Goal: Task Accomplishment & Management: Manage account settings

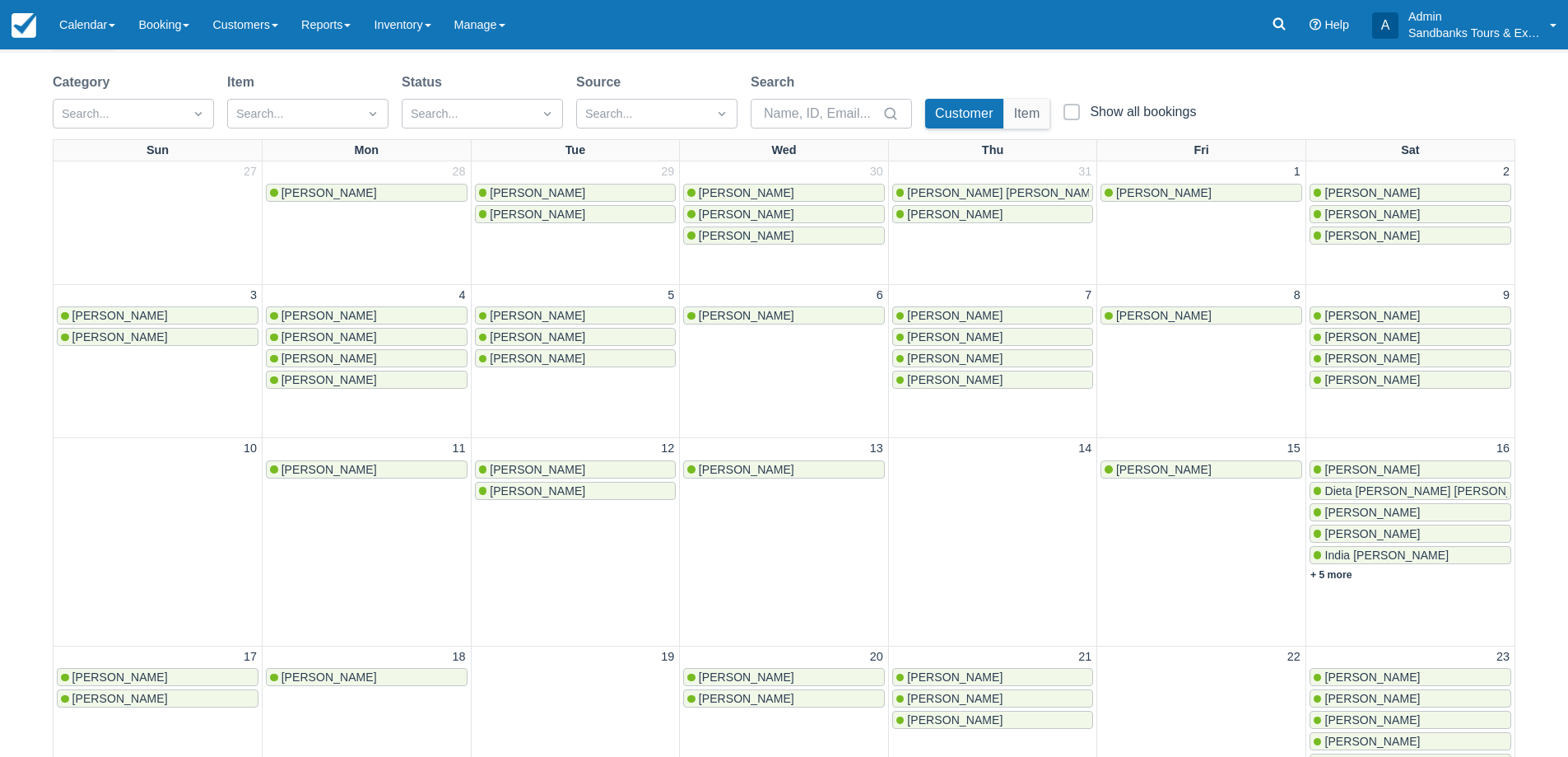
scroll to position [578, 0]
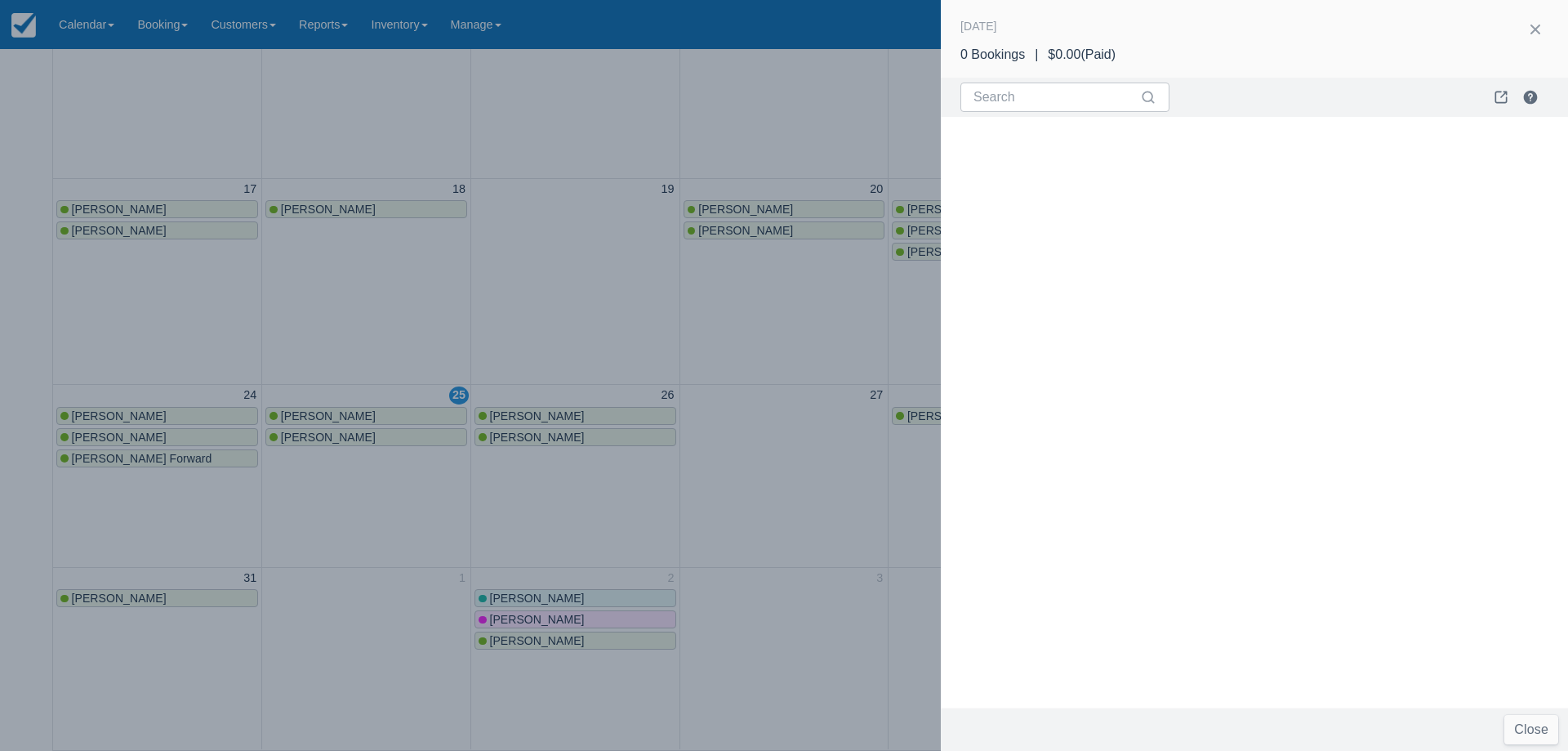
drag, startPoint x: 773, startPoint y: 499, endPoint x: 742, endPoint y: 609, distance: 114.3
click at [772, 499] on div at bounding box center [784, 376] width 1568 height 751
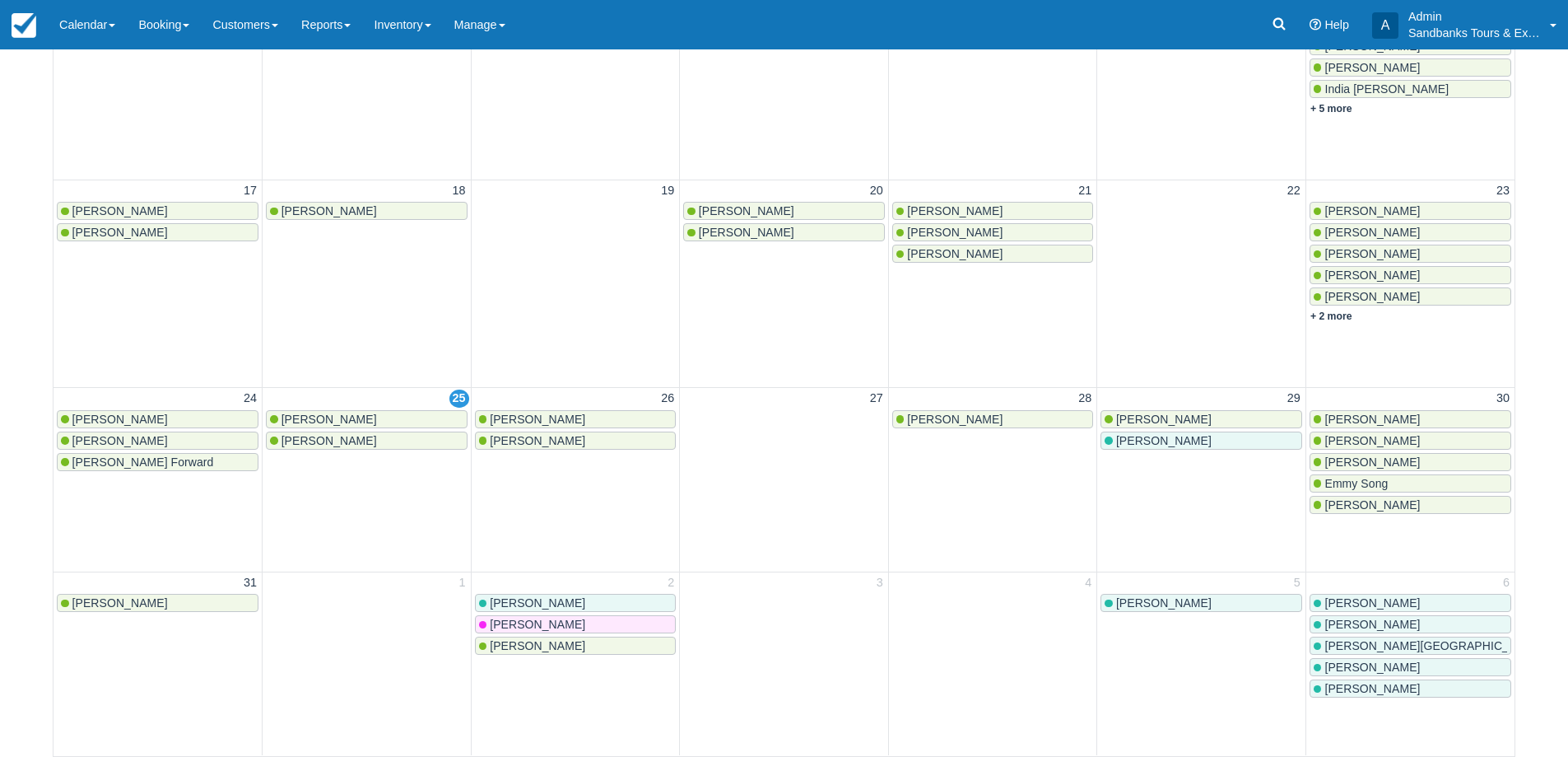
click at [530, 448] on link "Lisa Chartrand" at bounding box center [575, 440] width 201 height 18
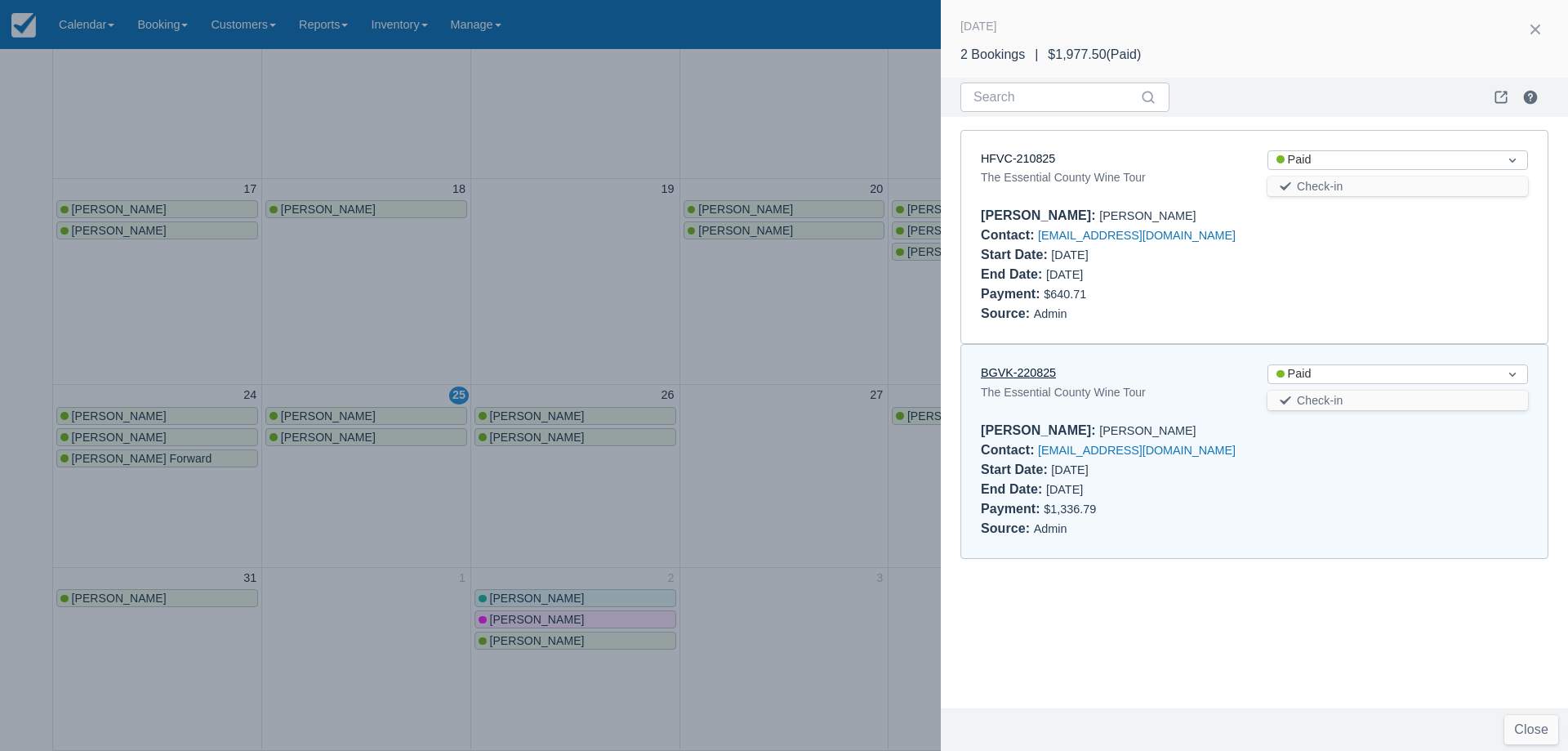
click at [1036, 372] on link "BGVK-220825" at bounding box center [1018, 372] width 75 height 13
click at [861, 325] on div at bounding box center [784, 376] width 1568 height 751
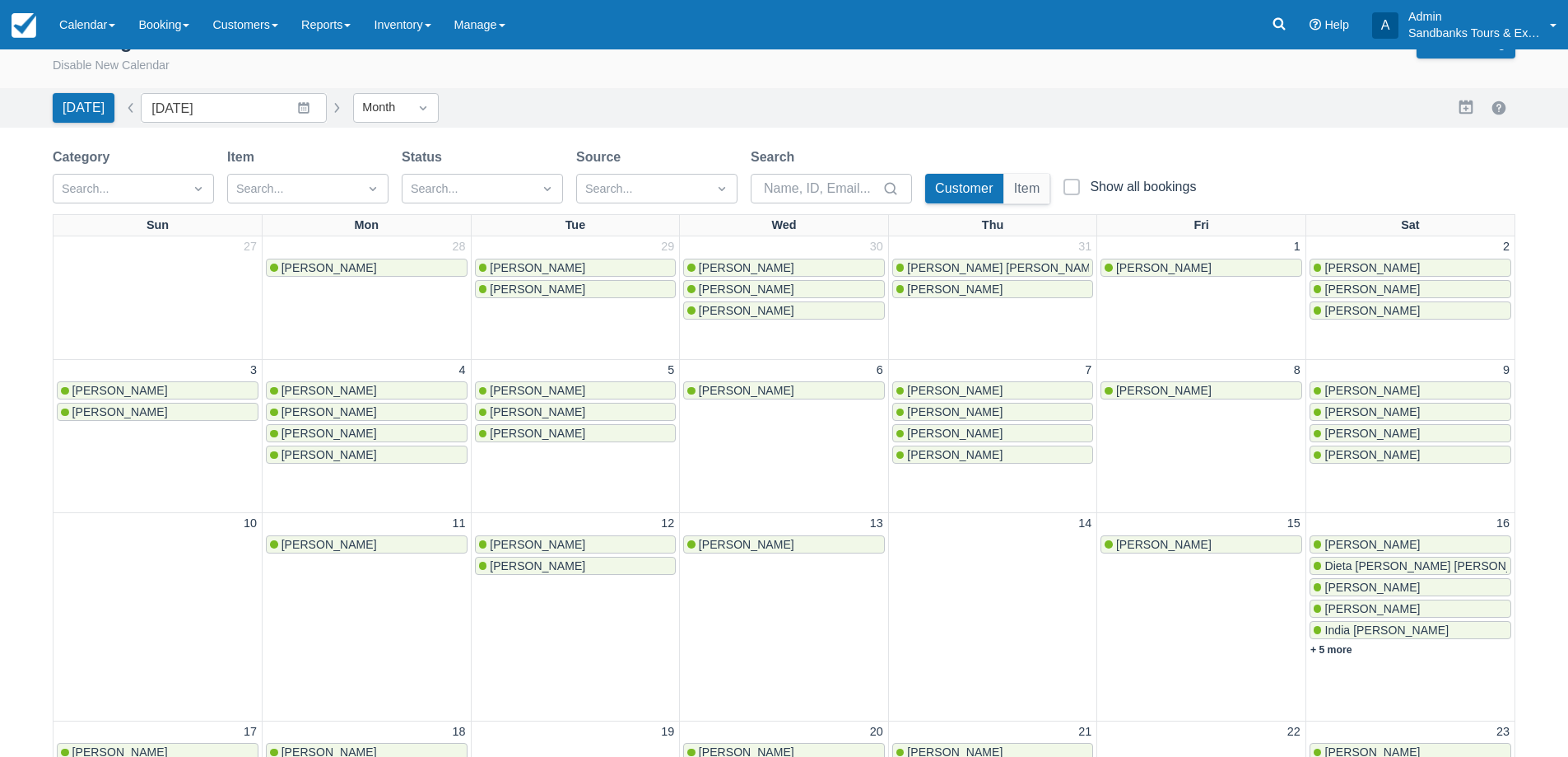
scroll to position [0, 0]
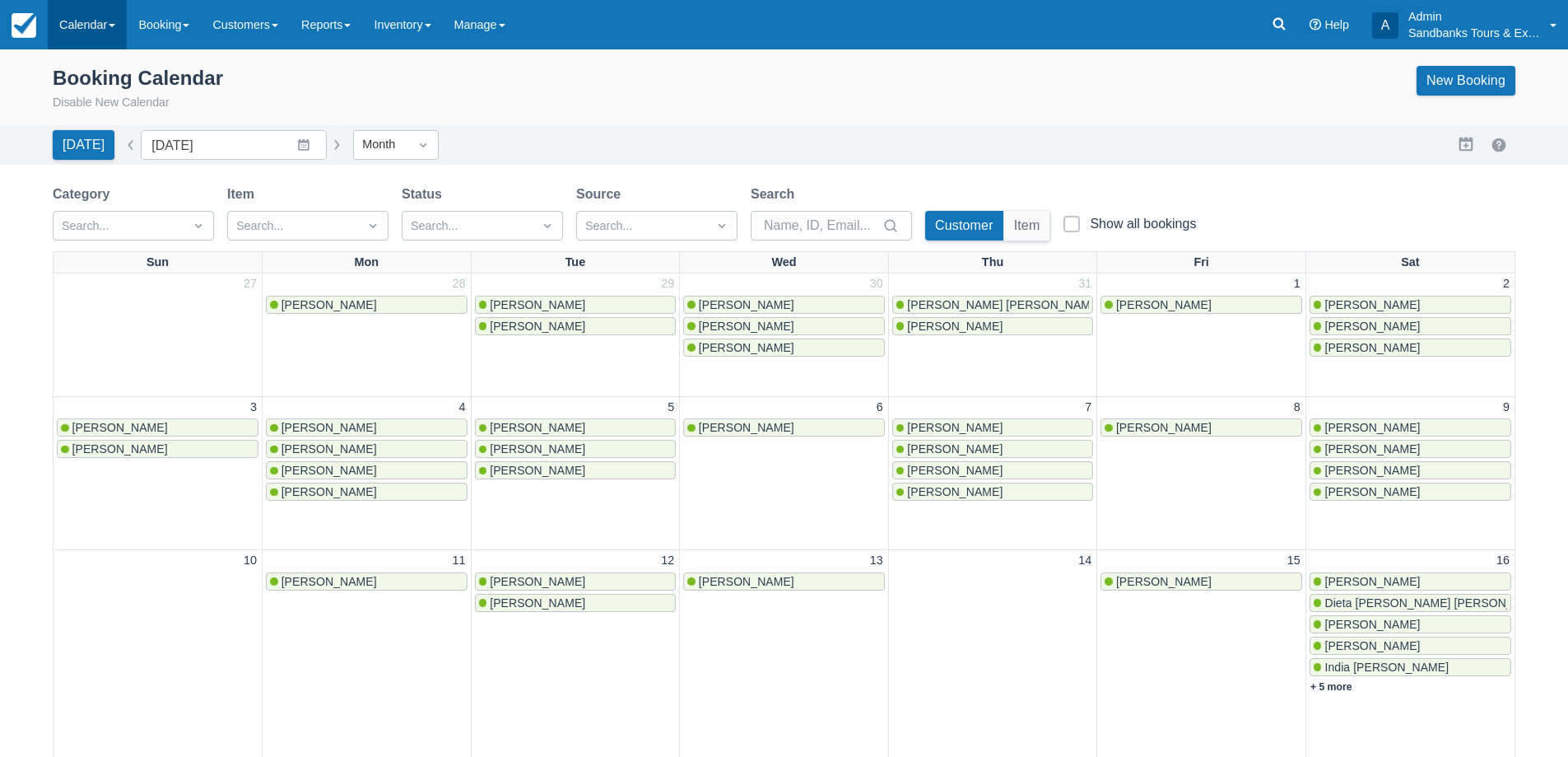
click at [108, 38] on link "Calendar" at bounding box center [87, 24] width 79 height 49
click at [107, 149] on link "Inventory" at bounding box center [113, 140] width 130 height 35
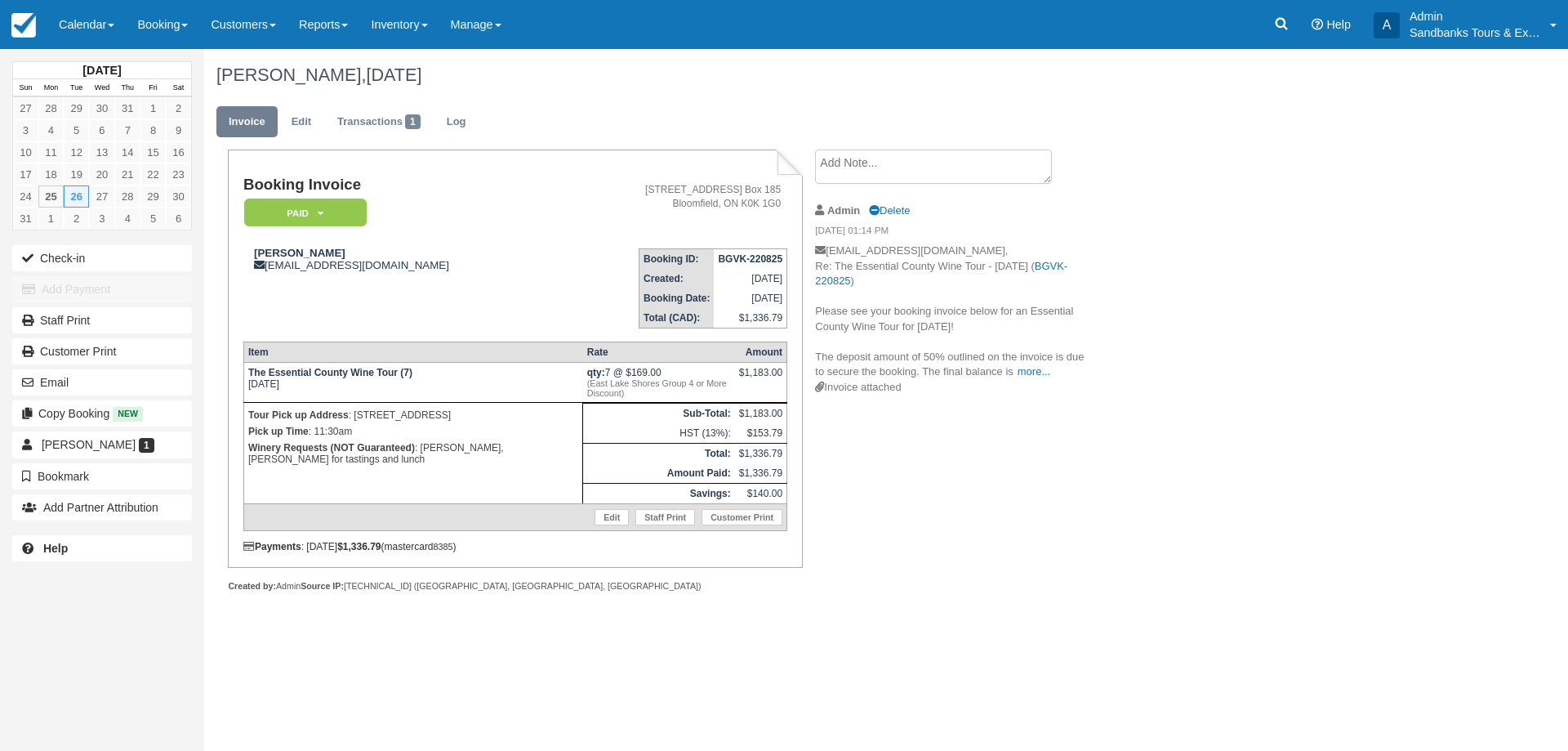
drag, startPoint x: 66, startPoint y: 15, endPoint x: 83, endPoint y: 56, distance: 44.4
click at [66, 15] on link "Calendar" at bounding box center [86, 24] width 78 height 49
click at [88, 64] on link "Booking" at bounding box center [112, 70] width 129 height 35
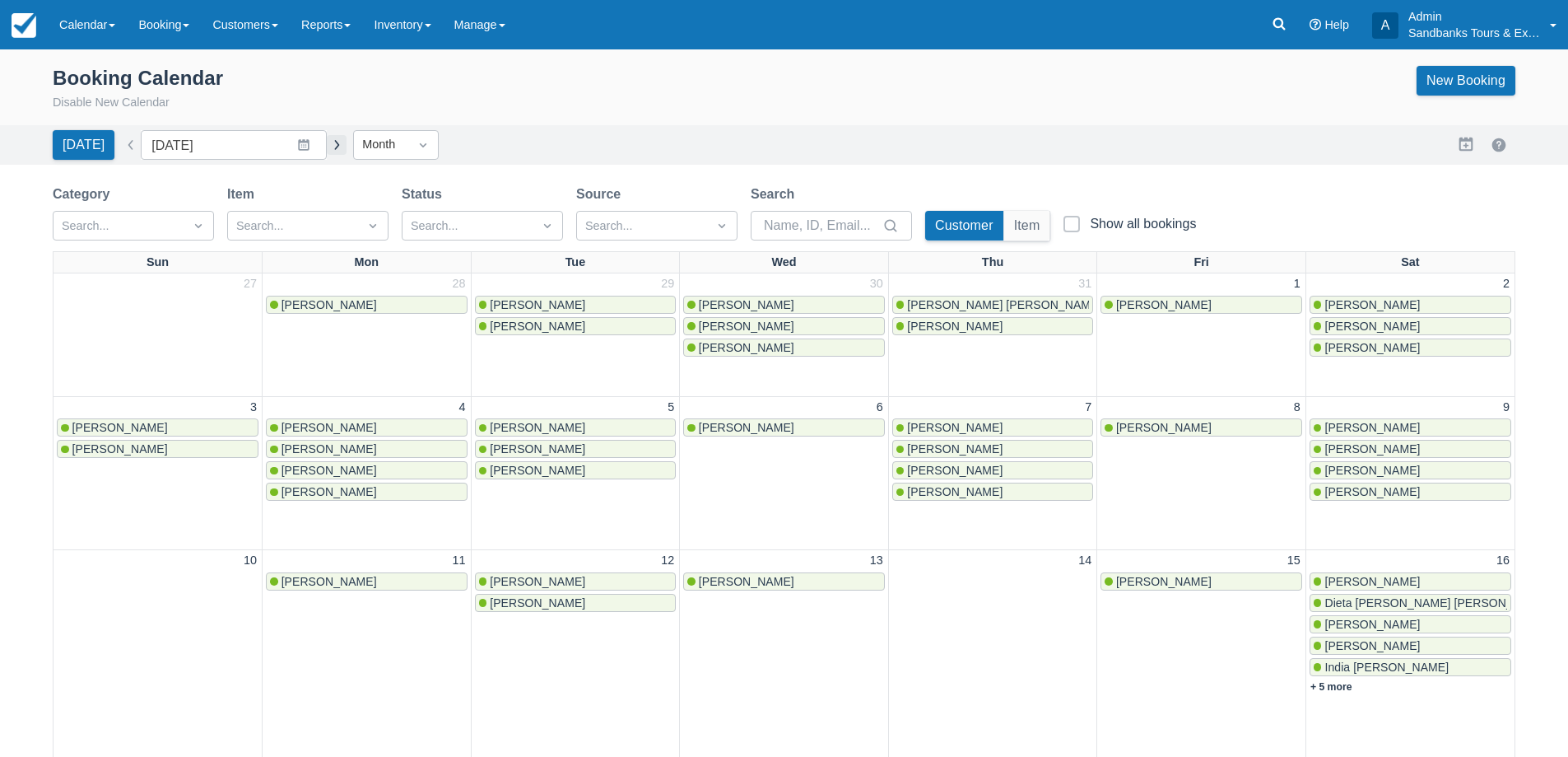
click at [329, 143] on button "button" at bounding box center [336, 145] width 20 height 20
type input "September 2025"
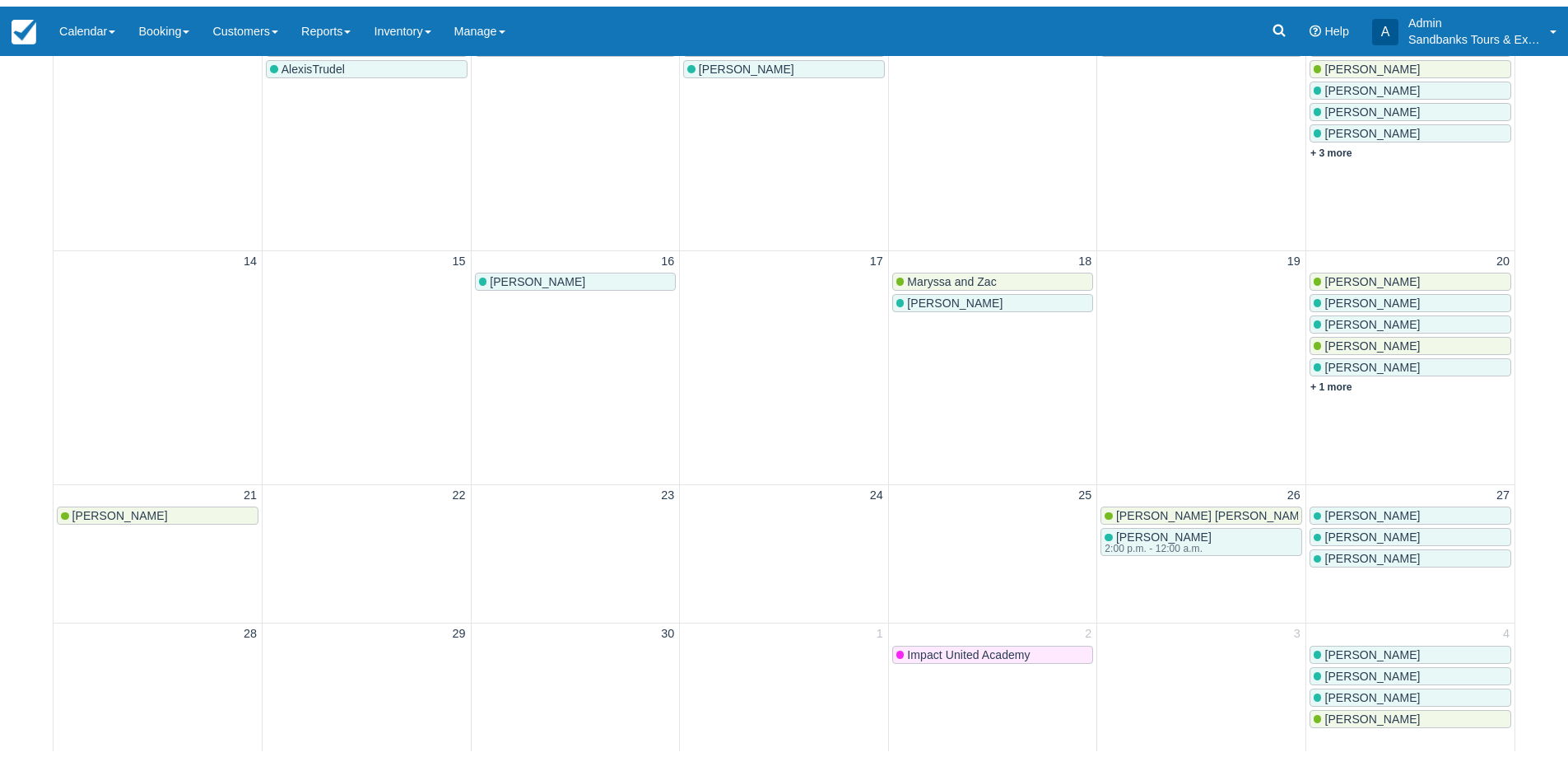
scroll to position [494, 0]
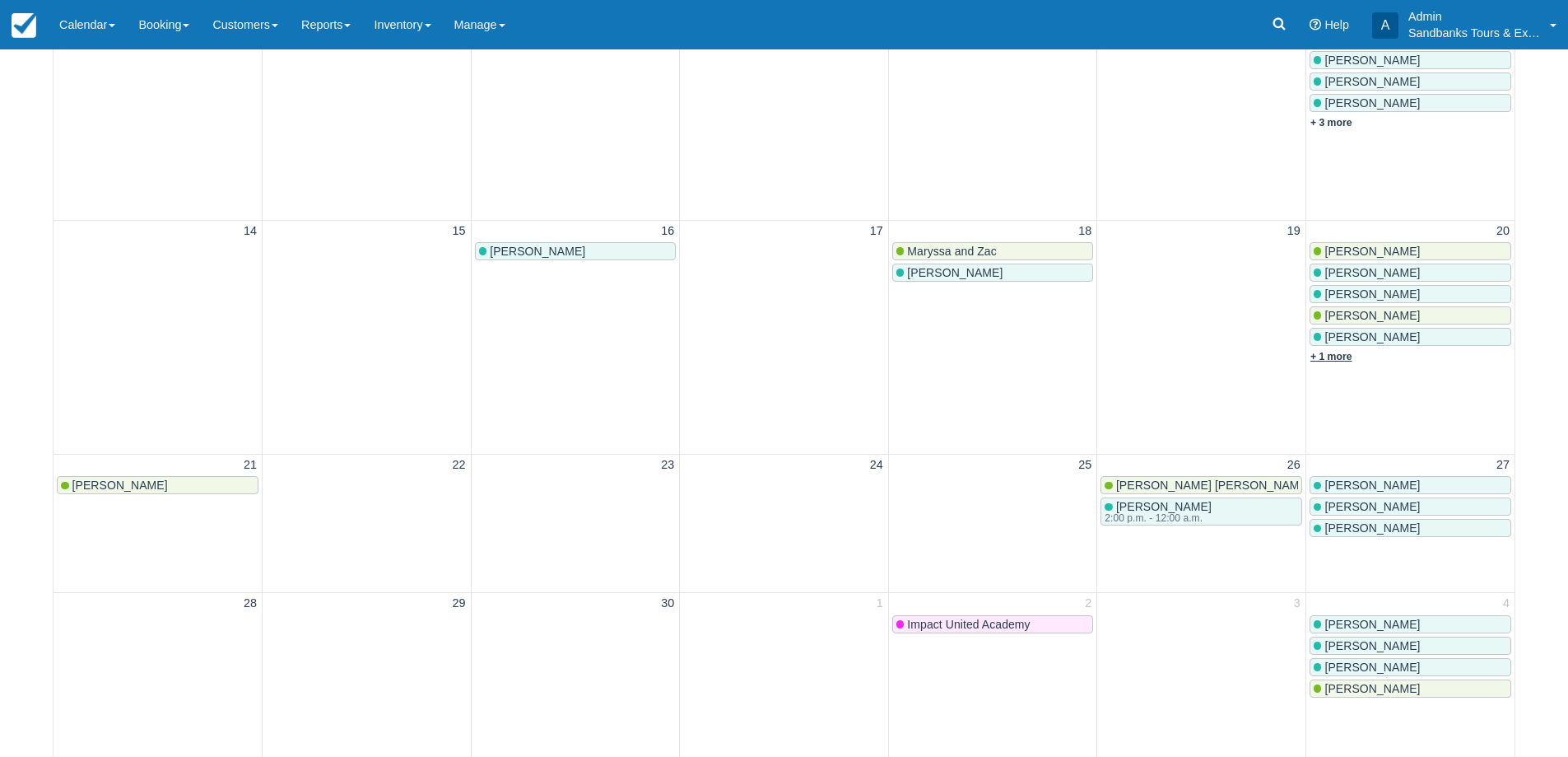
click at [1333, 359] on link "+ 1 more" at bounding box center [1331, 356] width 42 height 12
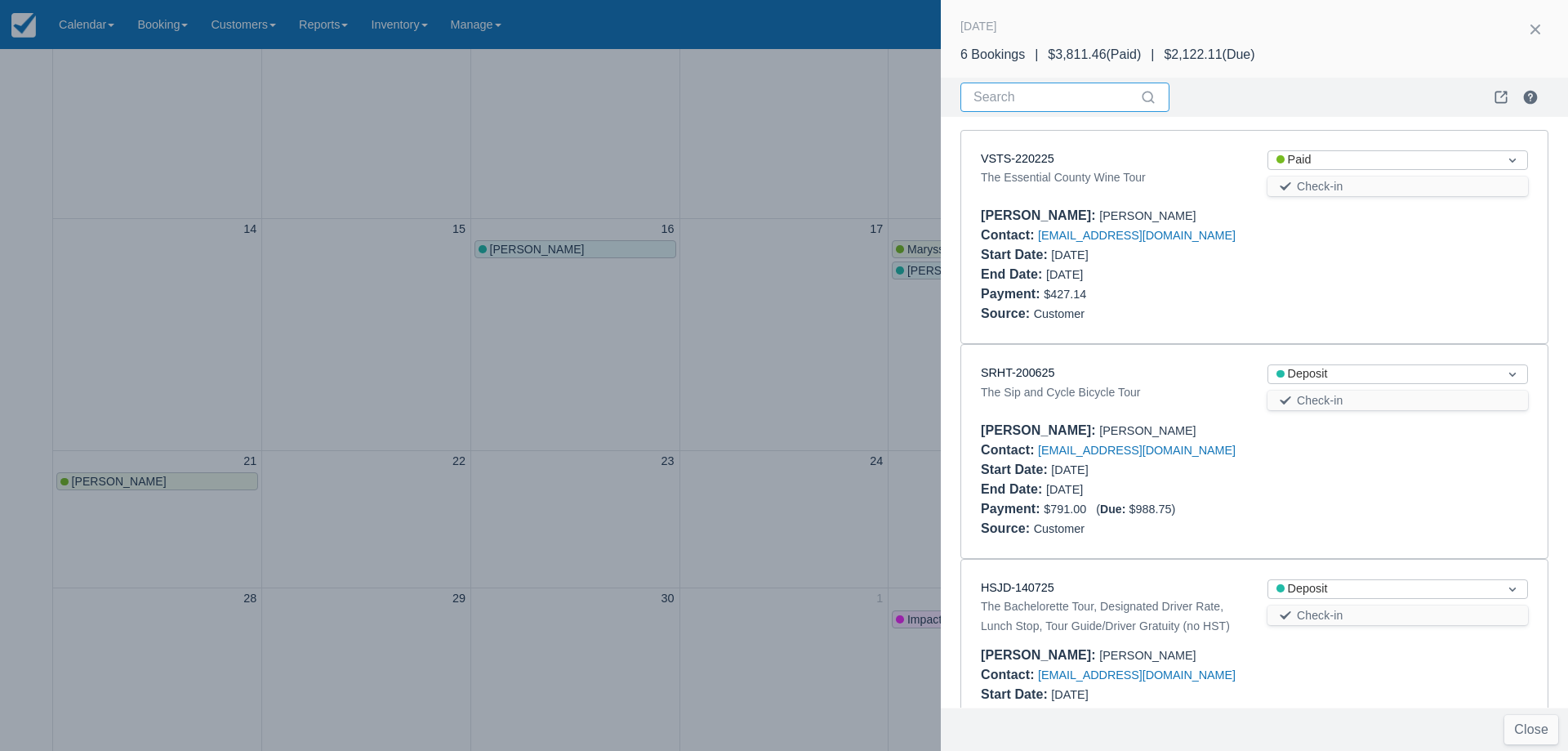
click at [999, 90] on input "Search" at bounding box center [1055, 97] width 163 height 29
type input "sip"
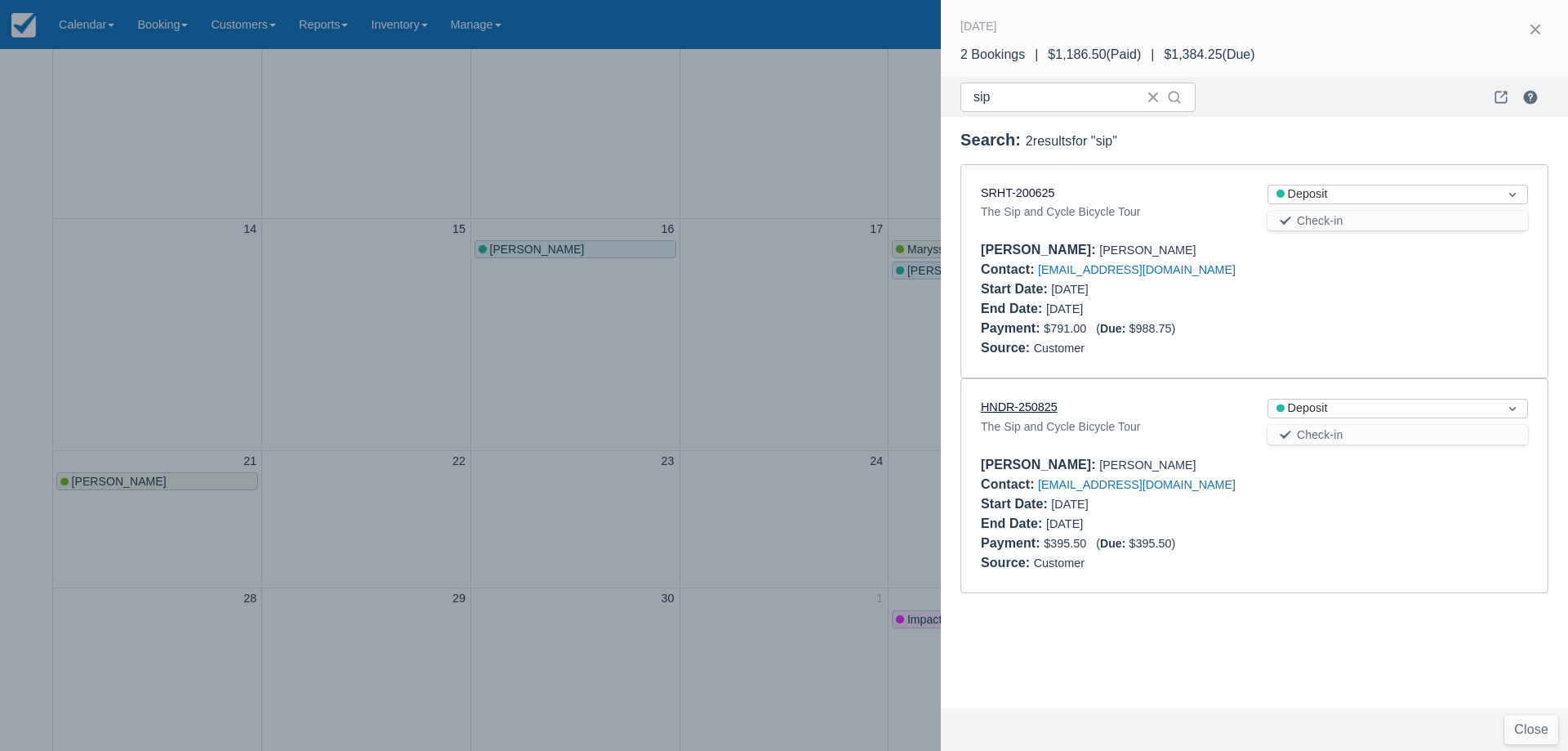
click at [1013, 407] on link "HNDR-250825" at bounding box center [1019, 407] width 77 height 13
click at [433, 153] on div at bounding box center [784, 376] width 1568 height 751
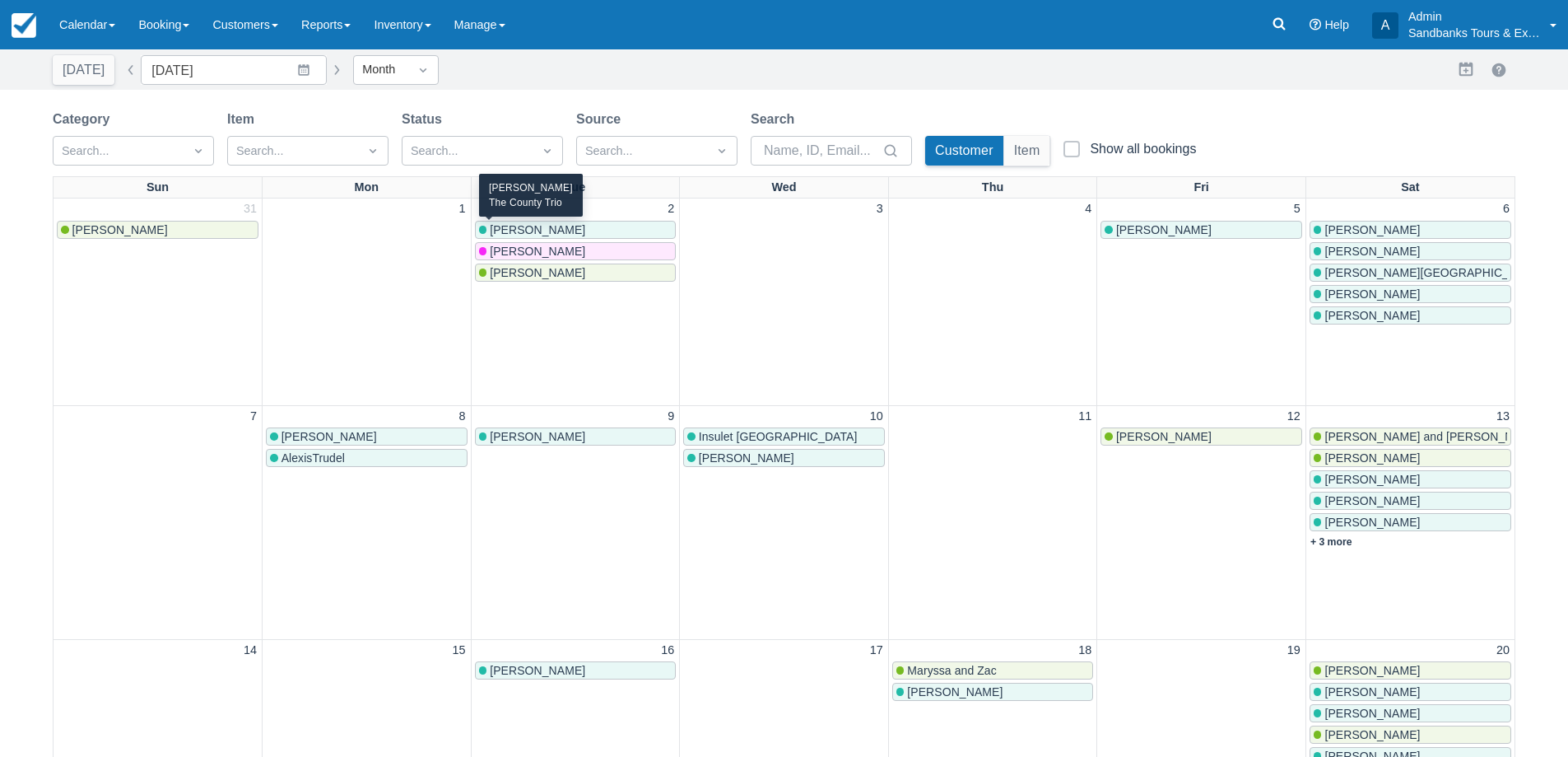
scroll to position [0, 0]
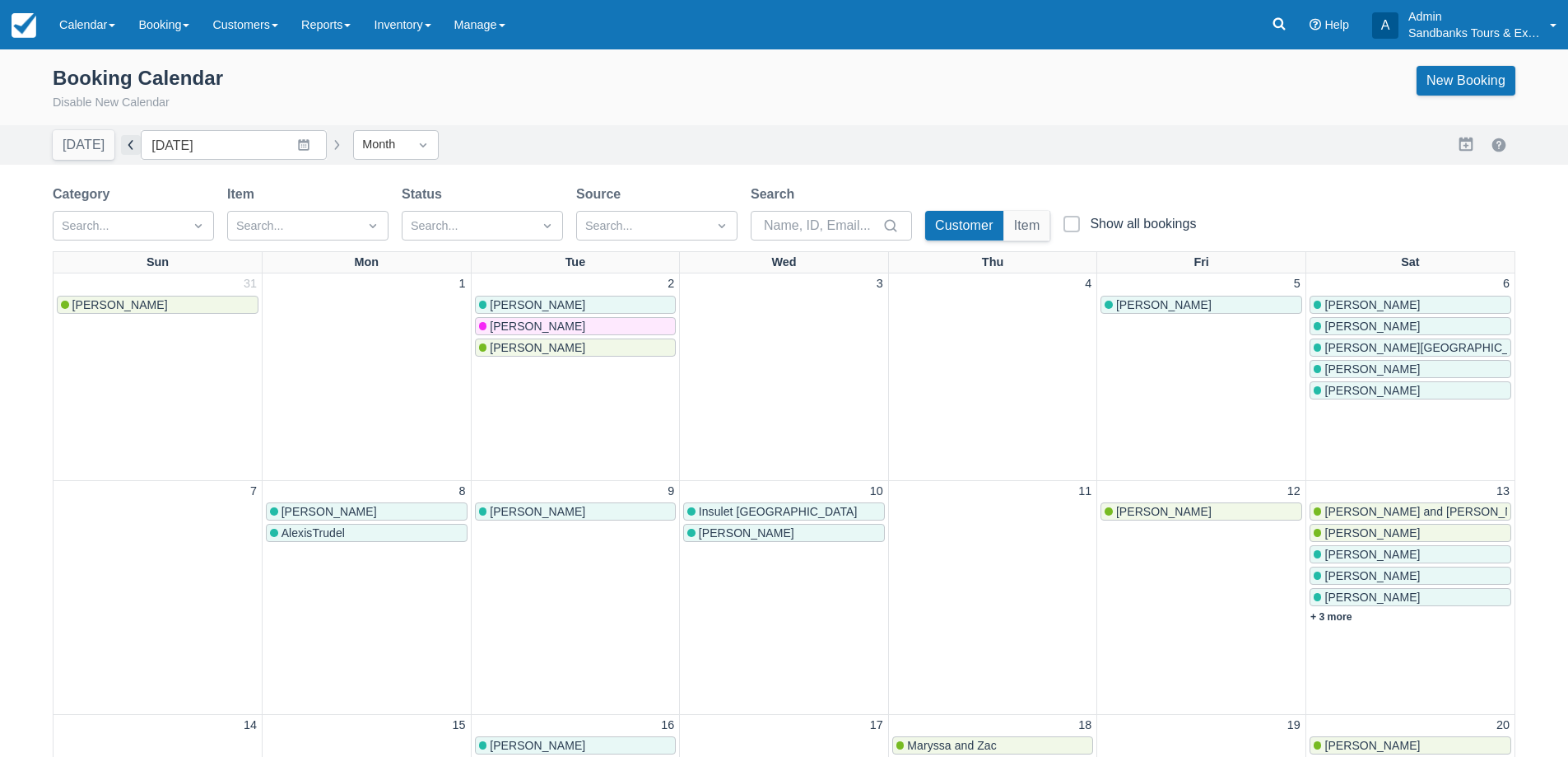
click at [121, 144] on button "button" at bounding box center [131, 145] width 20 height 20
type input "August 2025"
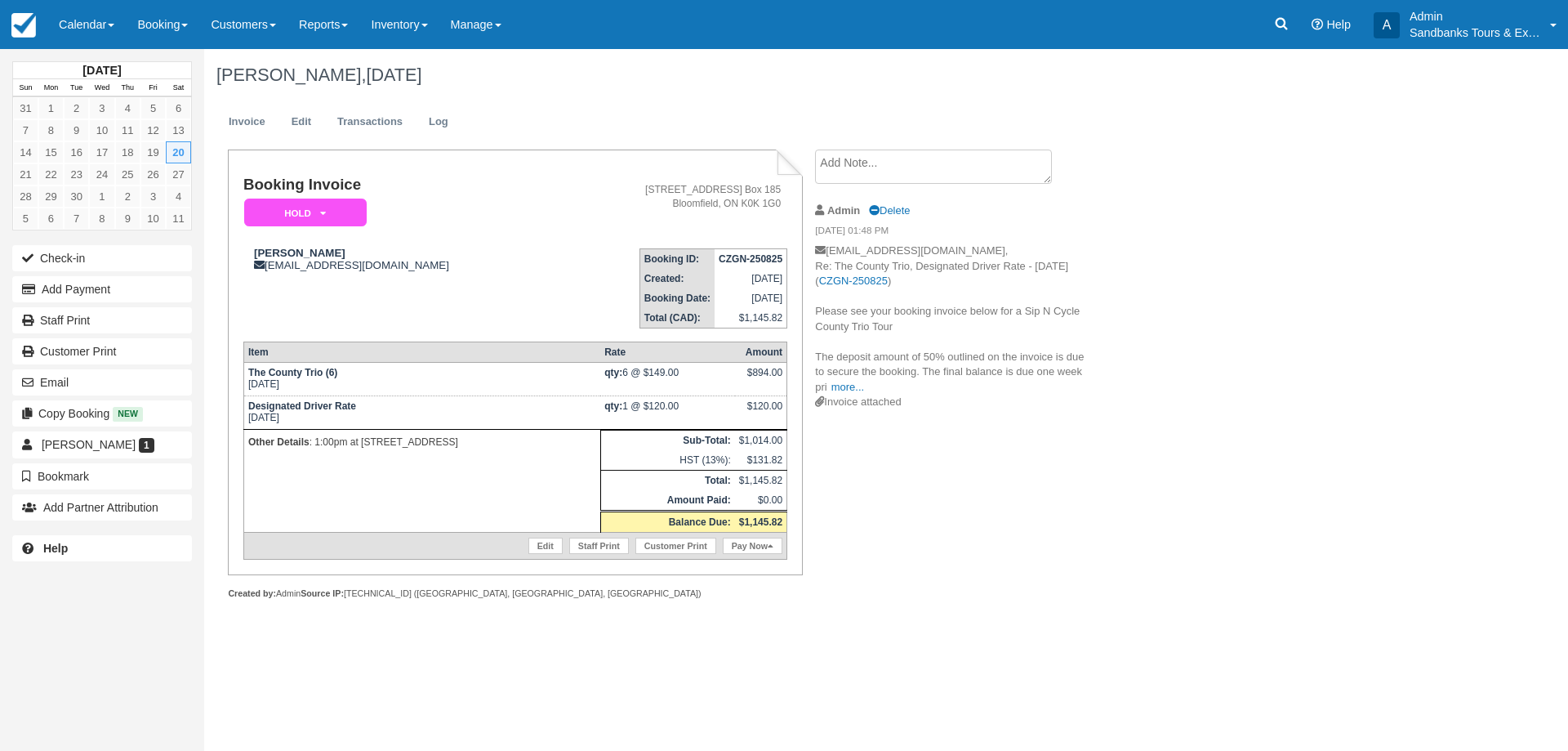
drag, startPoint x: 96, startPoint y: 44, endPoint x: 95, endPoint y: 52, distance: 8.1
click at [96, 44] on link "Calendar" at bounding box center [86, 24] width 78 height 49
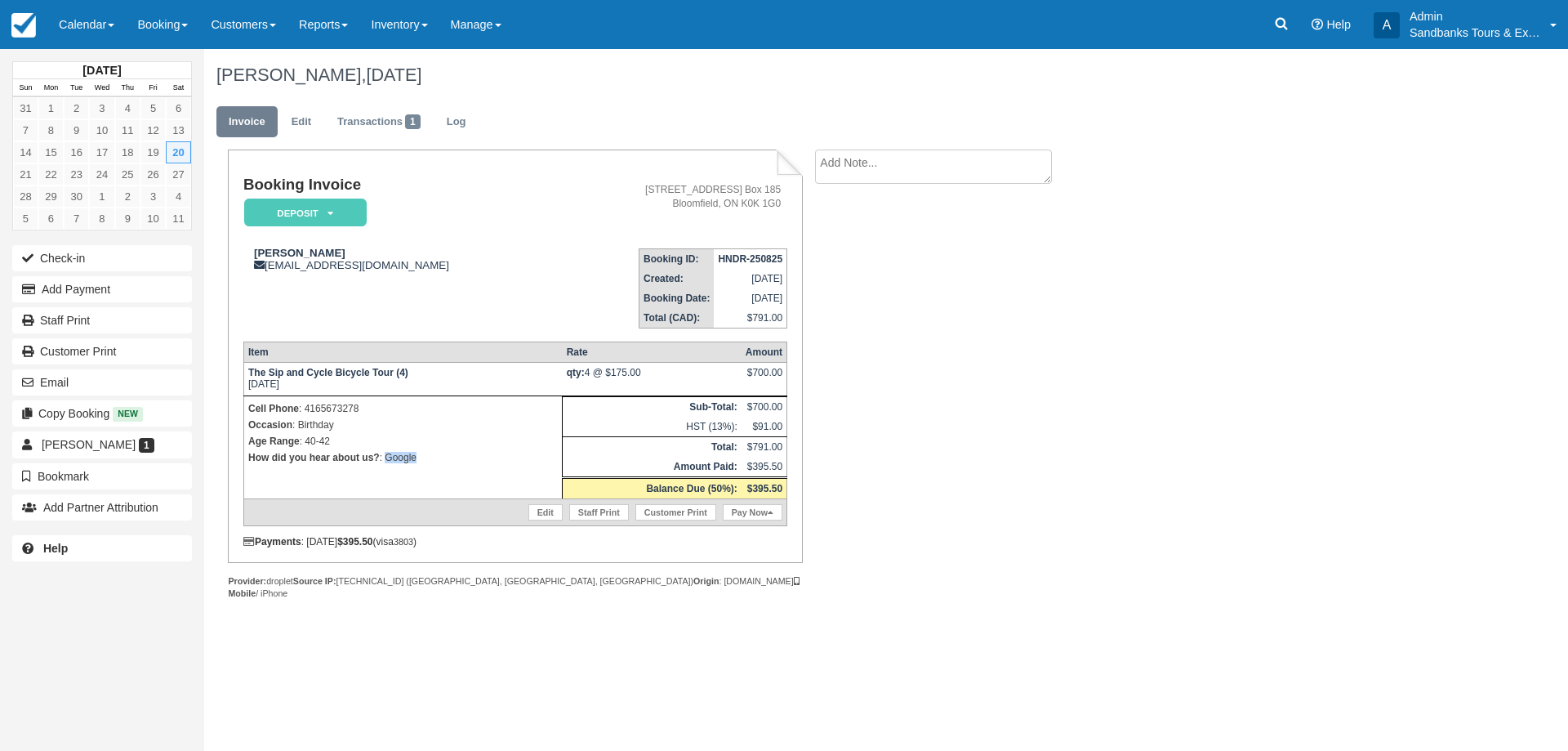
drag, startPoint x: 430, startPoint y: 468, endPoint x: 386, endPoint y: 475, distance: 44.6
click at [386, 475] on td "Cell Phone : [PHONE_NUMBER] Occasion : Birthday Age Range : 40-42 How did you h…" at bounding box center [402, 447] width 319 height 103
click at [415, 465] on p "How did you hear about us? : Google" at bounding box center [403, 457] width 310 height 16
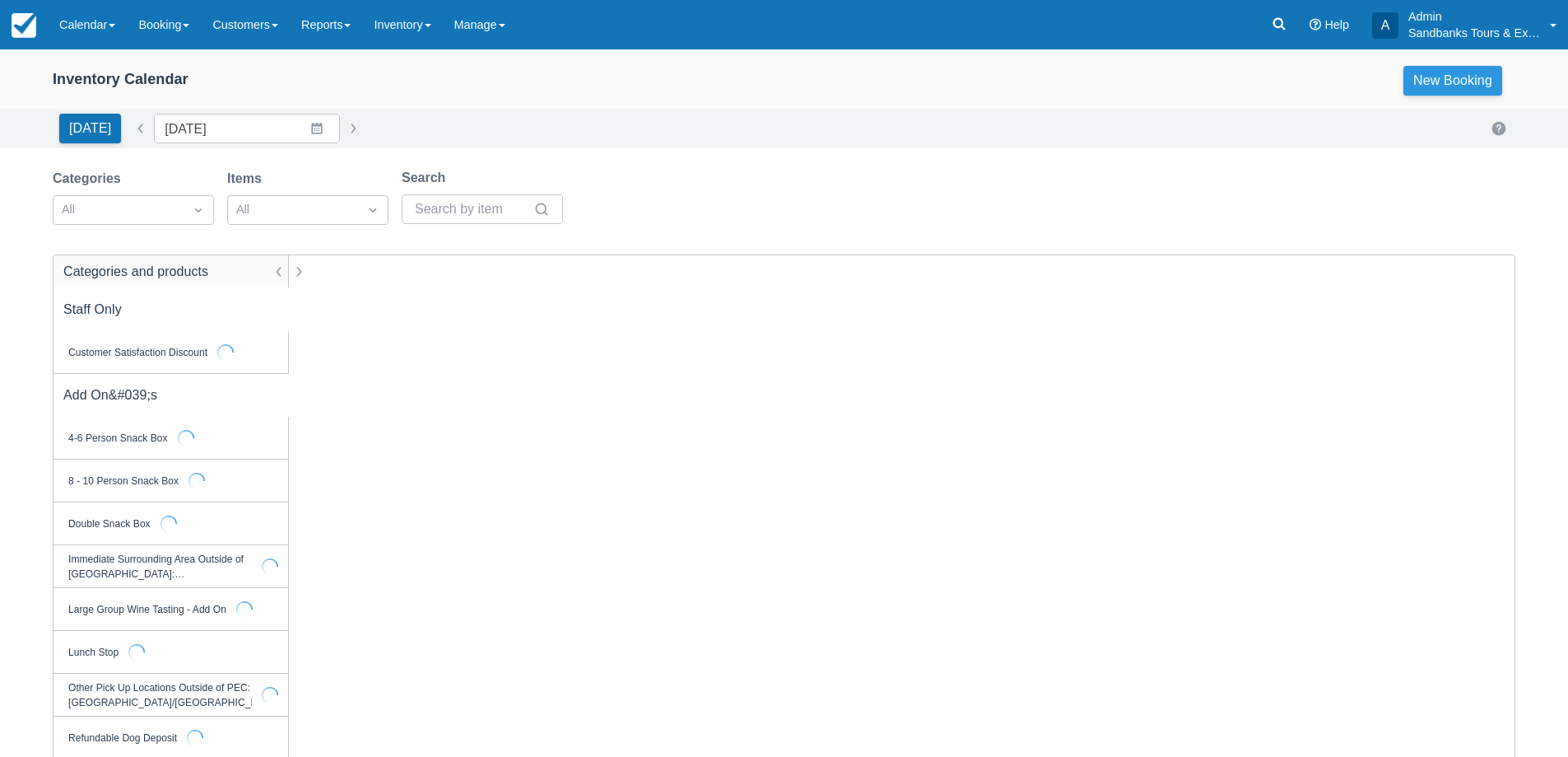
click at [1467, 87] on link "New Booking" at bounding box center [1453, 81] width 98 height 30
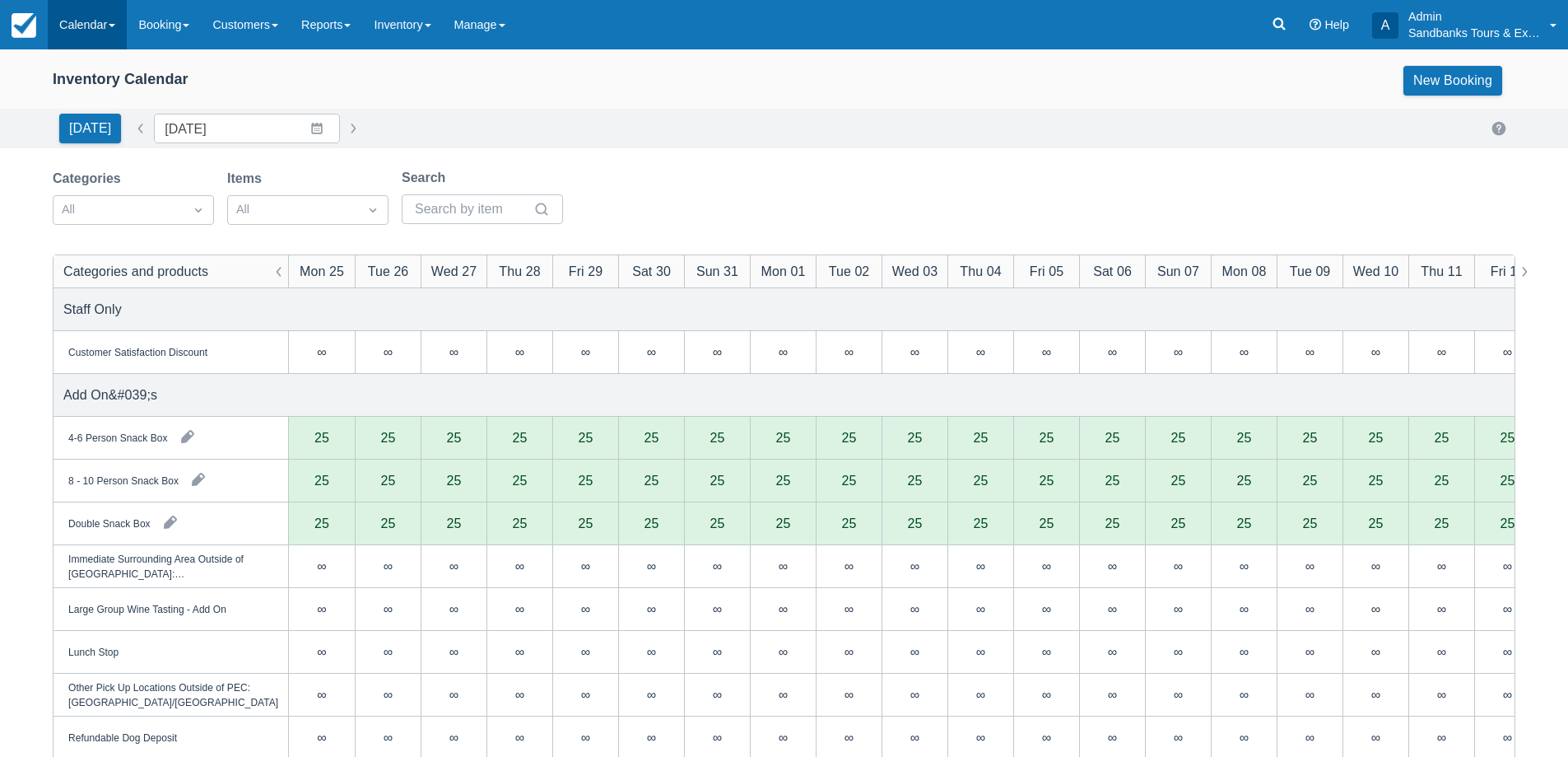
click at [113, 30] on link "Calendar" at bounding box center [87, 24] width 79 height 49
click at [114, 65] on link "Booking" at bounding box center [113, 71] width 130 height 35
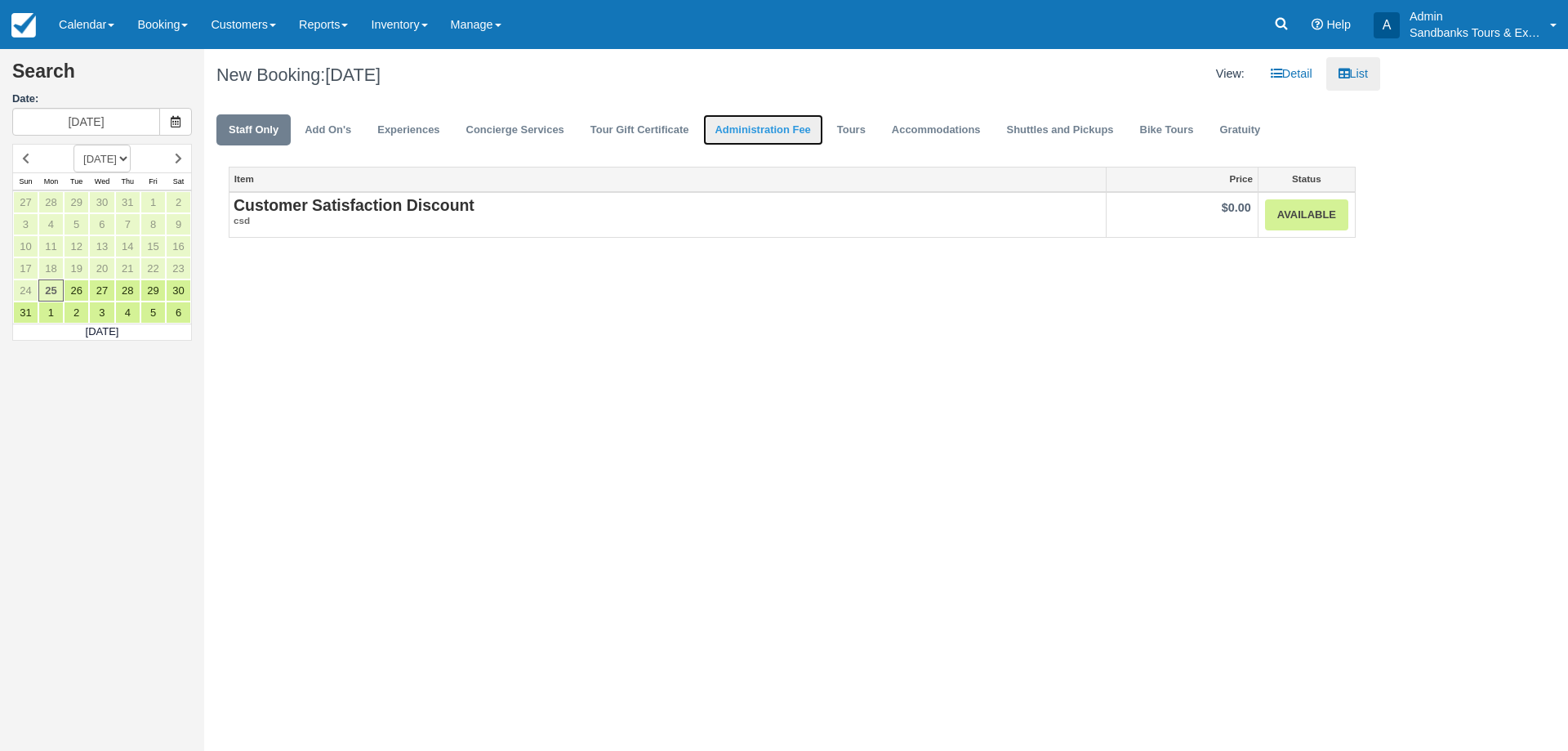
click at [823, 124] on link "Administration Fee" at bounding box center [762, 130] width 120 height 32
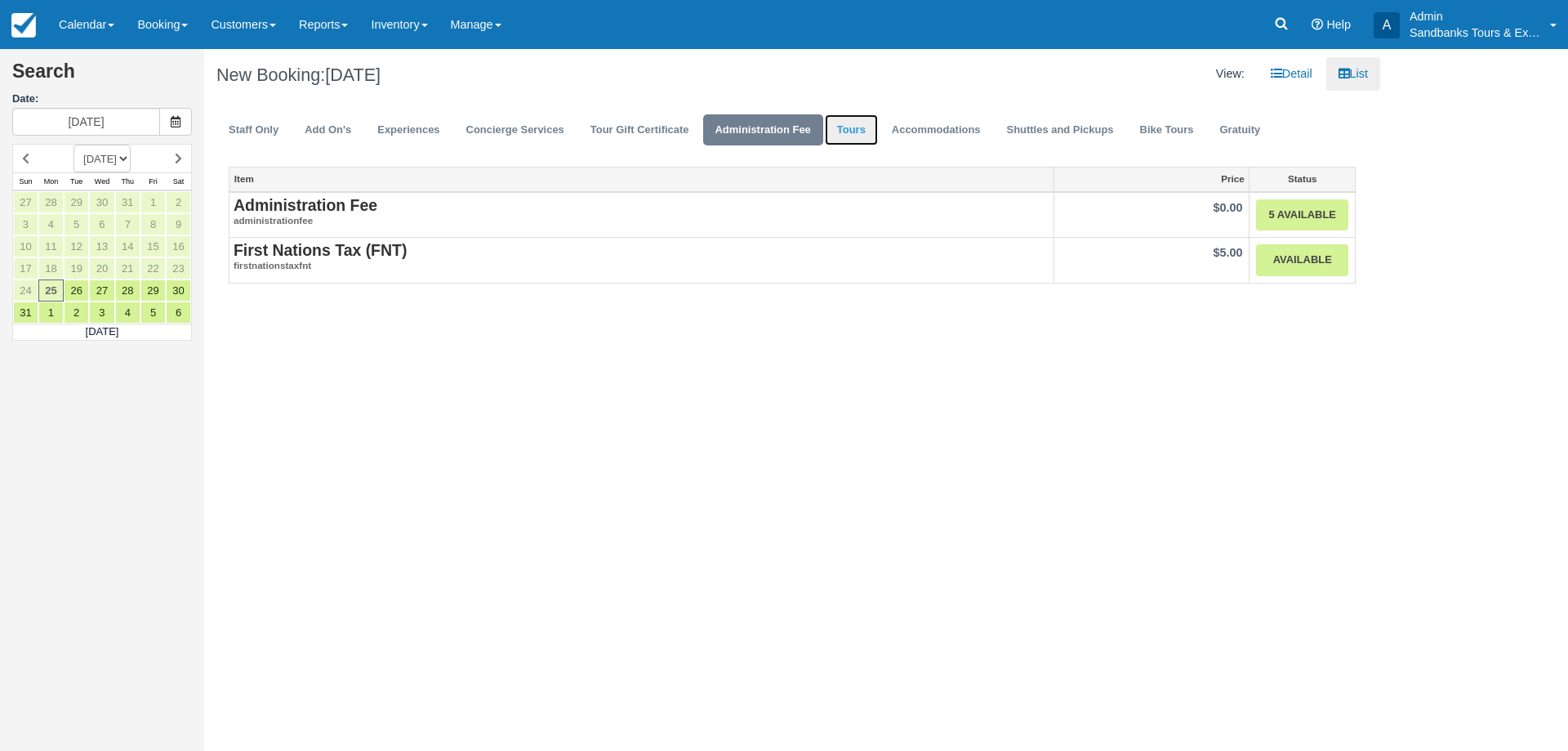
click at [843, 129] on link "Tours" at bounding box center [851, 130] width 53 height 32
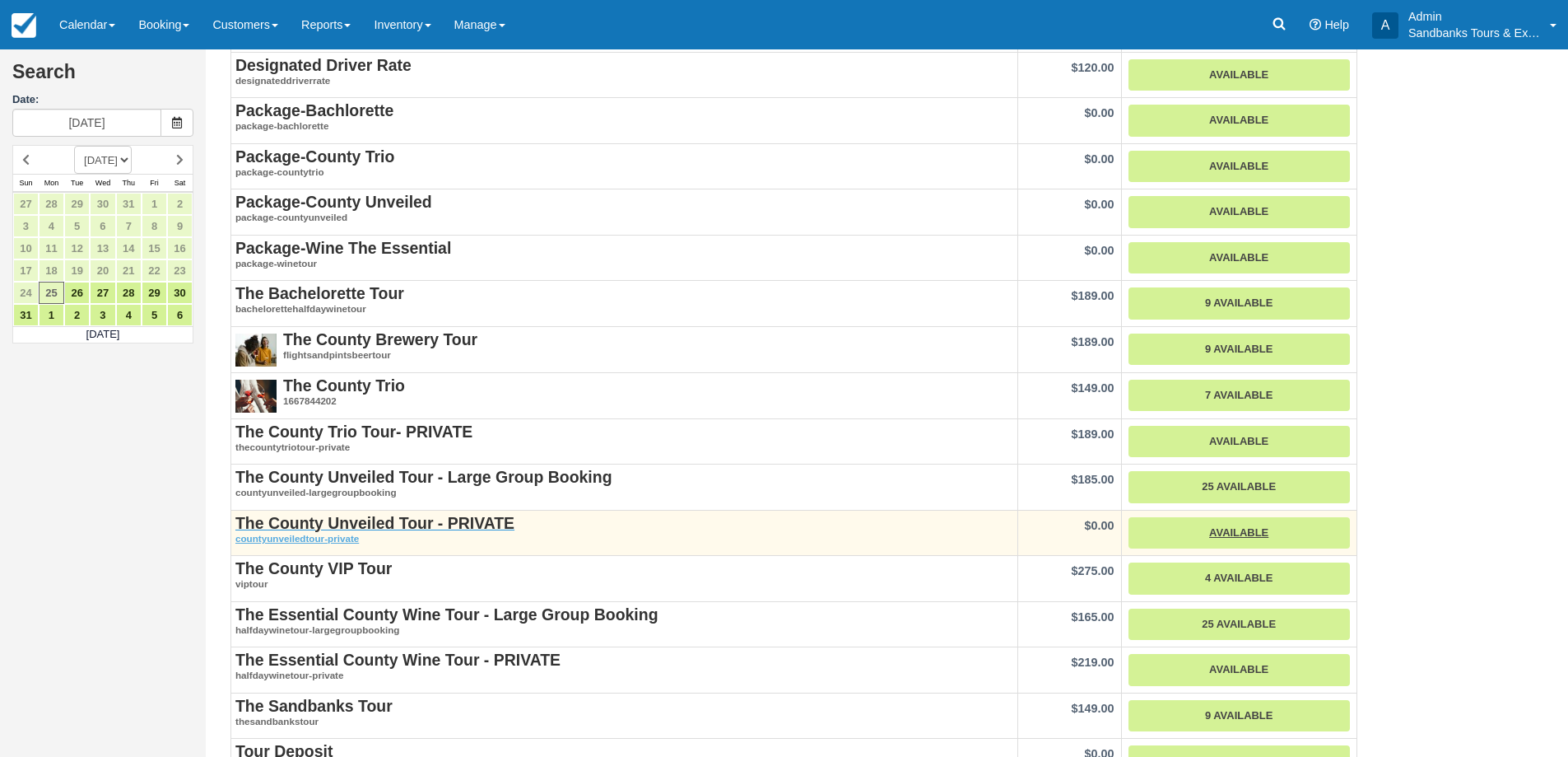
scroll to position [289, 0]
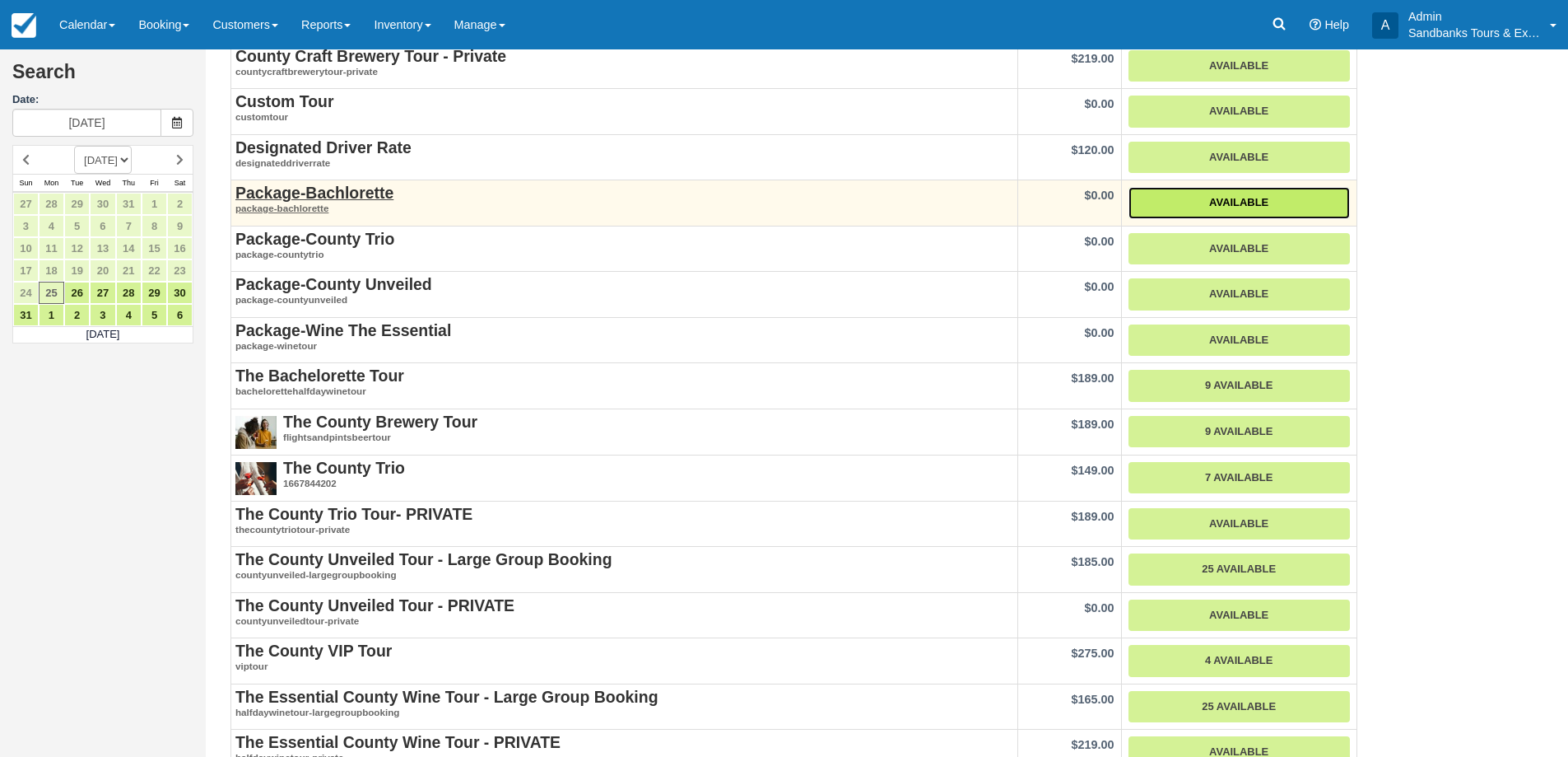
click at [1259, 202] on link "Available" at bounding box center [1240, 203] width 222 height 32
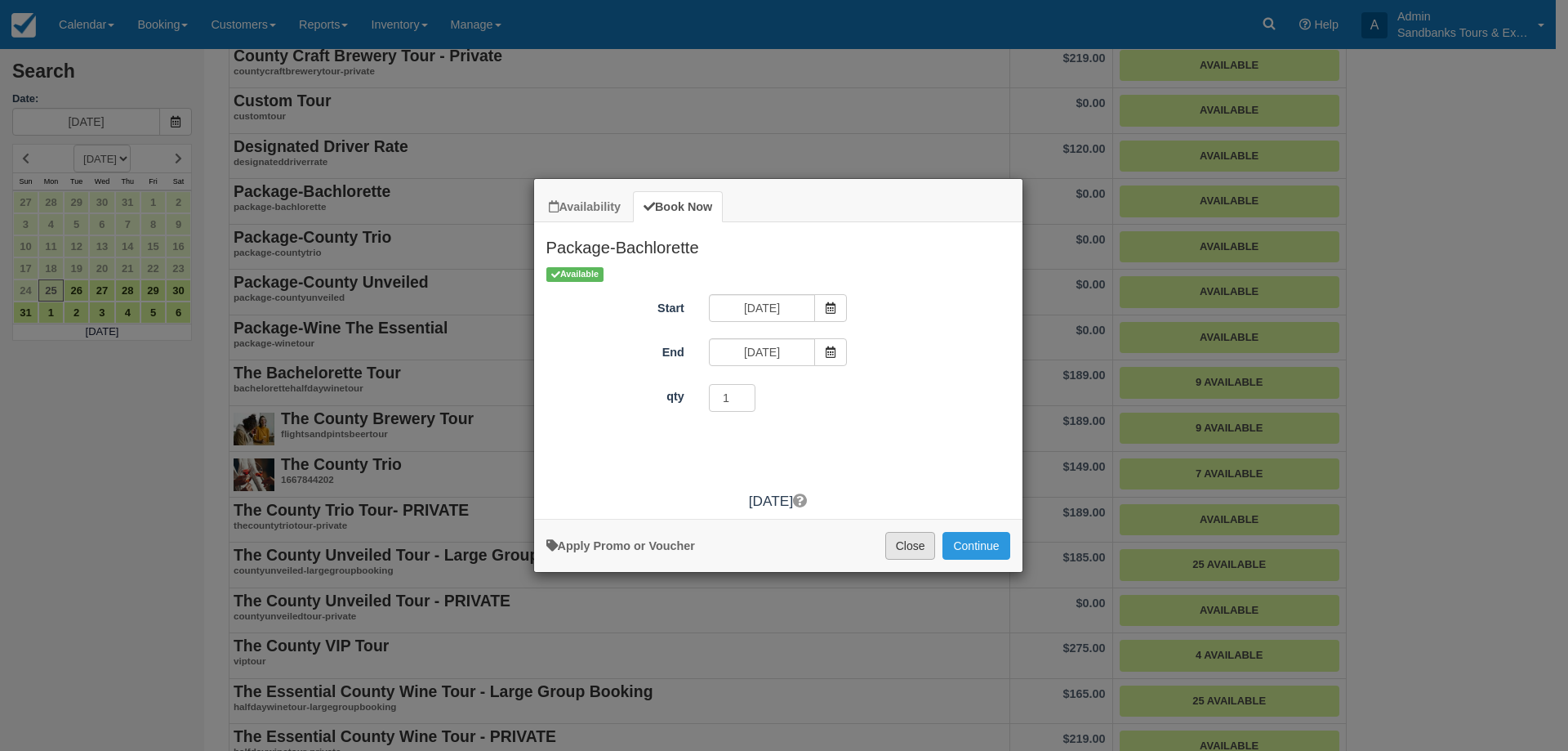
click at [923, 545] on button "Close" at bounding box center [910, 545] width 51 height 28
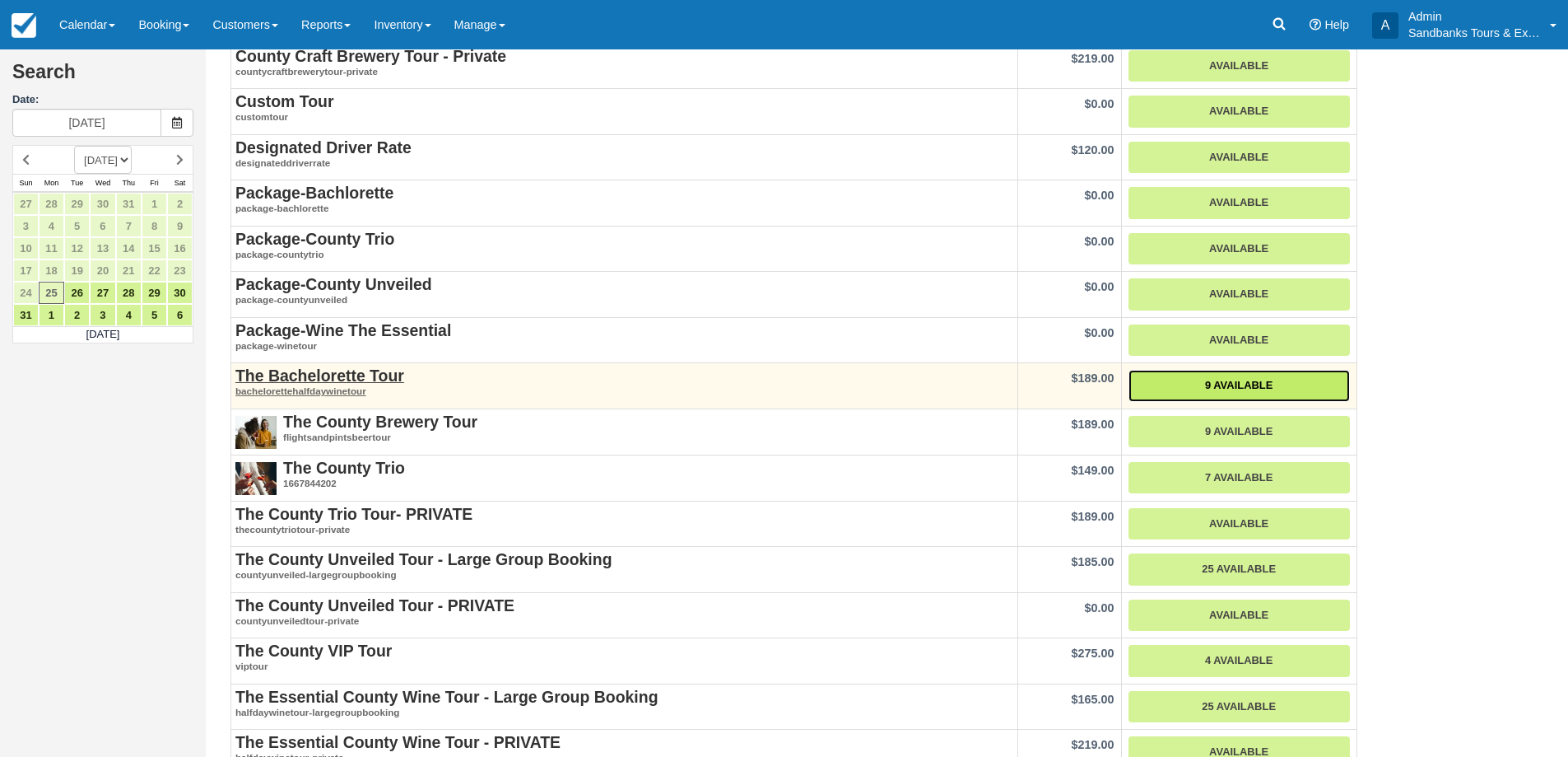
click at [1226, 376] on link "9 Available" at bounding box center [1240, 386] width 222 height 32
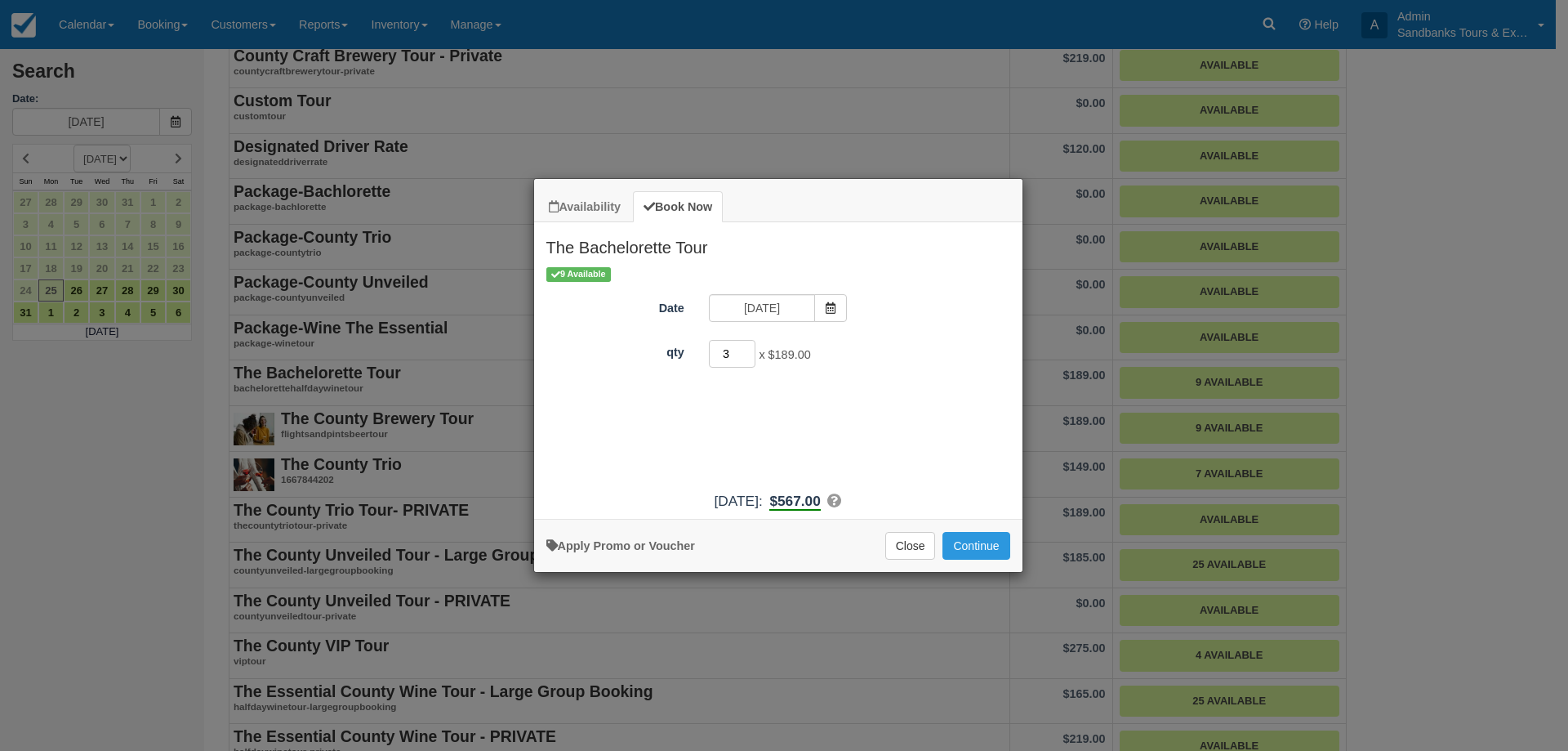
click at [746, 346] on input "3" at bounding box center [732, 353] width 47 height 28
click at [745, 353] on input "4" at bounding box center [732, 353] width 47 height 28
click at [745, 350] on input "5" at bounding box center [732, 353] width 47 height 28
click at [745, 350] on input "6" at bounding box center [732, 353] width 47 height 28
click at [746, 348] on input "7" at bounding box center [732, 353] width 47 height 28
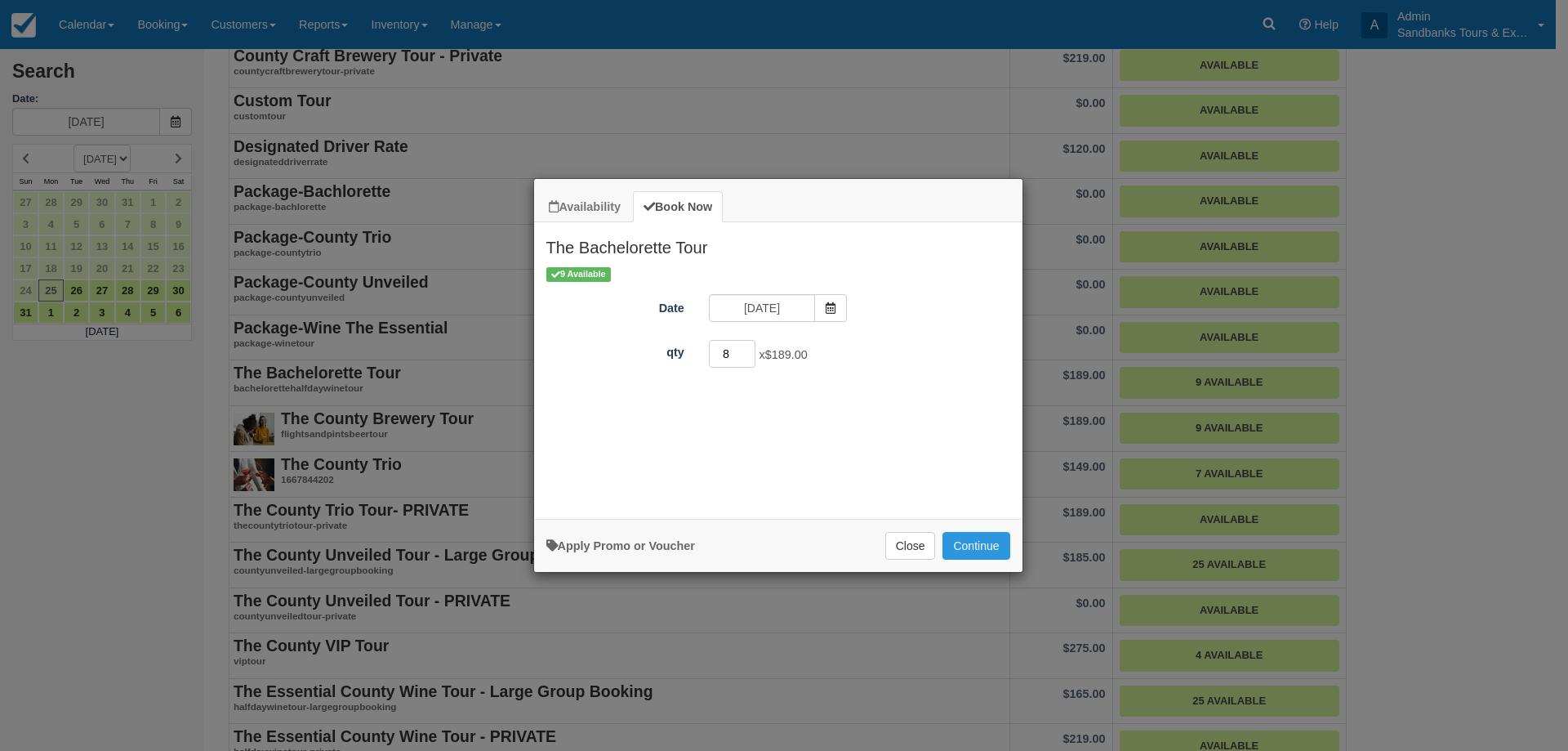
type input "8"
click at [746, 348] on input "8" at bounding box center [732, 353] width 47 height 28
click at [969, 545] on button "Continue" at bounding box center [975, 545] width 67 height 28
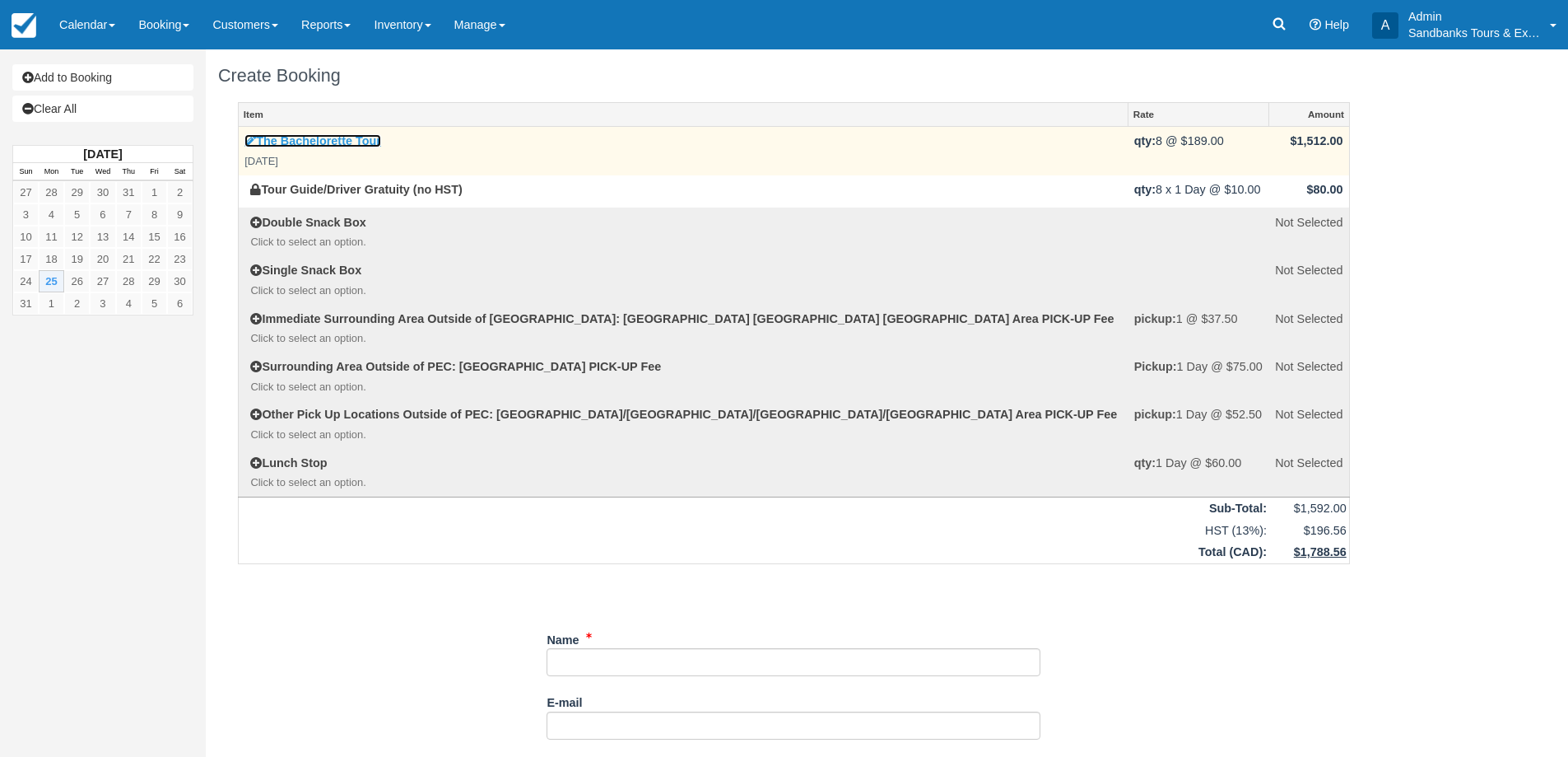
click at [347, 141] on link "The Bachelorette Tour" at bounding box center [312, 140] width 137 height 13
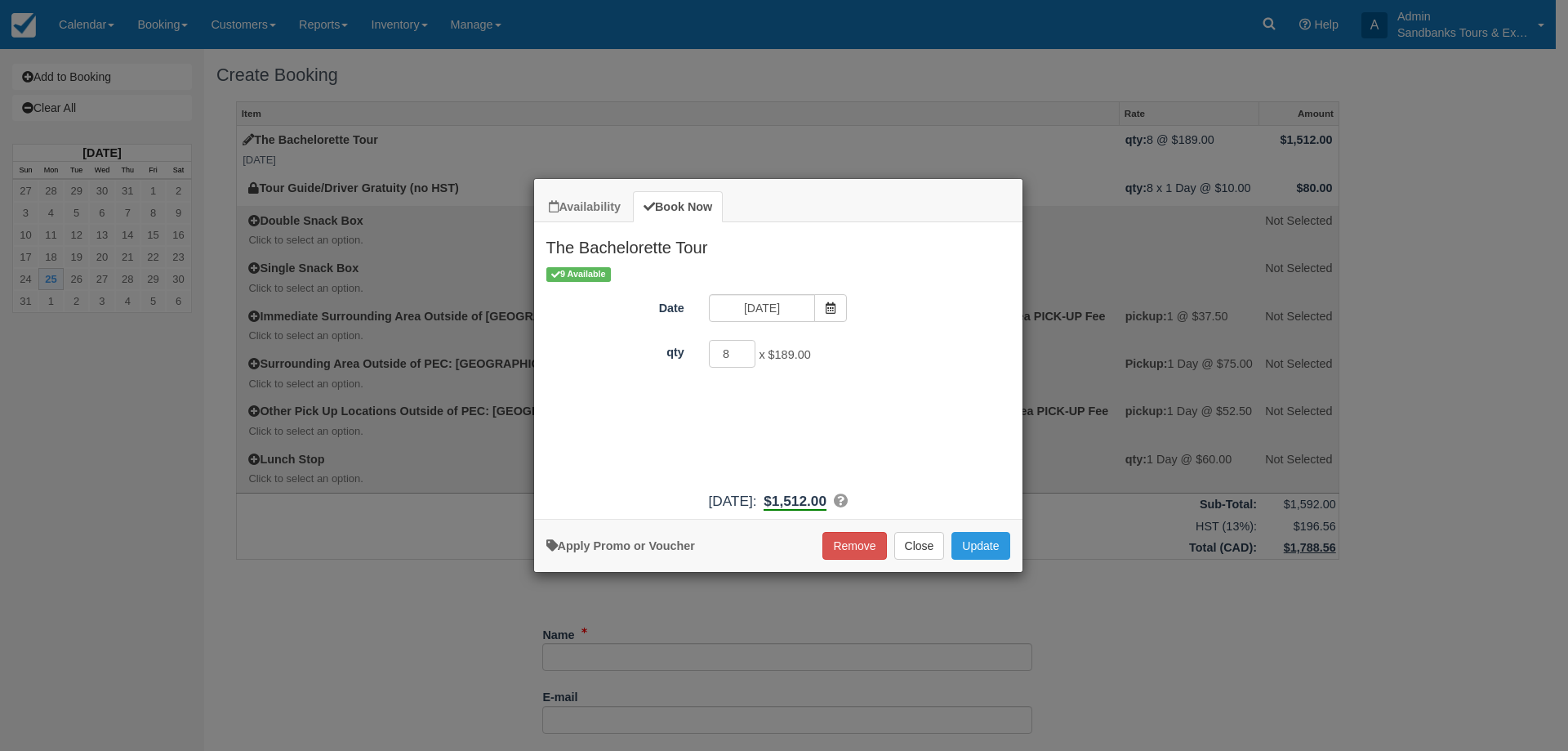
click at [798, 359] on span "x $189.00" at bounding box center [784, 355] width 51 height 13
click at [918, 544] on button "Close" at bounding box center [919, 545] width 51 height 28
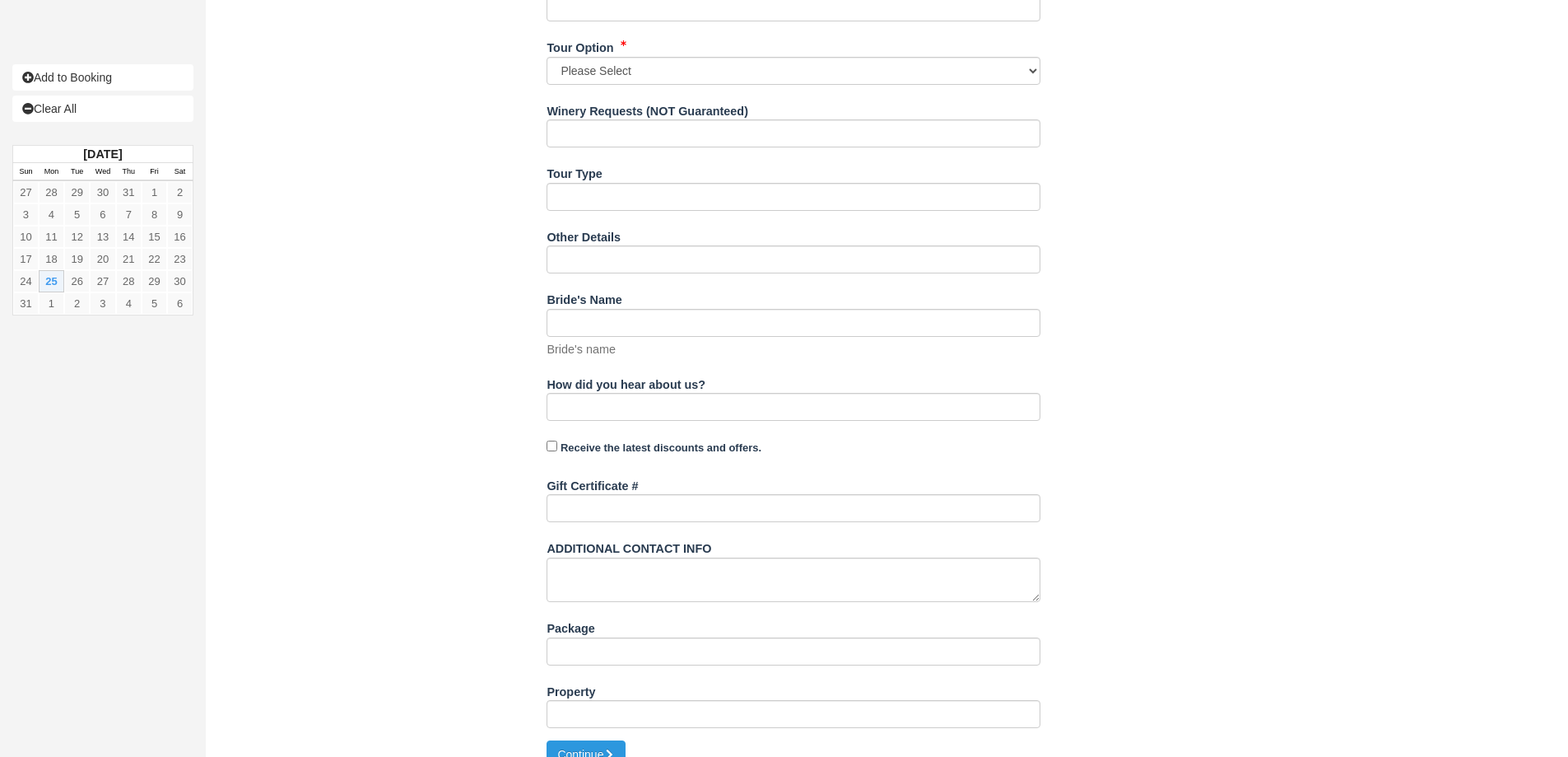
scroll to position [1183, 0]
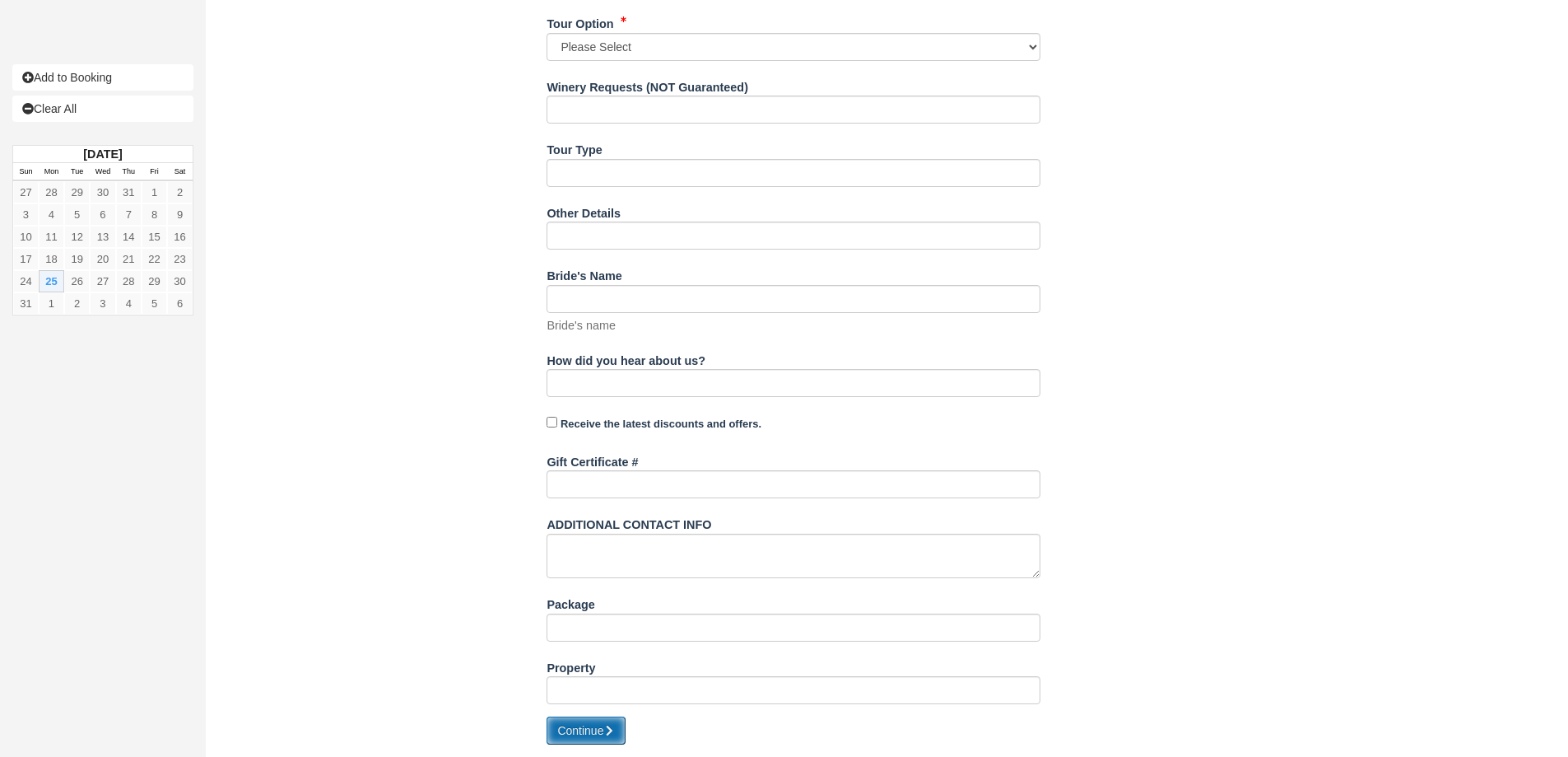
click at [598, 736] on button "Continue" at bounding box center [586, 730] width 79 height 28
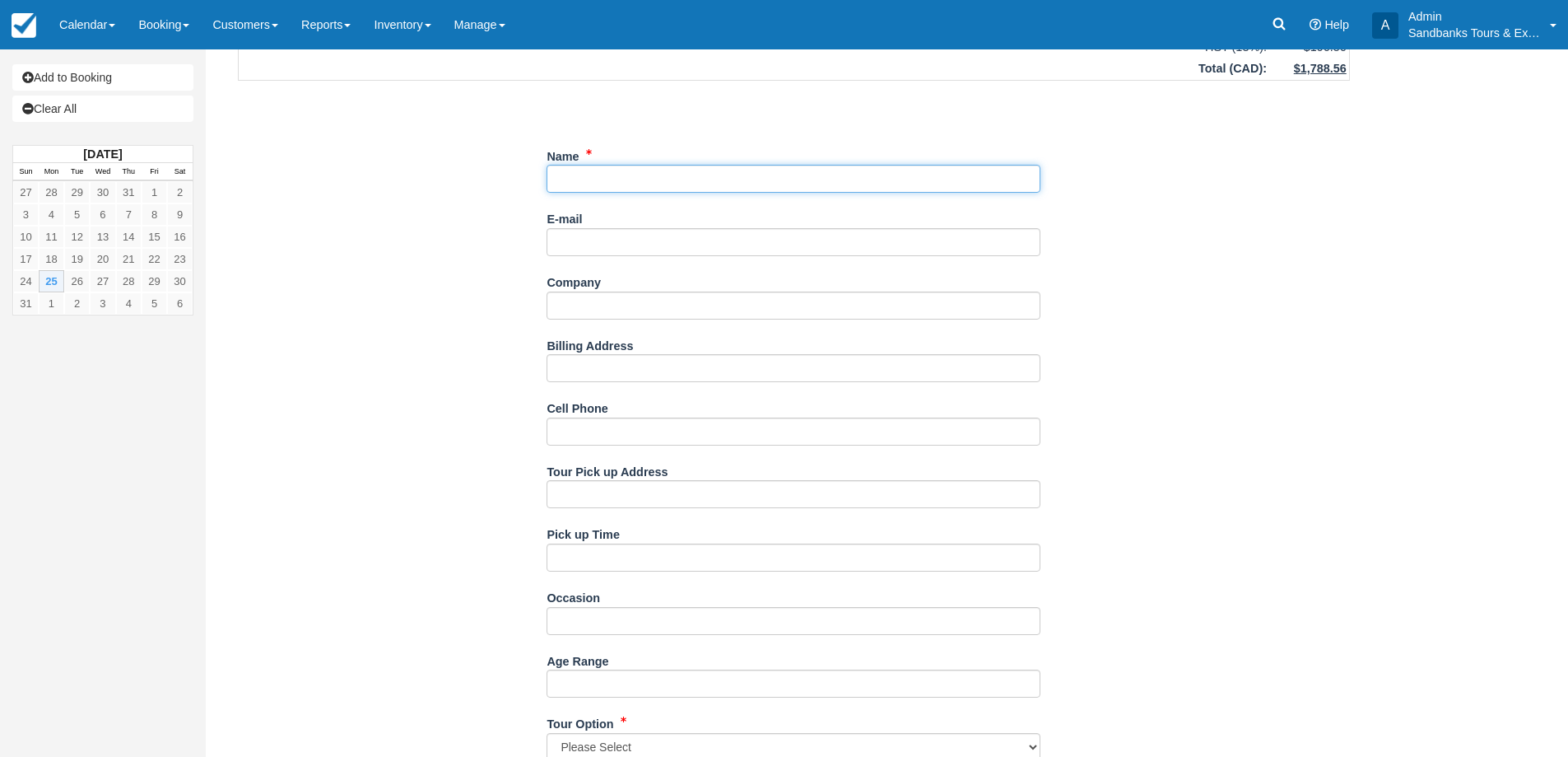
click at [589, 174] on input "Name" at bounding box center [793, 178] width 494 height 28
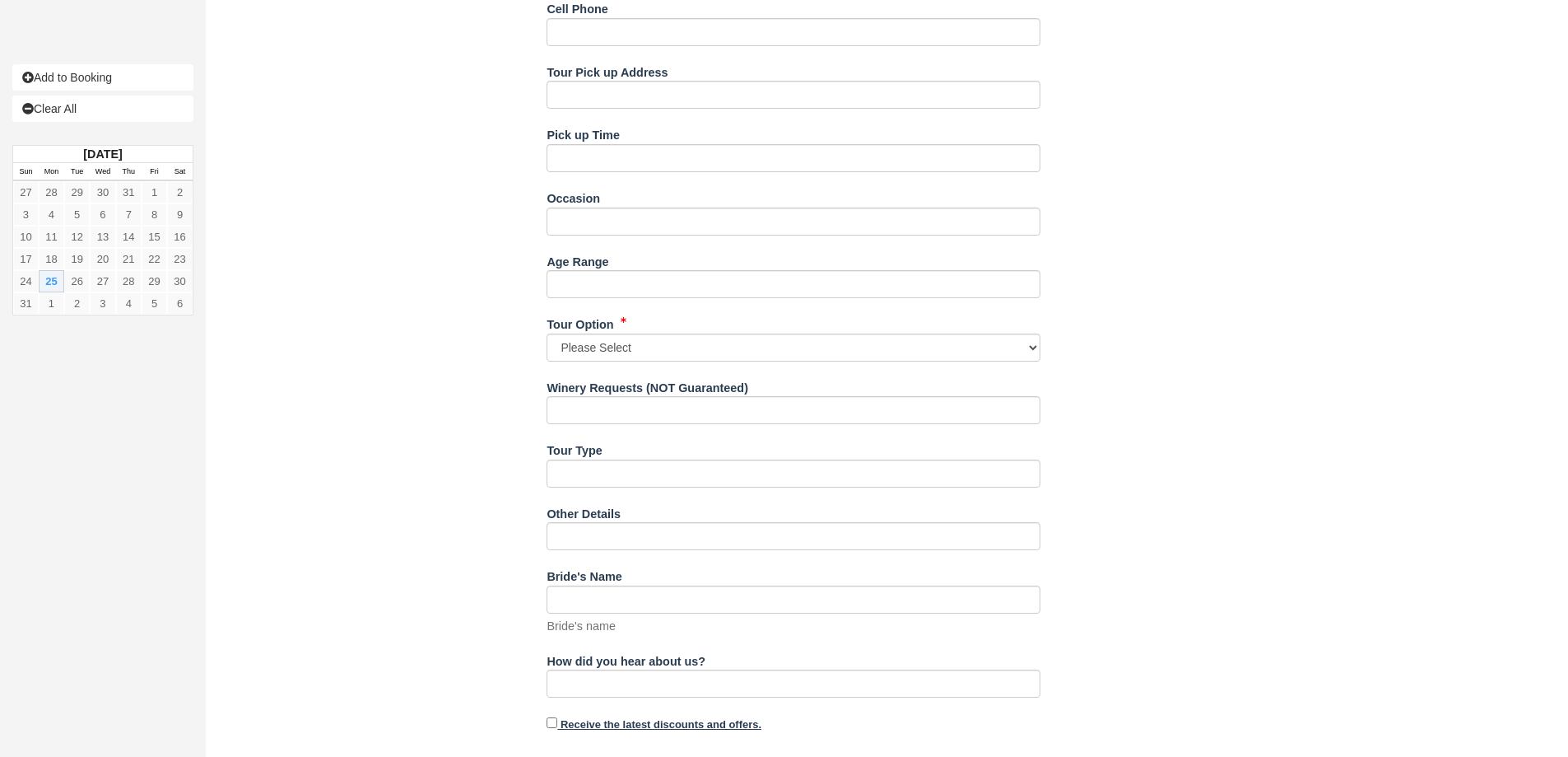
scroll to position [1183, 0]
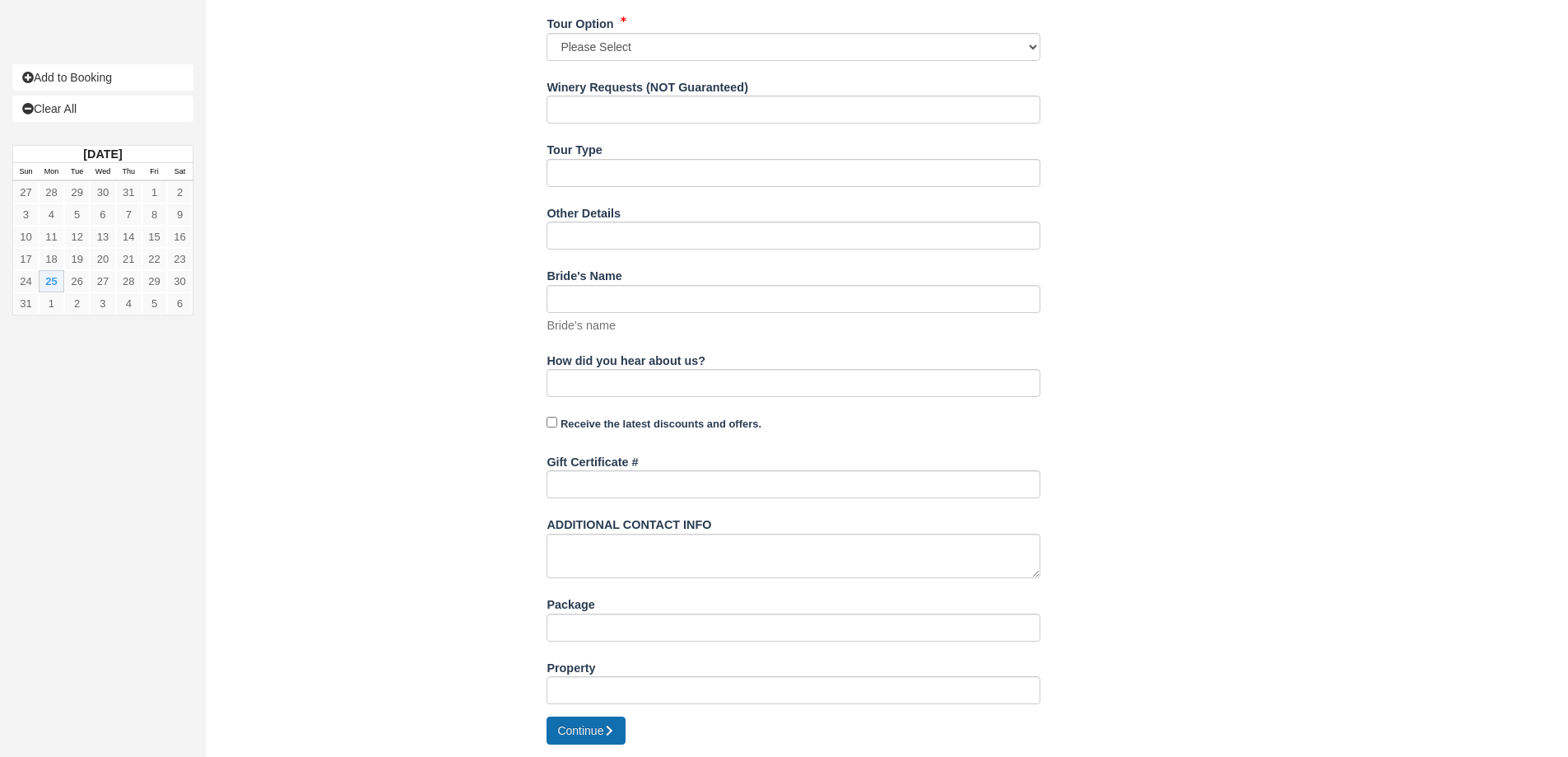
type input "adsf"
click at [601, 730] on button "Continue" at bounding box center [586, 730] width 79 height 28
drag, startPoint x: 633, startPoint y: 41, endPoint x: 633, endPoint y: 56, distance: 15.0
click at [633, 41] on select "Please Select Option 1: 4 Wineries Option 2: 3 Wineries, 1 Cidery Option 3: 2 W…" at bounding box center [793, 47] width 494 height 28
select select "Option 3: 2 Wineries, 2 Cideries"
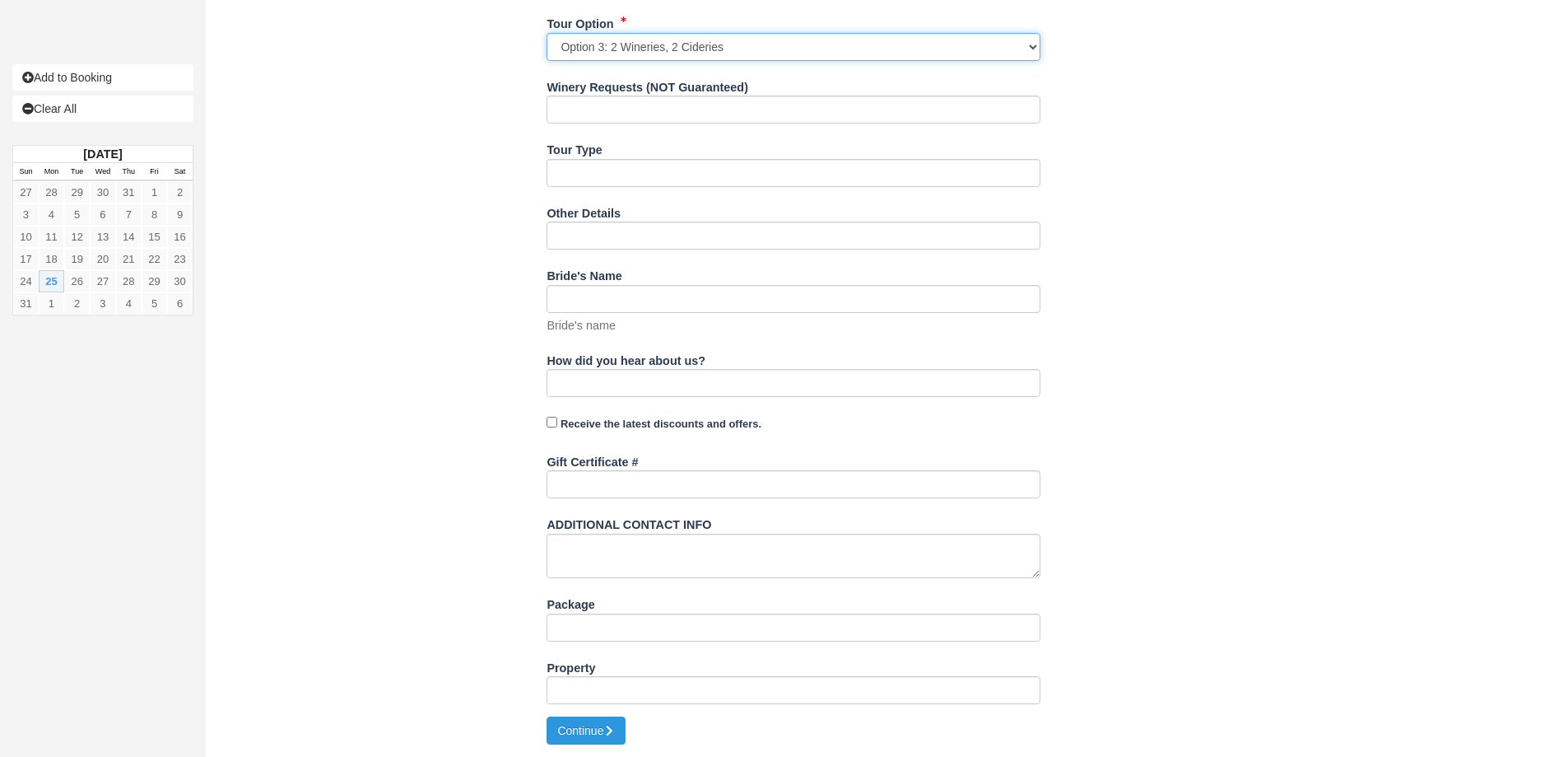
click at [547, 33] on select "Please Select Option 1: 4 Wineries Option 2: 3 Wineries, 1 Cidery Option 3: 2 W…" at bounding box center [793, 47] width 494 height 28
click at [586, 738] on button "Continue" at bounding box center [586, 730] width 79 height 28
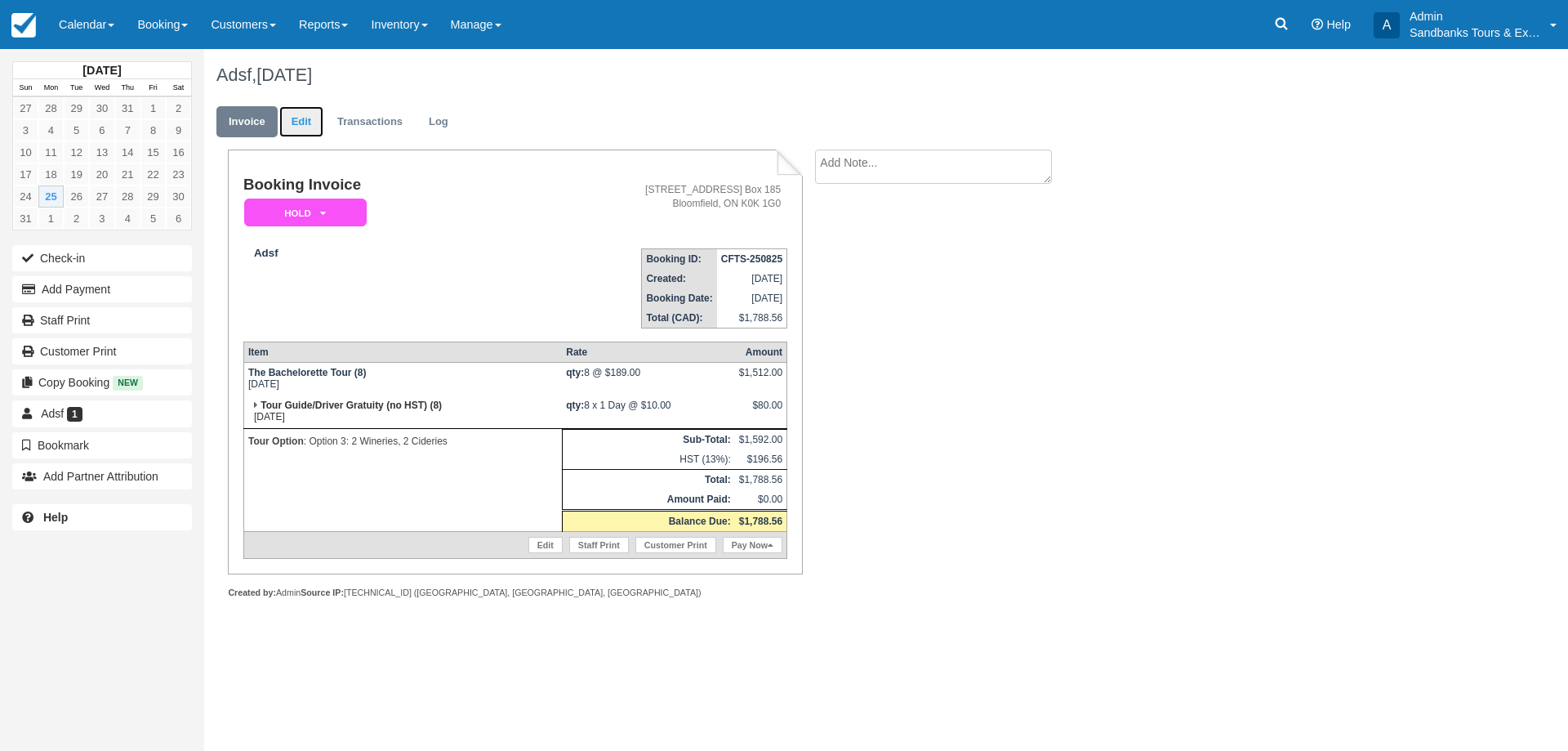
click at [291, 117] on link "Edit" at bounding box center [302, 123] width 44 height 32
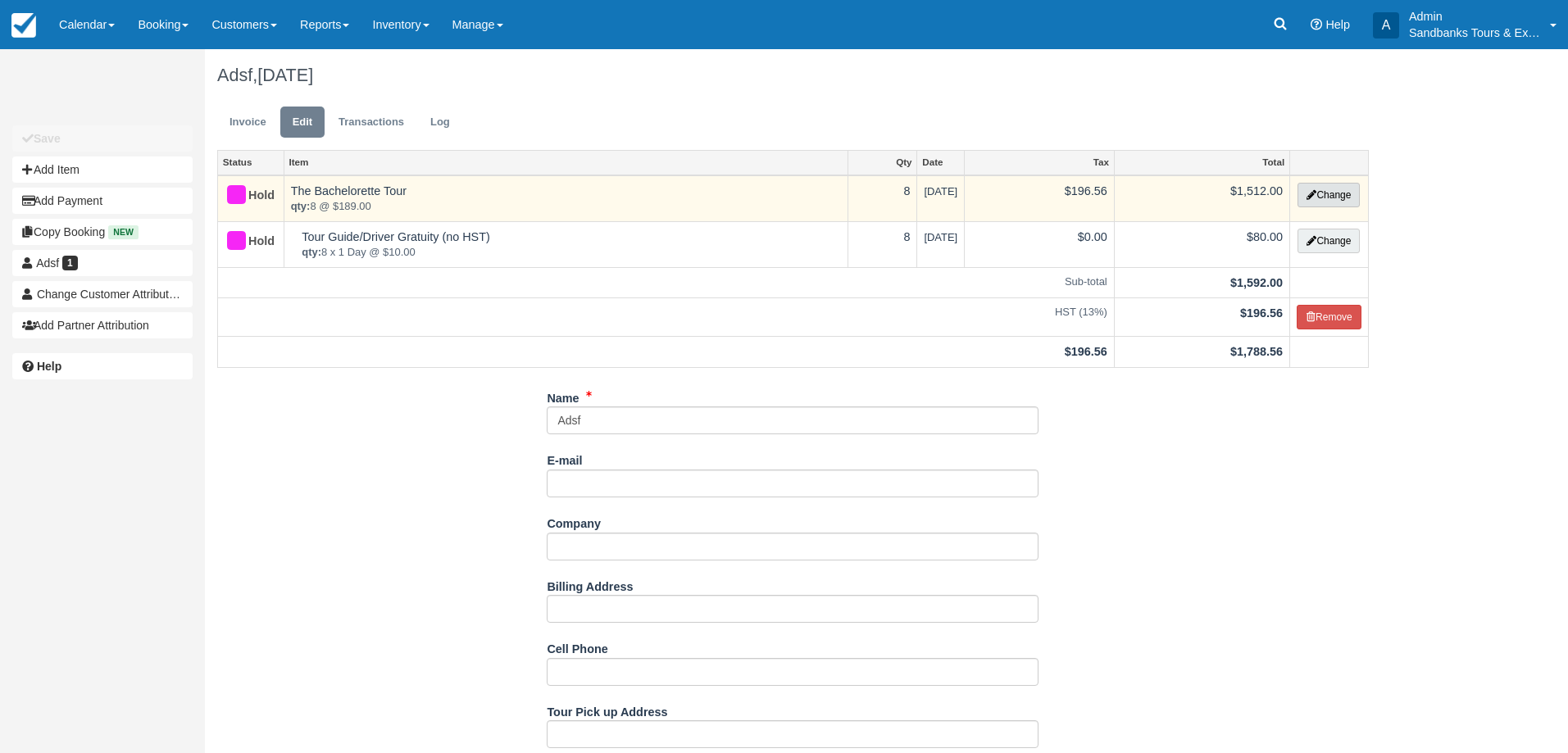
click at [1331, 190] on button "Change" at bounding box center [1328, 195] width 62 height 25
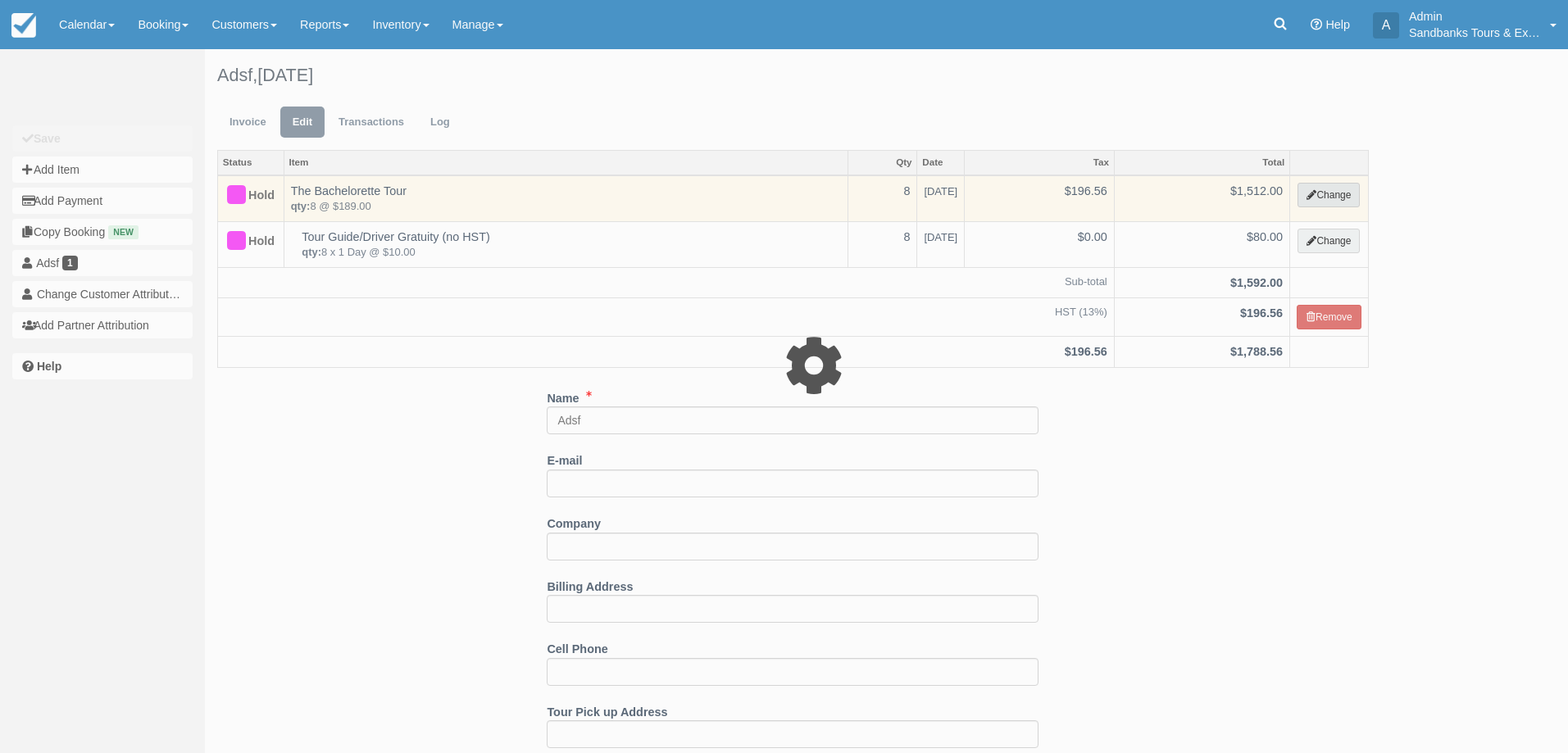
type input "1512.00"
select select "2"
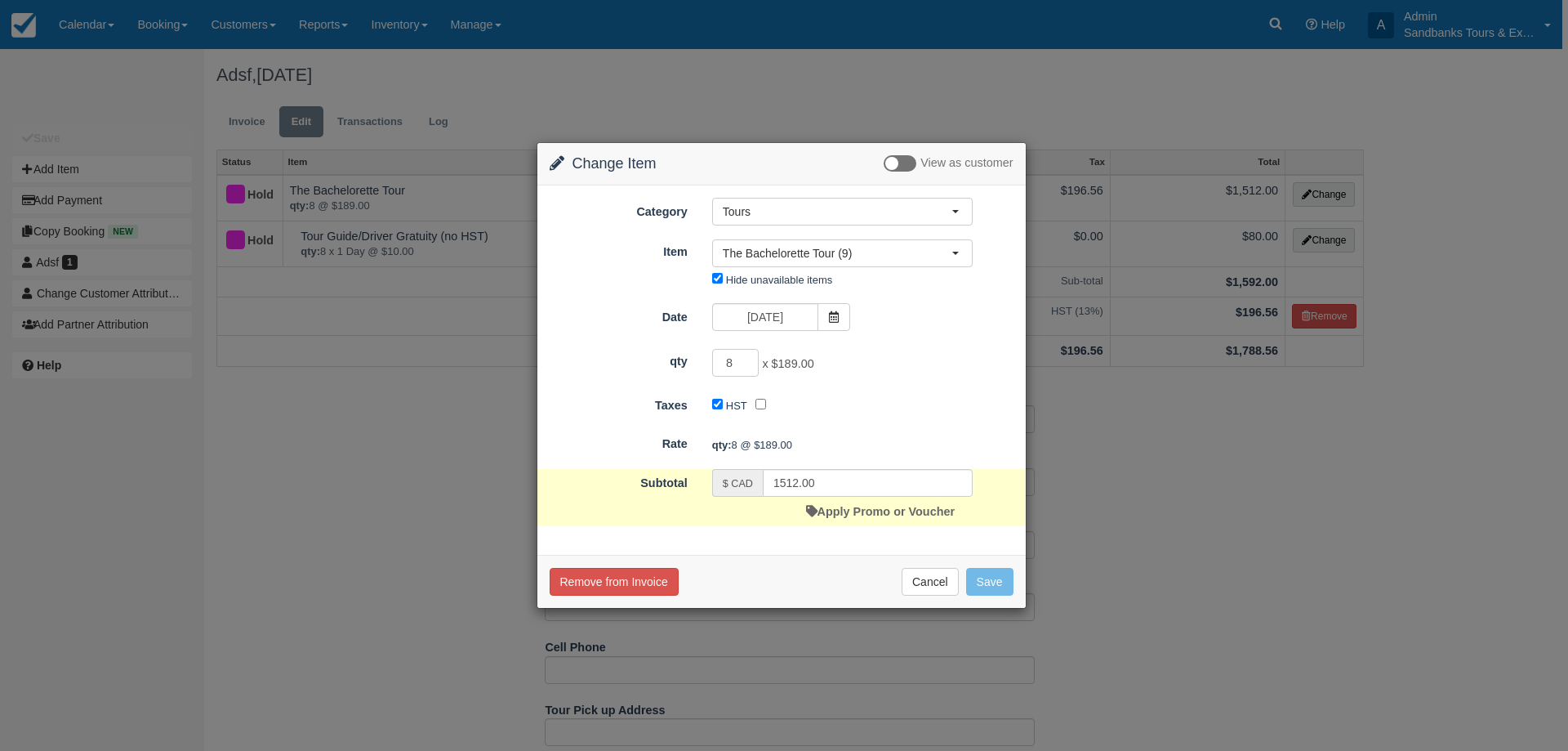
click at [804, 360] on span "x $189.00" at bounding box center [788, 364] width 51 height 13
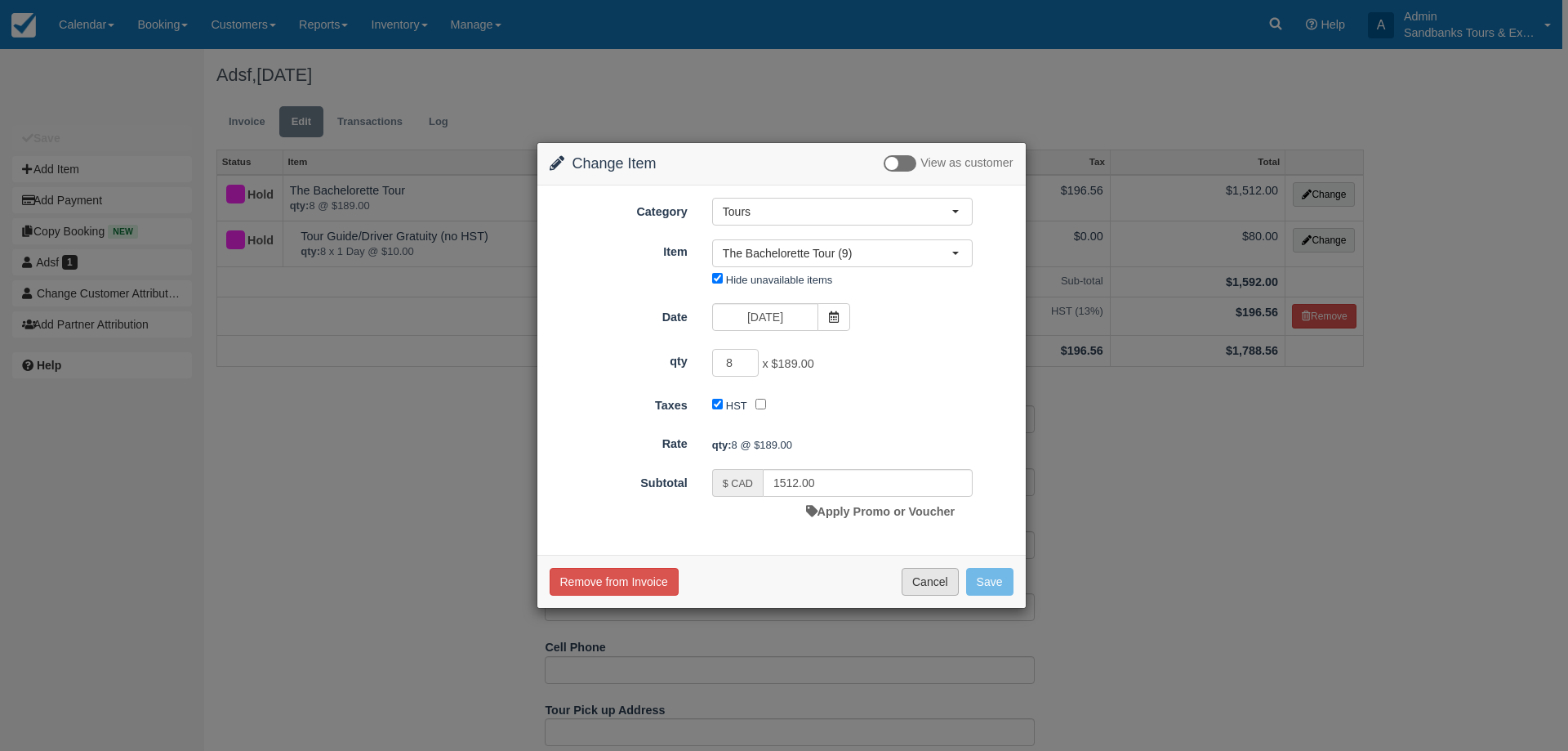
click at [925, 577] on button "Cancel" at bounding box center [930, 581] width 57 height 28
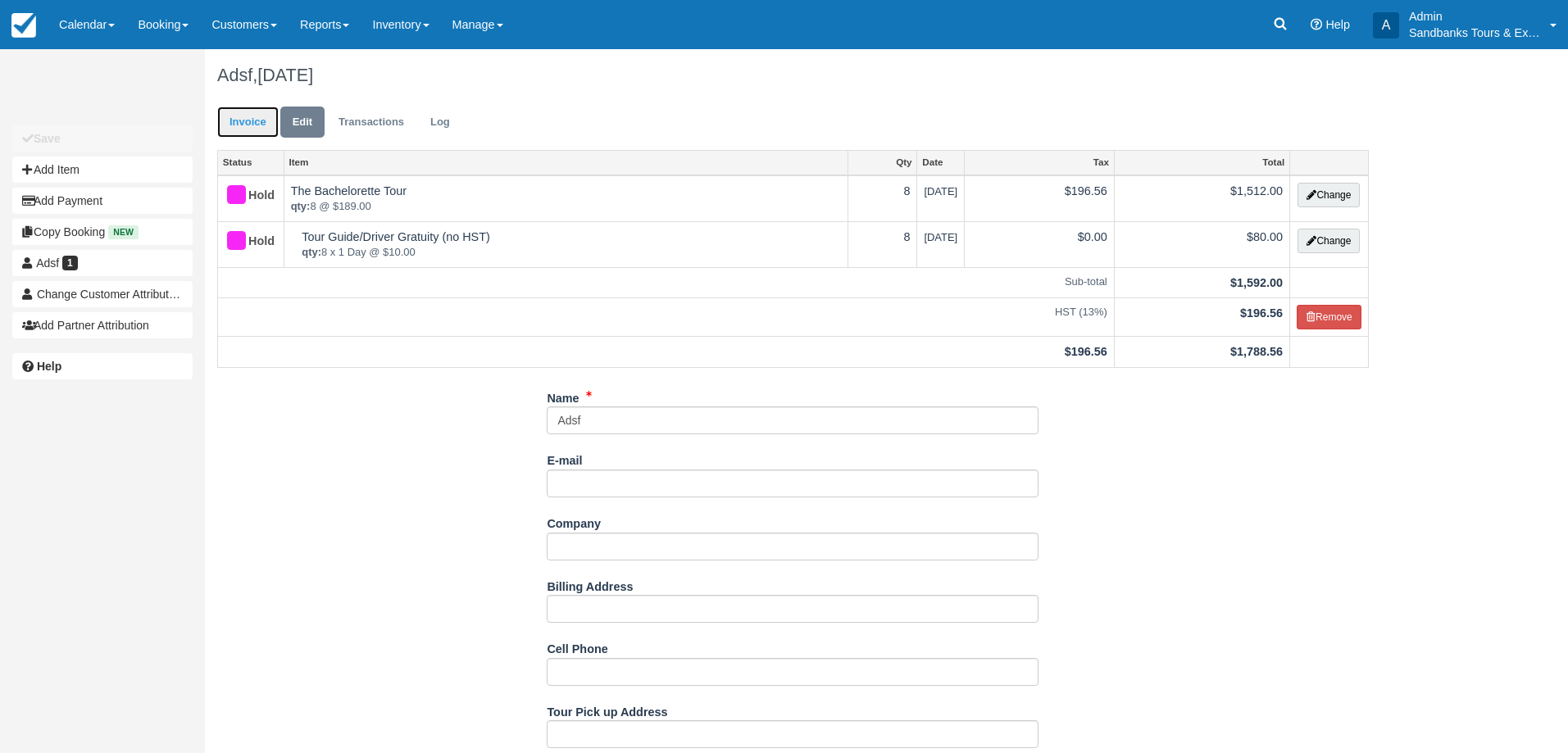
click at [248, 135] on link "Invoice" at bounding box center [248, 123] width 61 height 32
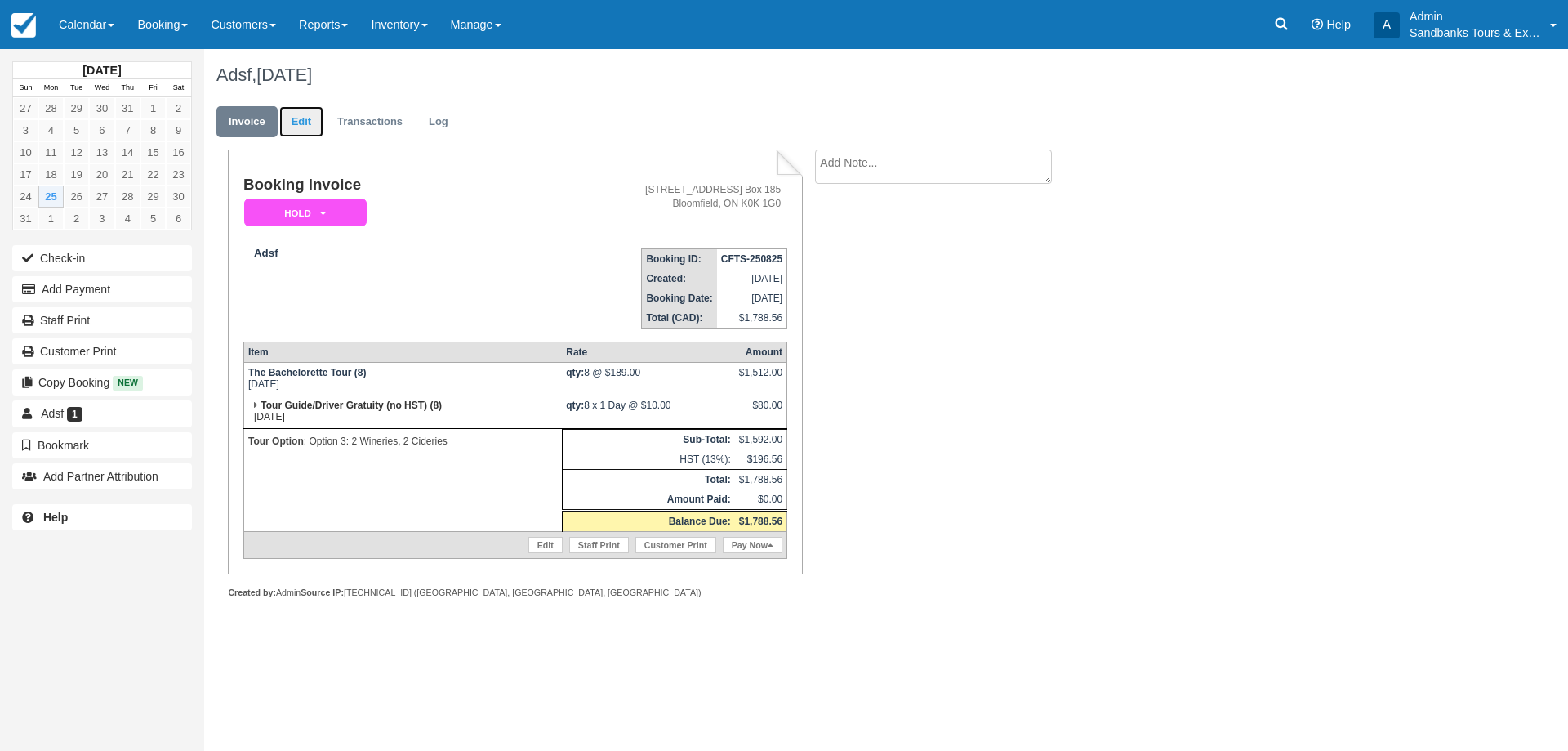
click at [292, 131] on link "Edit" at bounding box center [302, 123] width 44 height 32
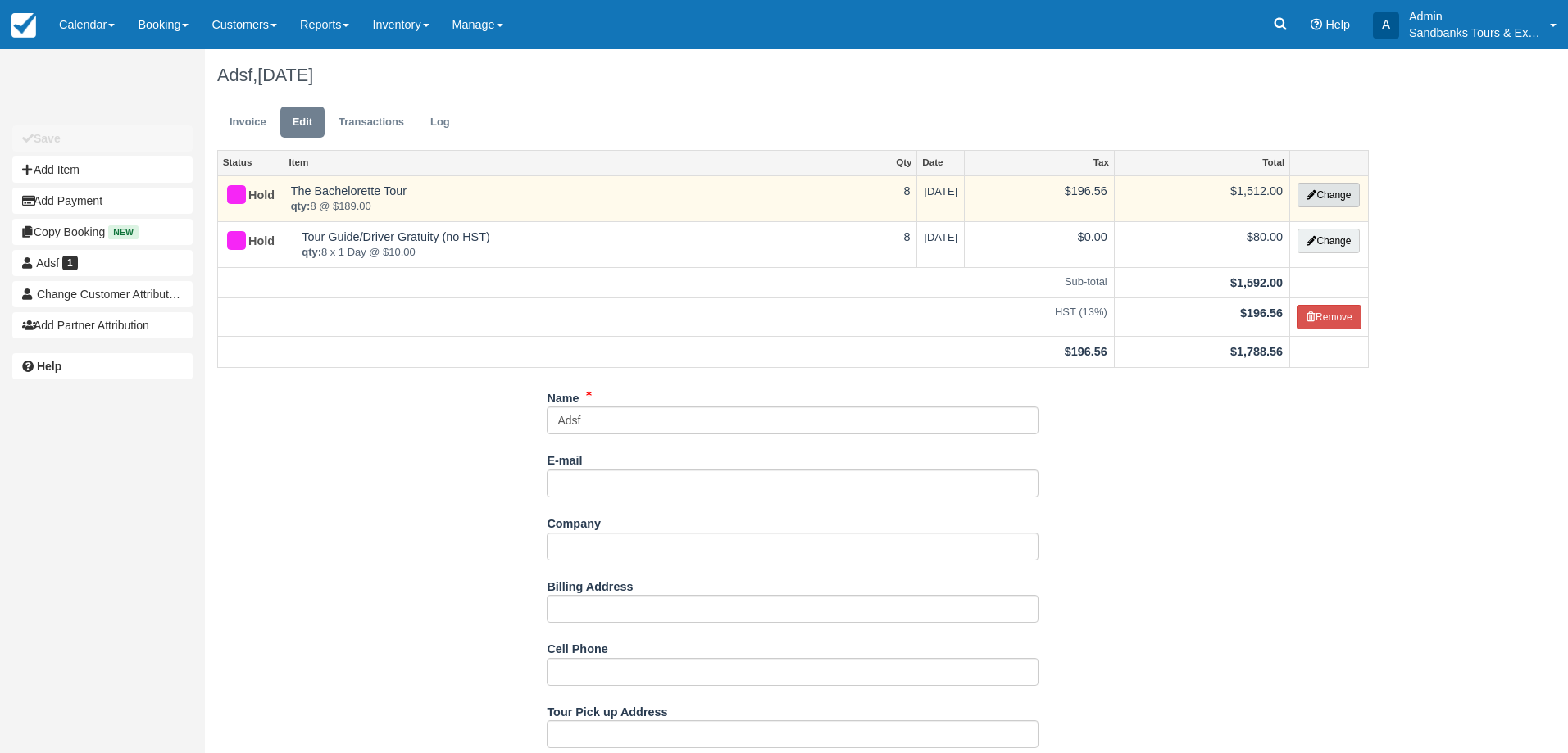
click at [1329, 198] on button "Change" at bounding box center [1328, 195] width 62 height 25
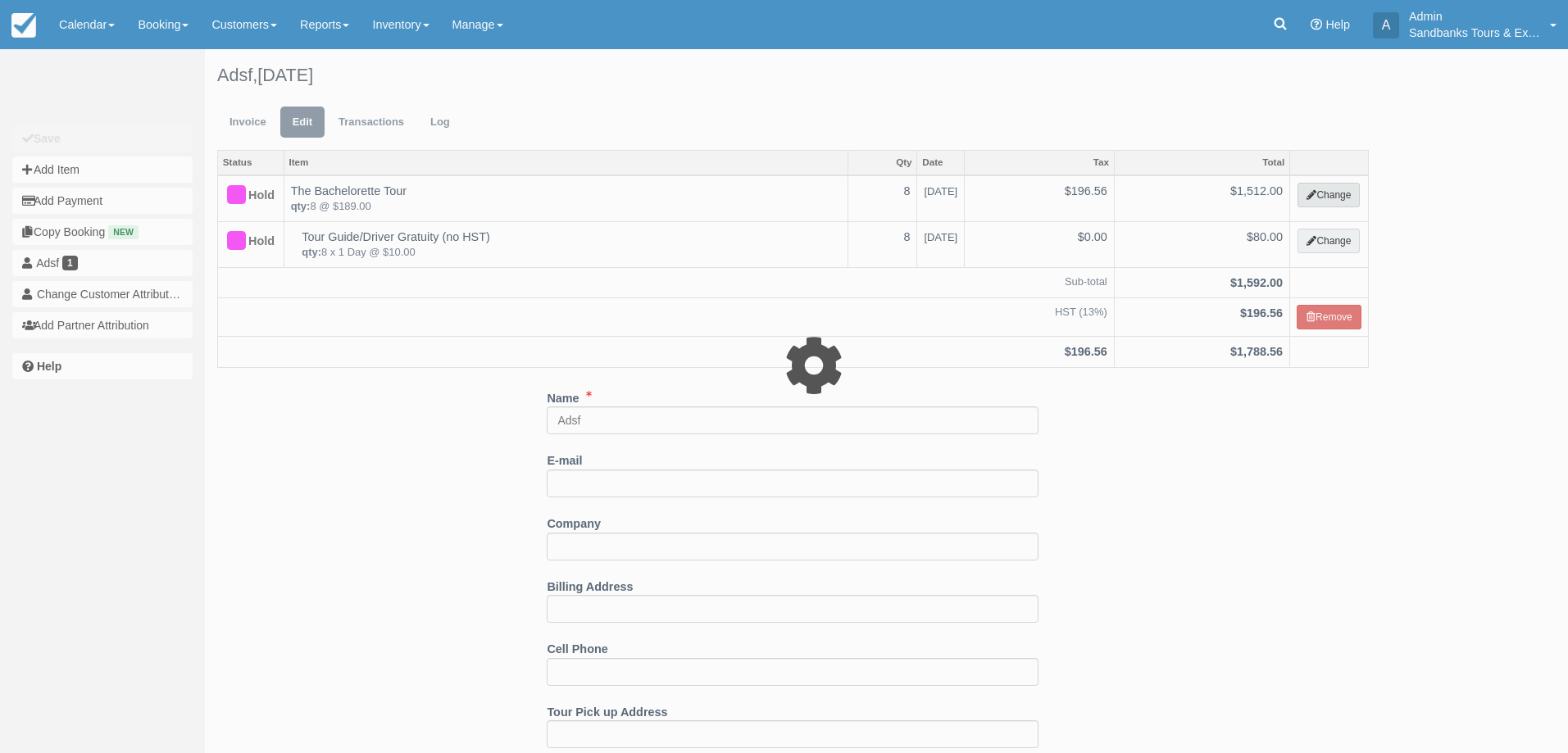
select select "2"
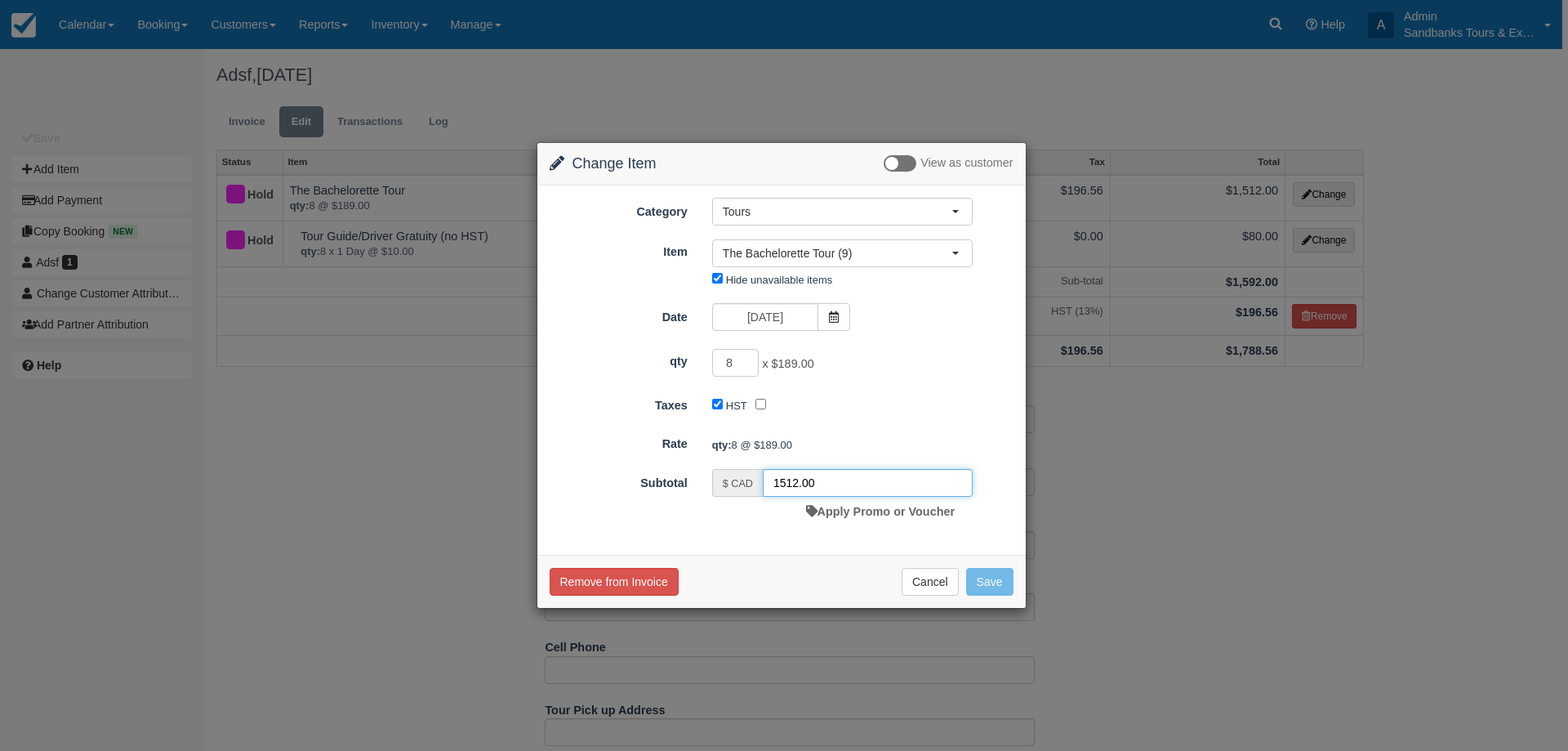
drag, startPoint x: 797, startPoint y: 483, endPoint x: 753, endPoint y: 487, distance: 44.2
click at [753, 487] on div "$ CAD 1512.00" at bounding box center [842, 482] width 261 height 28
type input "1272.00"
click at [942, 359] on div "8 x $189.00 Minimum of 3Maximum of 22" at bounding box center [842, 365] width 285 height 32
click at [996, 579] on button "Save" at bounding box center [989, 581] width 47 height 28
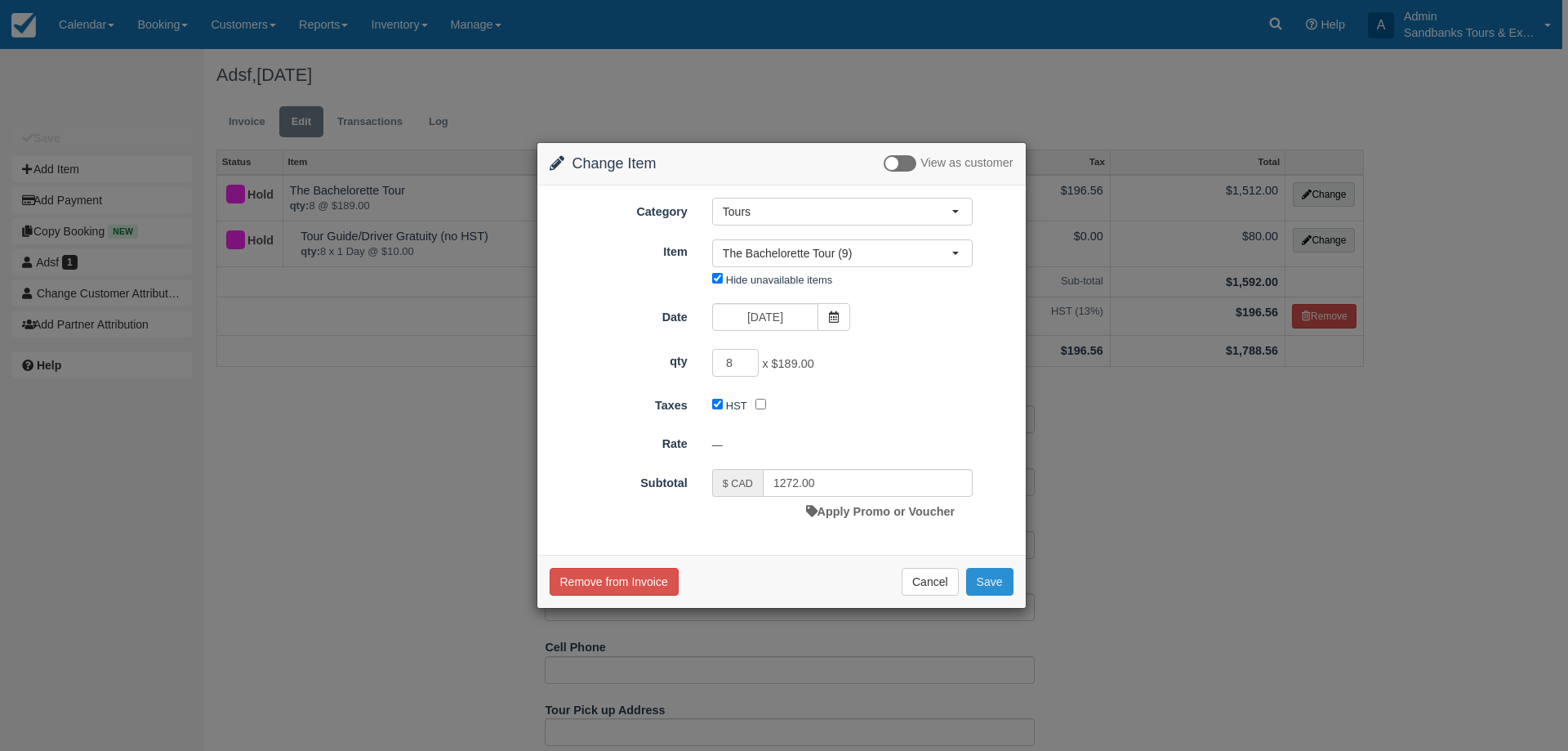
checkbox input "false"
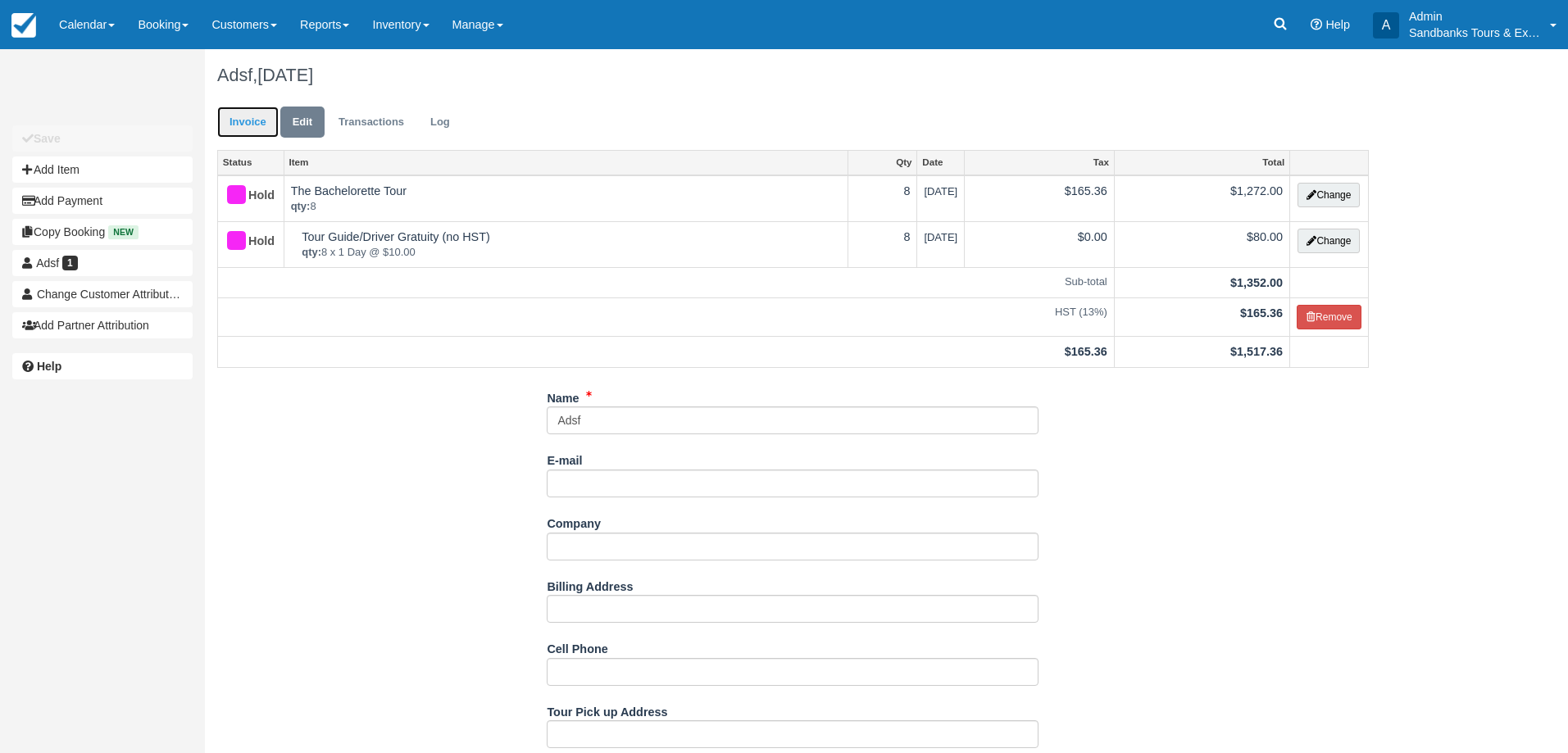
click at [243, 118] on link "Invoice" at bounding box center [248, 123] width 61 height 32
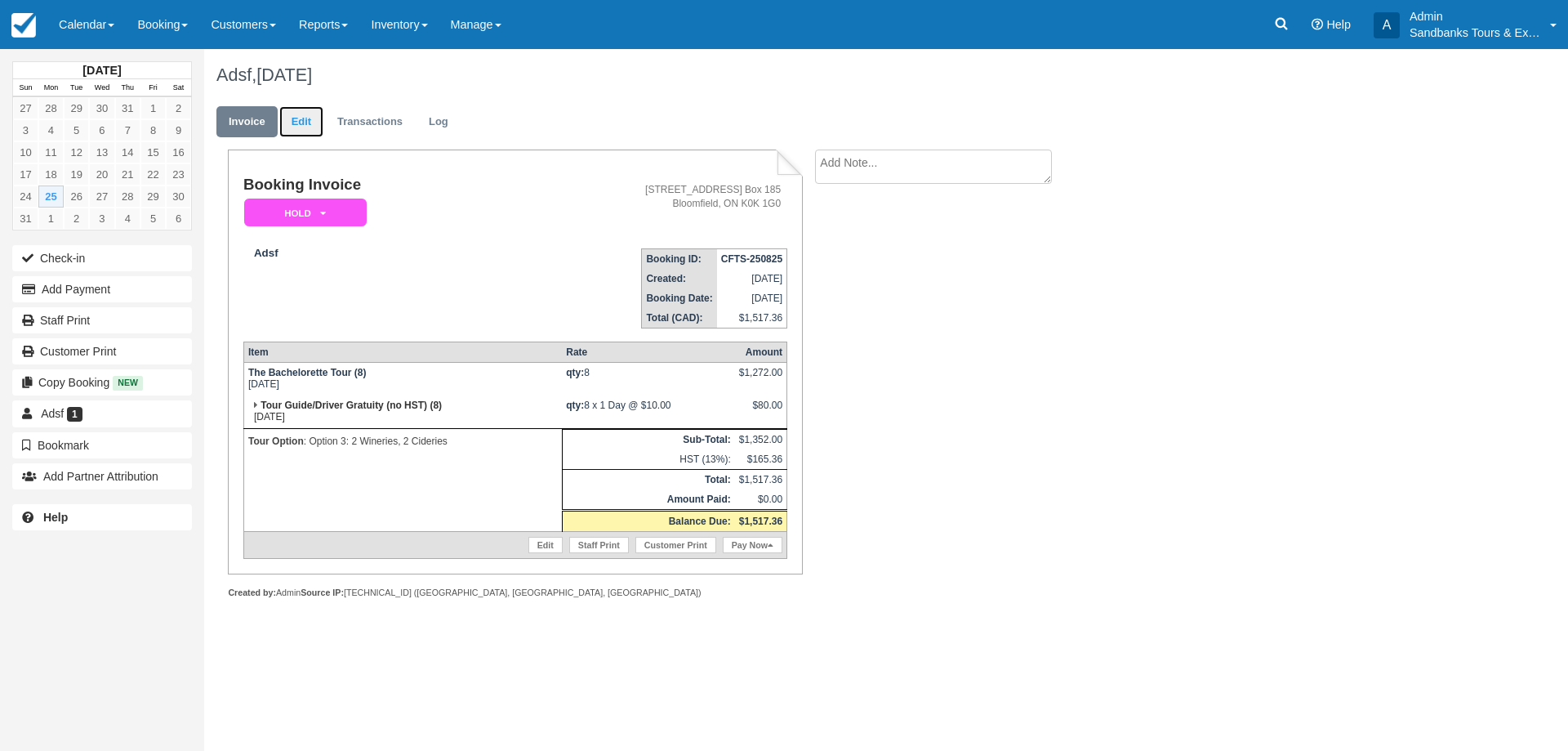
click at [306, 120] on link "Edit" at bounding box center [302, 123] width 44 height 32
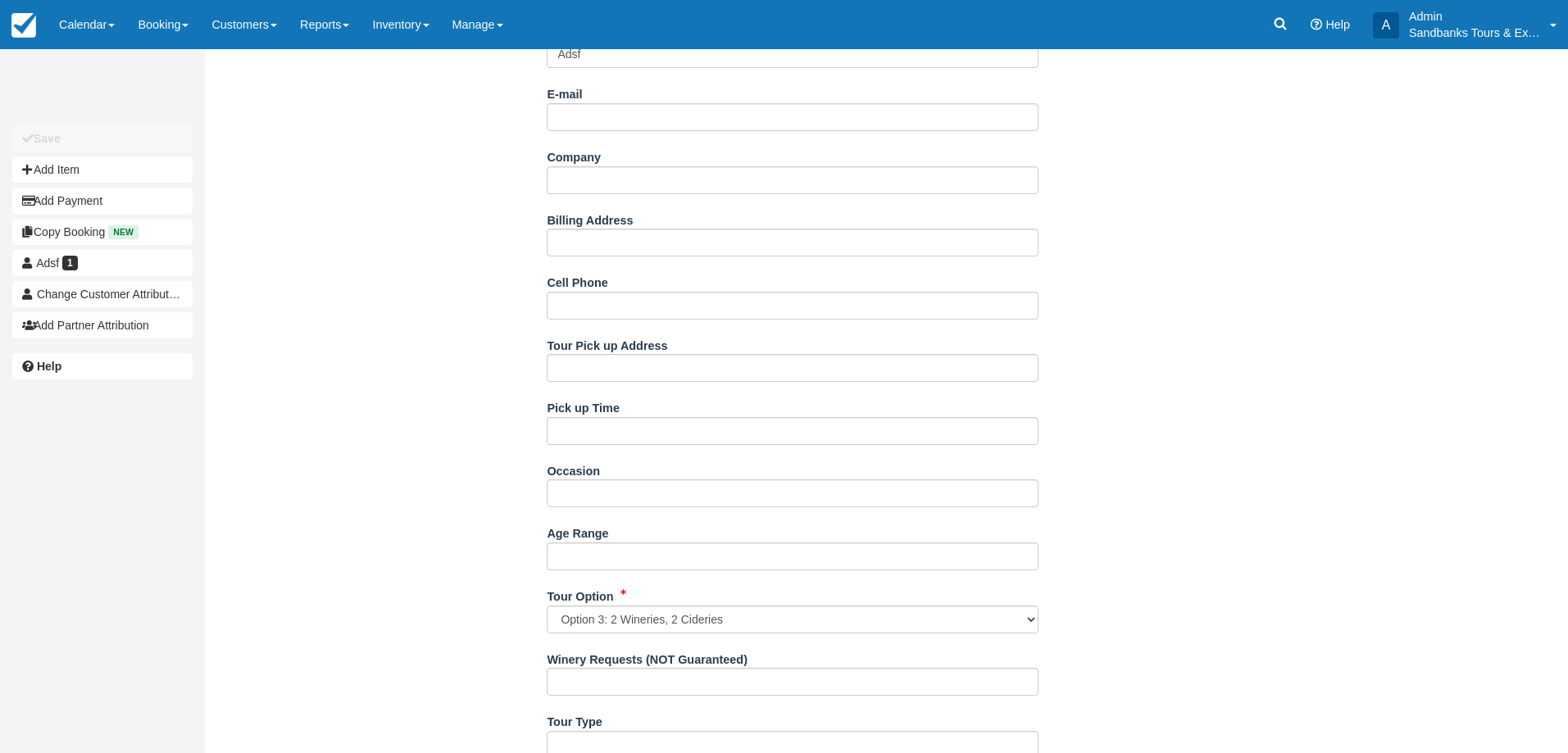
scroll to position [409, 0]
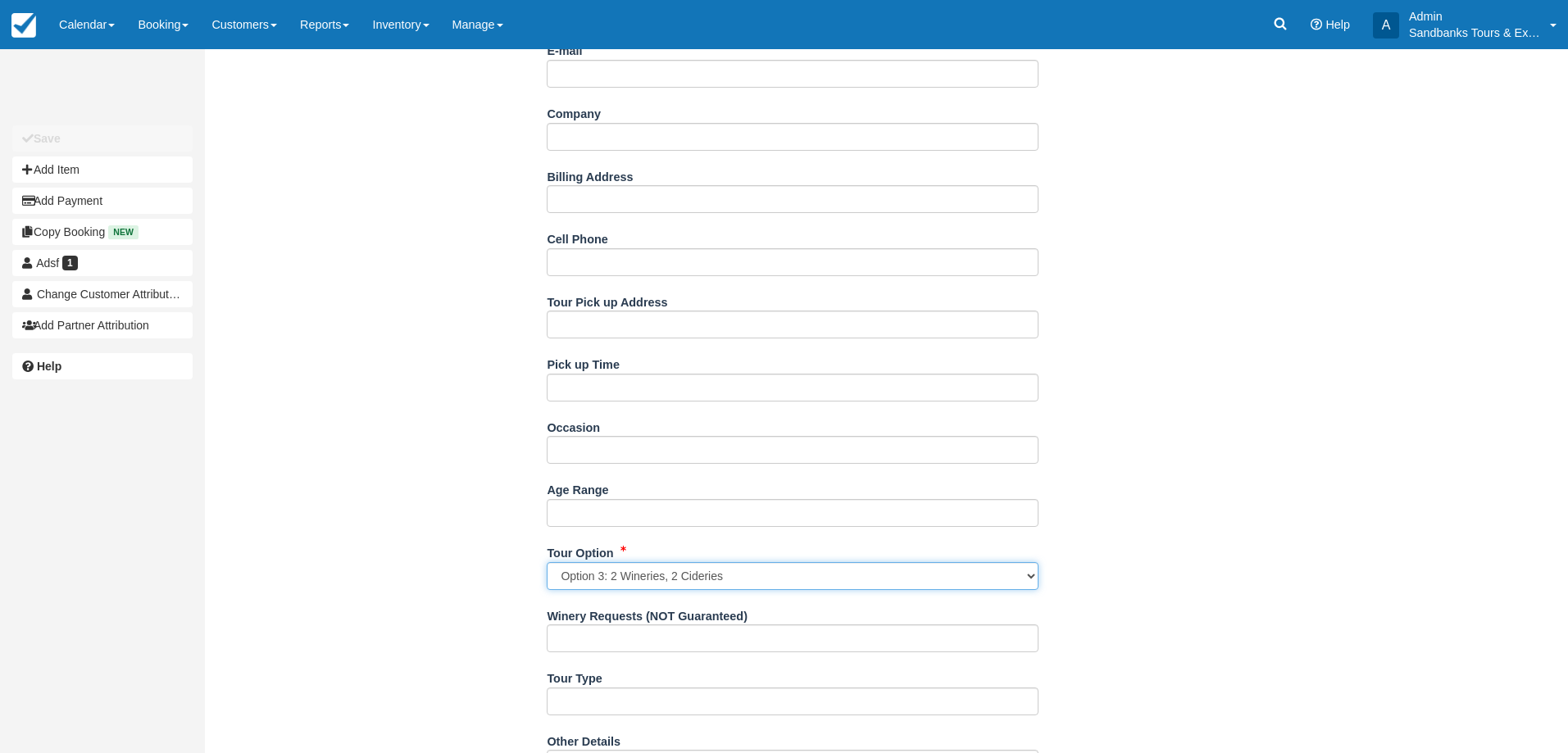
click at [654, 583] on select "Option 1: 4 Wineries Option 2: 3 Wineries, 1 Cidery Option 3: 2 Wineries, 2 Cid…" at bounding box center [792, 575] width 492 height 28
select select "Option 1: 4 Wineries"
click at [547, 562] on select "Option 1: 4 Wineries Option 2: 3 Wineries, 1 Cidery Option 3: 2 Wineries, 2 Cid…" at bounding box center [792, 575] width 492 height 28
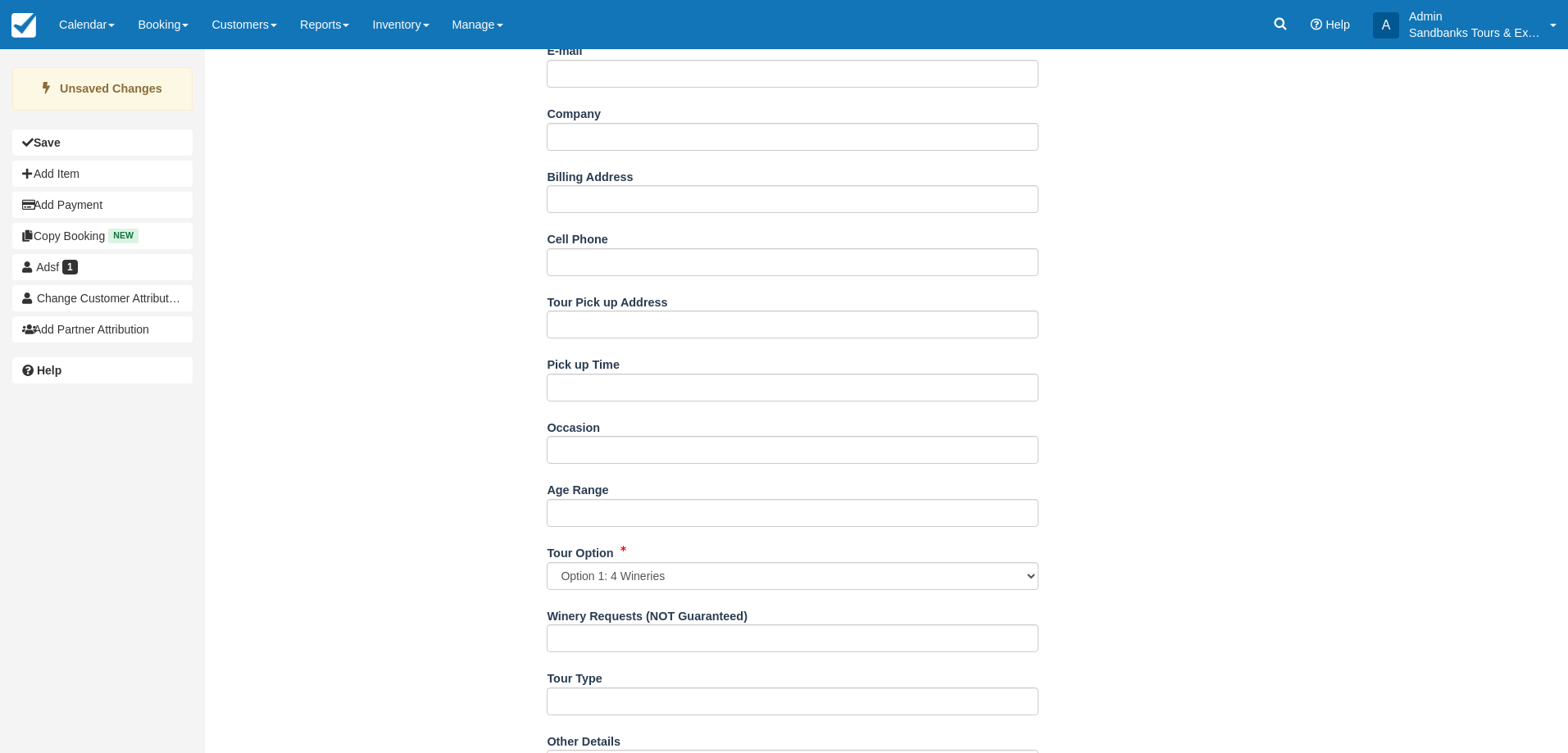
click at [417, 508] on div "Name Adsf E-mail Did you mean ? Company Billing Address Cell Phone Tour Pick up…" at bounding box center [792, 628] width 1176 height 1308
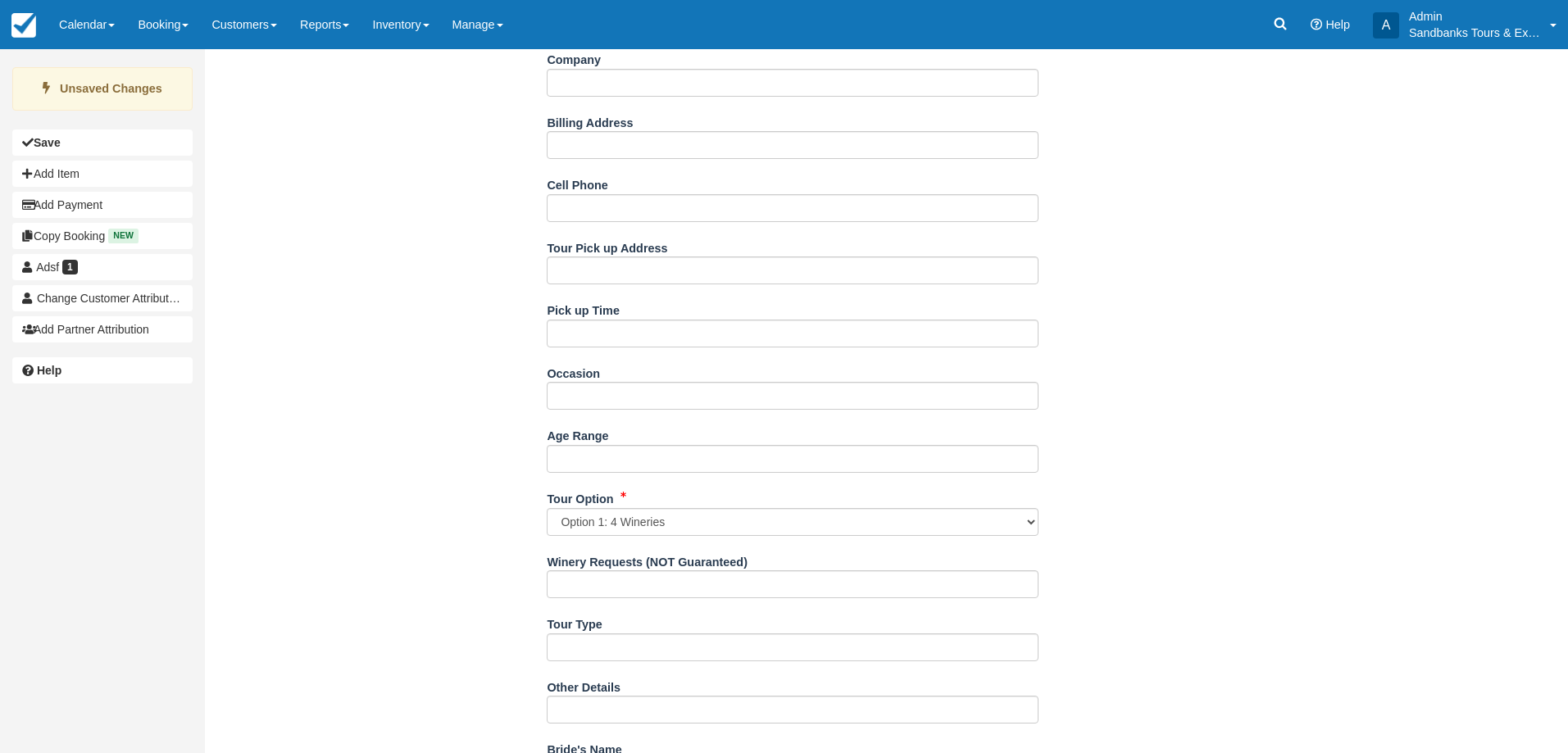
scroll to position [491, 0]
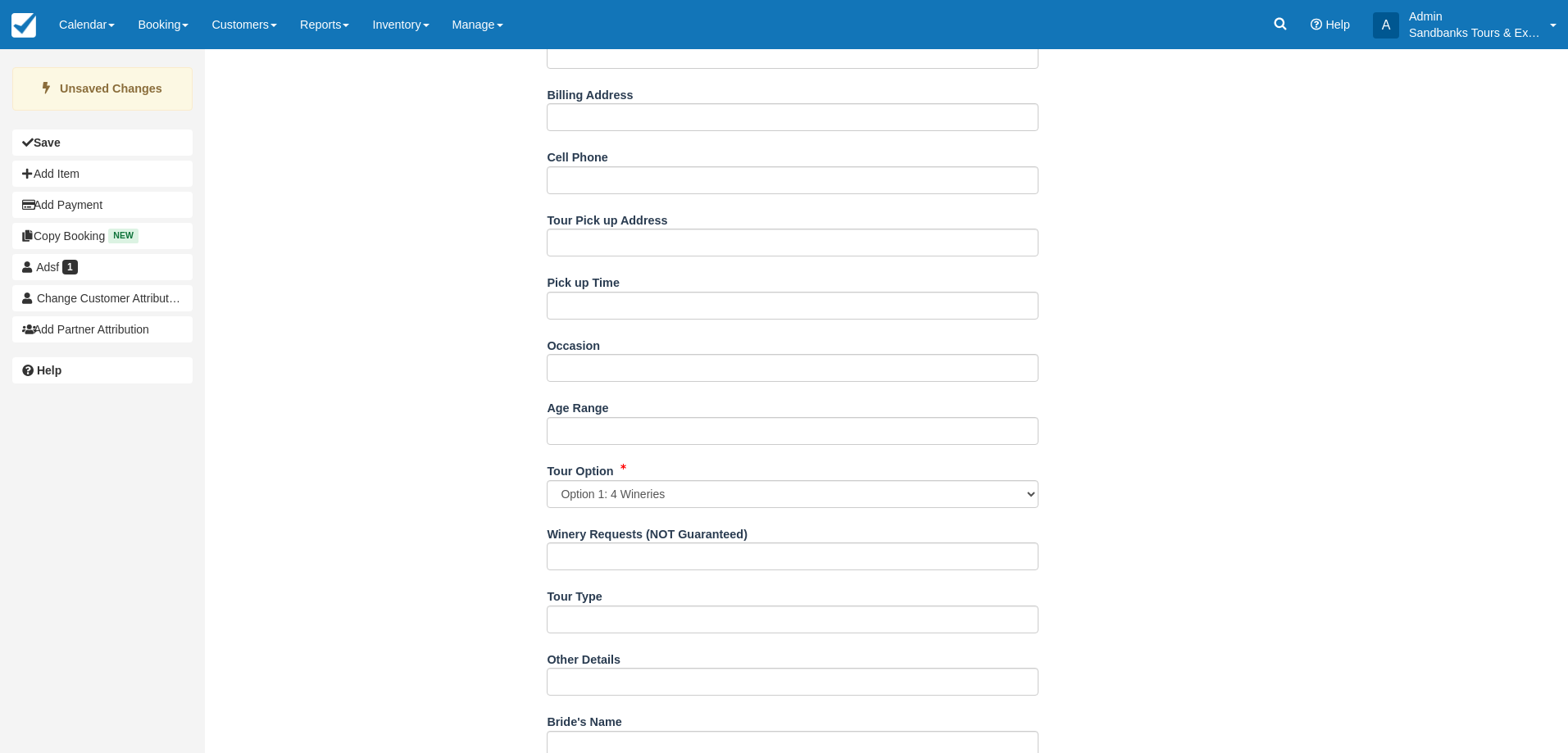
drag, startPoint x: 608, startPoint y: 384, endPoint x: 612, endPoint y: 375, distance: 9.8
click at [608, 384] on div "Occasion" at bounding box center [792, 363] width 492 height 63
click at [612, 371] on input "Occasion" at bounding box center [792, 368] width 492 height 28
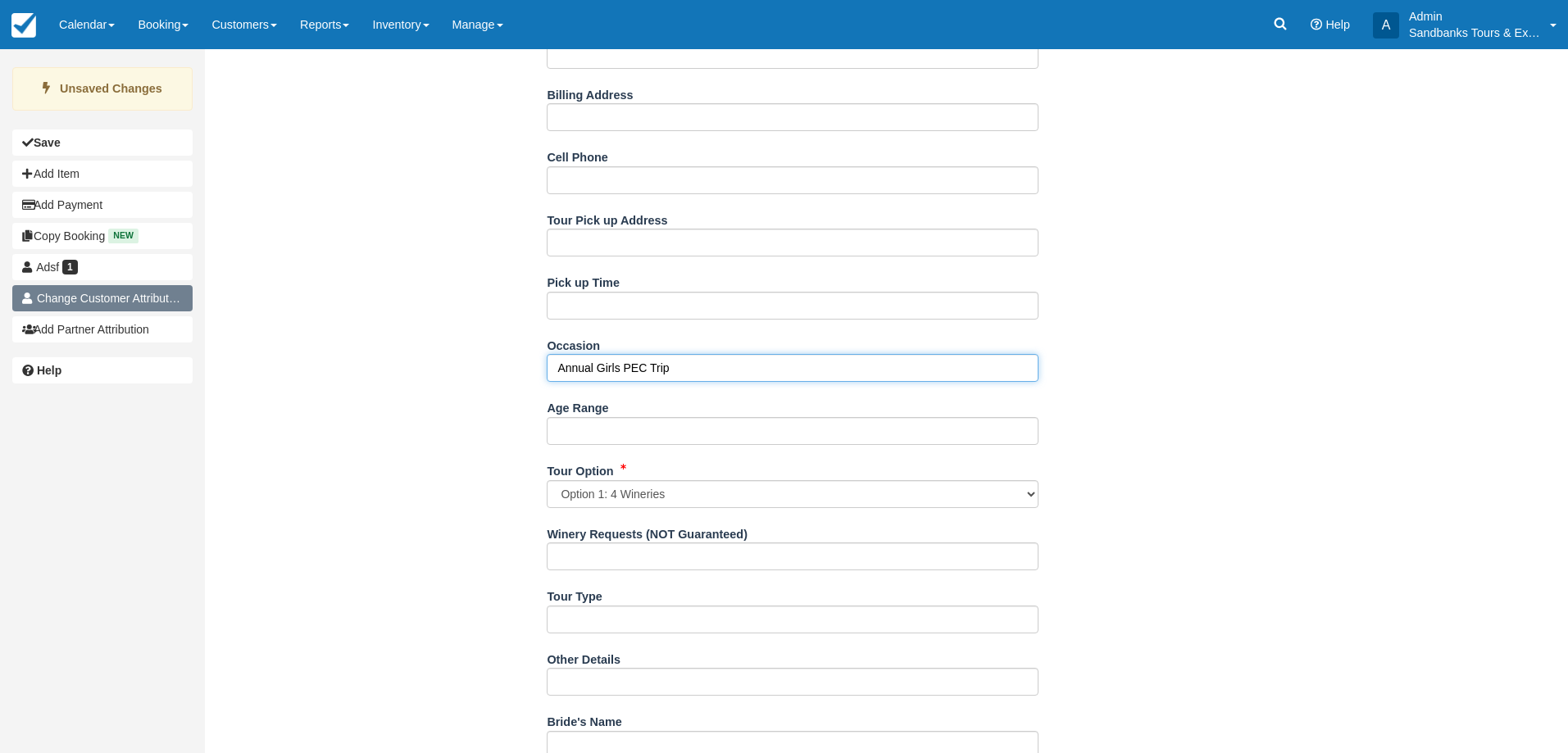
type input "Annual Girls PEC Trip"
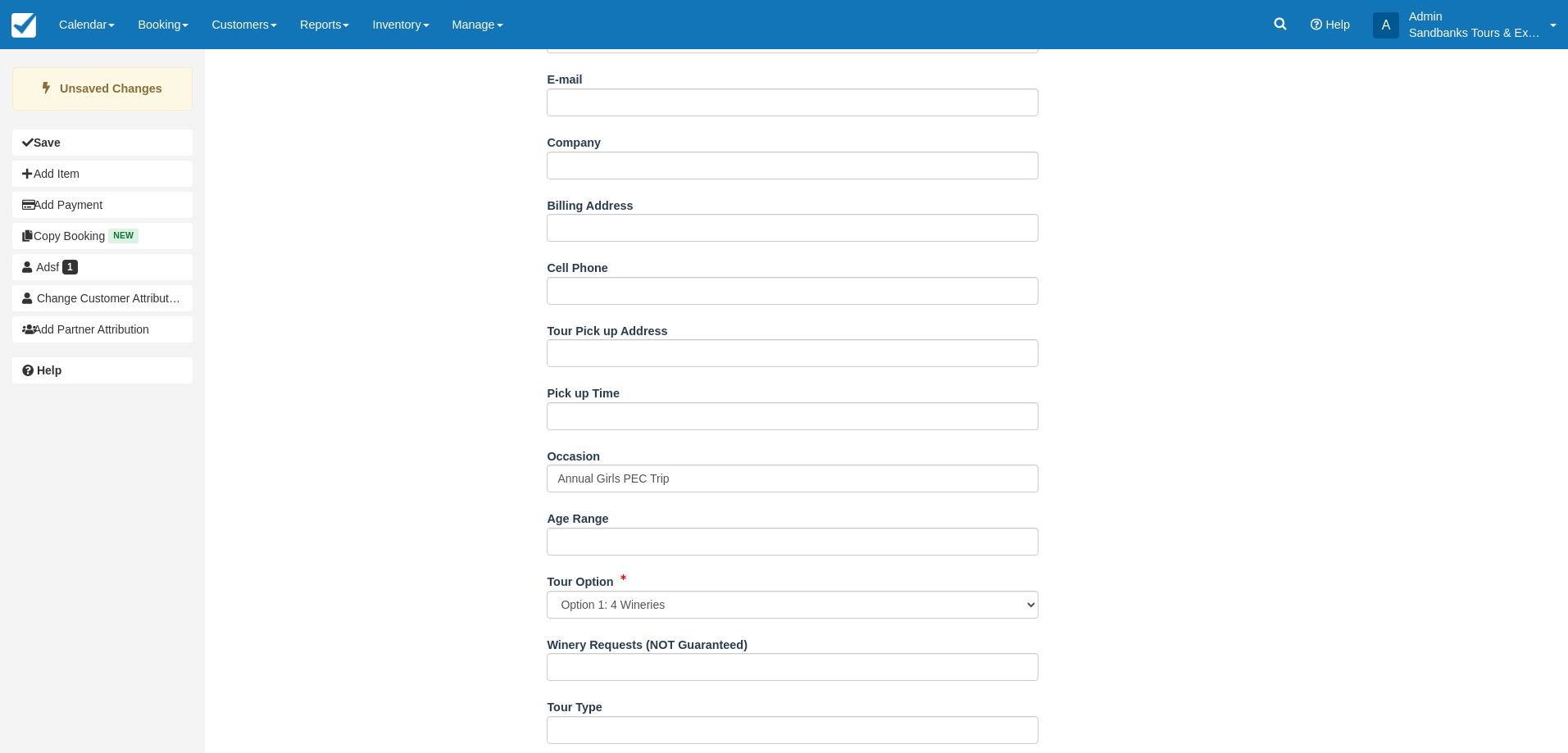
scroll to position [409, 0]
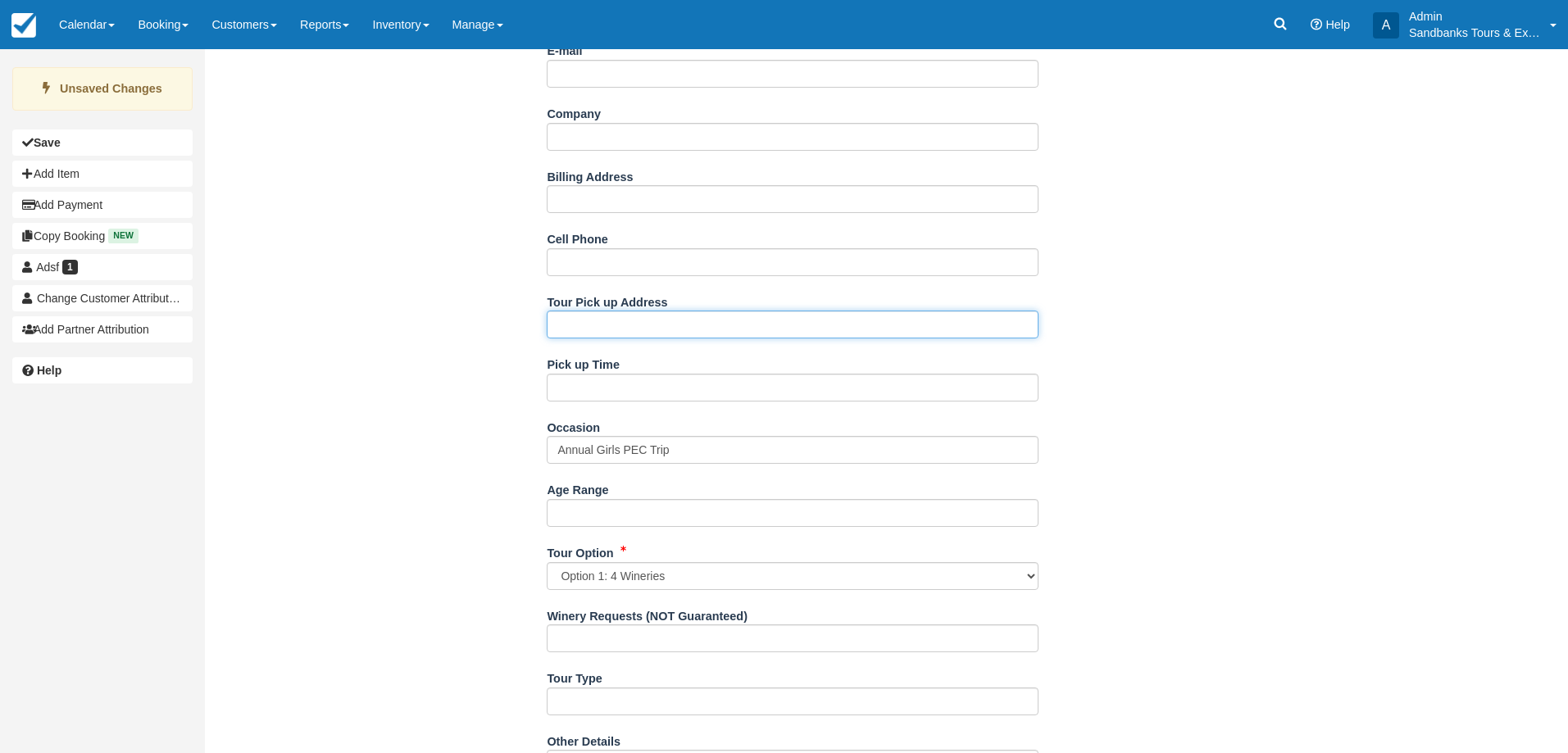
click at [622, 323] on input "Tour Pick up Address" at bounding box center [792, 324] width 492 height 28
paste input "[STREET_ADDRESS]"
type input "[STREET_ADDRESS]"
click at [474, 347] on div "Name Adsf E-mail Did you mean ? Company Billing Address Cell Phone Tour Pick up…" at bounding box center [792, 628] width 1176 height 1308
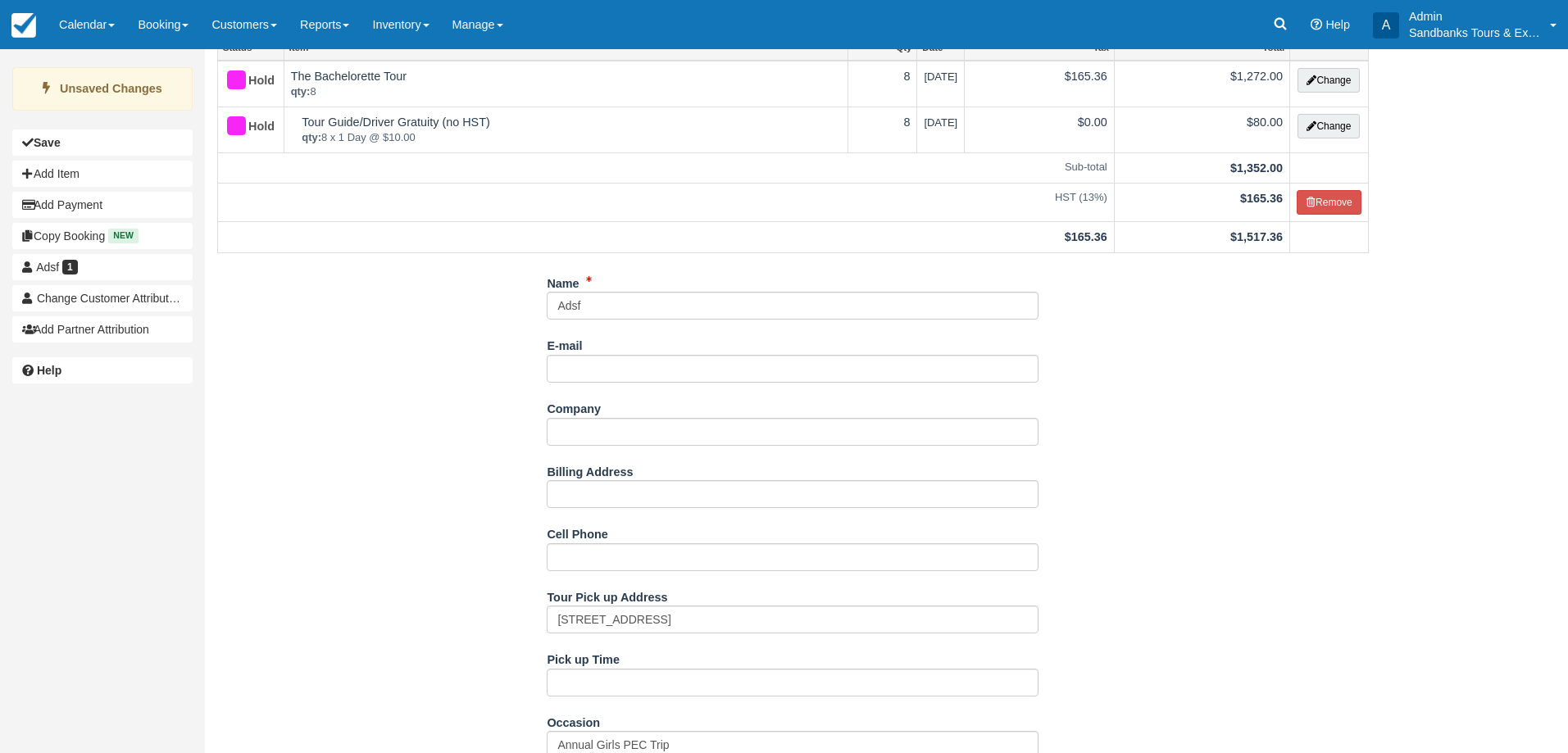
scroll to position [0, 0]
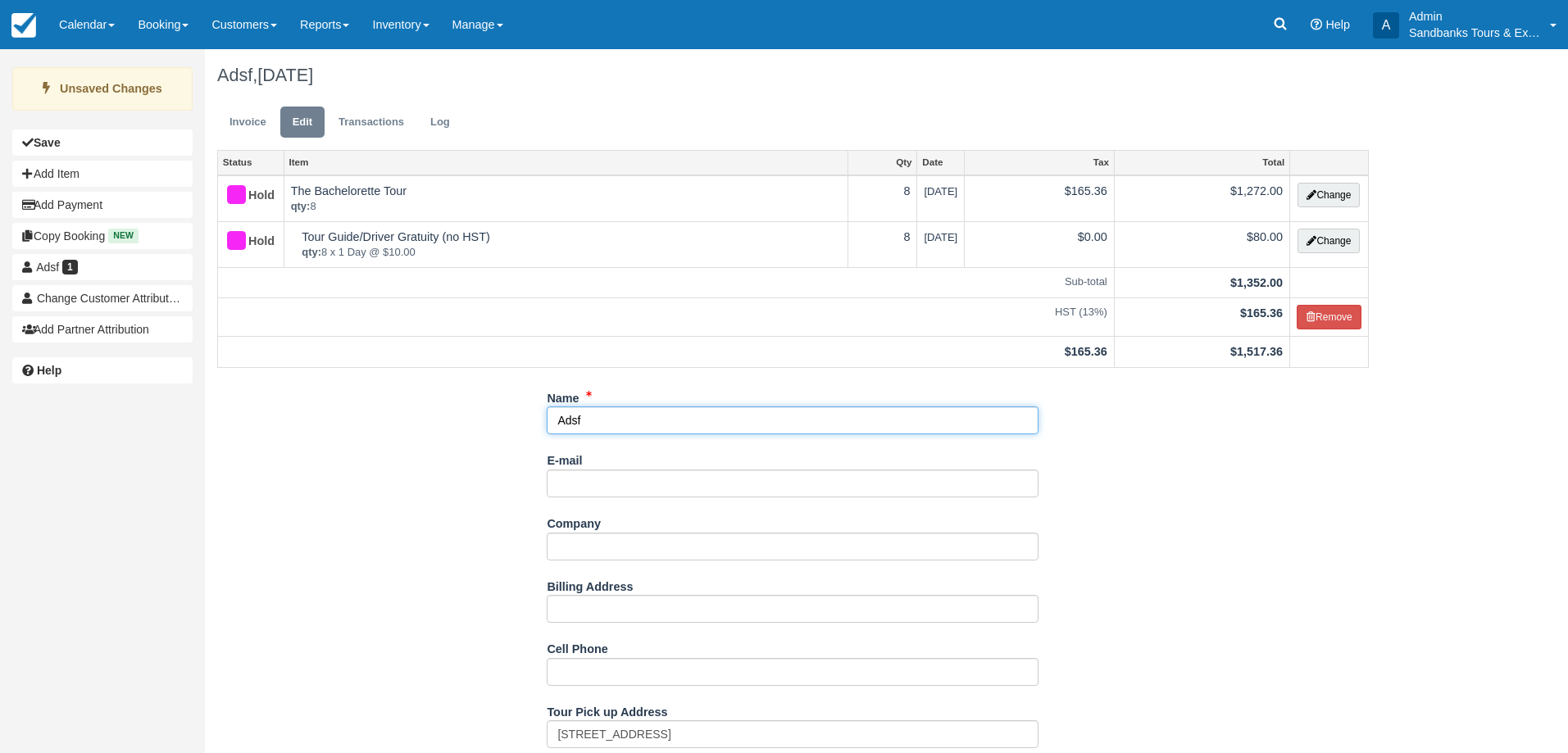
click at [593, 421] on input "Adsf" at bounding box center [792, 419] width 492 height 28
click at [594, 421] on input "Adsf" at bounding box center [792, 419] width 492 height 28
type input "[PERSON_NAME]"
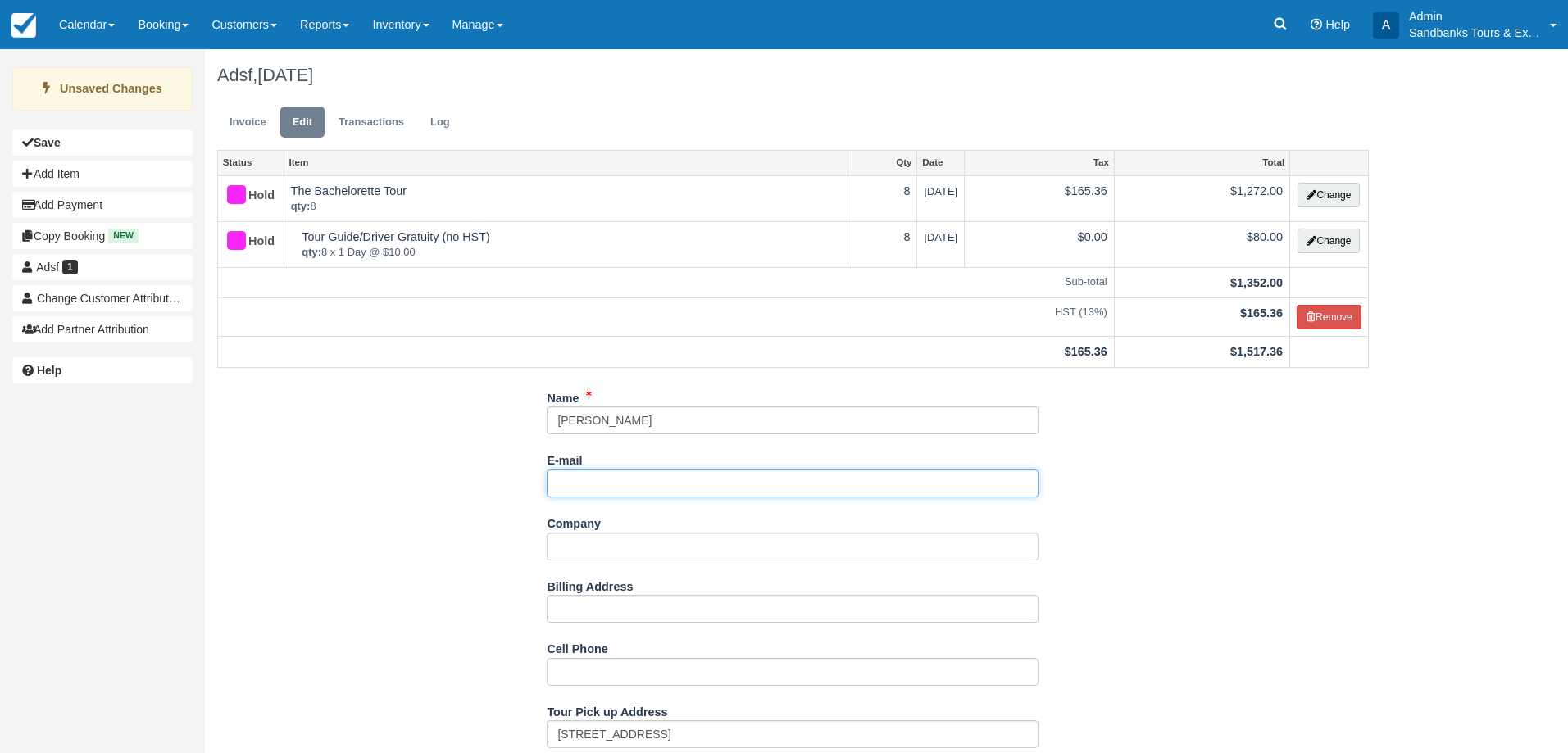
click at [613, 474] on input "E-mail" at bounding box center [792, 482] width 492 height 28
drag, startPoint x: 630, startPoint y: 486, endPoint x: 500, endPoint y: 488, distance: 130.0
click at [594, 474] on input "E-mail" at bounding box center [792, 482] width 492 height 28
paste input "[PERSON_NAME] <[PERSON_NAME][EMAIL_ADDRESS][DOMAIN_NAME]>"
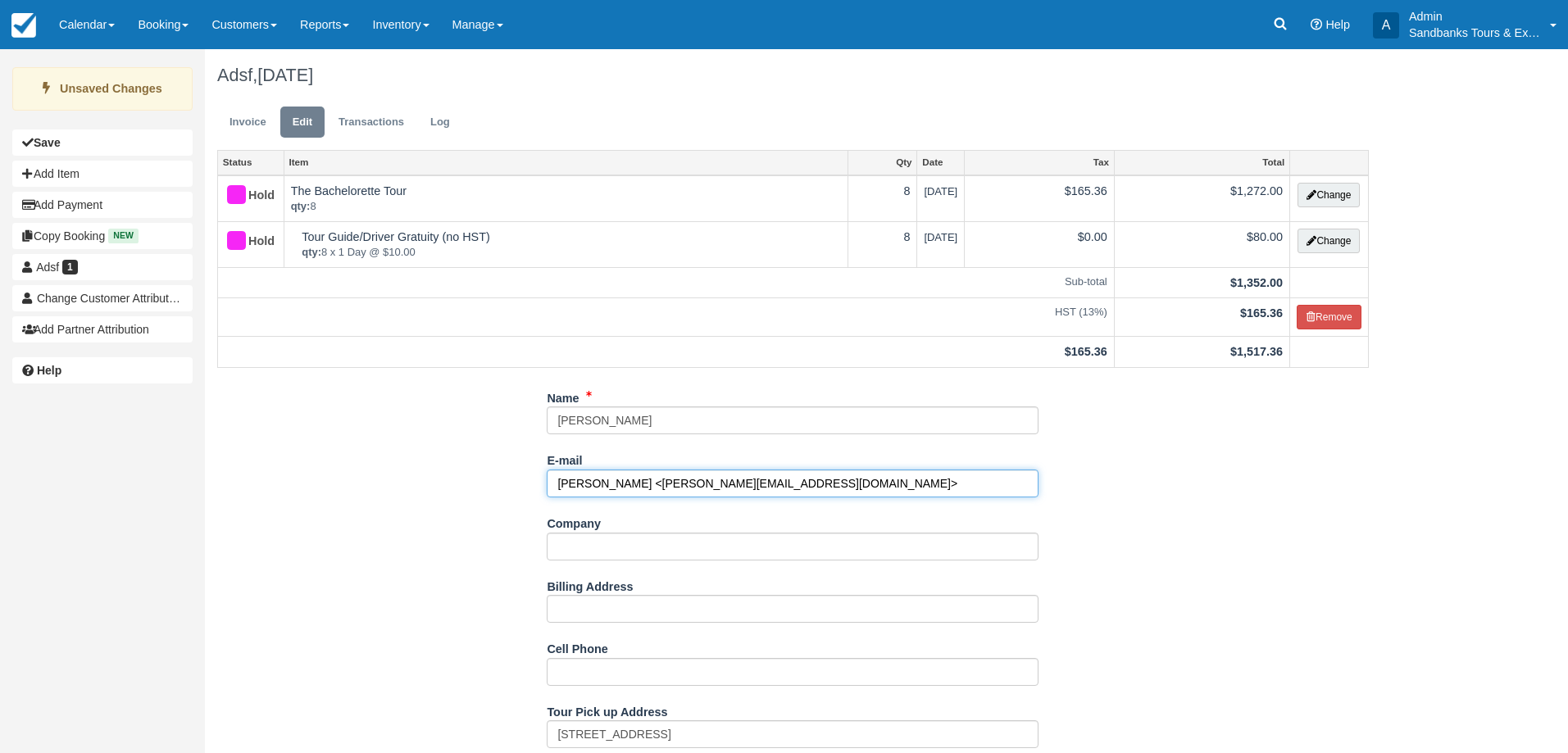
drag, startPoint x: 635, startPoint y: 483, endPoint x: 518, endPoint y: 488, distance: 117.1
click at [771, 487] on input "[PERSON_NAME][EMAIL_ADDRESS][DOMAIN_NAME]>" at bounding box center [792, 482] width 492 height 28
click at [771, 487] on input "[PERSON_NAME][EMAIL_ADDRESS][DOMAIN_NAME]" at bounding box center [792, 482] width 492 height 28
type input "[PERSON_NAME][EMAIL_ADDRESS][DOMAIN_NAME]"
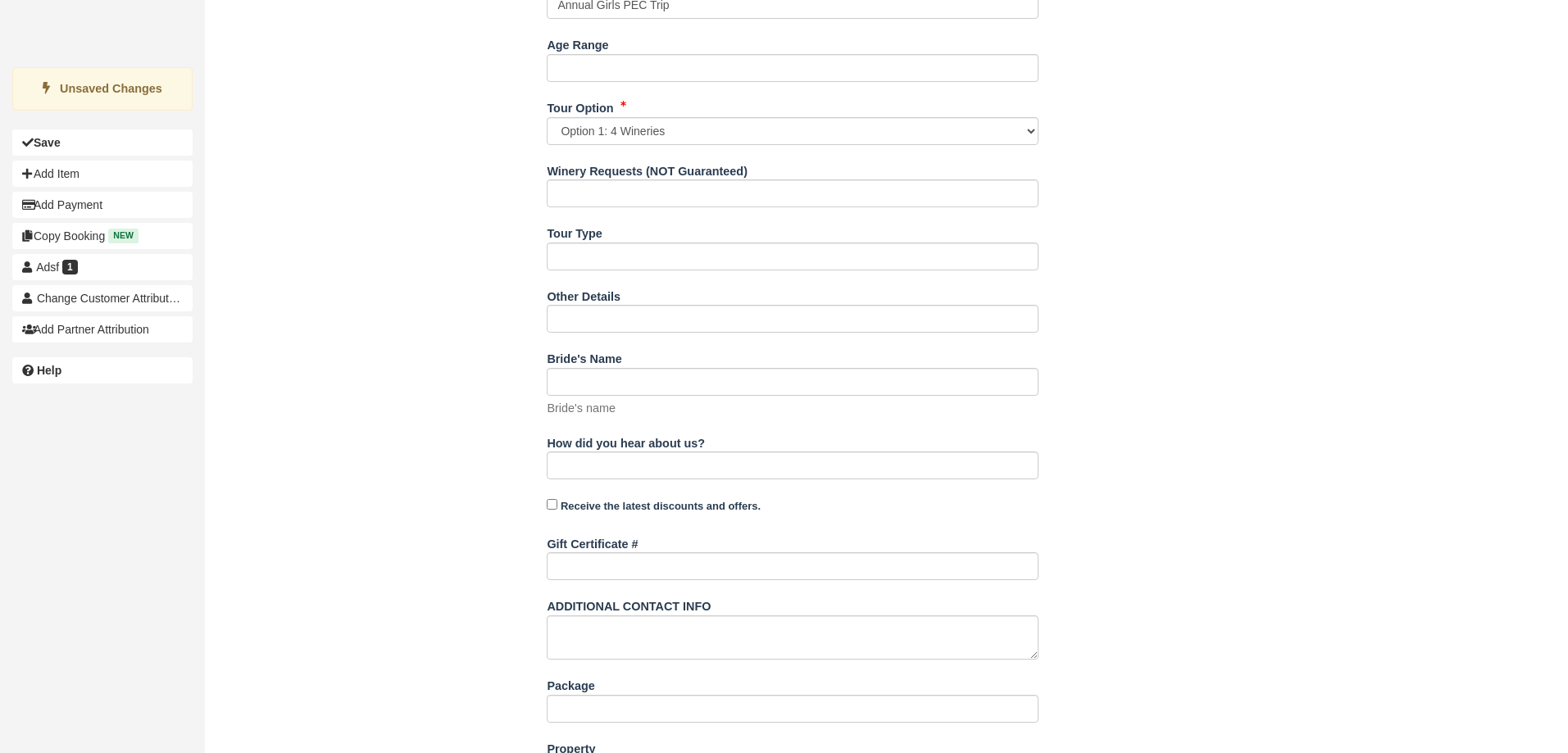
scroll to position [939, 0]
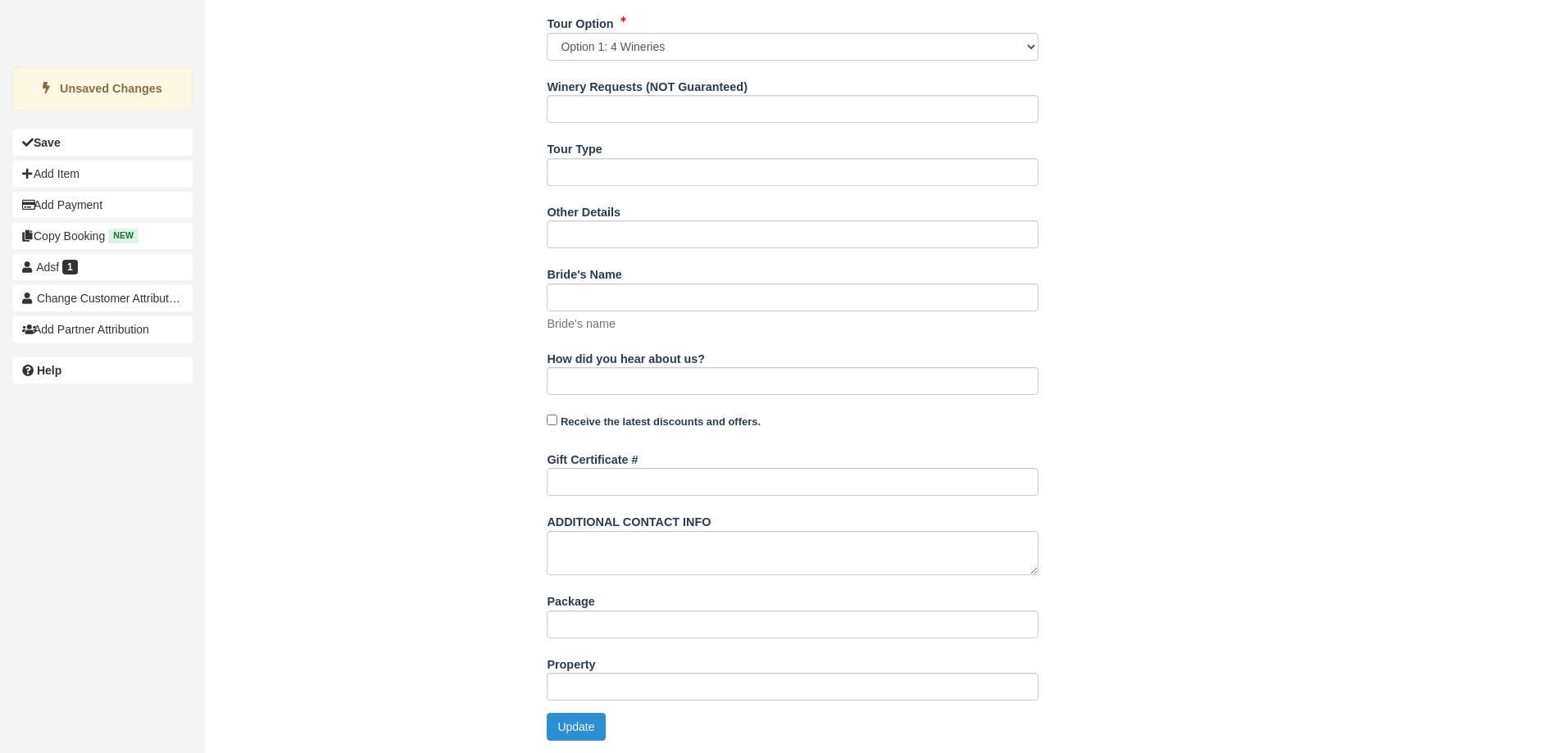
click at [577, 725] on button "Update" at bounding box center [575, 726] width 58 height 28
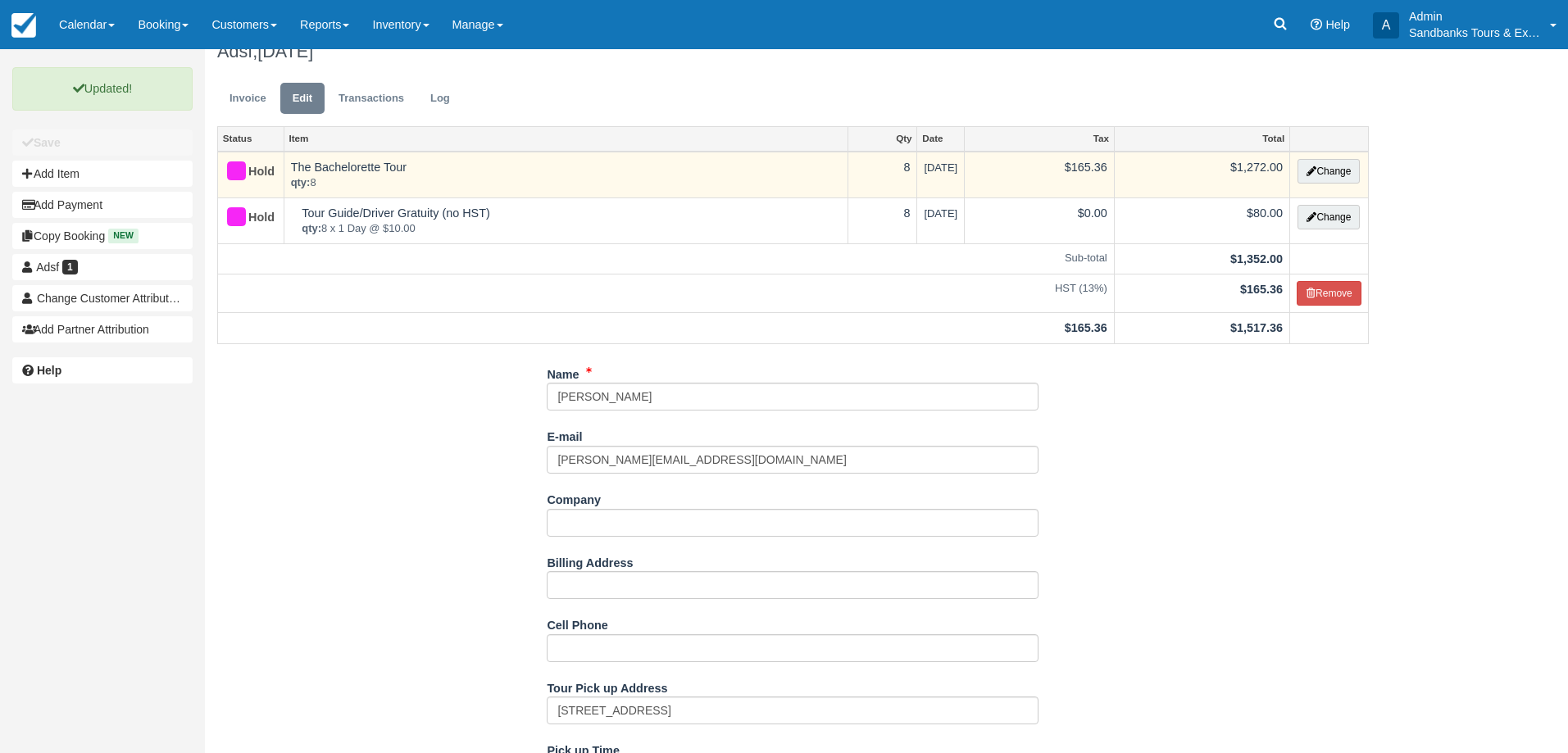
scroll to position [0, 0]
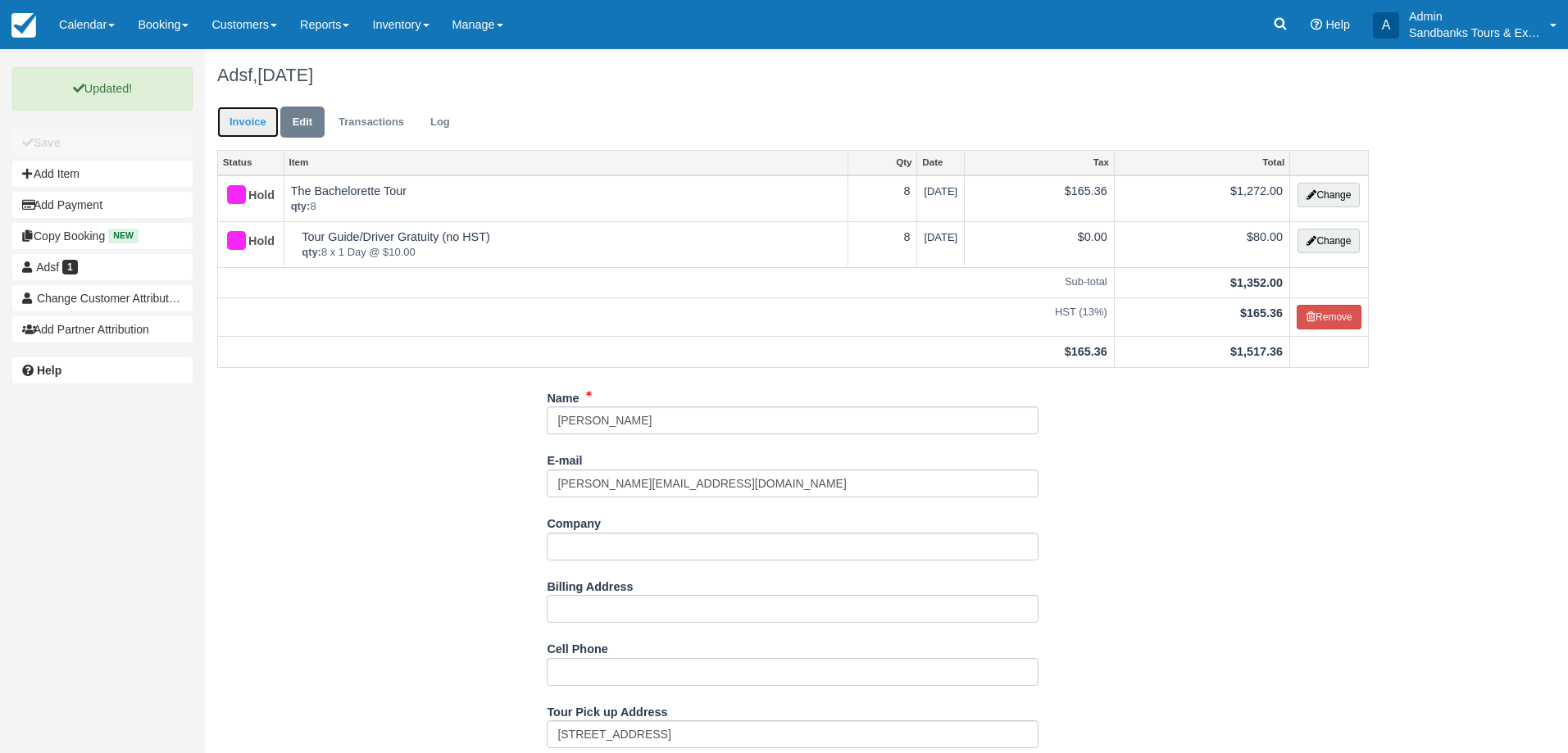
click at [248, 123] on link "Invoice" at bounding box center [248, 123] width 61 height 32
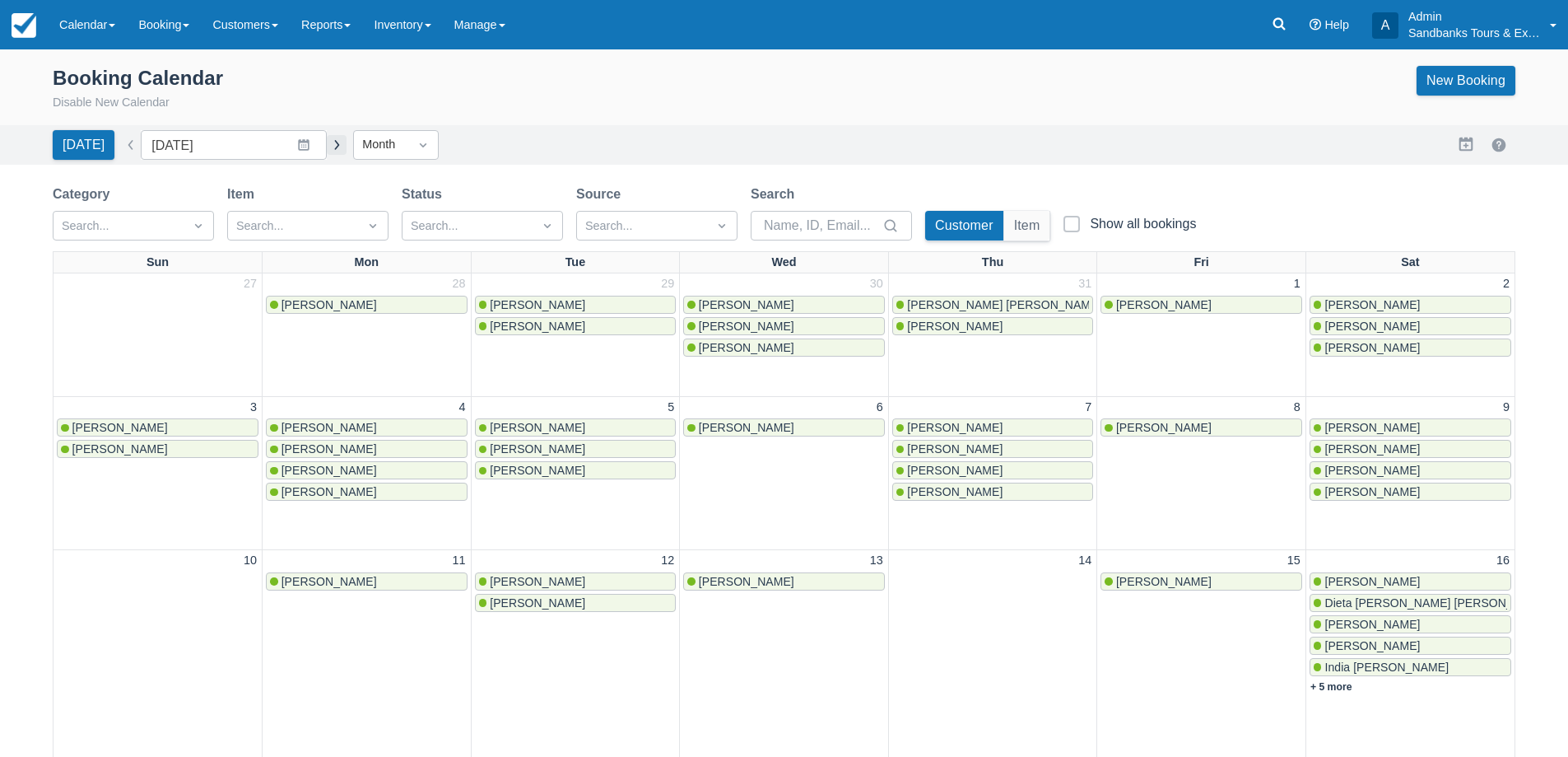
click at [326, 142] on button "button" at bounding box center [336, 145] width 20 height 20
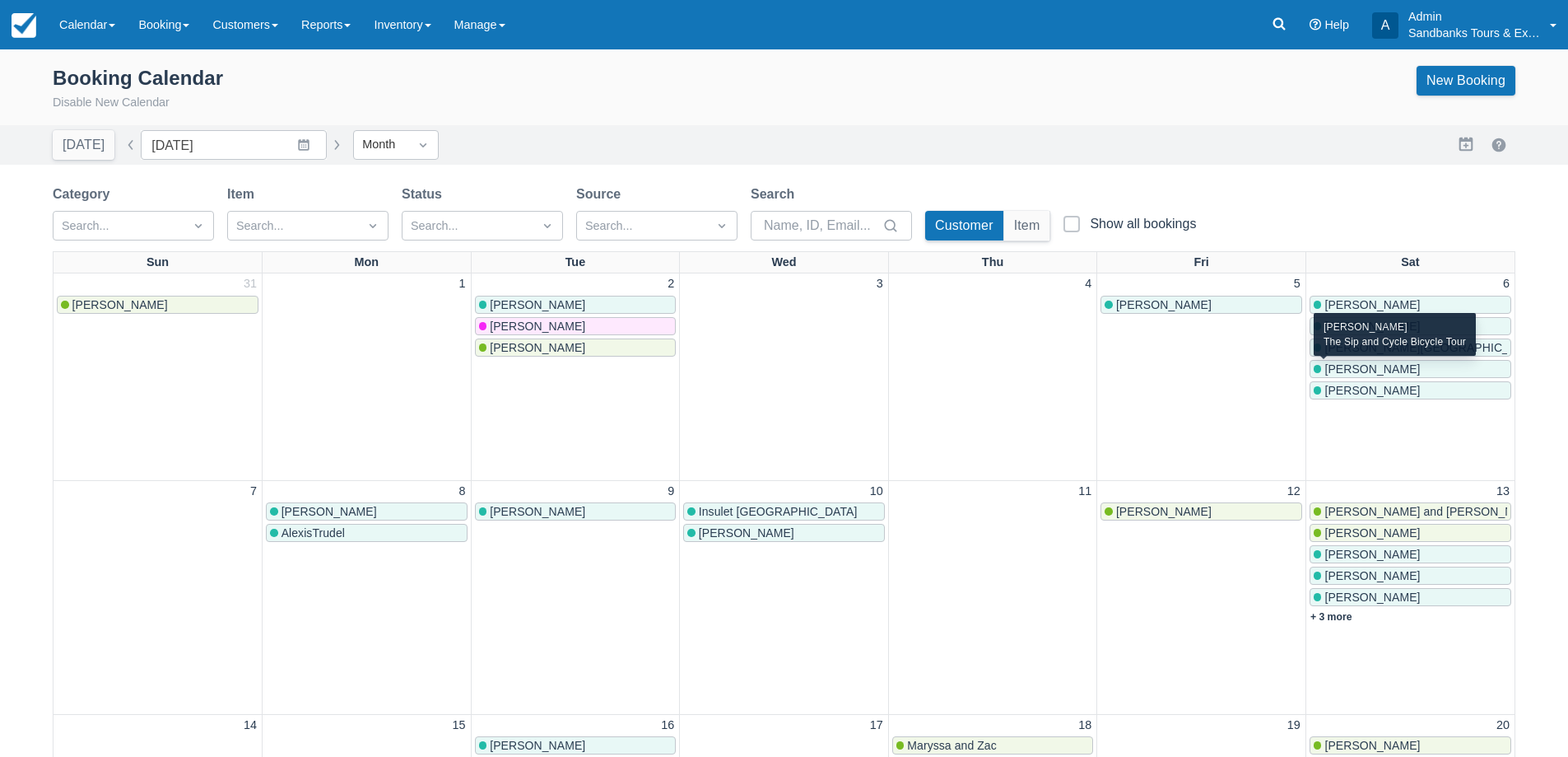
click at [1352, 369] on span "Ashley Bye" at bounding box center [1372, 369] width 96 height 13
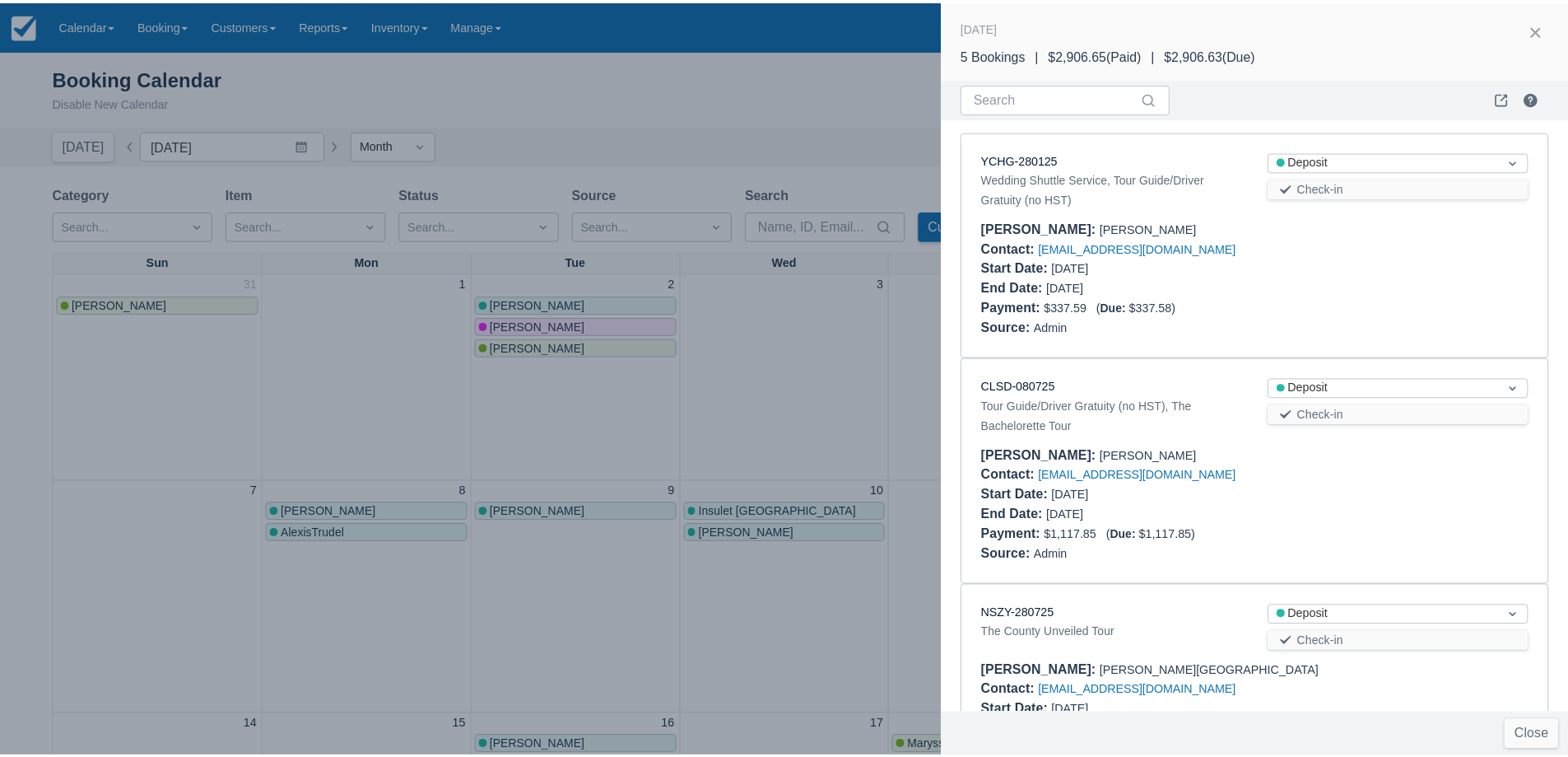
scroll to position [564, 0]
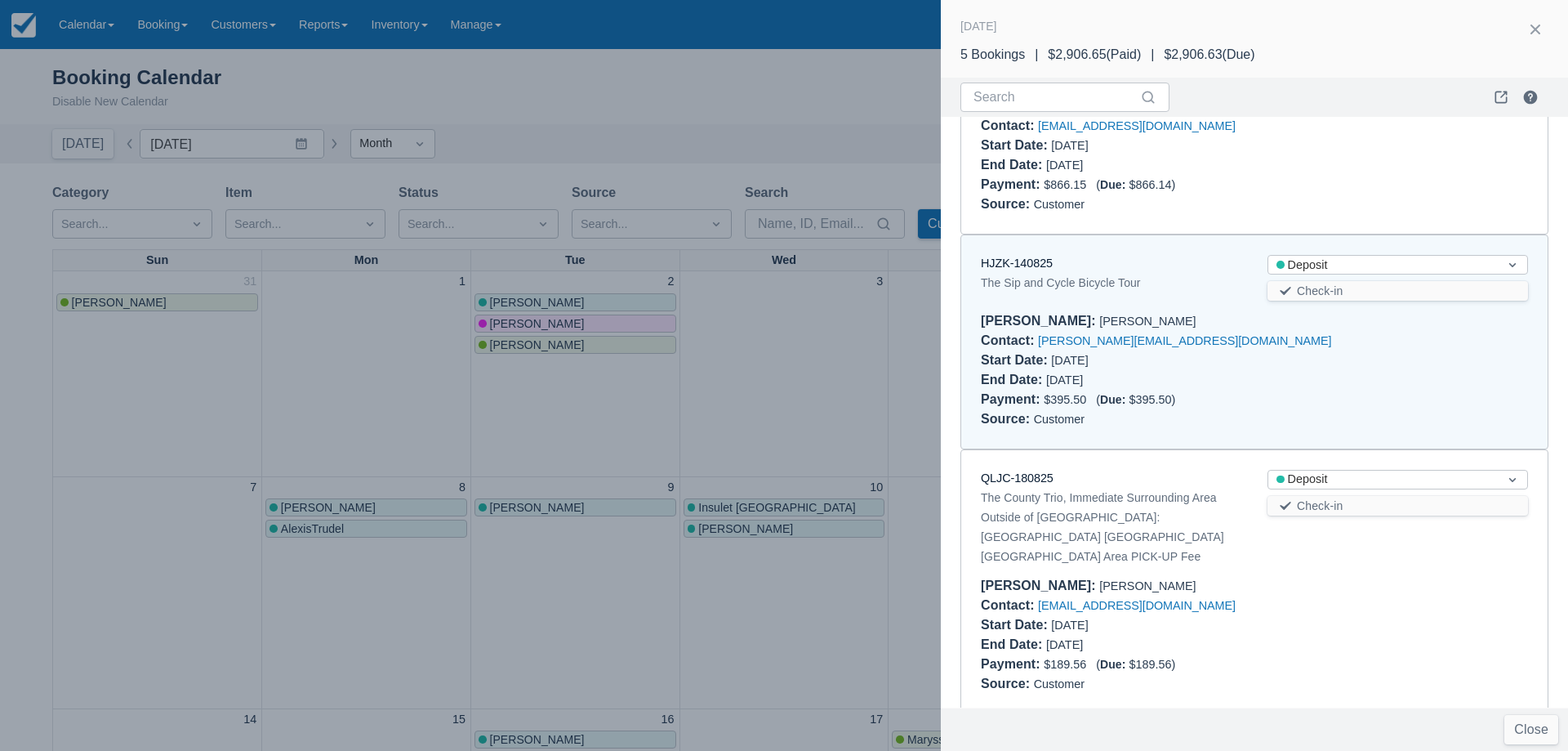
click at [782, 370] on div at bounding box center [784, 376] width 1568 height 751
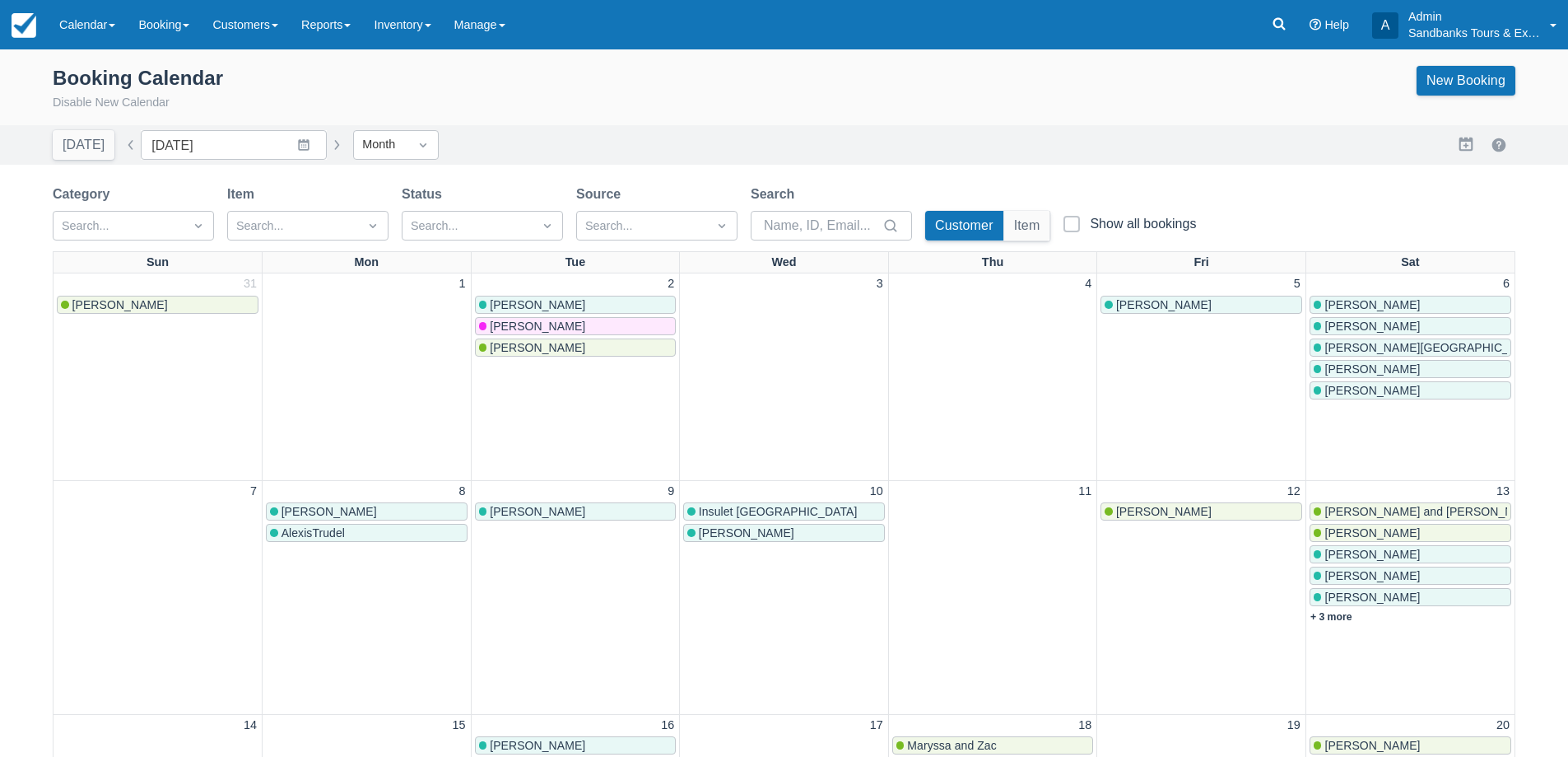
scroll to position [0, 0]
click at [1462, 81] on link "New Booking" at bounding box center [1466, 81] width 98 height 30
click at [601, 110] on div "Booking Calendar Disable New Calendar New Booking" at bounding box center [784, 89] width 1462 height 47
click at [121, 25] on link "Calendar" at bounding box center [87, 24] width 79 height 49
click at [504, 121] on div "Booking Calendar Disable New Calendar New Booking" at bounding box center [784, 92] width 1568 height 66
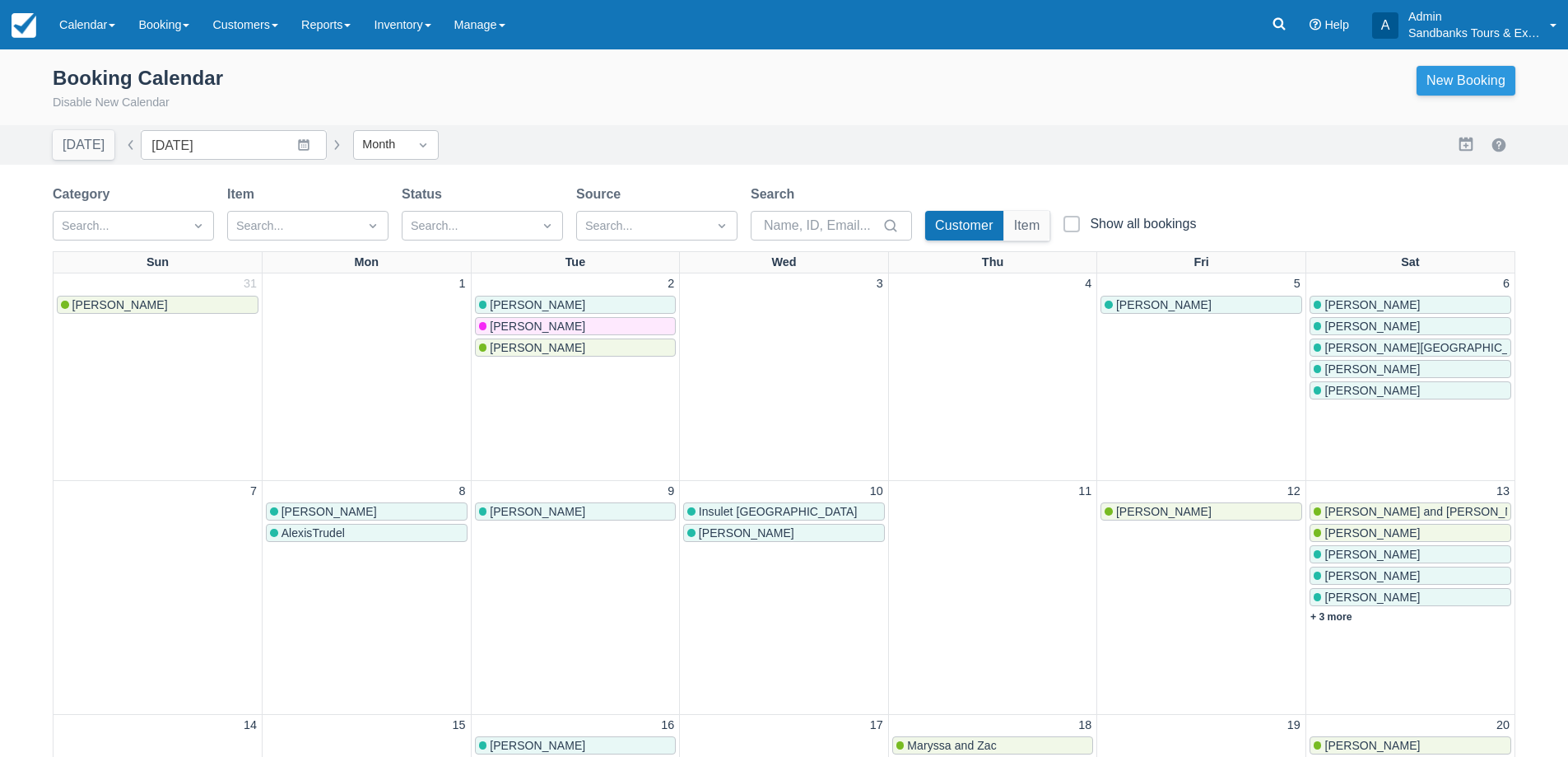
click at [1465, 90] on link "New Booking" at bounding box center [1466, 81] width 98 height 30
click at [326, 150] on button "button" at bounding box center [336, 145] width 20 height 20
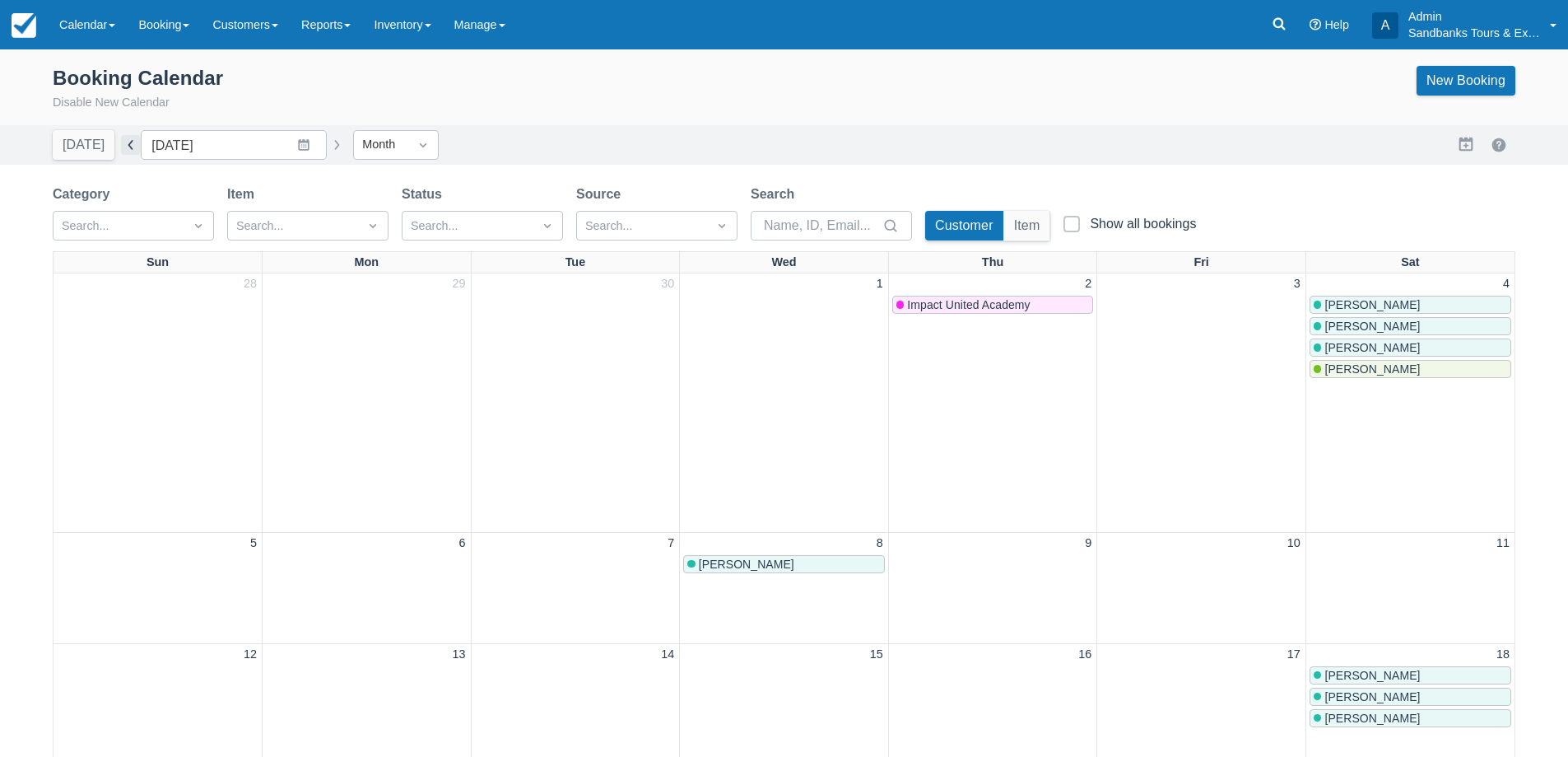
click at [121, 150] on button "button" at bounding box center [131, 145] width 20 height 20
type input "September 2025"
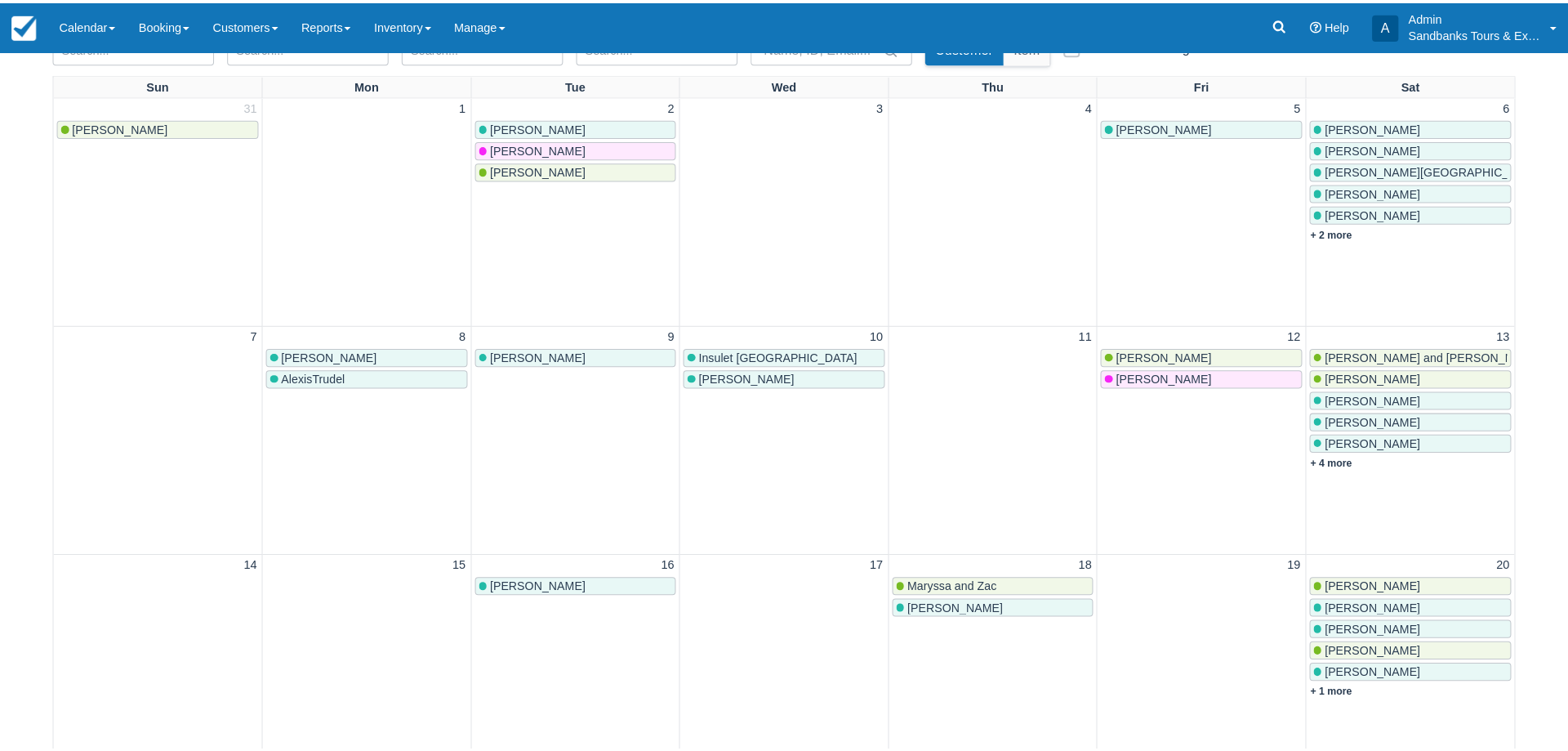
scroll to position [245, 0]
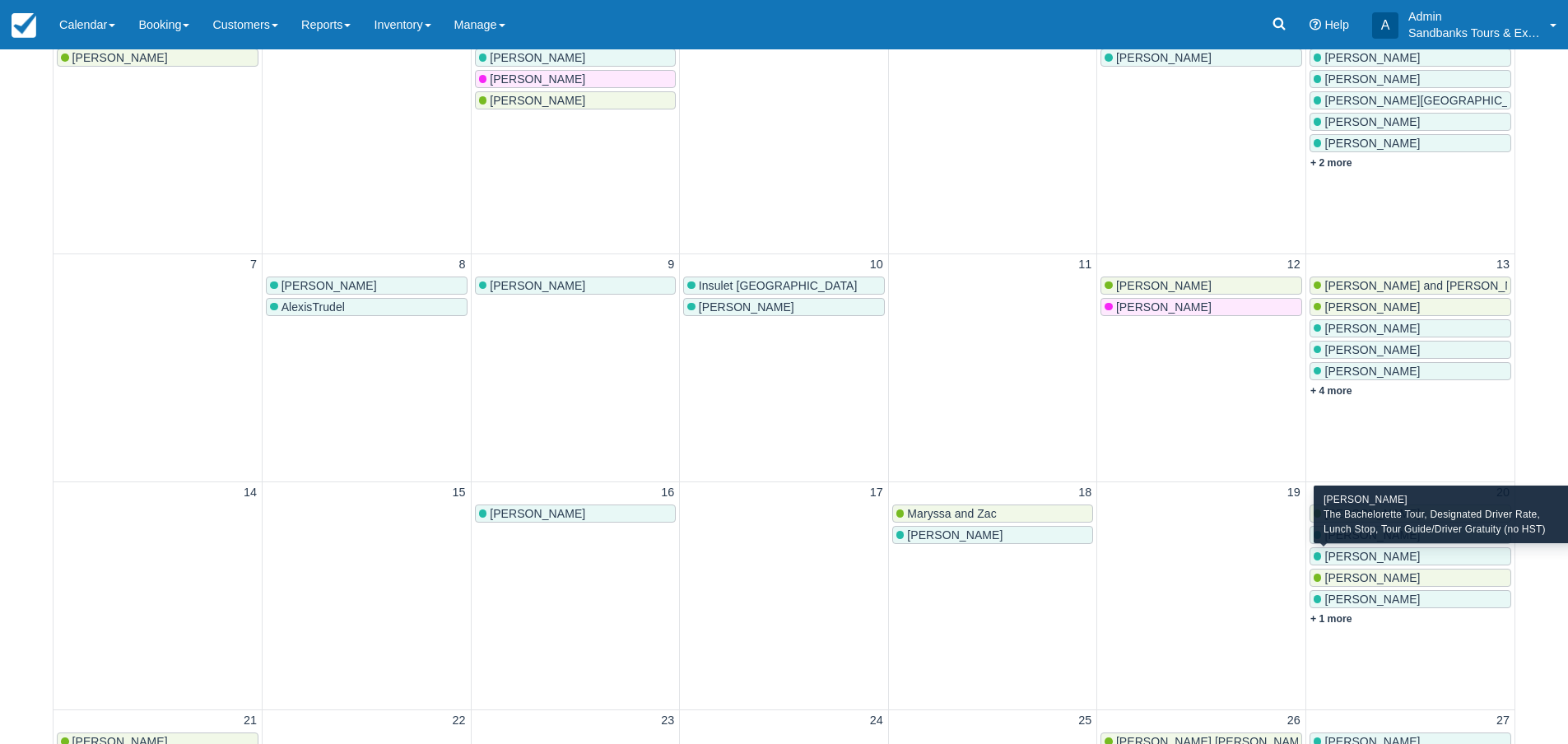
click at [1362, 551] on span "Rachel Richmond" at bounding box center [1372, 556] width 96 height 13
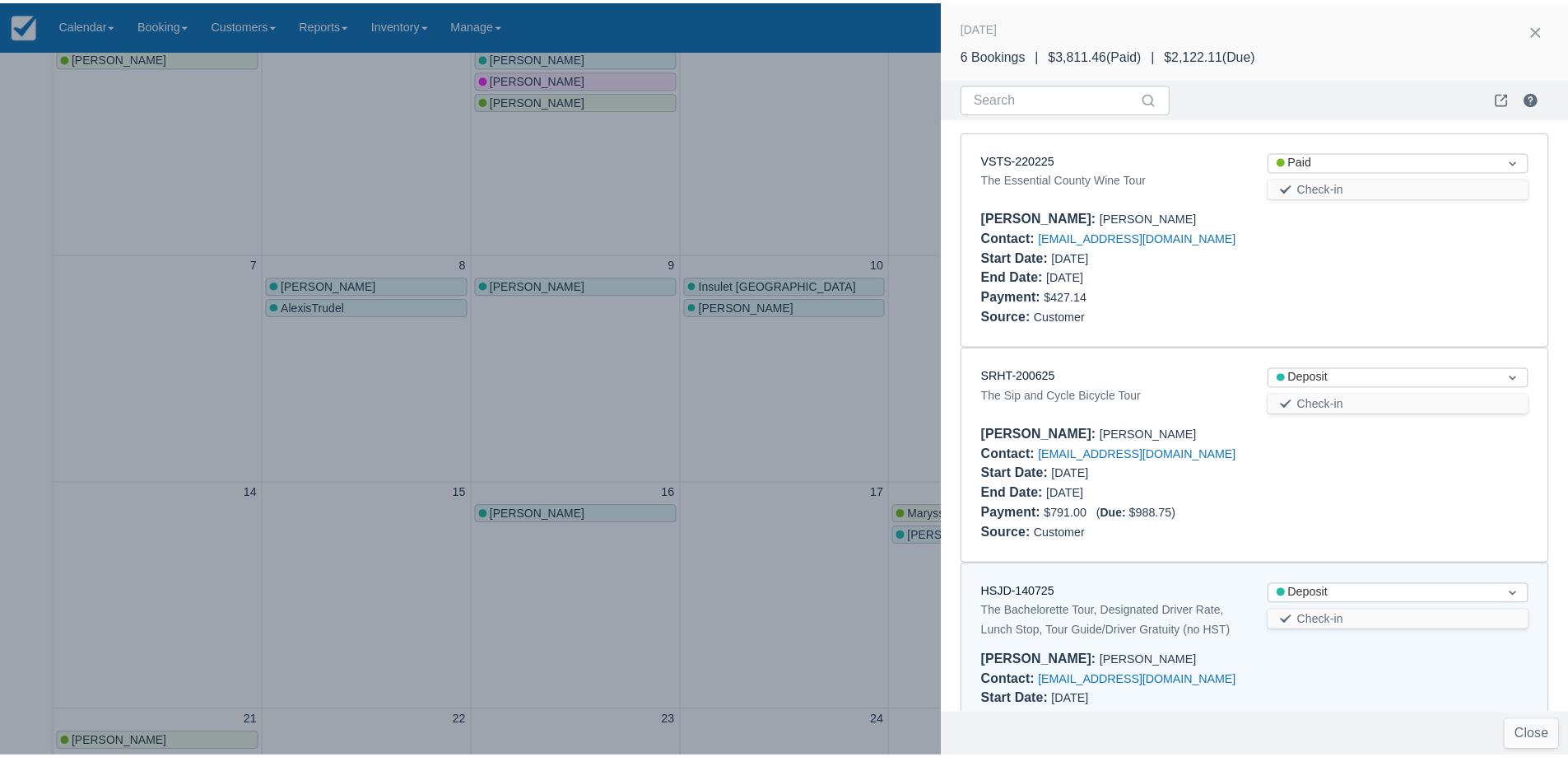
scroll to position [446, 0]
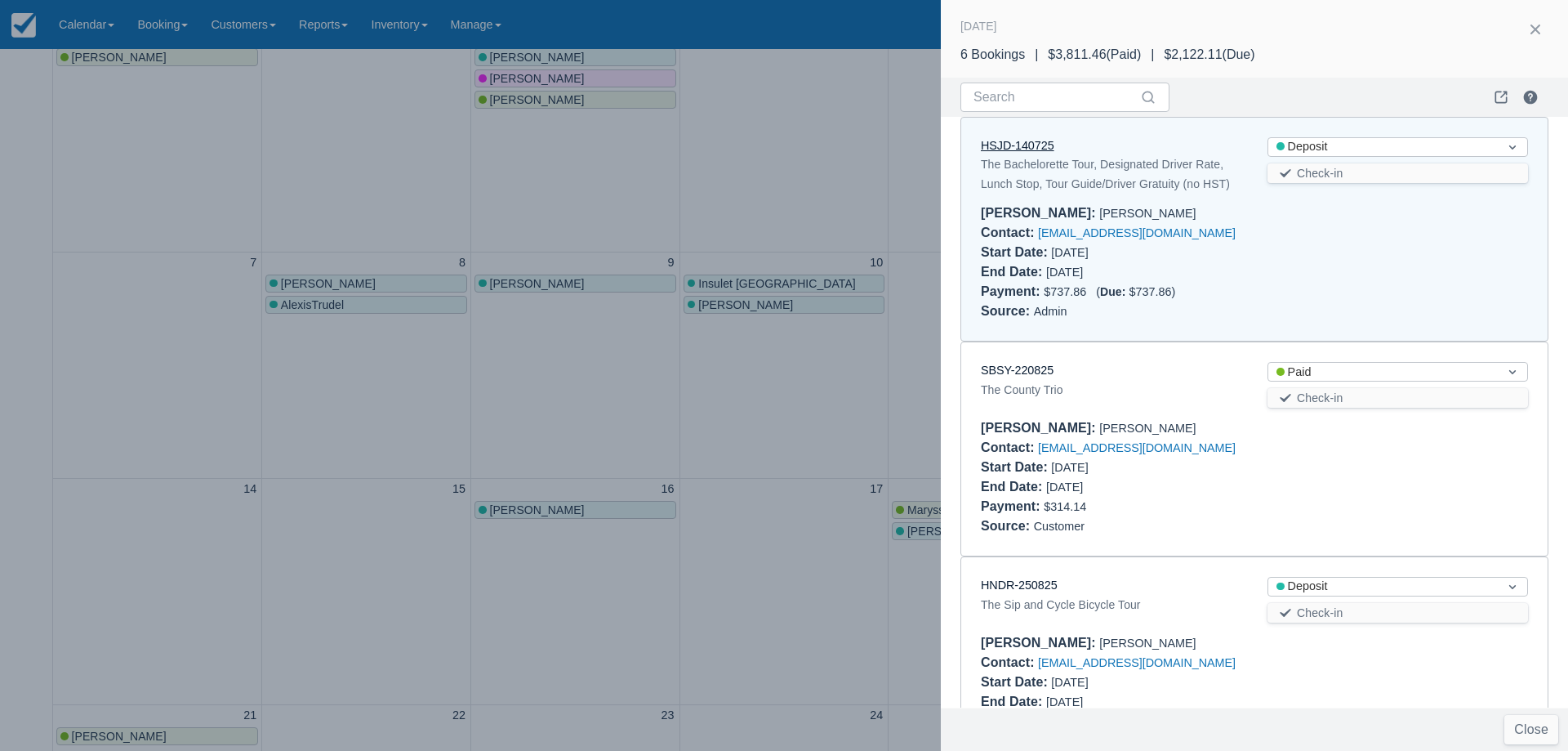
click at [1016, 143] on link "HSJD-140725" at bounding box center [1017, 145] width 74 height 13
click at [724, 192] on div at bounding box center [784, 376] width 1568 height 751
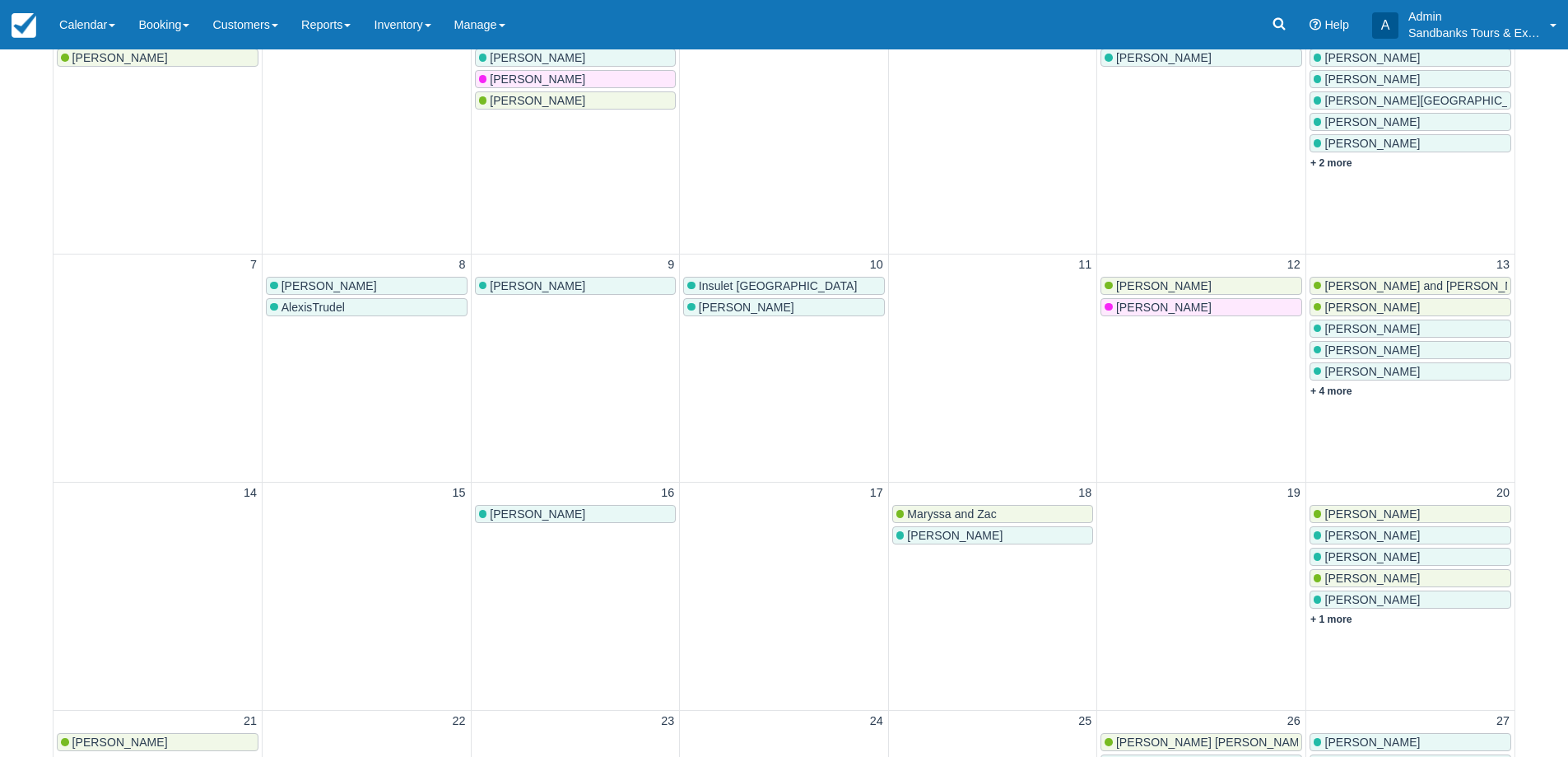
scroll to position [0, 0]
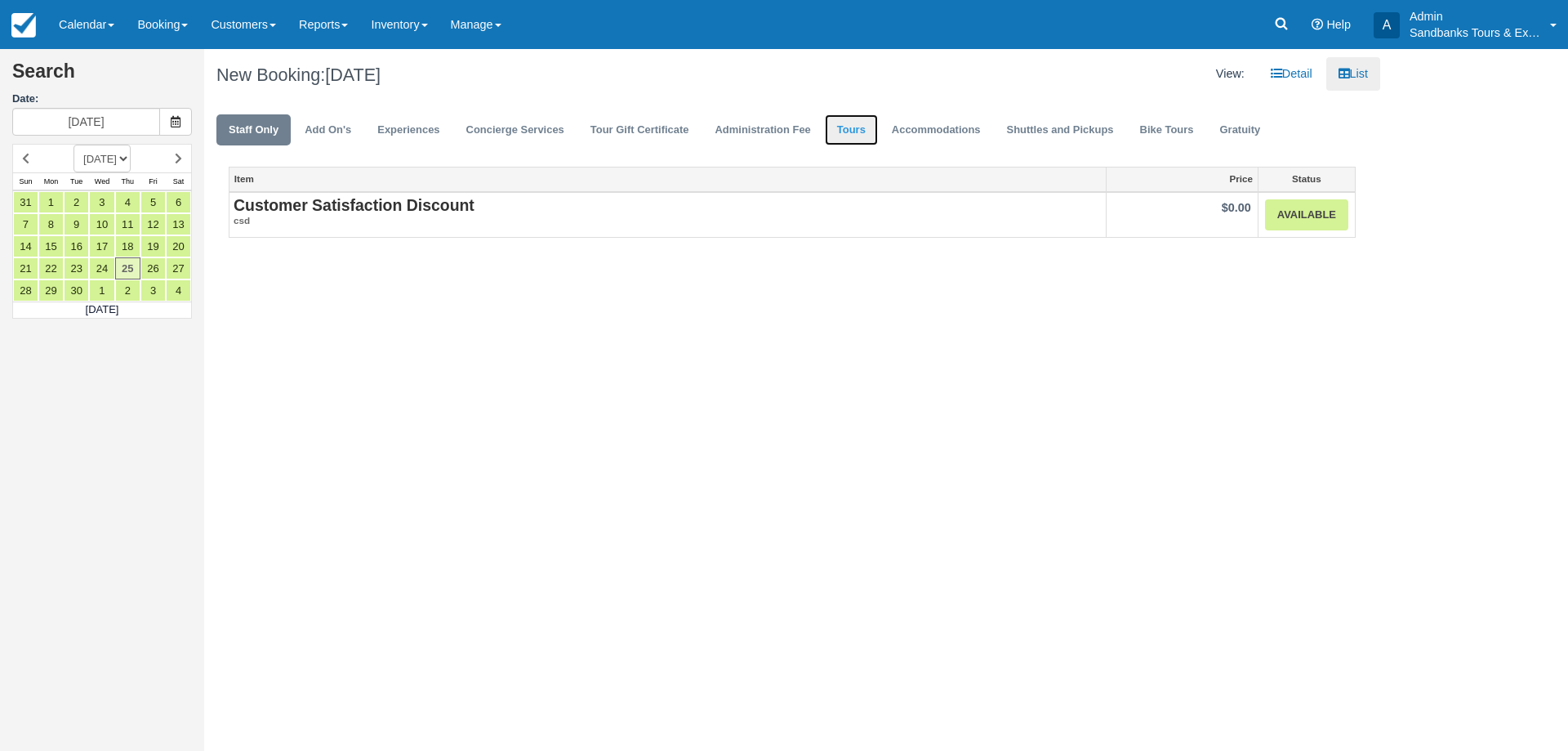
drag, startPoint x: 841, startPoint y: 125, endPoint x: 1118, endPoint y: 249, distance: 303.5
click at [840, 125] on link "Tours" at bounding box center [851, 130] width 53 height 32
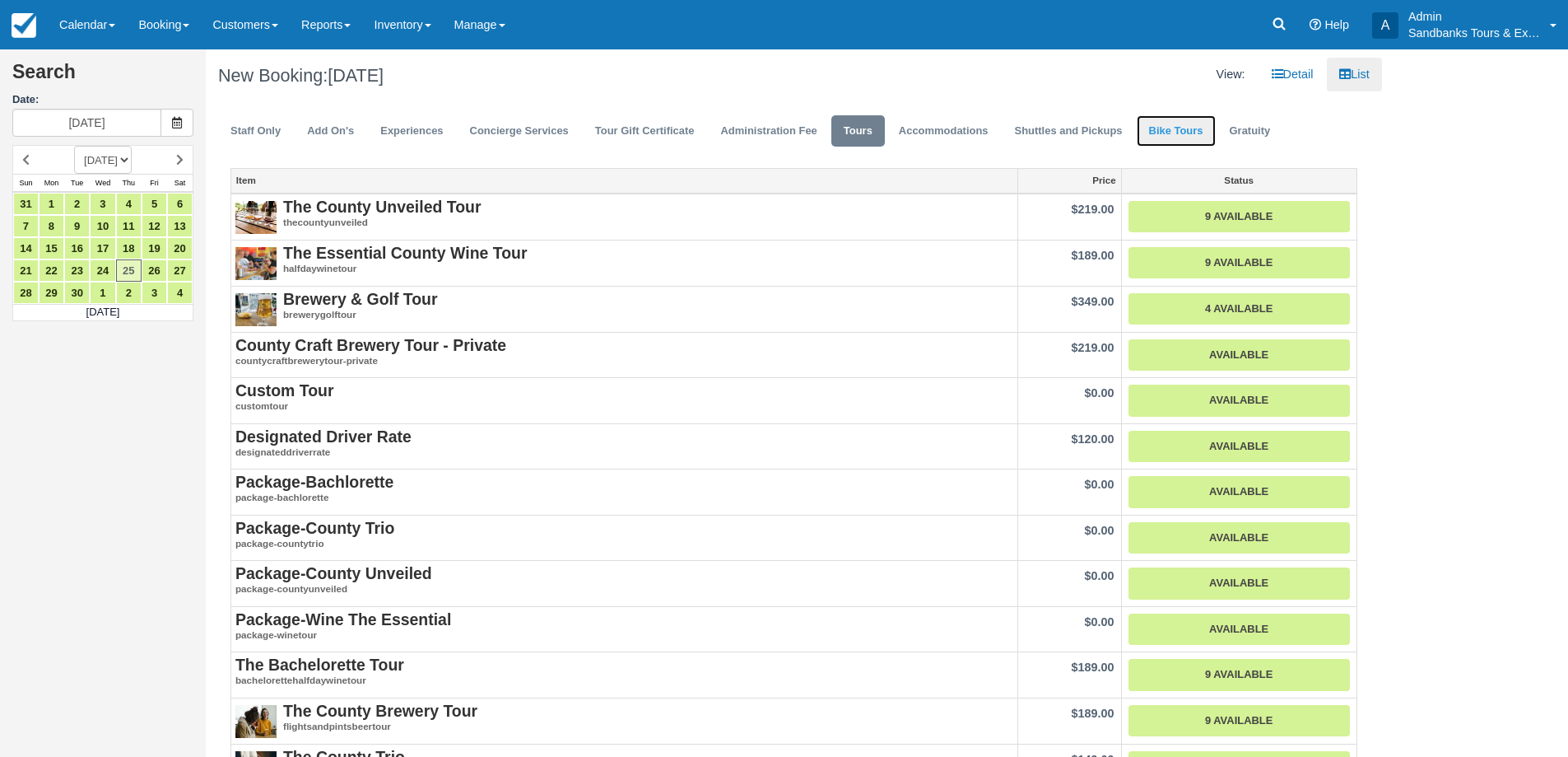
click at [1207, 135] on link "Bike Tours" at bounding box center [1176, 132] width 79 height 32
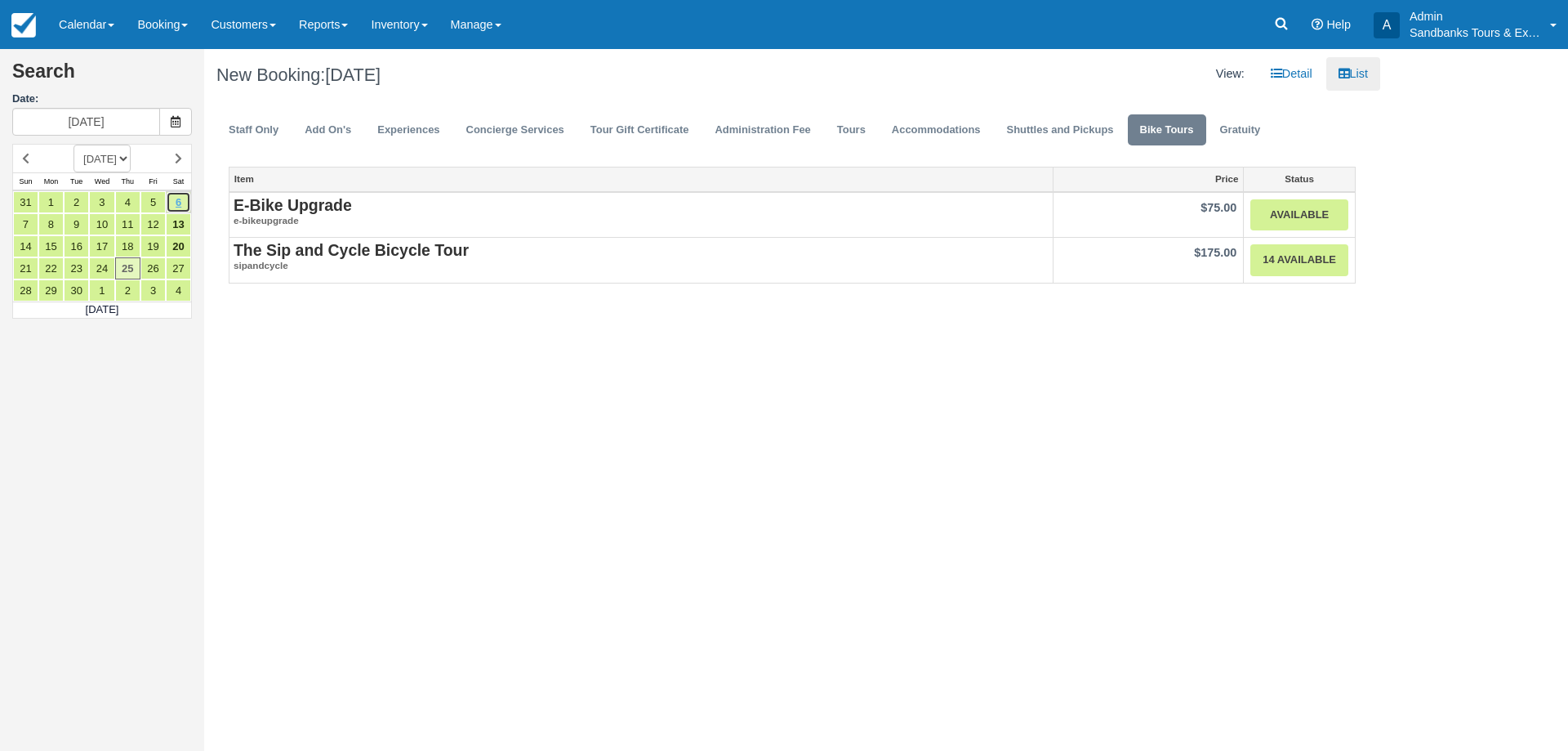
click at [182, 202] on link "6" at bounding box center [178, 202] width 26 height 22
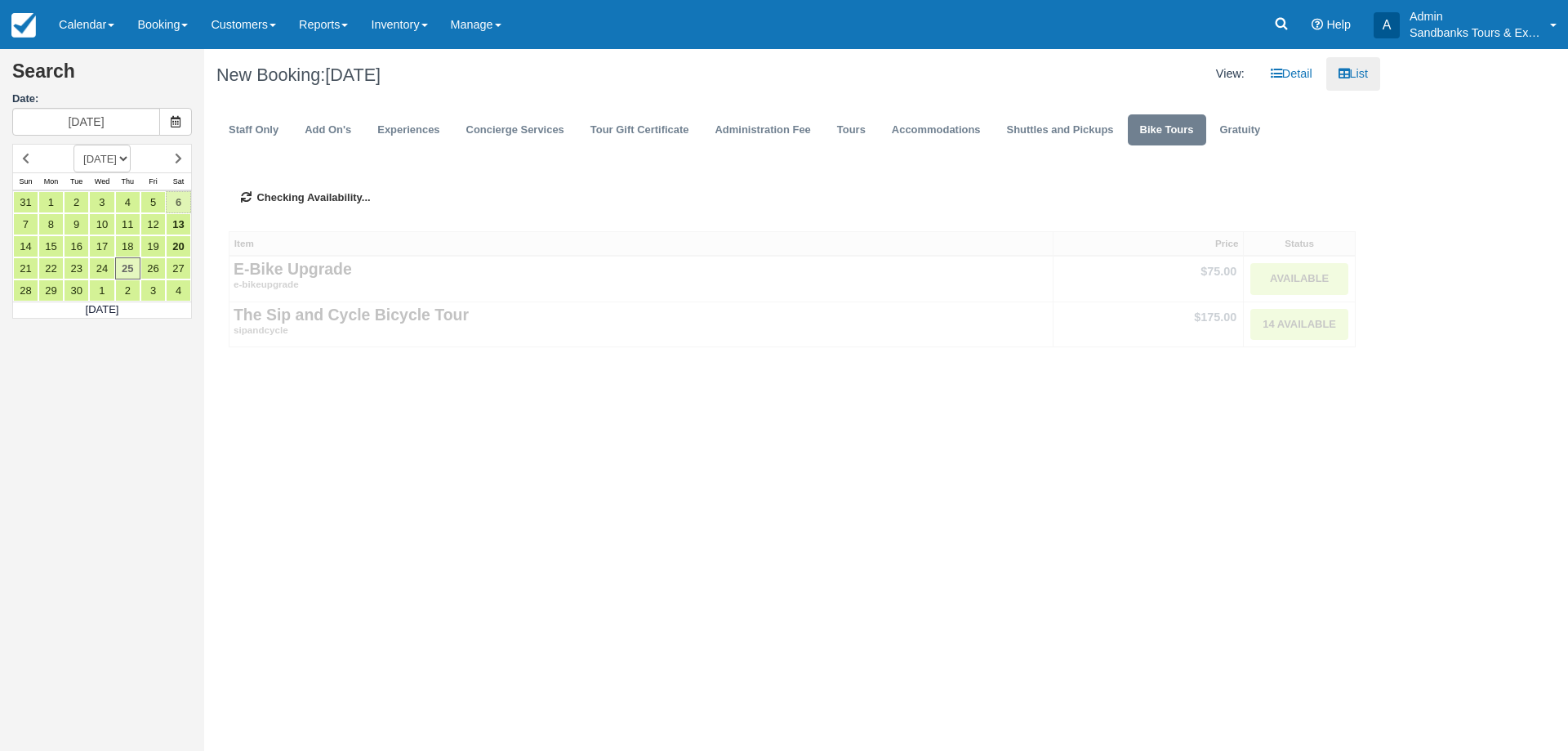
type input "09/06/25"
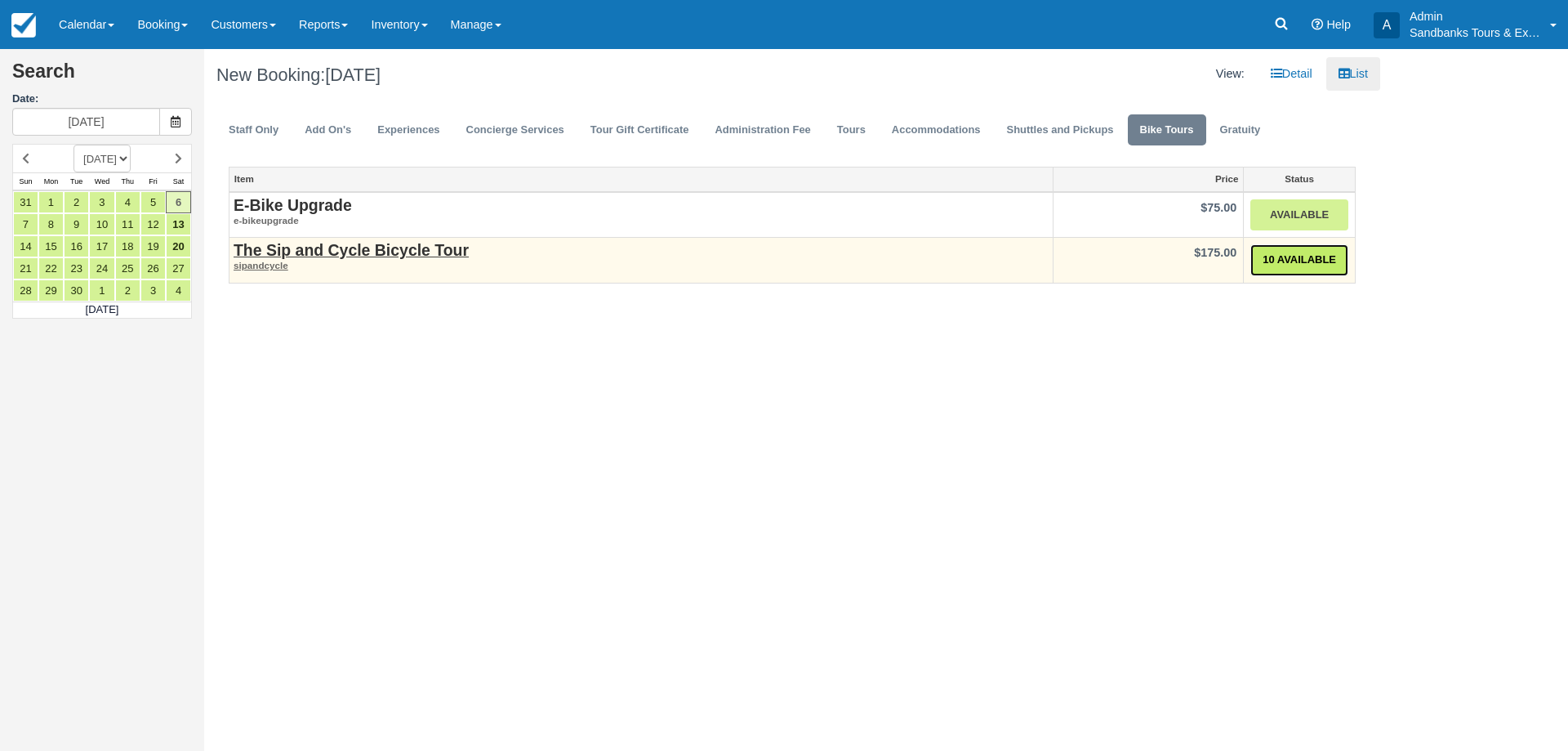
click at [1324, 258] on link "10 Available" at bounding box center [1299, 260] width 98 height 32
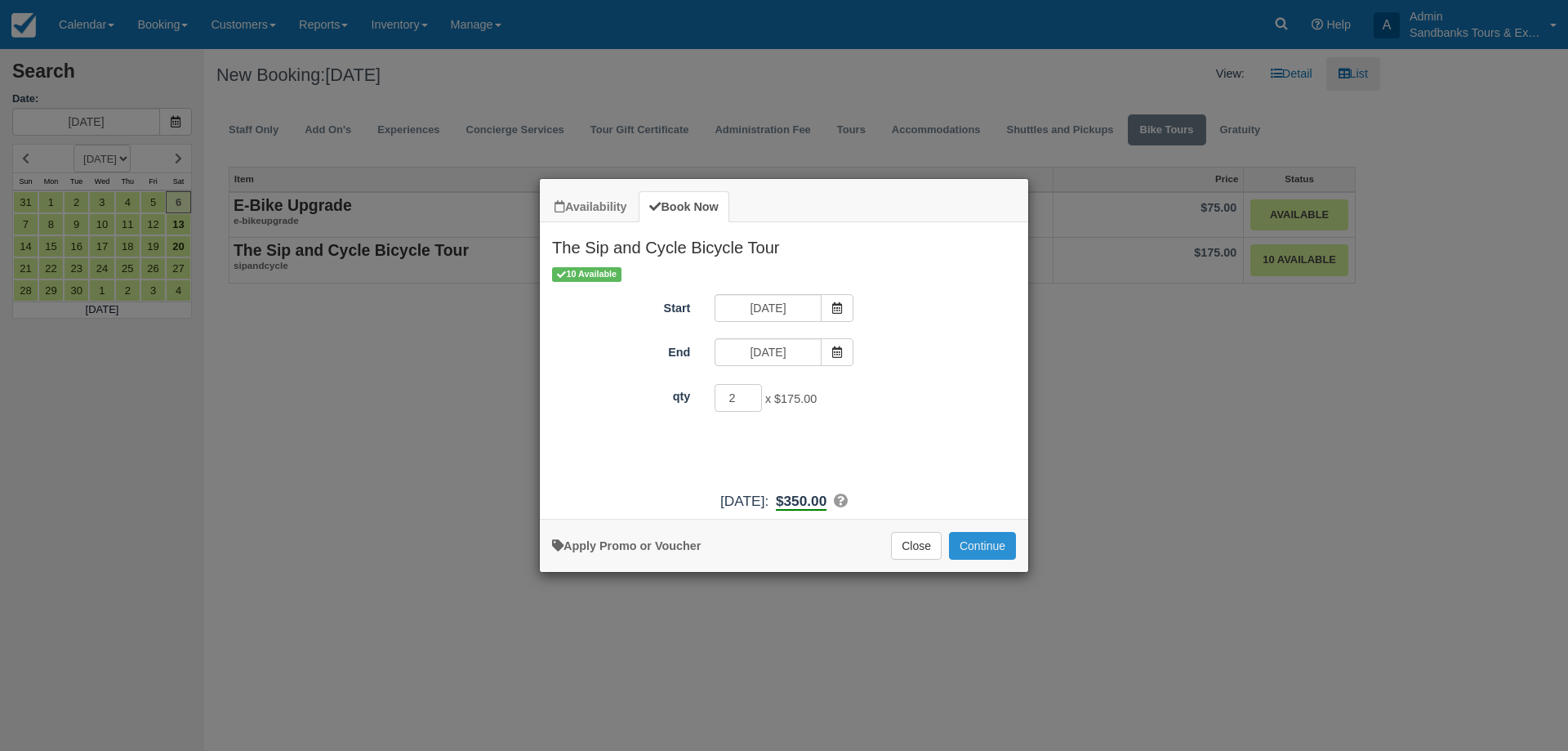
click at [1000, 541] on button "Continue" at bounding box center [981, 545] width 67 height 28
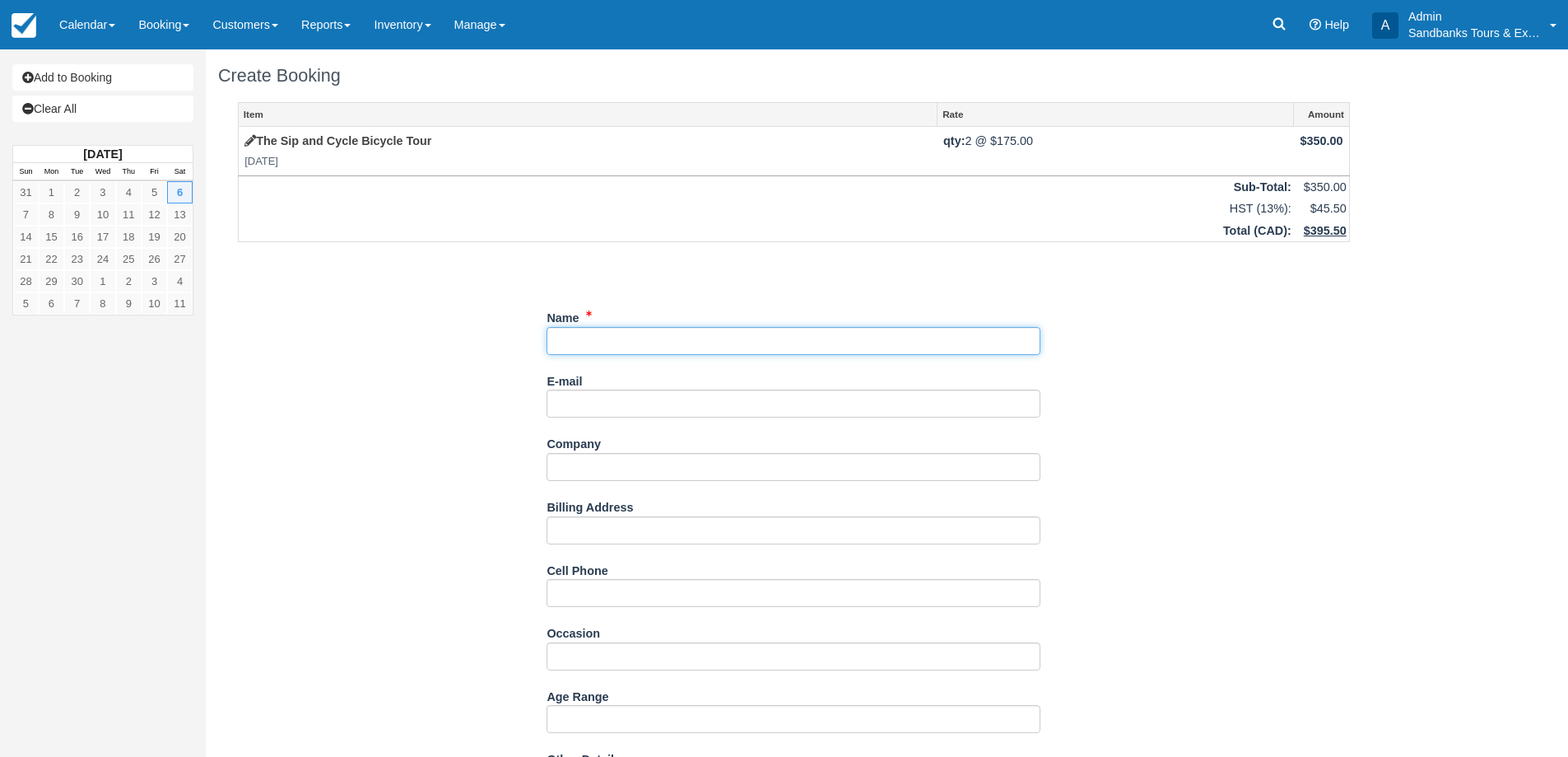
click at [604, 335] on input "Name" at bounding box center [793, 340] width 494 height 28
type input "April Mantle"
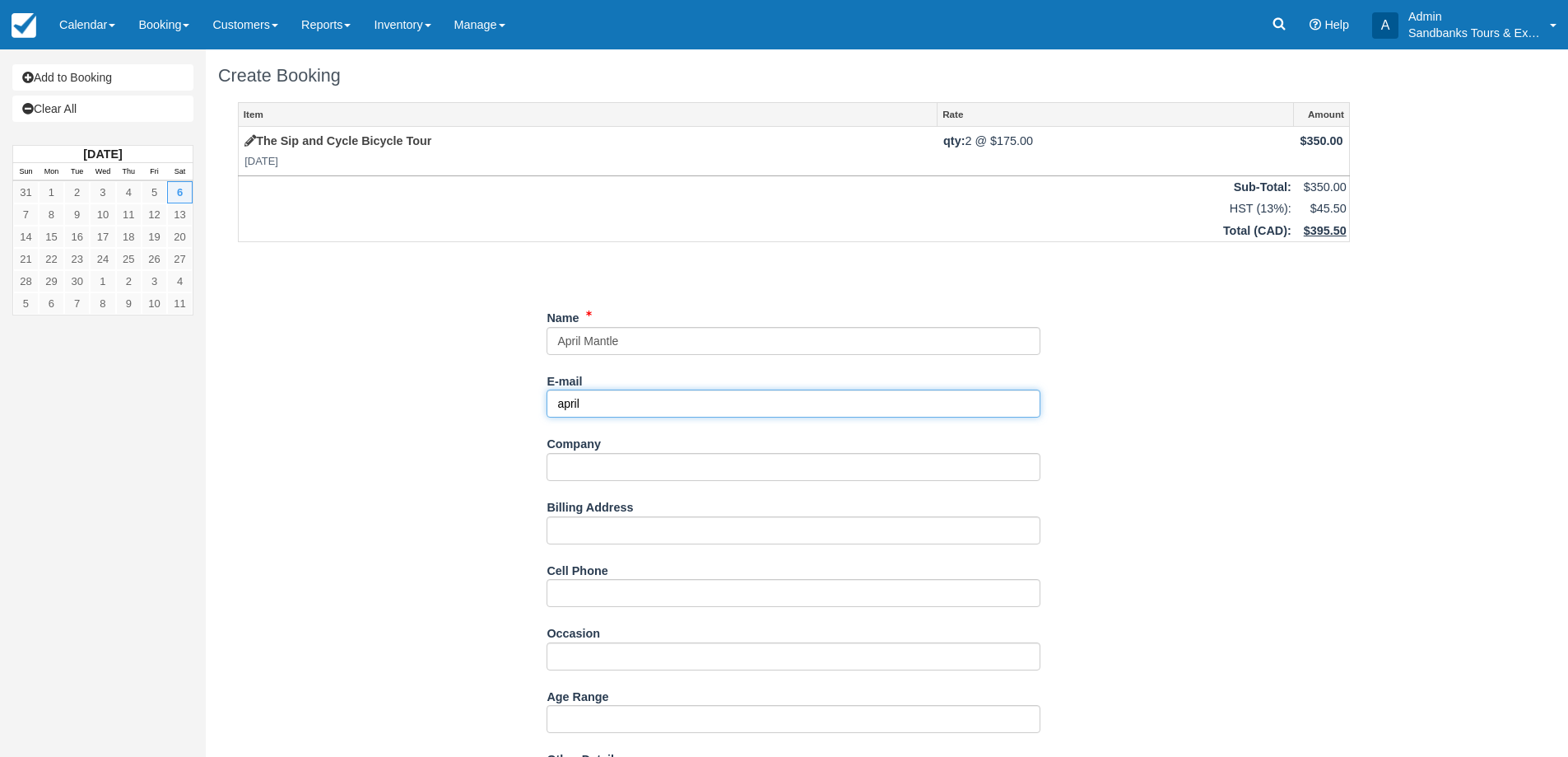
paste input "A"
type input "[EMAIL_ADDRESS][DOMAIN_NAME]"
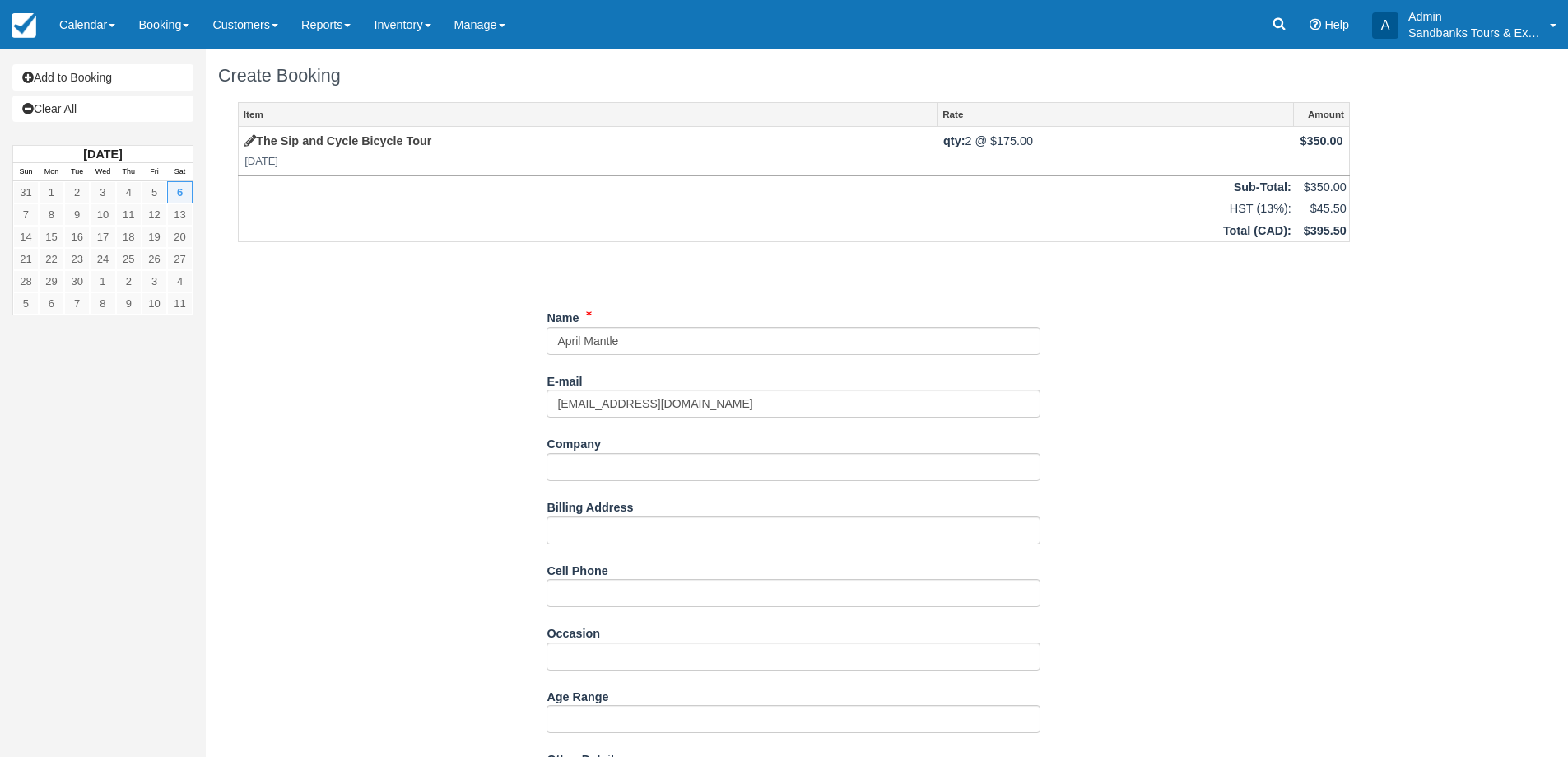
click at [594, 545] on div "Billing Address" at bounding box center [793, 524] width 494 height 64
click at [604, 532] on input "Billing Address" at bounding box center [793, 530] width 494 height 28
type input "[STREET_ADDRESS], Line House"
type input "647-636-4375"
click at [387, 533] on div "Item Rate Amount The Sip and Cycle Bicycle Tour Sat Sept 6, 2025 qty: 2 @ $175.…" at bounding box center [793, 608] width 1151 height 1014
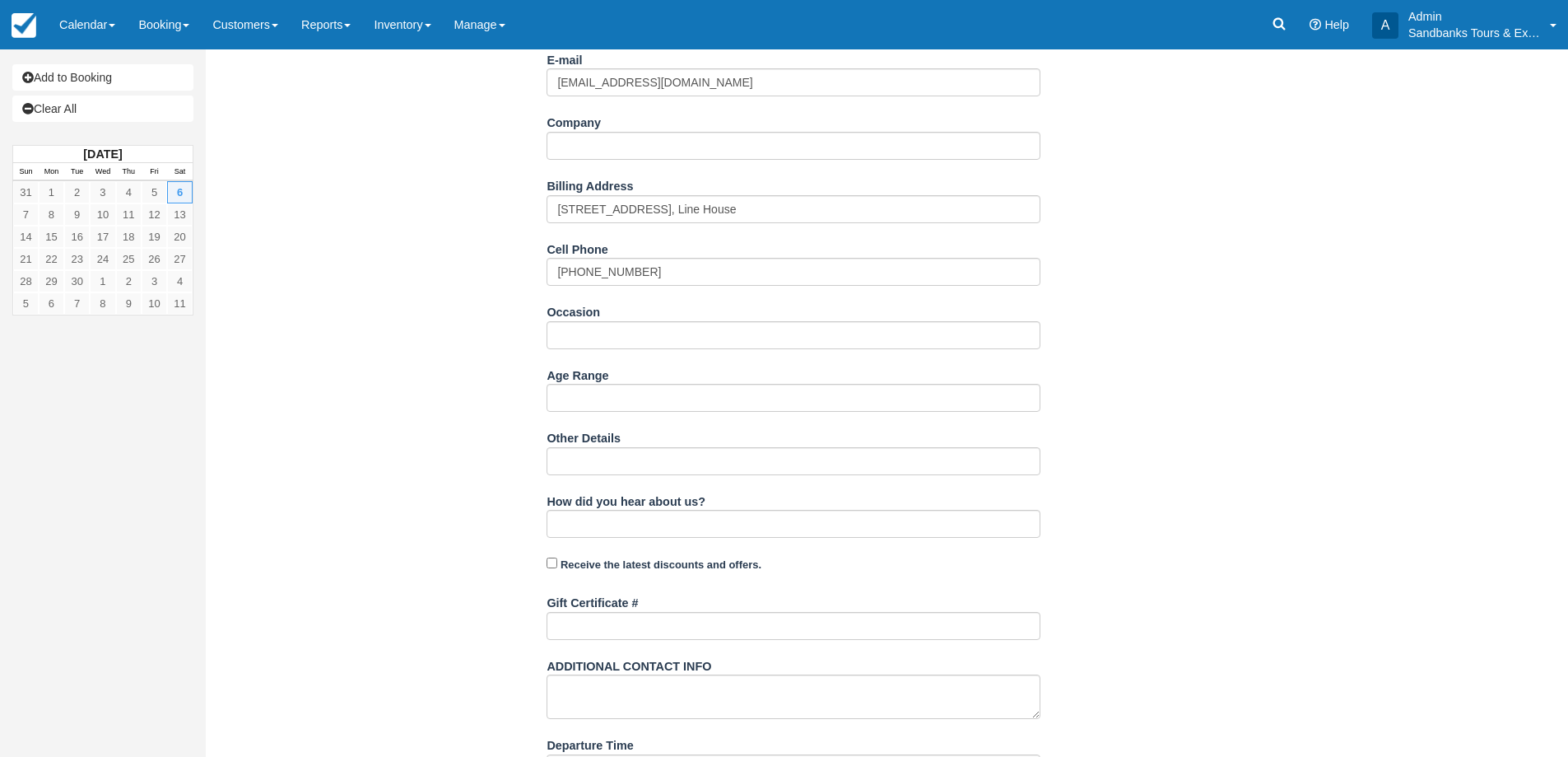
scroll to position [329, 0]
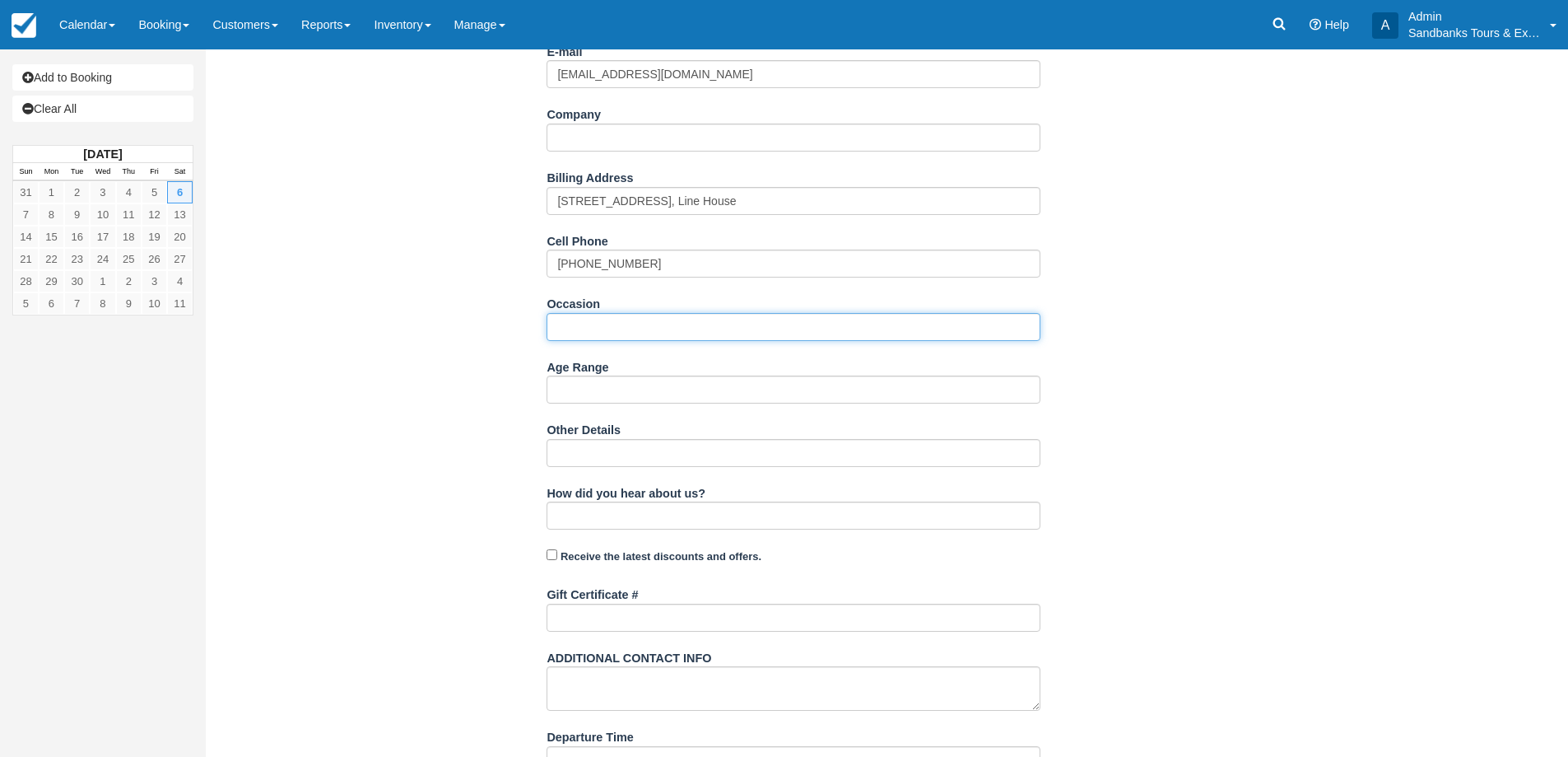
click at [575, 319] on input "Occasion" at bounding box center [793, 327] width 494 height 28
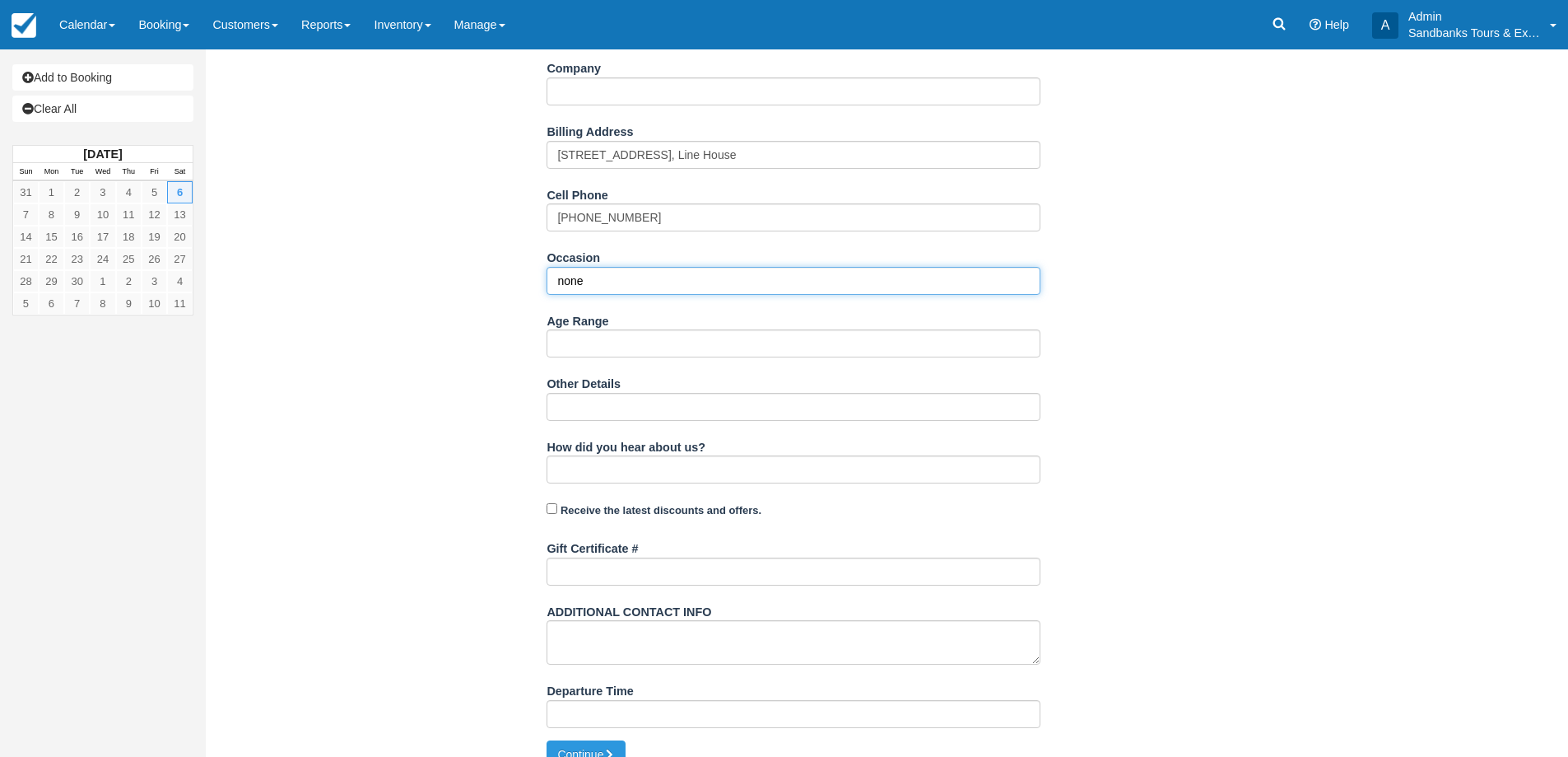
scroll to position [399, 0]
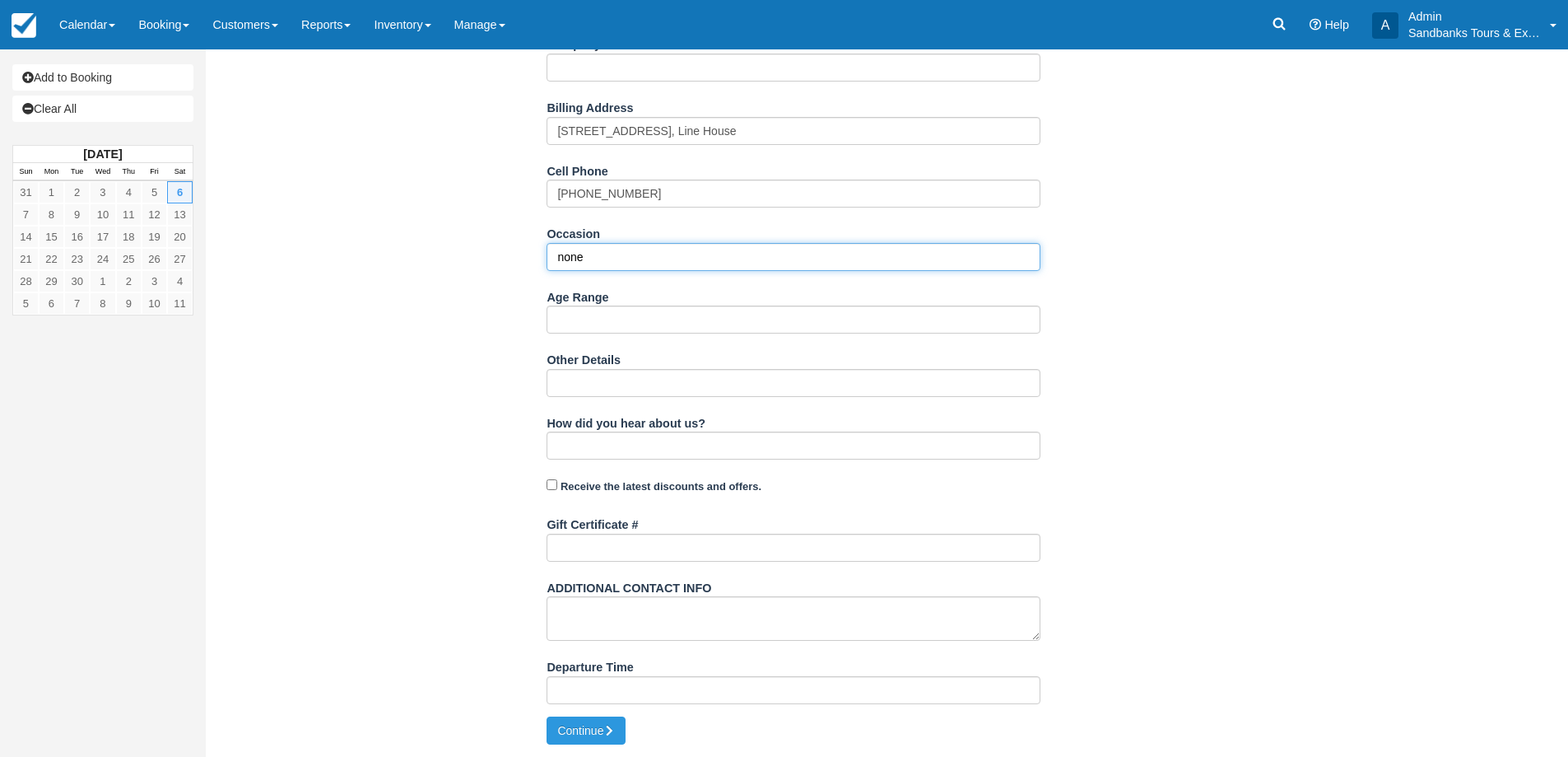
type input "none"
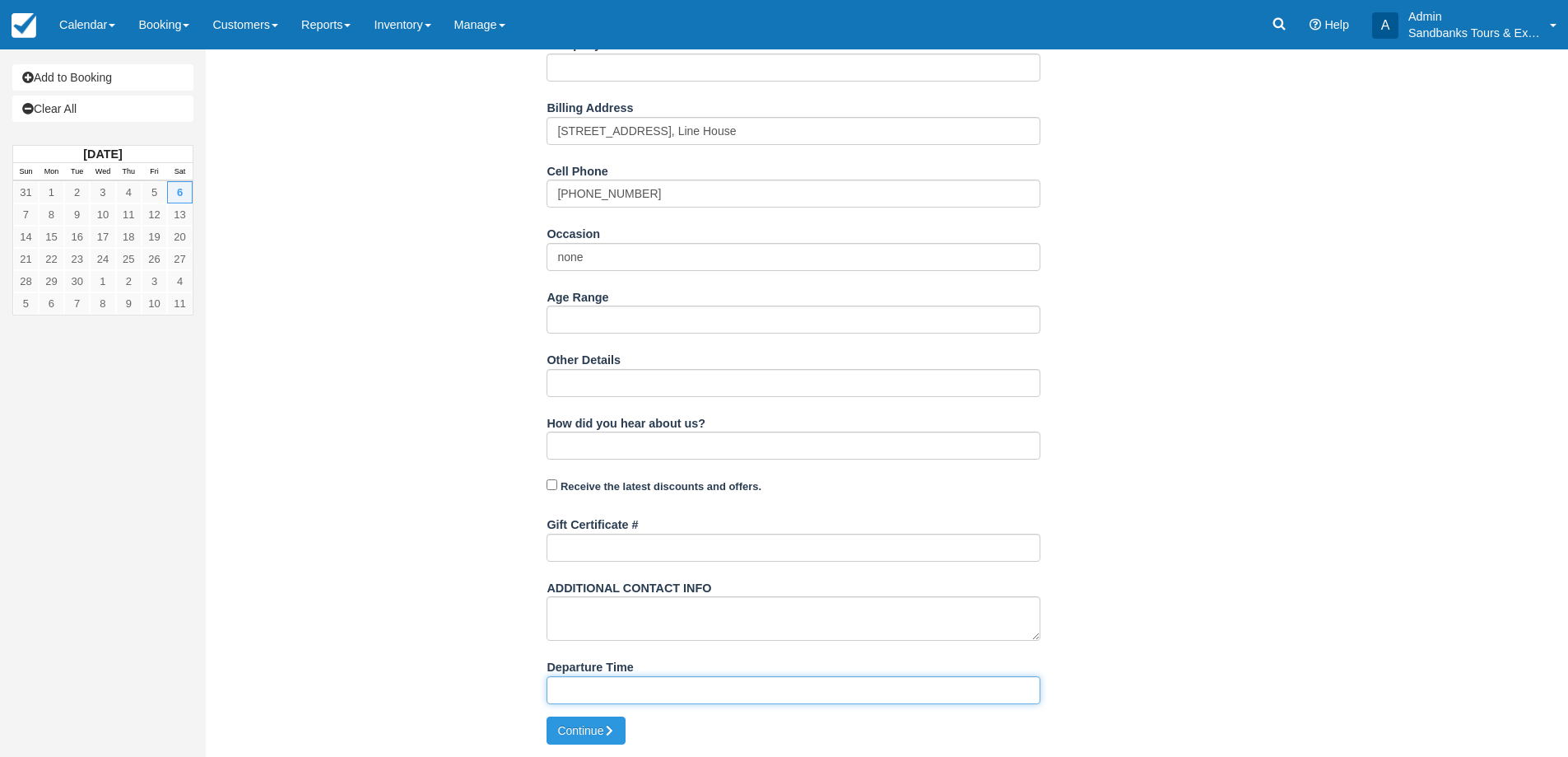
click at [690, 688] on input "Departure Time" at bounding box center [793, 690] width 494 height 28
click at [591, 734] on button "Continue" at bounding box center [586, 730] width 79 height 28
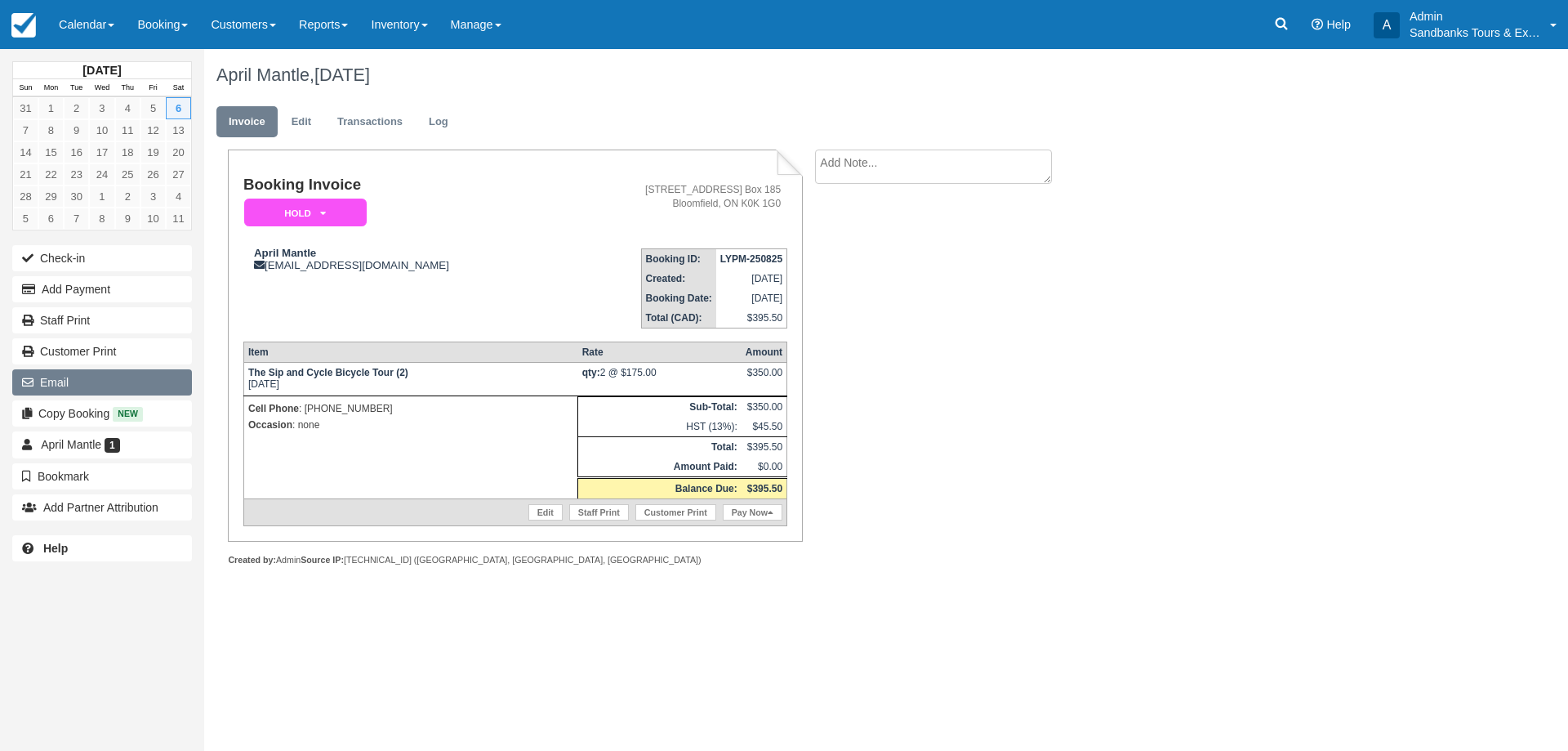
click at [91, 391] on button "Email" at bounding box center [102, 382] width 179 height 26
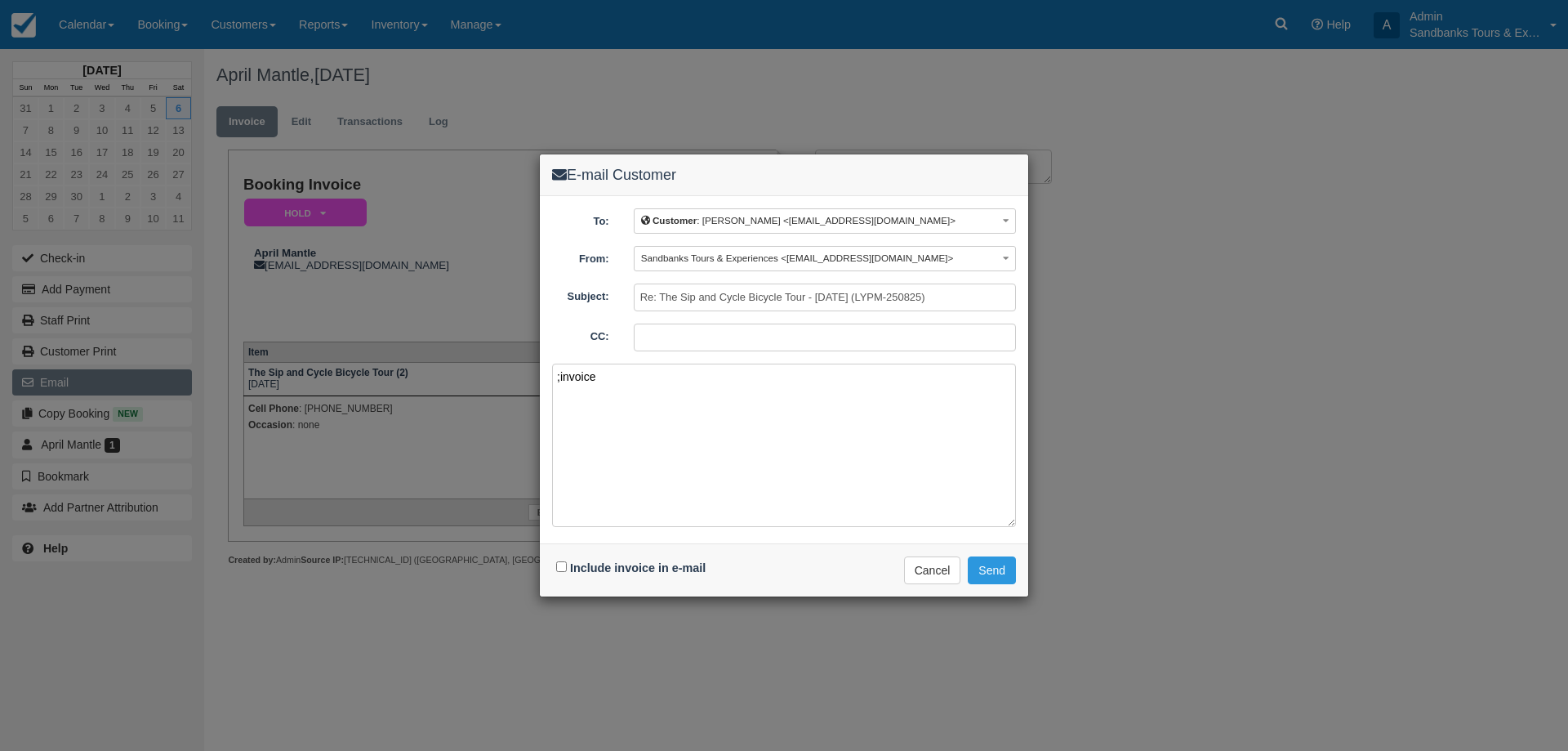
paste textarea "Please see your booking invoice below for a XXX tour for your group of XXX for …"
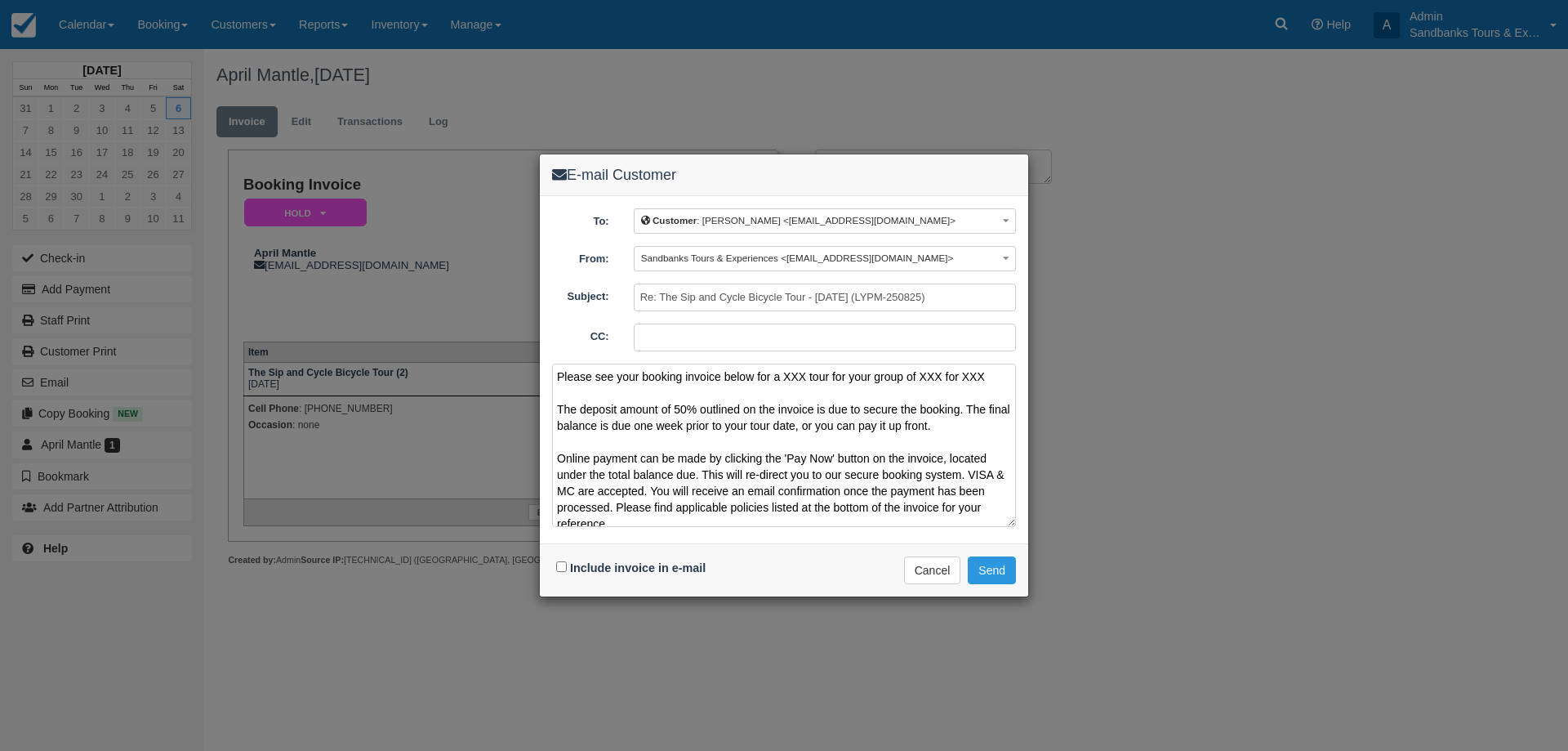
drag, startPoint x: 983, startPoint y: 380, endPoint x: 785, endPoint y: 372, distance: 198.2
click at [785, 372] on textarea "Please see your booking invoice below for a XXX tour for your group of XXX for …" at bounding box center [784, 446] width 464 height 163
type textarea "Please see your booking invoice below for a Sip n Cycle The deposit amount of 5…"
click at [561, 562] on input "Include invoice in e-mail" at bounding box center [562, 566] width 11 height 11
checkbox input "true"
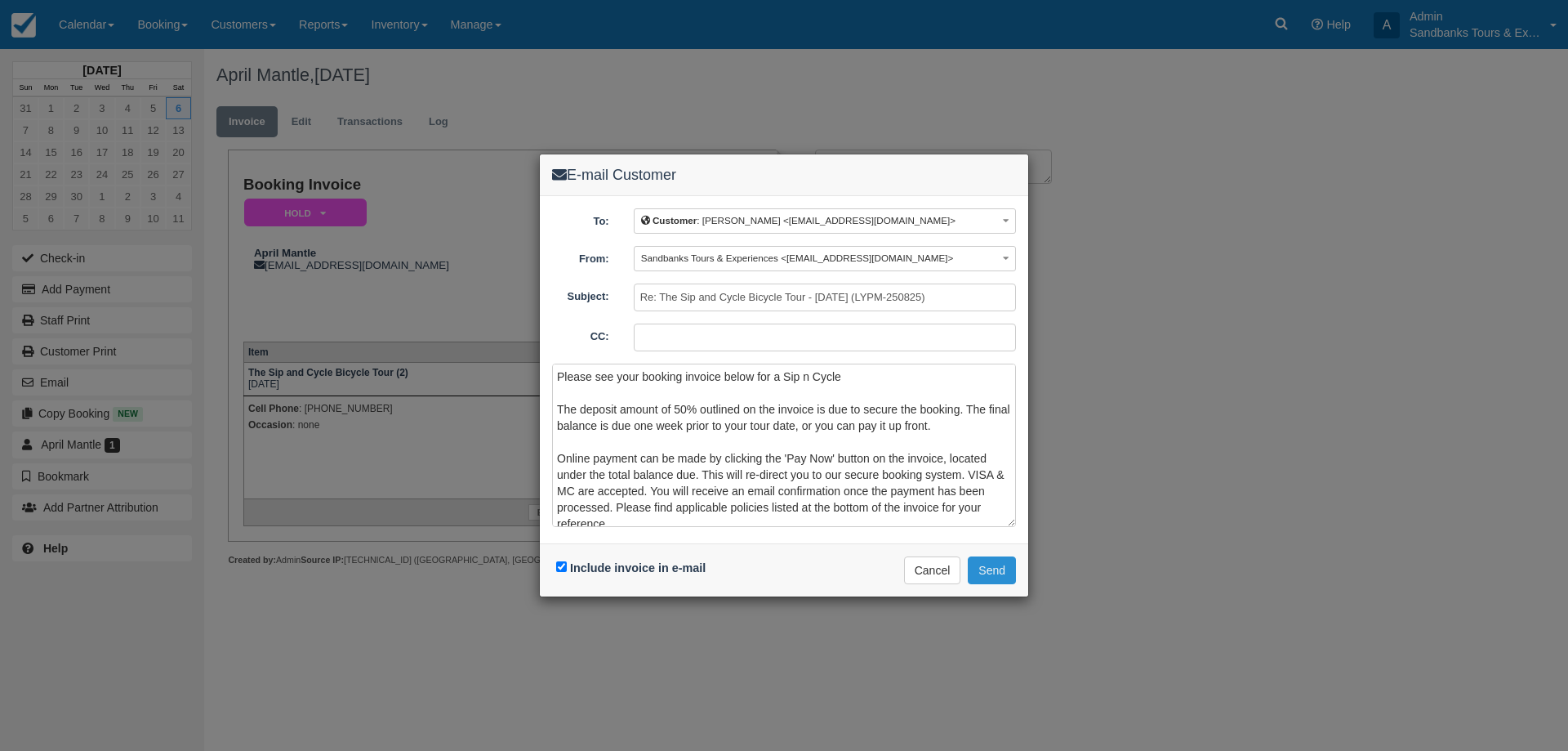
click at [1010, 582] on button "Send" at bounding box center [992, 570] width 48 height 28
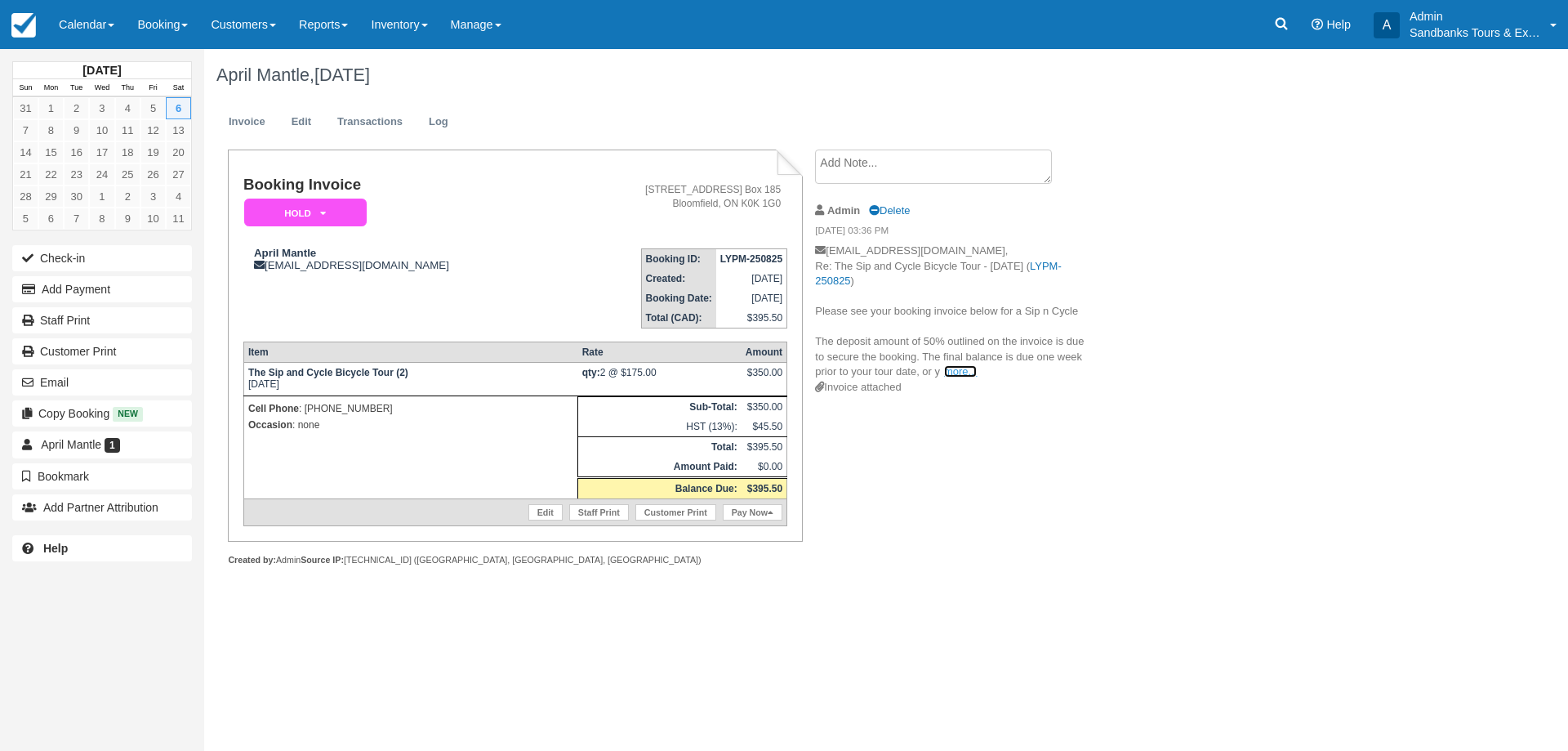
click at [949, 375] on link "more..." at bounding box center [960, 371] width 33 height 12
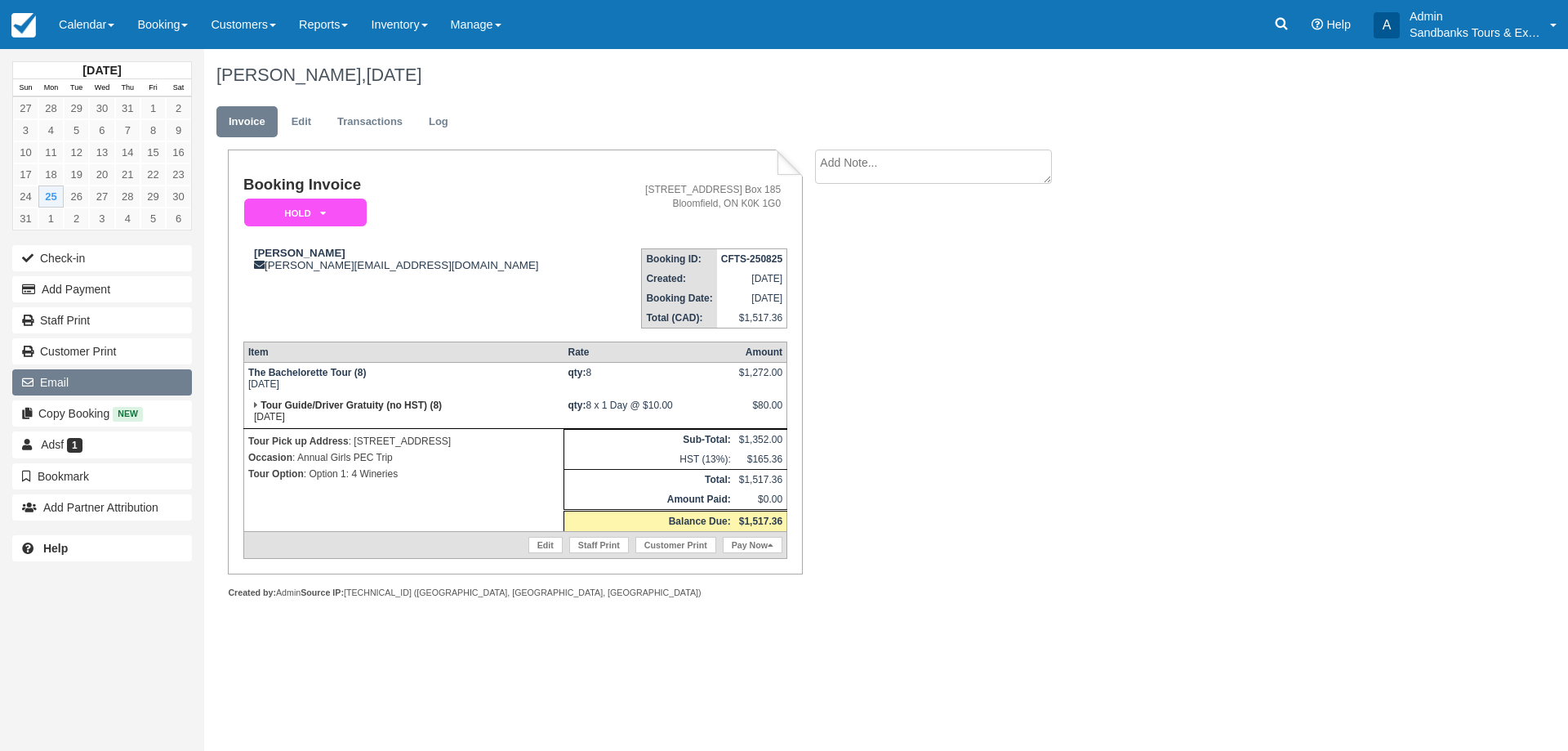
click at [96, 367] on div "Email" at bounding box center [102, 382] width 204 height 31
click at [97, 384] on button "Email" at bounding box center [102, 382] width 179 height 26
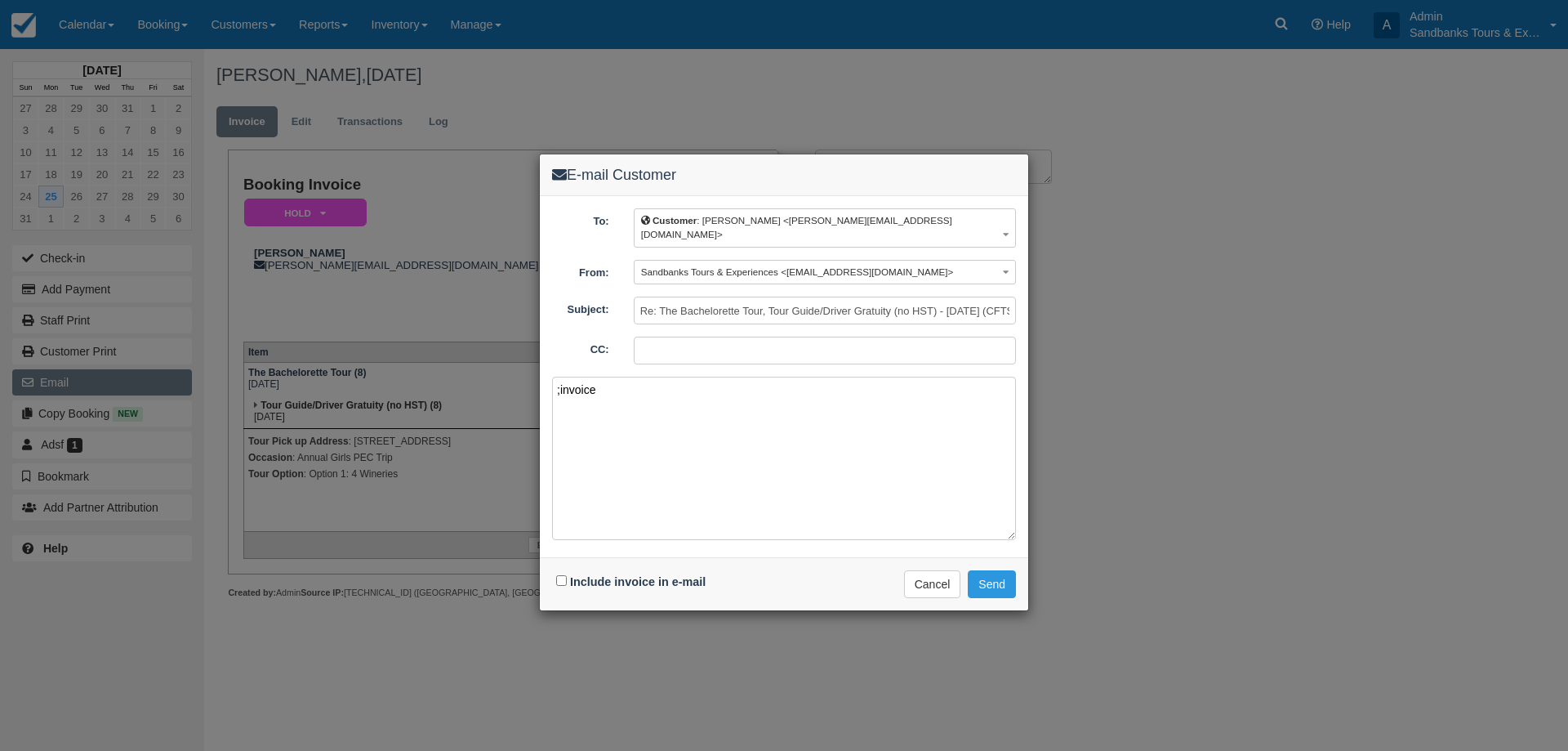
paste textarea "Please see your booking invoice below for a XXX tour for your group of XXX for …"
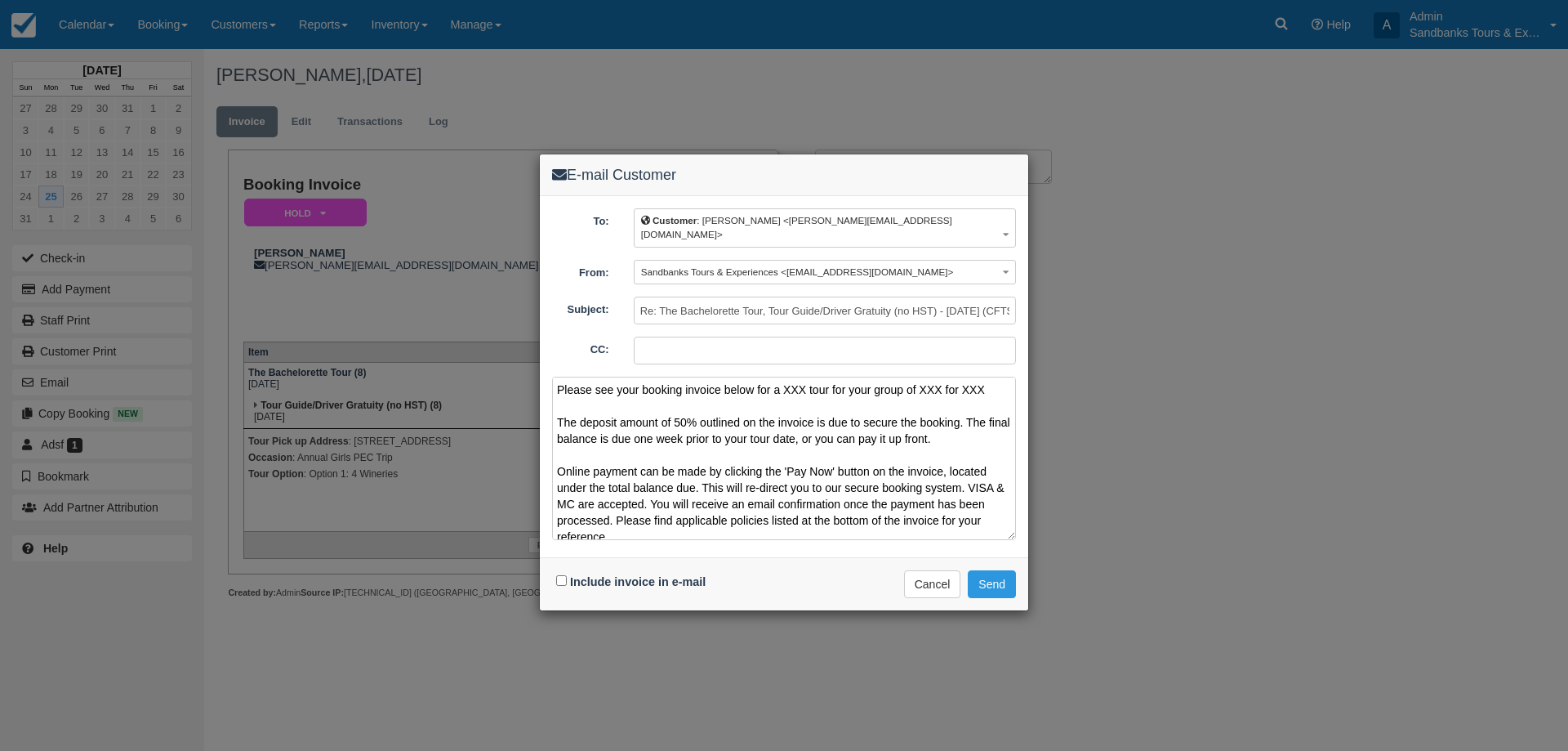
drag, startPoint x: 986, startPoint y: 382, endPoint x: 783, endPoint y: 383, distance: 203.0
click at [783, 383] on textarea "Please see your booking invoice below for a XXX tour for your group of XXX for …" at bounding box center [784, 458] width 464 height 163
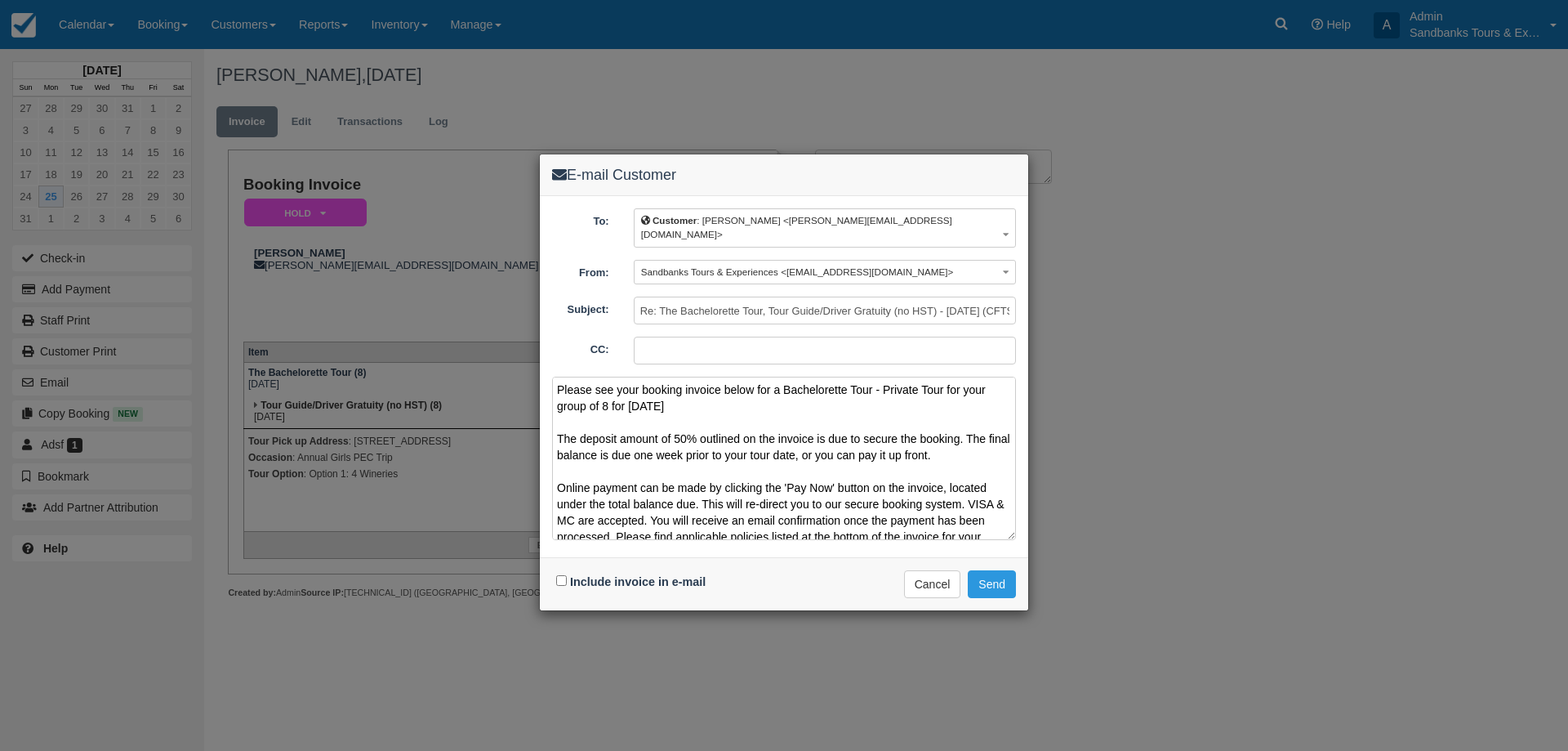
click at [722, 394] on textarea "Please see your booking invoice below for a Bachelorette Tour - Private Tour fo…" at bounding box center [784, 458] width 464 height 163
drag, startPoint x: 680, startPoint y: 393, endPoint x: 630, endPoint y: 394, distance: 50.0
click at [630, 394] on textarea "Please see your booking invoice below for a Bachelorette Tour - Private Tour fo…" at bounding box center [784, 458] width 464 height 163
drag, startPoint x: 735, startPoint y: 518, endPoint x: 495, endPoint y: 312, distance: 316.3
click at [495, 312] on div "E-mail Customer To: Customer : Alison Mallis <alison_magee@hotmail.com> Custome…" at bounding box center [784, 376] width 1568 height 751
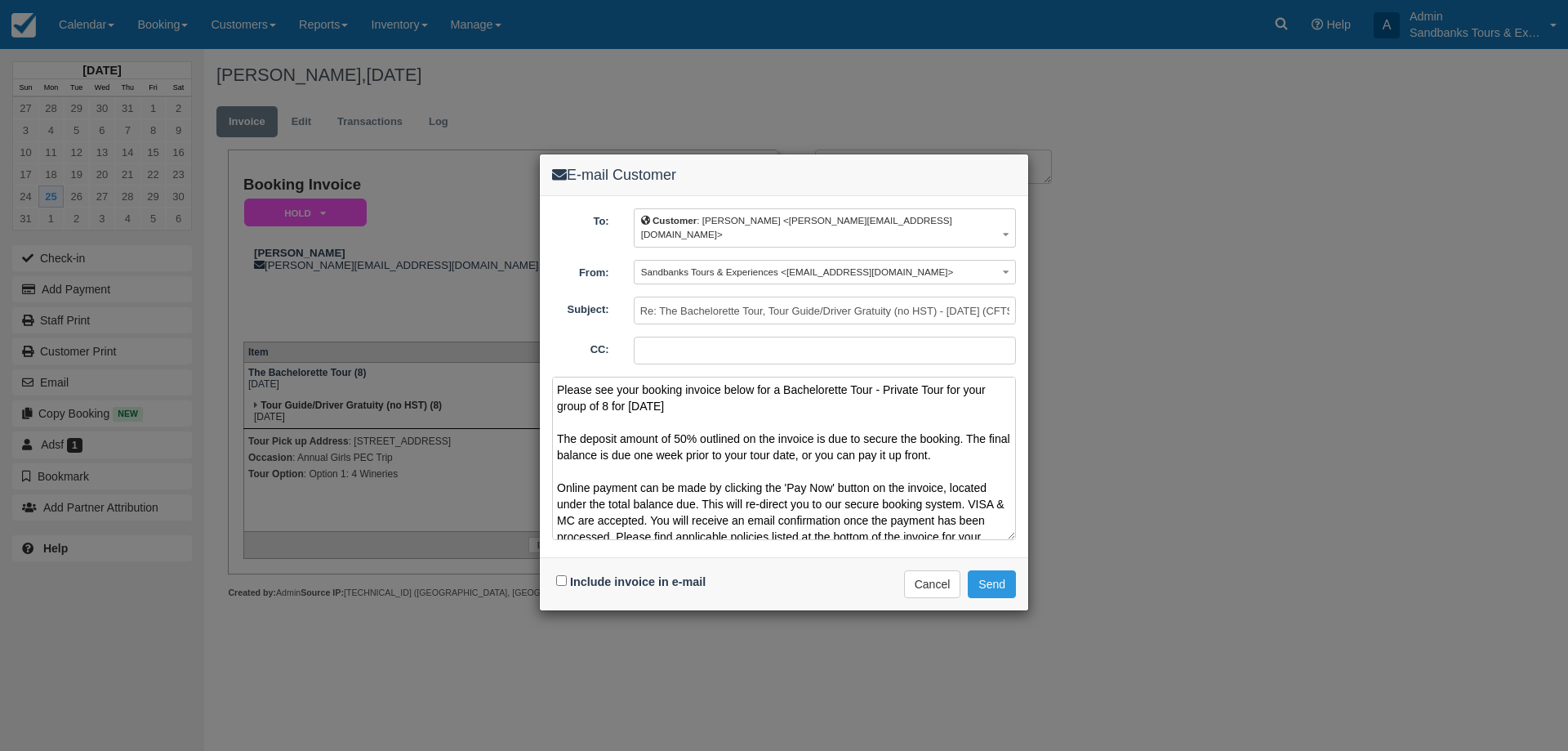
click at [769, 390] on textarea "Please see your booking invoice below for a Bachelorette Tour - Private Tour fo…" at bounding box center [784, 458] width 464 height 163
drag, startPoint x: 871, startPoint y: 377, endPoint x: 785, endPoint y: 376, distance: 86.0
click at [785, 376] on textarea "Please see your booking invoice below for a Bachelorette Tour - Private Tour fo…" at bounding box center [784, 458] width 464 height 163
click at [774, 387] on textarea "Please see your booking invoice below for a Bachelorette Tour - Private Tour fo…" at bounding box center [784, 458] width 464 height 163
drag, startPoint x: 871, startPoint y: 378, endPoint x: 785, endPoint y: 371, distance: 86.3
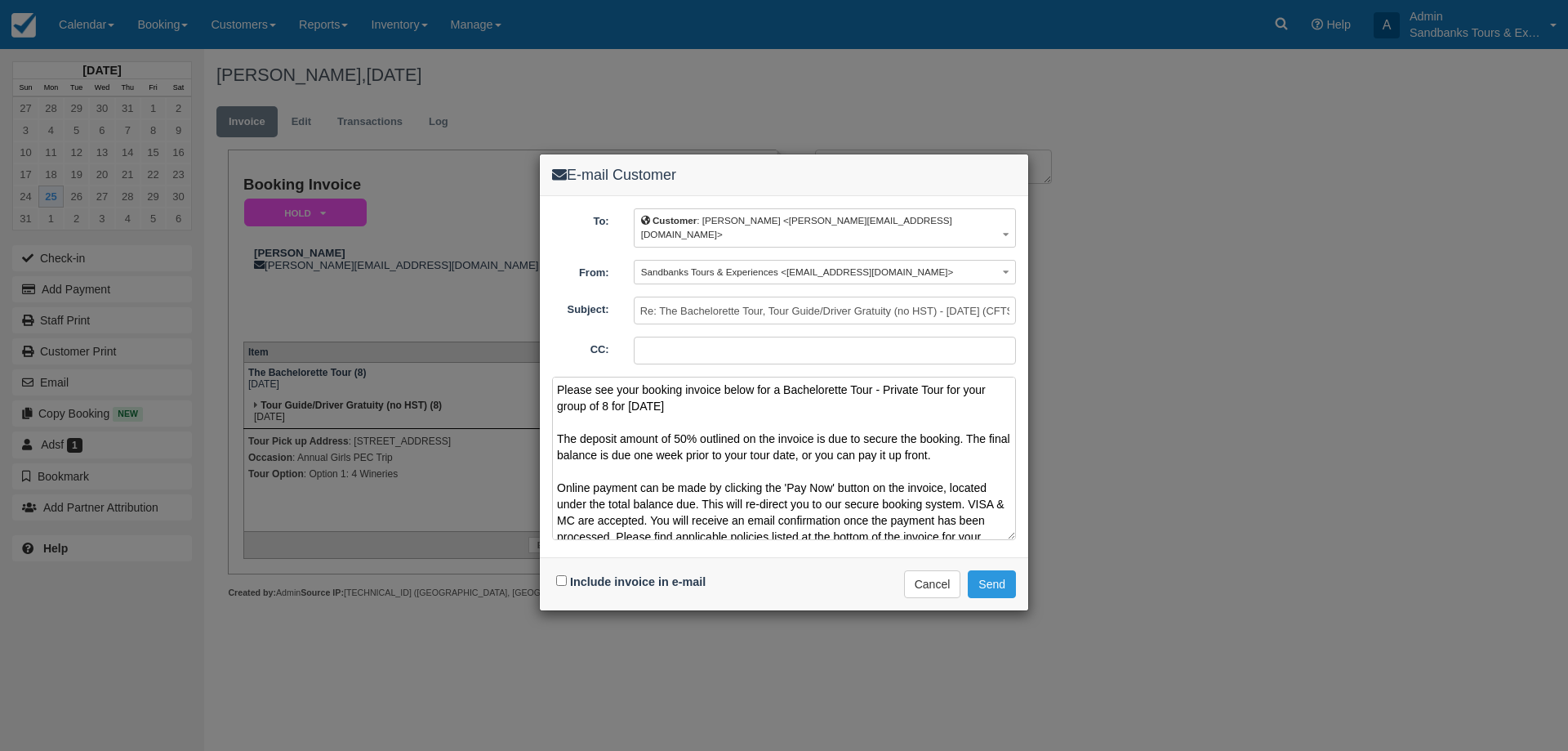
click at [785, 376] on textarea "Please see your booking invoice below for a Bachelorette Tour - Private Tour fo…" at bounding box center [784, 458] width 464 height 163
paste textarea "̶a̶c̶h̶e̶l̶o̶r̶e̶t̶t̶e̶ ̶T̶o̶u̶r̶"
click at [885, 408] on textarea "Please see your booking invoice below for a B̶a̶c̶h̶e̶l̶o̶r̶e̶t̶t̶e̶ ̶T̶o̶u̶r̶ …" at bounding box center [784, 458] width 464 height 163
click at [879, 376] on textarea "Please see your booking invoice below for a B̶a̶c̶h̶e̶l̶o̶r̶e̶t̶t̶e̶ ̶T̶o̶u̶r̶ …" at bounding box center [784, 458] width 464 height 163
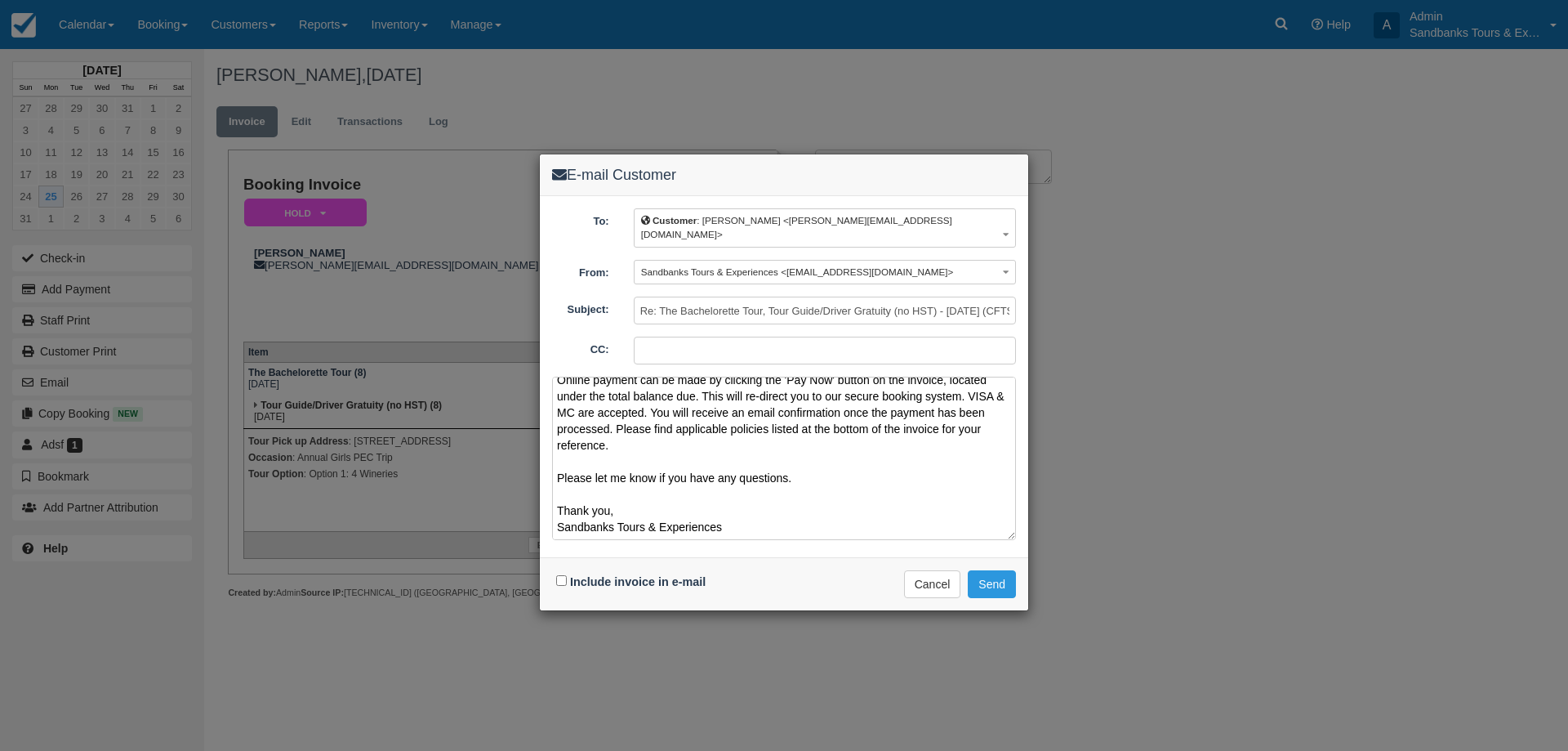
type textarea "Please see your booking invoice below for a B̶a̶c̶h̶e̶l̶o̶r̶e̶t̶t̶e̶ ̶T̶o̶u̶r̶ …"
click at [564, 575] on input "Include invoice in e-mail" at bounding box center [562, 581] width 11 height 11
checkbox input "true"
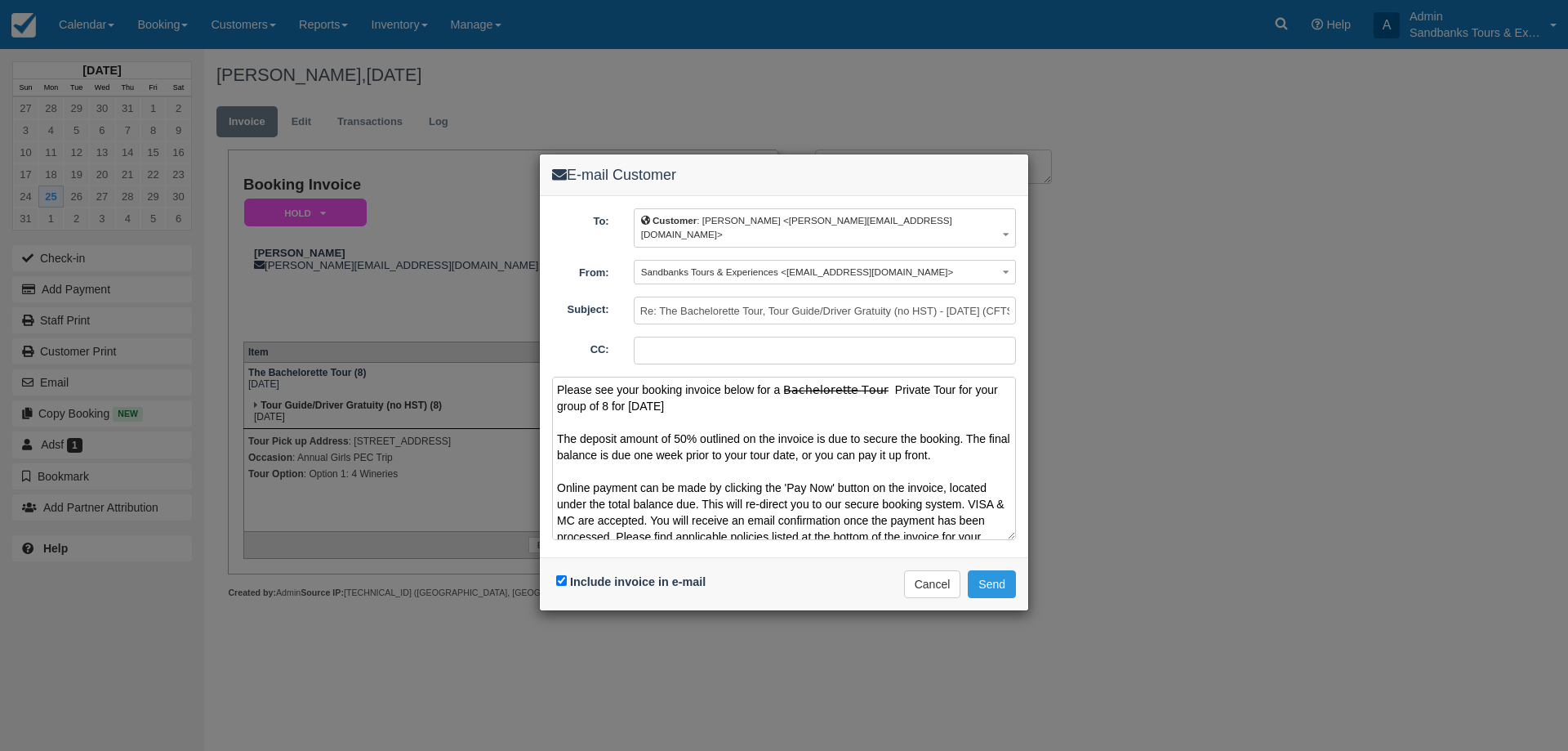
drag, startPoint x: 767, startPoint y: 518, endPoint x: 519, endPoint y: 312, distance: 322.4
click at [519, 312] on div "E-mail Customer To: Customer : Alison Mallis <alison_magee@hotmail.com> Custome…" at bounding box center [784, 376] width 1568 height 751
click at [926, 577] on button "Cancel" at bounding box center [933, 583] width 57 height 28
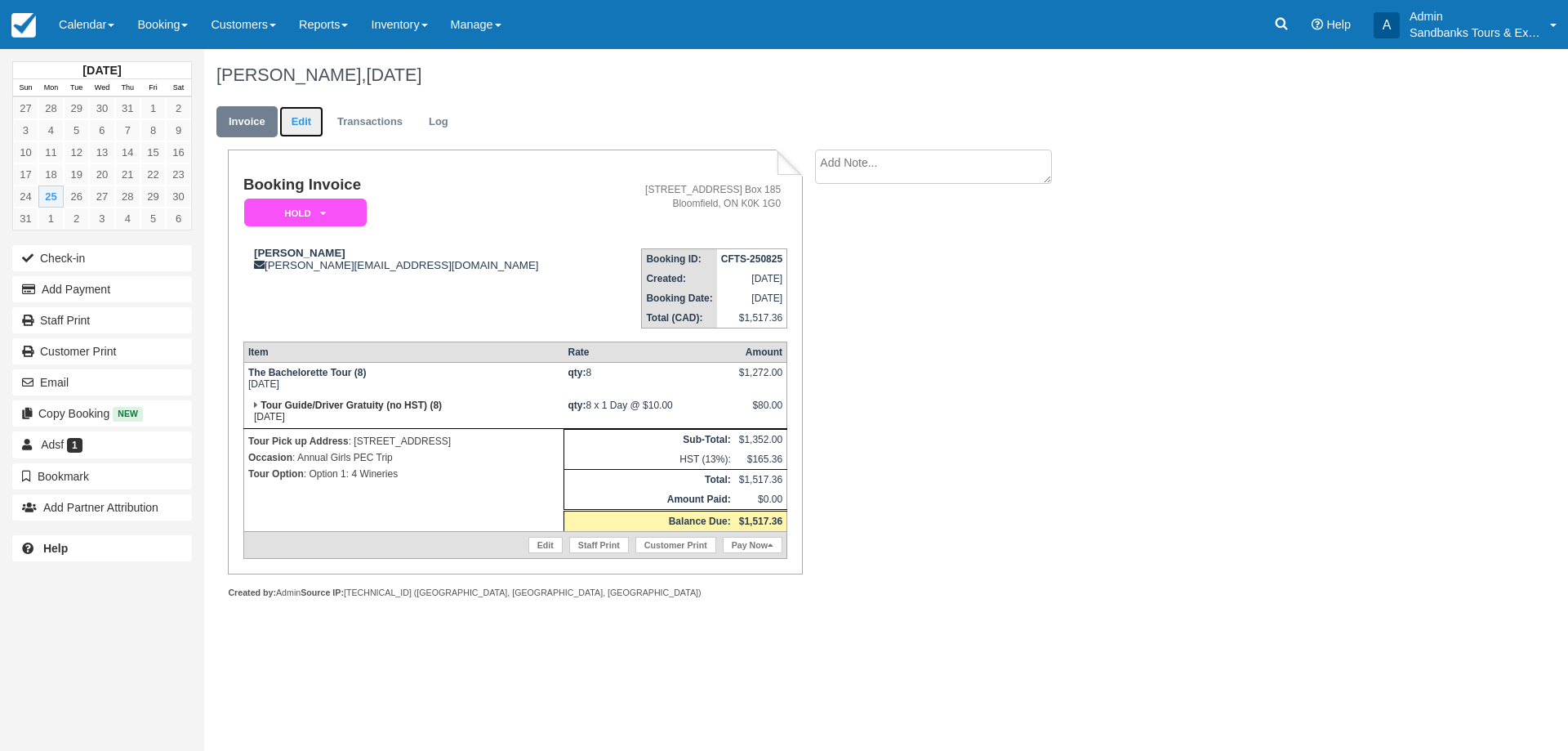
click at [315, 130] on link "Edit" at bounding box center [302, 123] width 44 height 32
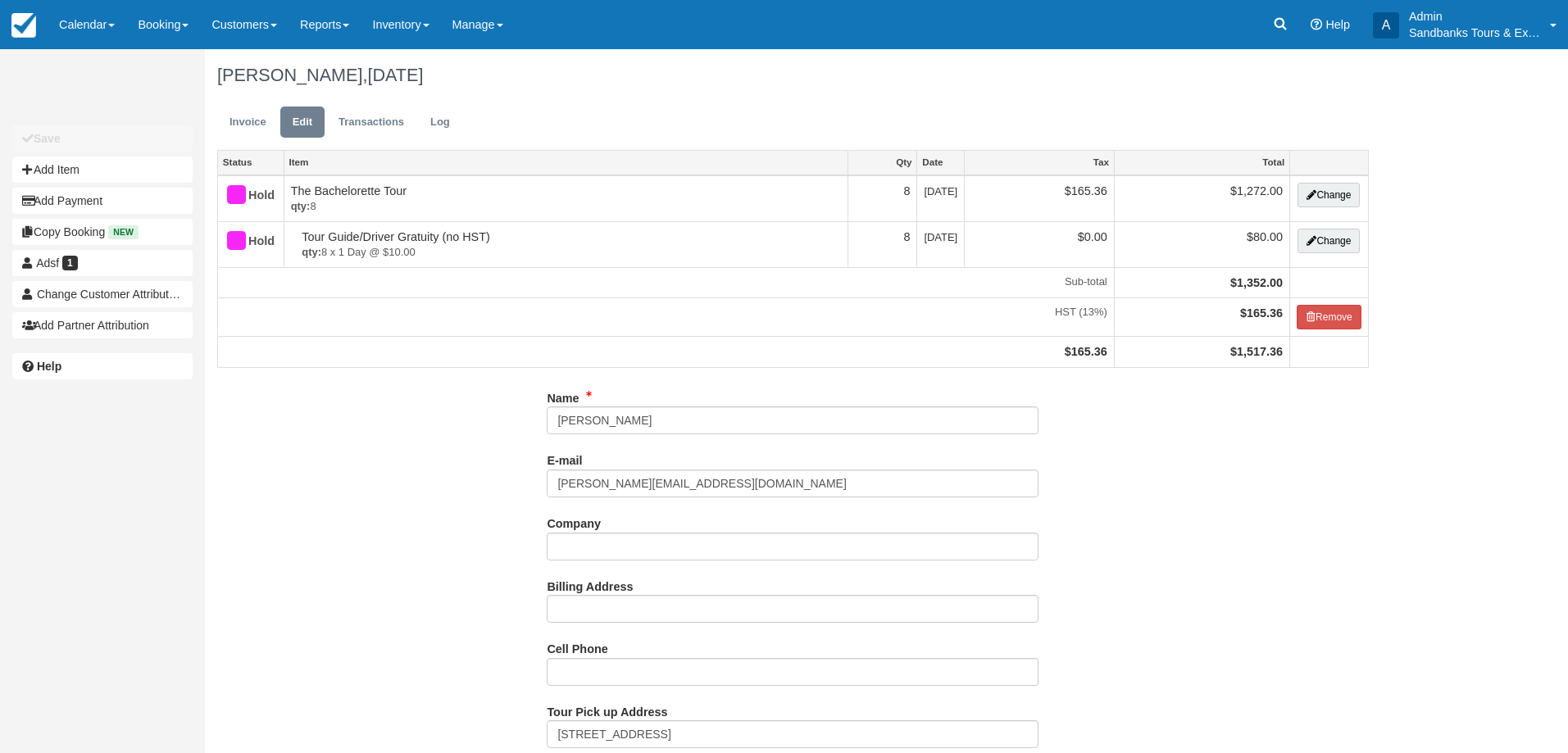
select select "Option 1: 4 Wineries"
click at [1331, 200] on button "Change" at bounding box center [1328, 195] width 62 height 25
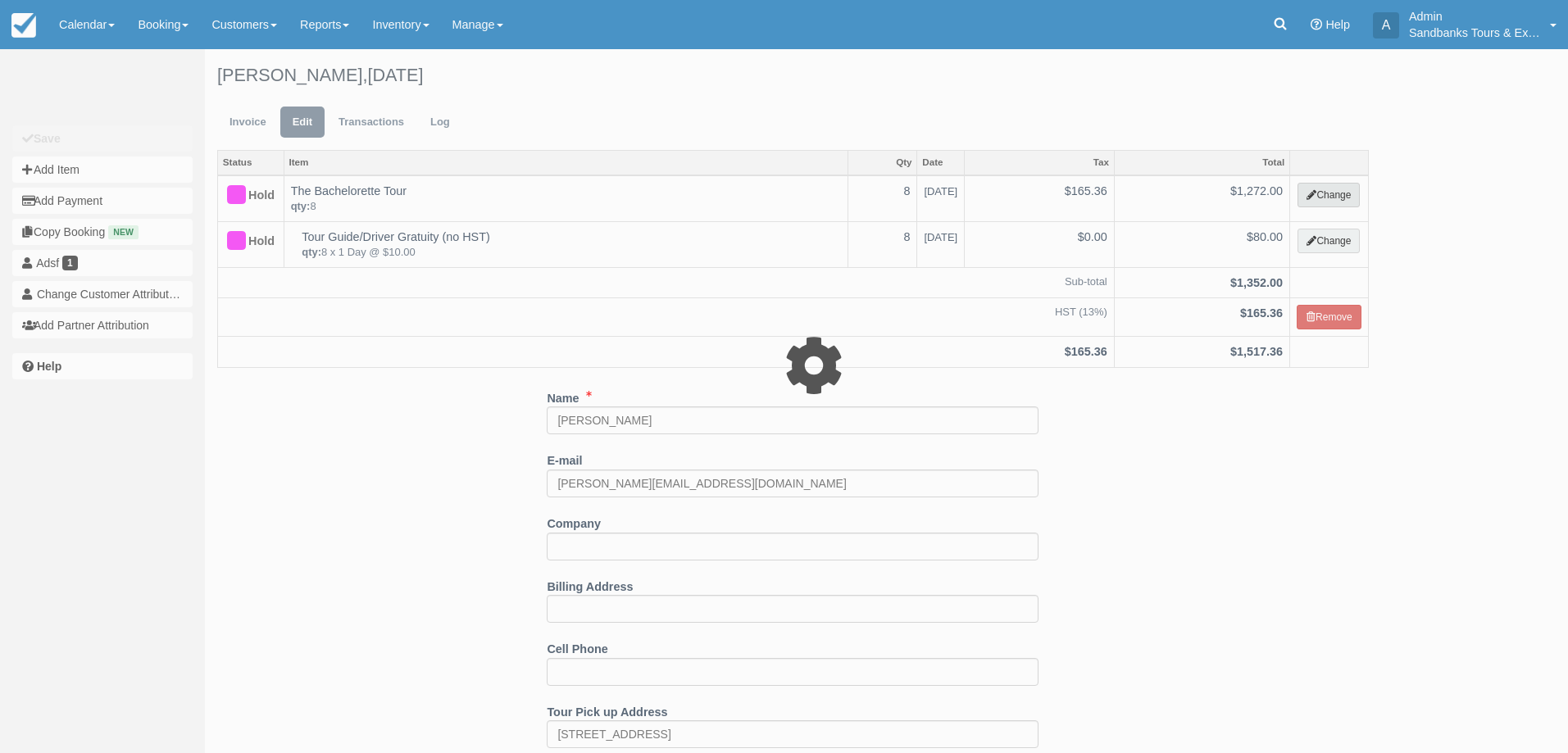
select select "2"
type input "1272.00"
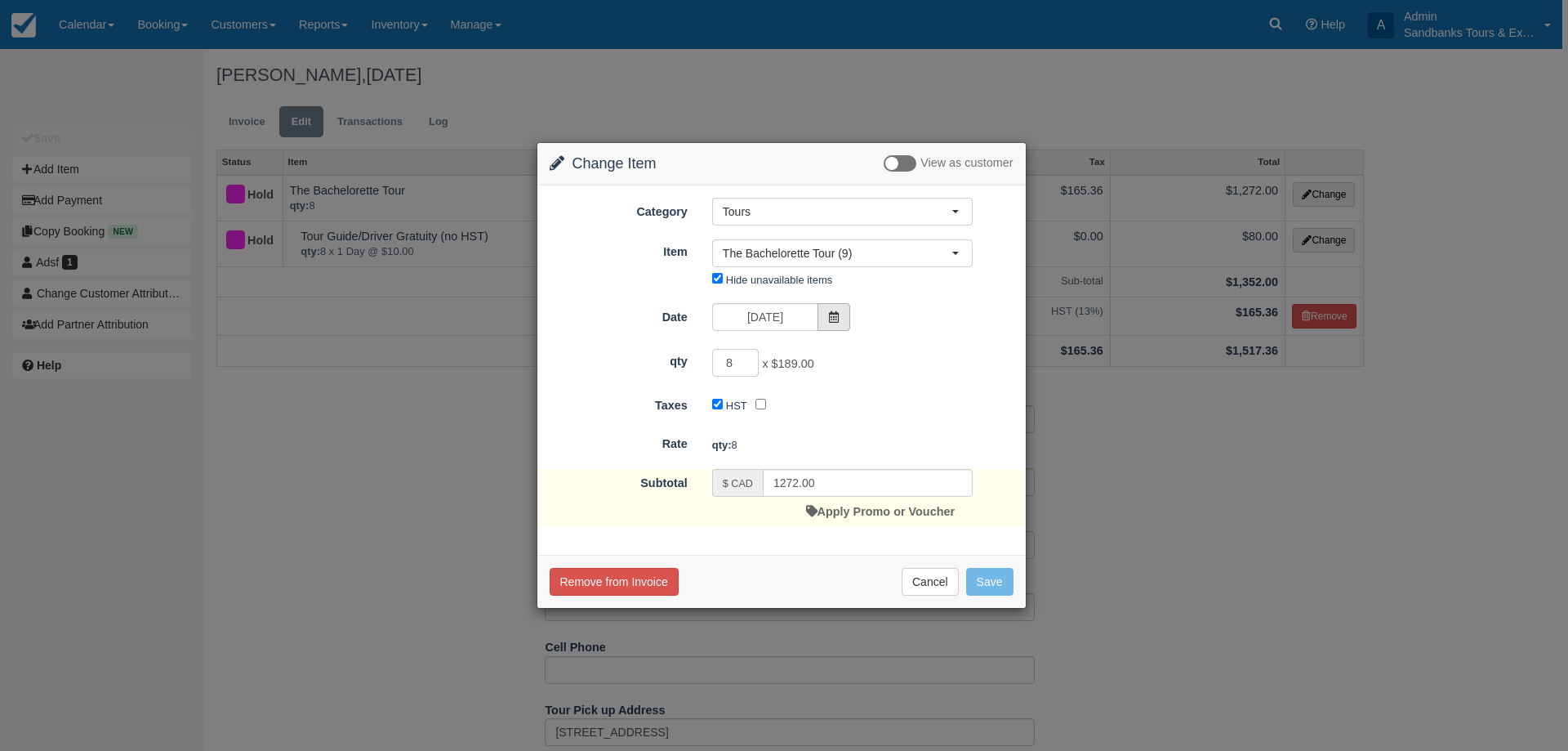
click at [833, 312] on icon at bounding box center [833, 317] width 12 height 12
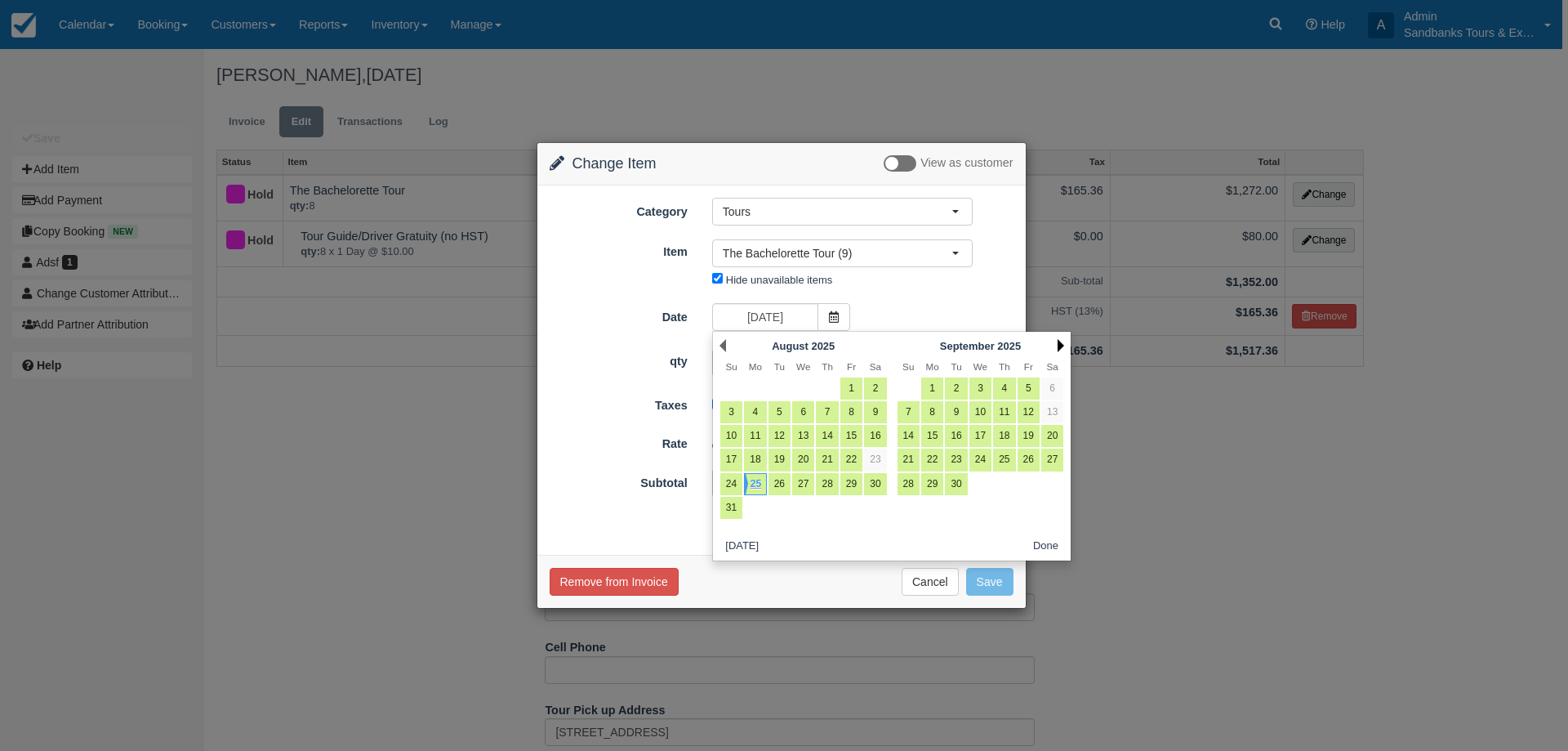
click at [1061, 343] on link "Next" at bounding box center [1060, 345] width 6 height 13
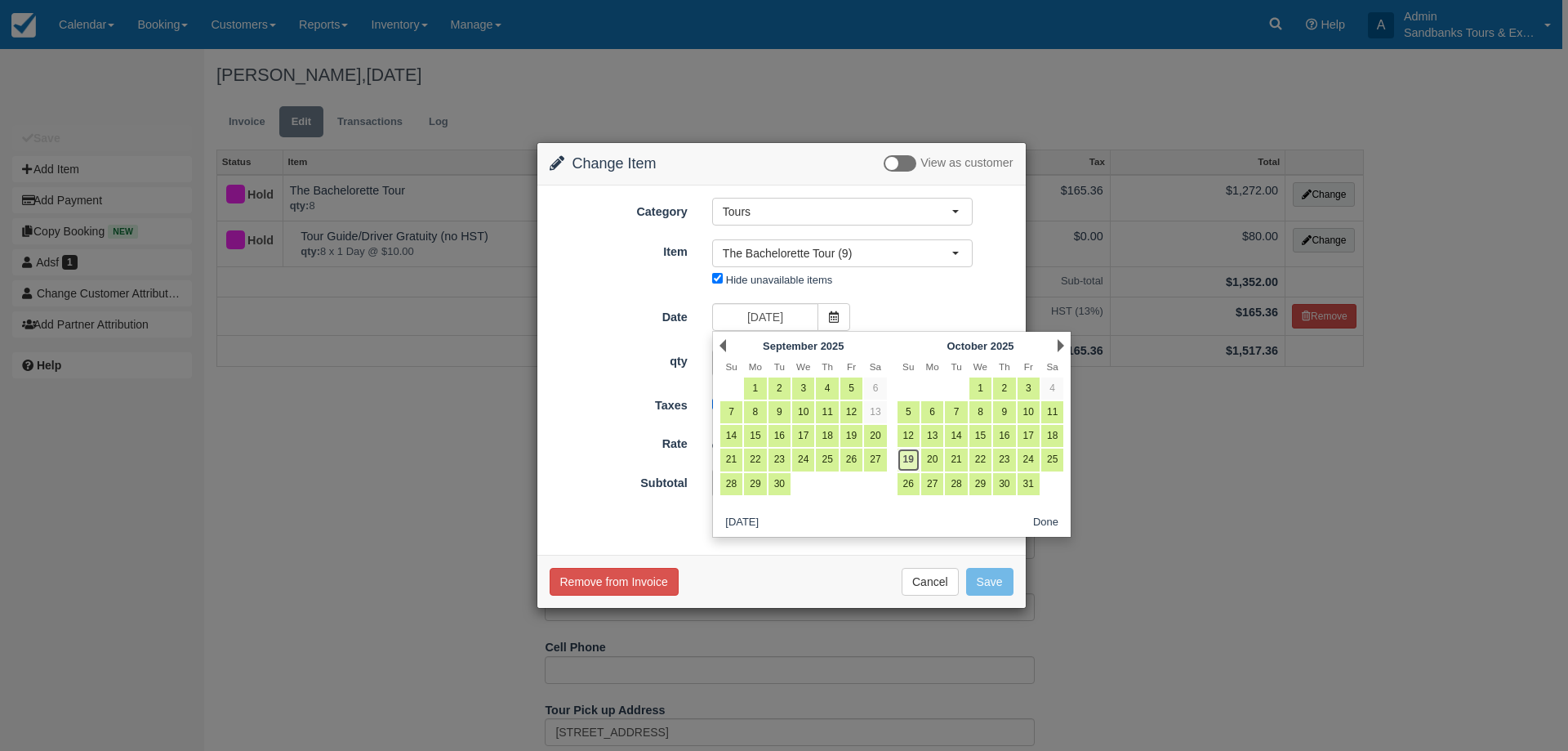
click at [909, 458] on link "19" at bounding box center [908, 459] width 22 height 22
type input "[DATE]"
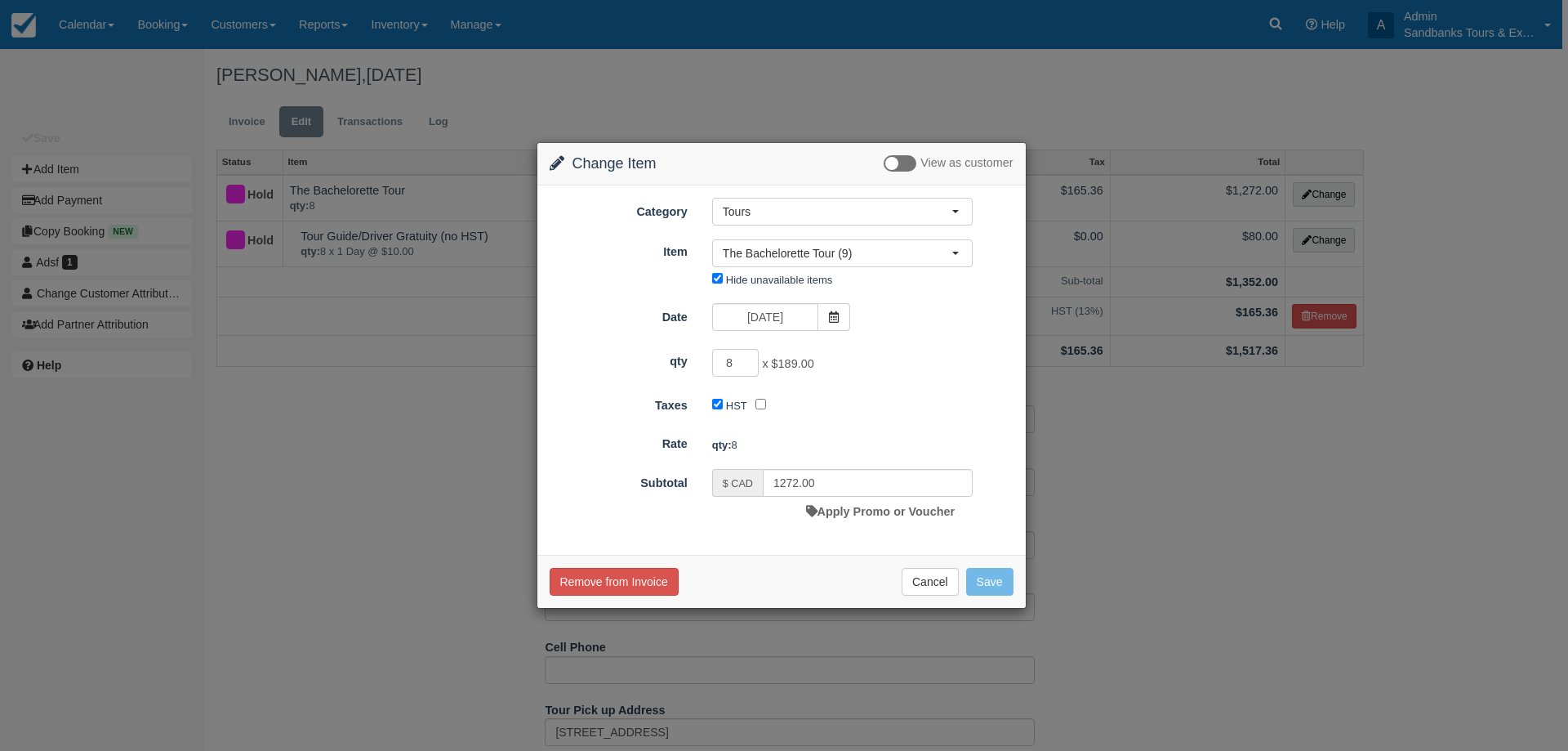
type input "1512.00"
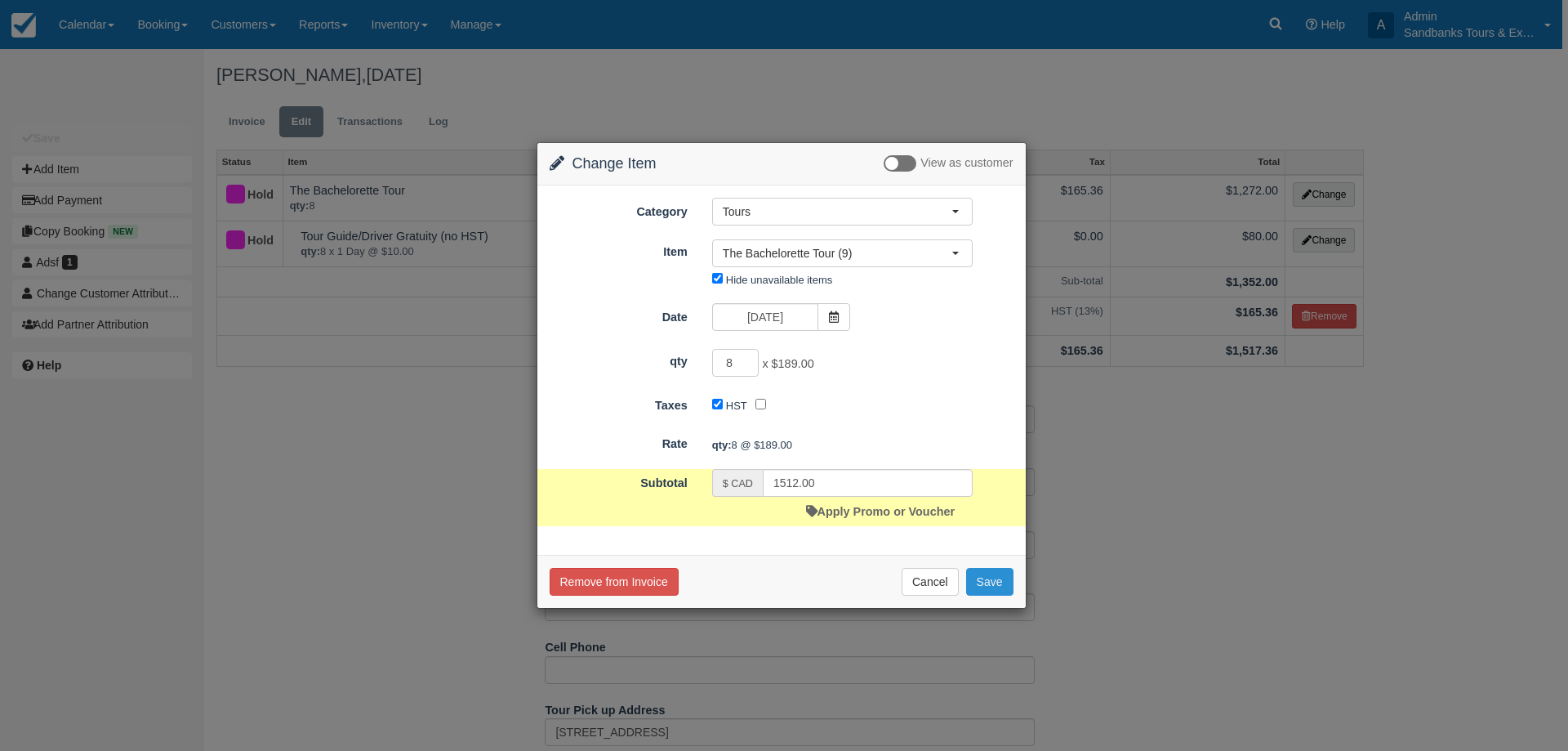
click at [993, 588] on button "Save" at bounding box center [989, 581] width 47 height 28
checkbox input "false"
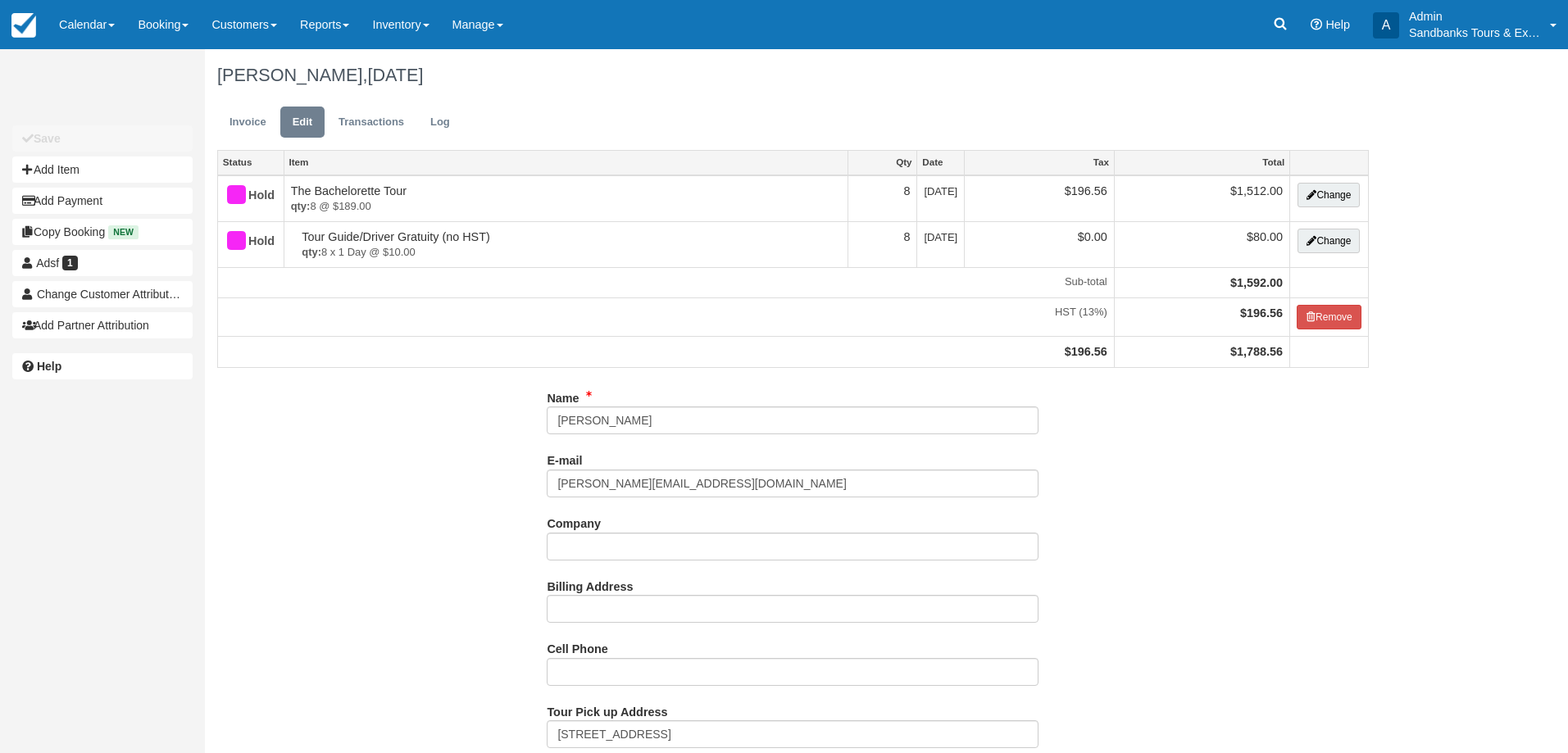
select select "Option 1: 4 Wineries"
click at [254, 126] on link "Invoice" at bounding box center [248, 123] width 61 height 32
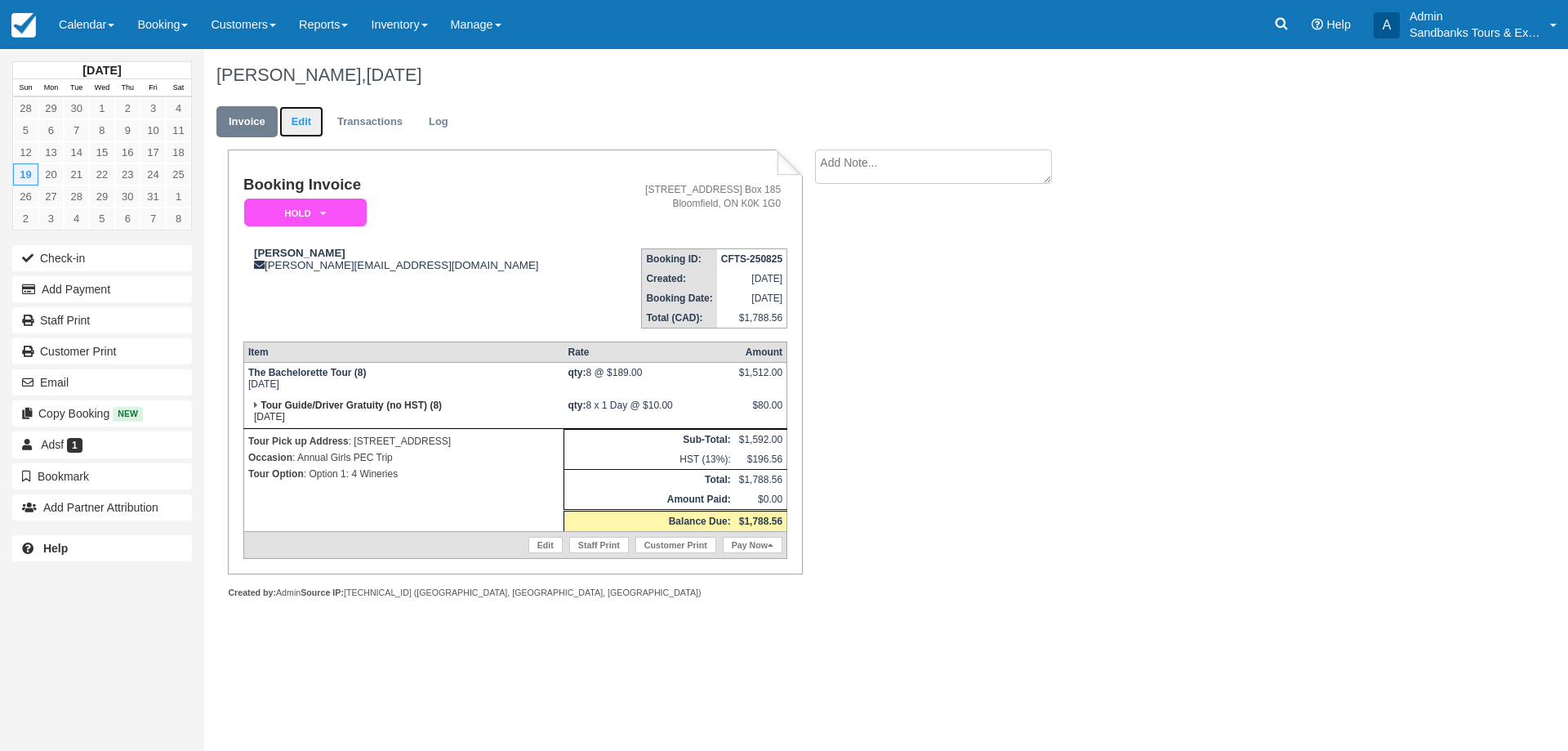
click at [292, 125] on link "Edit" at bounding box center [302, 123] width 44 height 32
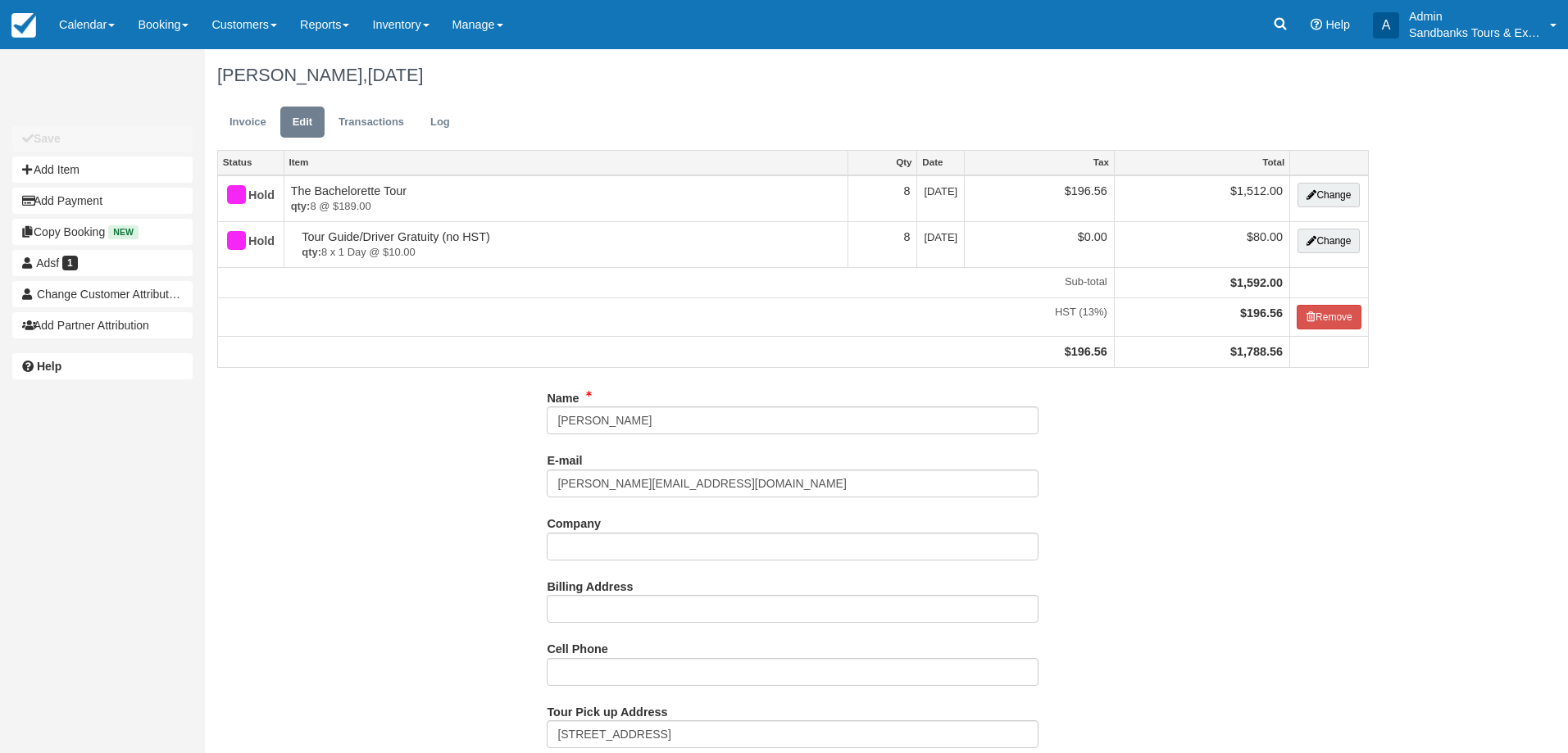
select select "Option 1: 4 Wineries"
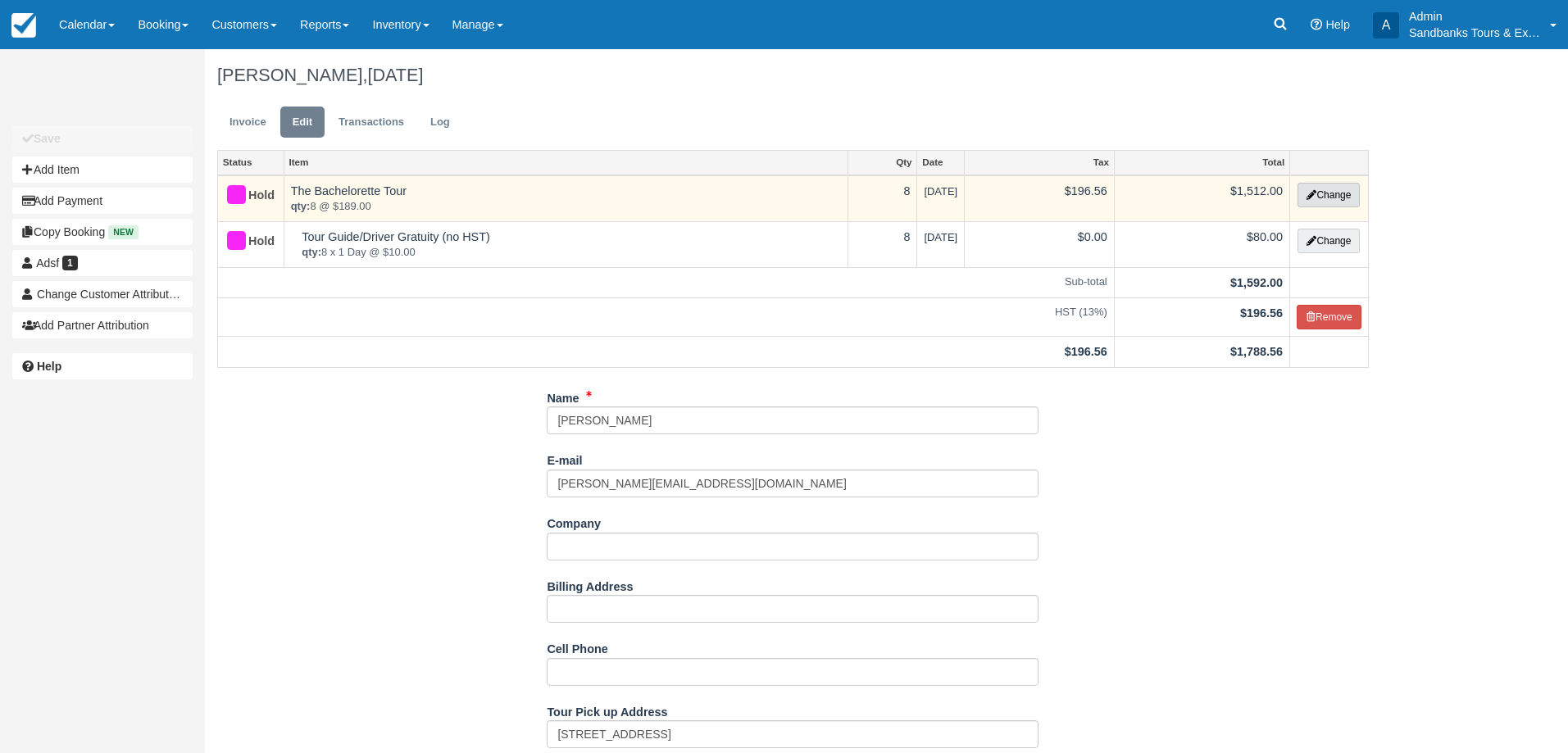
click at [1313, 199] on button "Change" at bounding box center [1328, 195] width 62 height 25
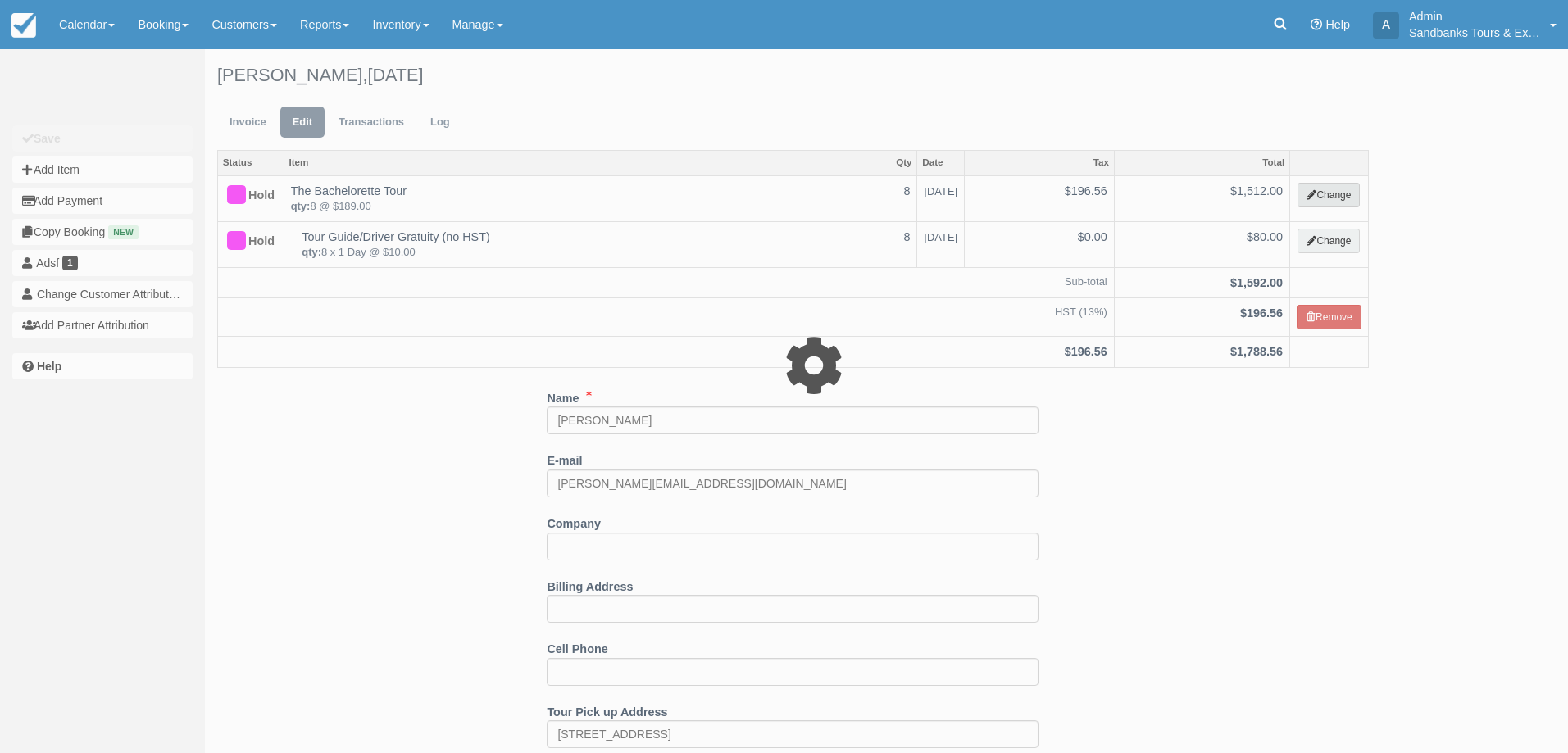
select select "2"
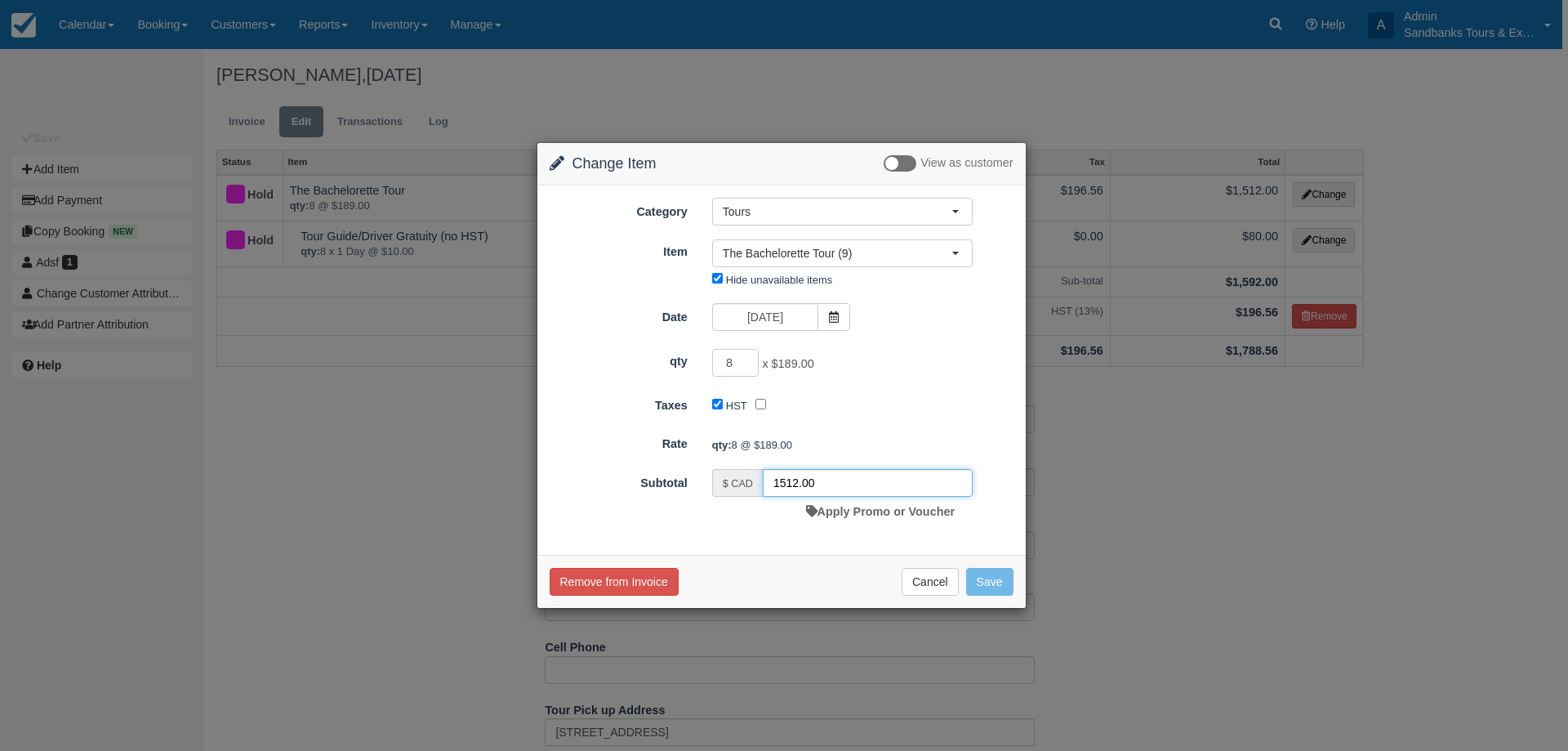
click at [790, 481] on input "1512.00" at bounding box center [868, 482] width 210 height 28
paste input "272"
type input "1272"
click at [995, 575] on button "Save" at bounding box center [989, 581] width 47 height 28
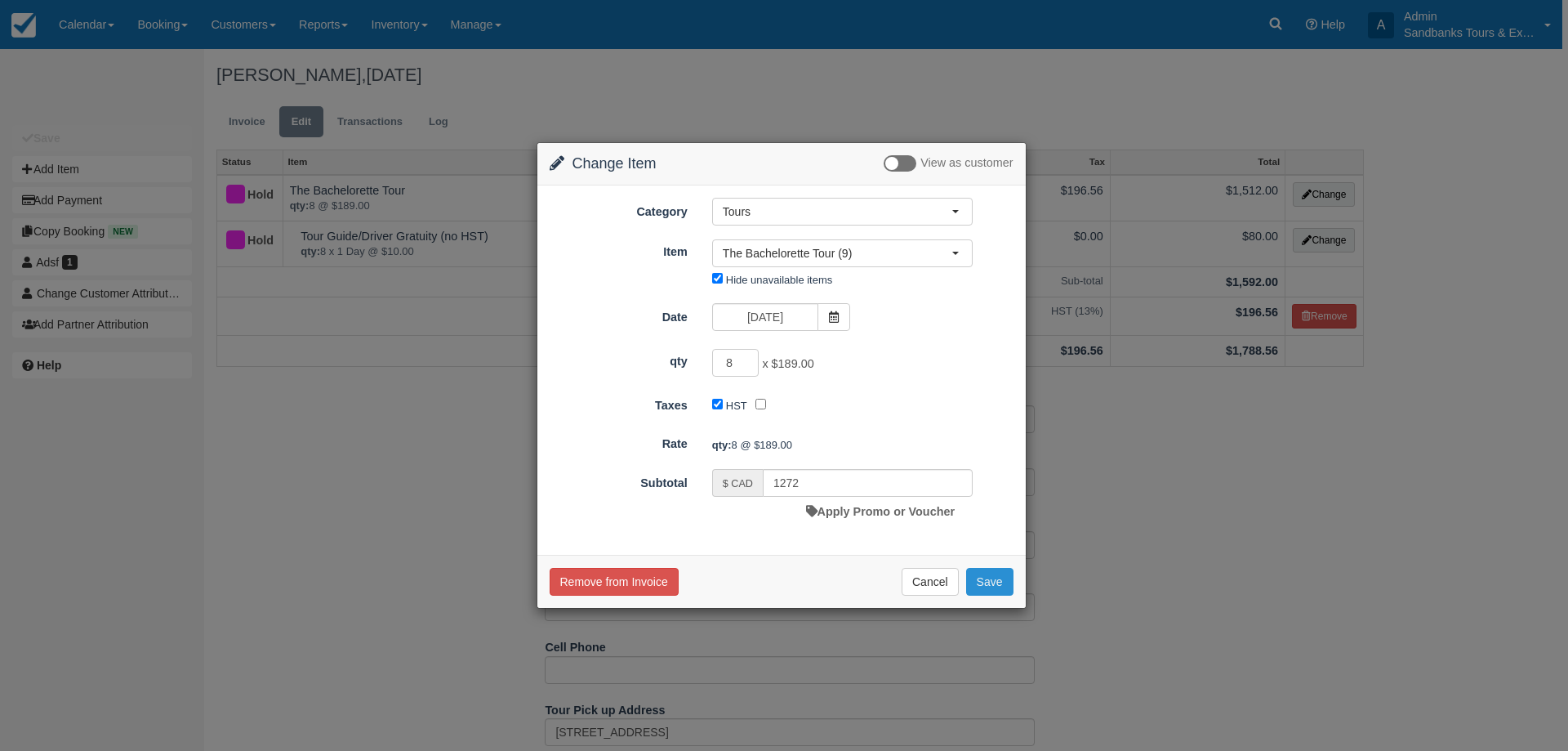
checkbox input "false"
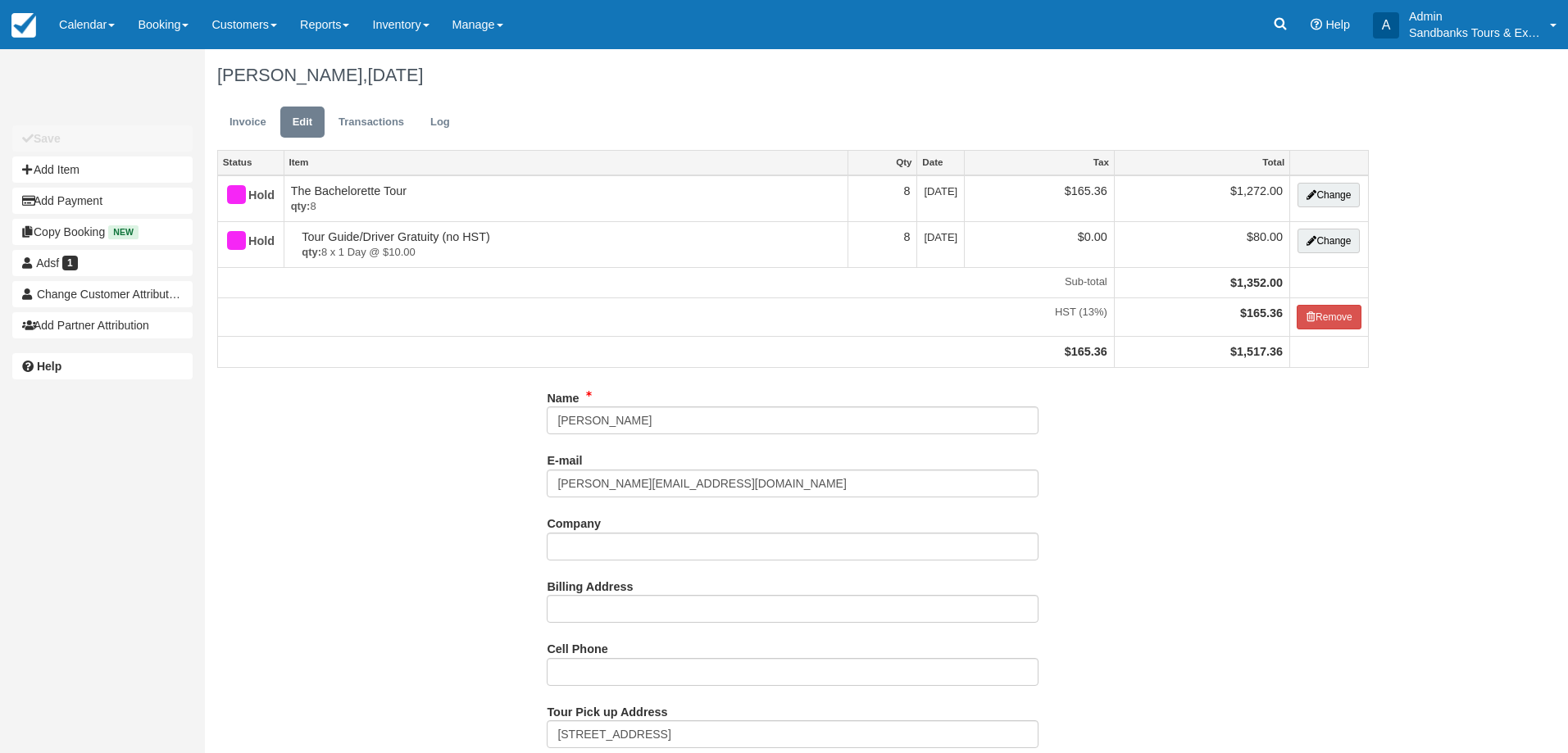
select select "Option 1: 4 Wineries"
click at [228, 117] on link "Invoice" at bounding box center [248, 123] width 61 height 32
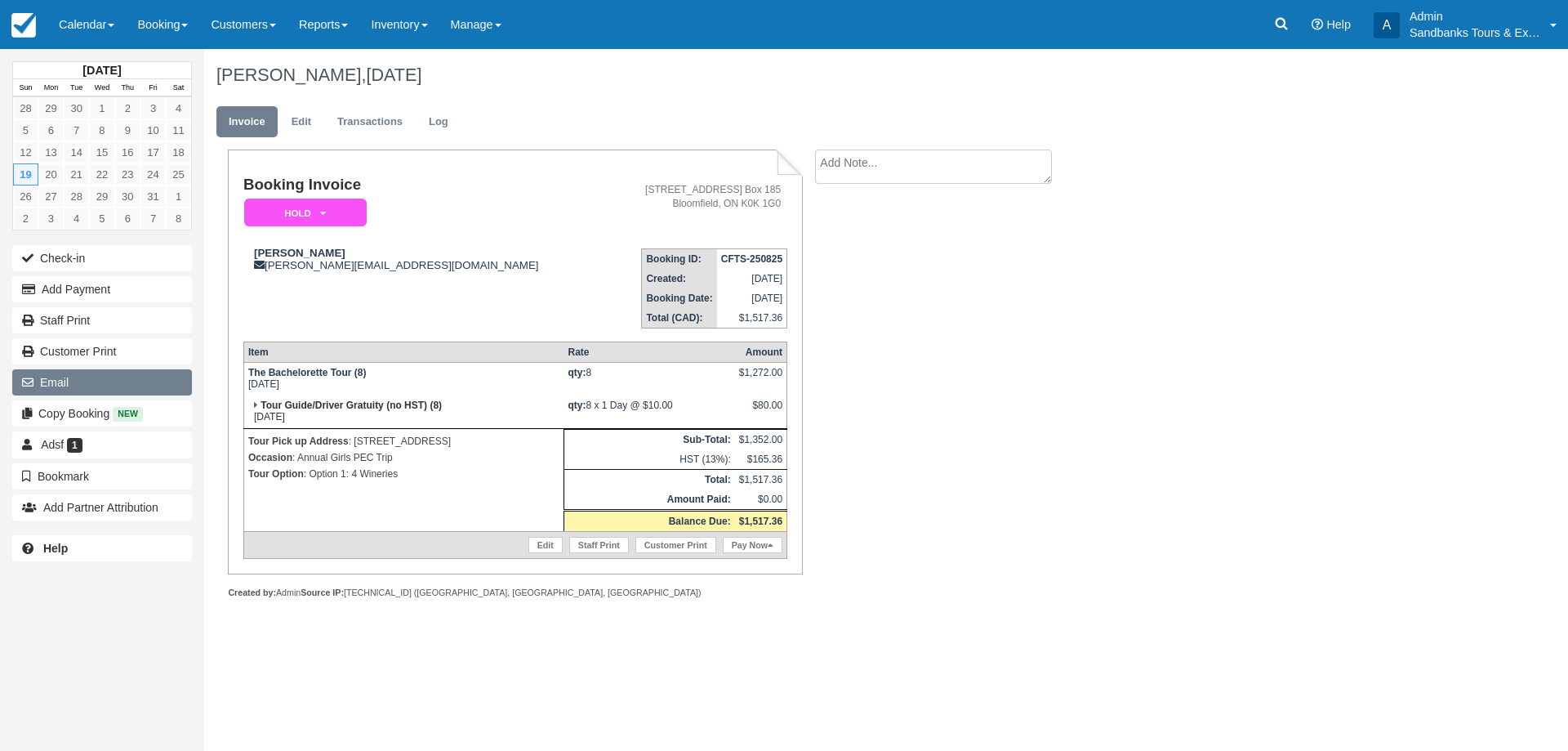
click at [106, 385] on button "Email" at bounding box center [102, 382] width 179 height 26
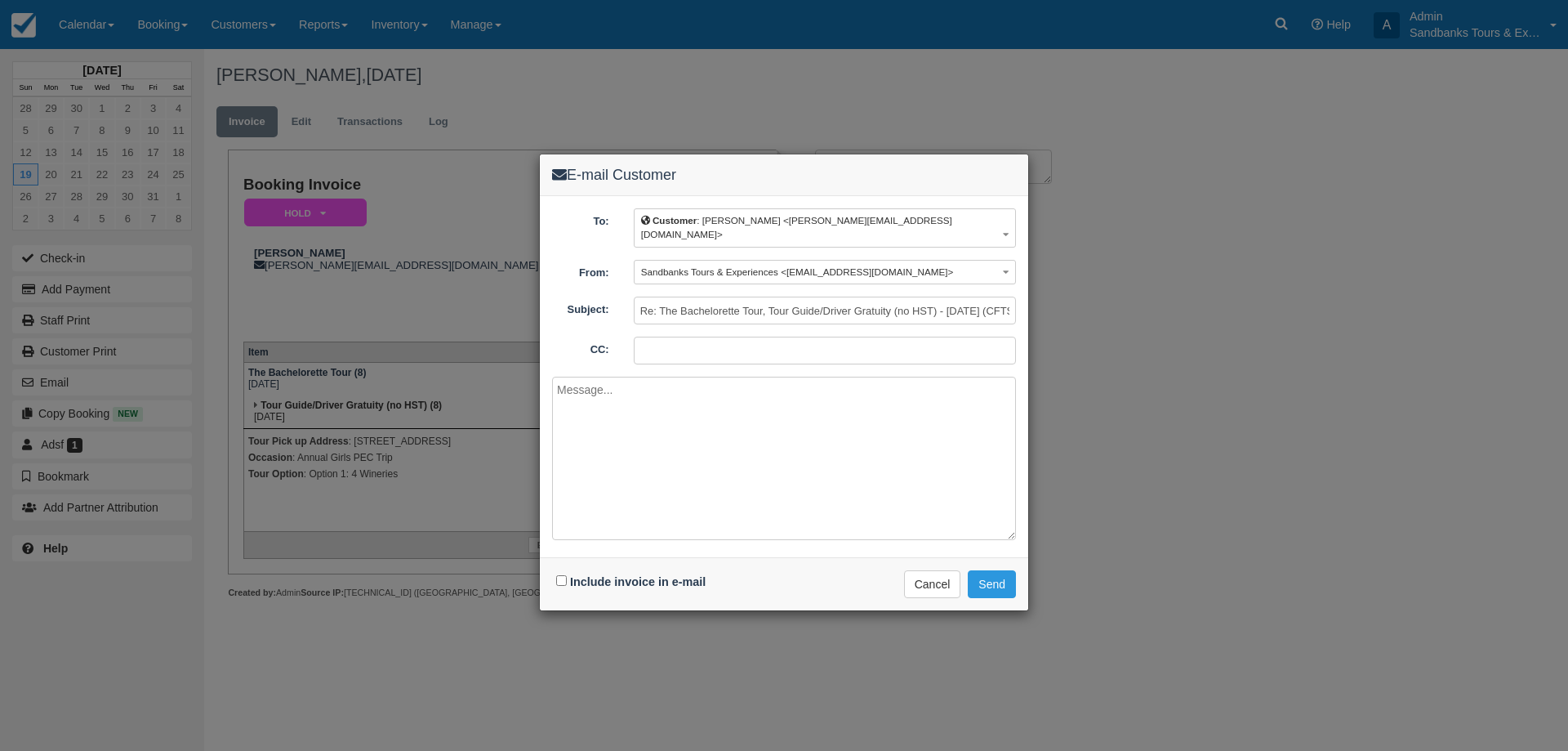
paste textarea "1272"
type textarea "1272"
drag, startPoint x: 594, startPoint y: 371, endPoint x: 534, endPoint y: 367, distance: 60.1
click at [534, 367] on div "E-mail Customer To: Customer : Alison Mallis <alison_magee@hotmail.com> Custome…" at bounding box center [784, 376] width 1568 height 751
paste textarea "Please see your booking invoice below for a XXX tour for your group of XXX for …"
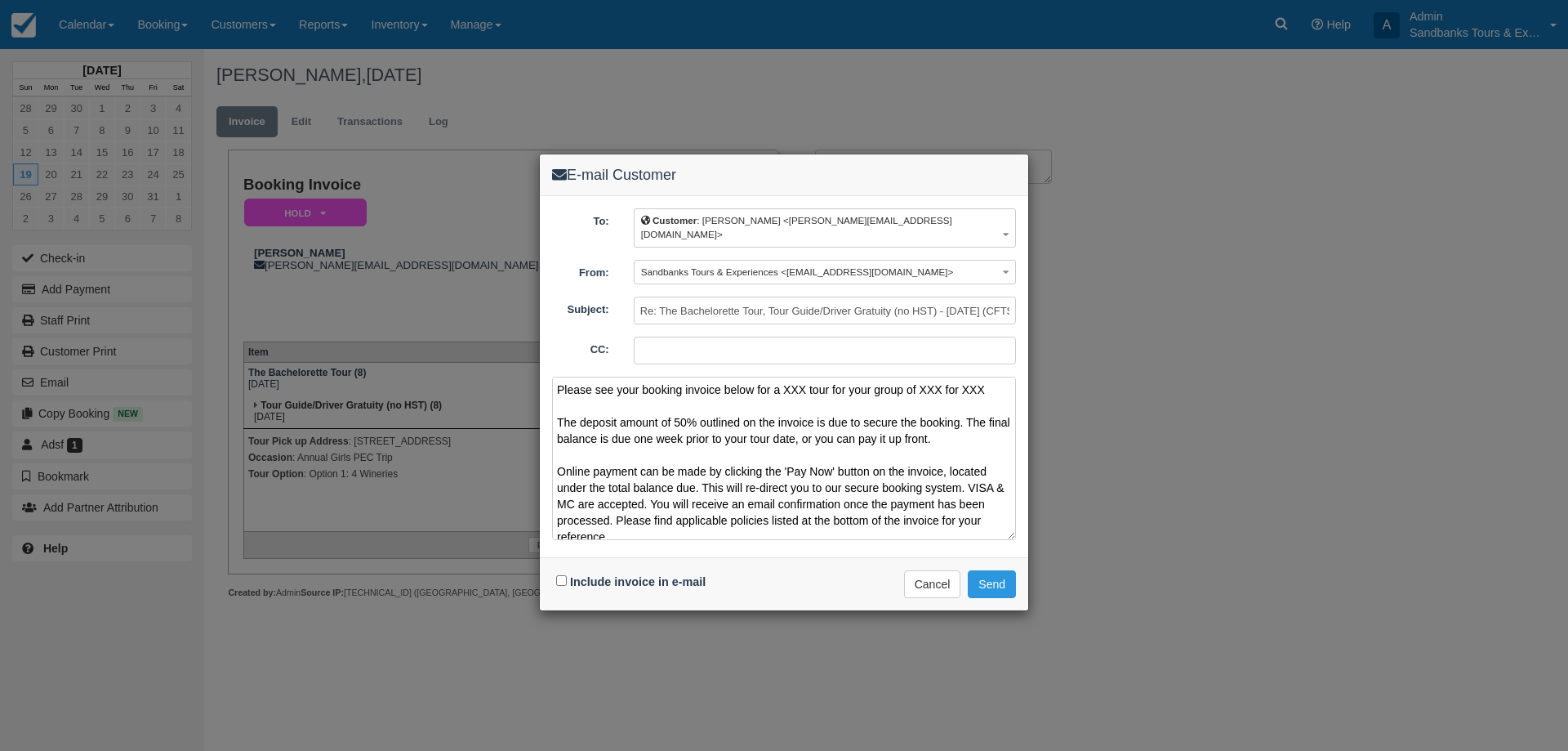
drag, startPoint x: 828, startPoint y: 375, endPoint x: 785, endPoint y: 374, distance: 43.0
click at [785, 376] on textarea "Please see your booking invoice below for a XXX tour for your group of XXX for …" at bounding box center [784, 458] width 464 height 163
paste textarea "B̶a̶c̶h̶e̶l̶o̶r̶e̶t̶t̶e̶ ̶T̶o̶u̶r̶"
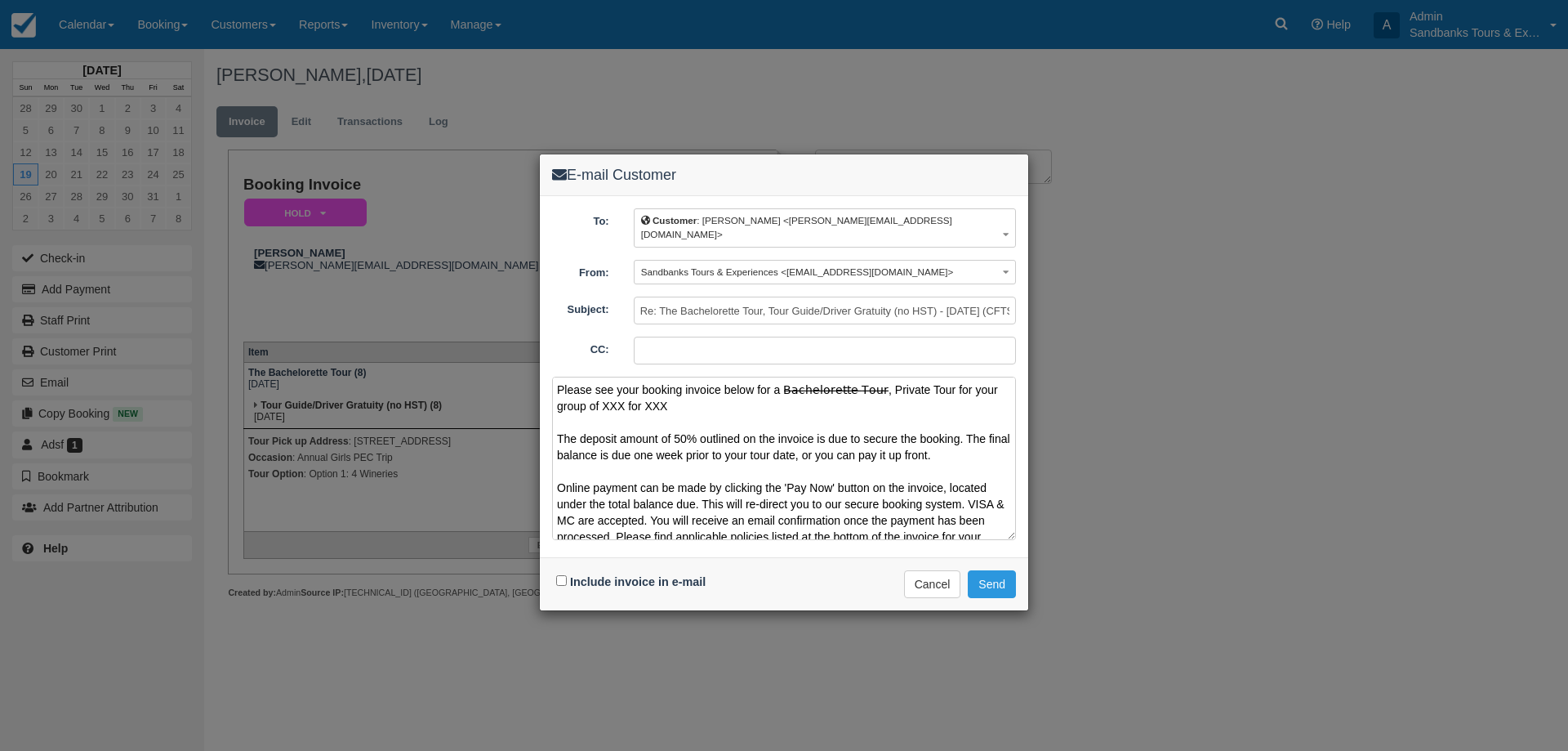
click at [626, 394] on textarea "Please see your booking invoice below for a B̶a̶c̶h̶e̶l̶o̶r̶e̶t̶t̶e̶ ̶T̶o̶u̶r̶,…" at bounding box center [784, 458] width 464 height 163
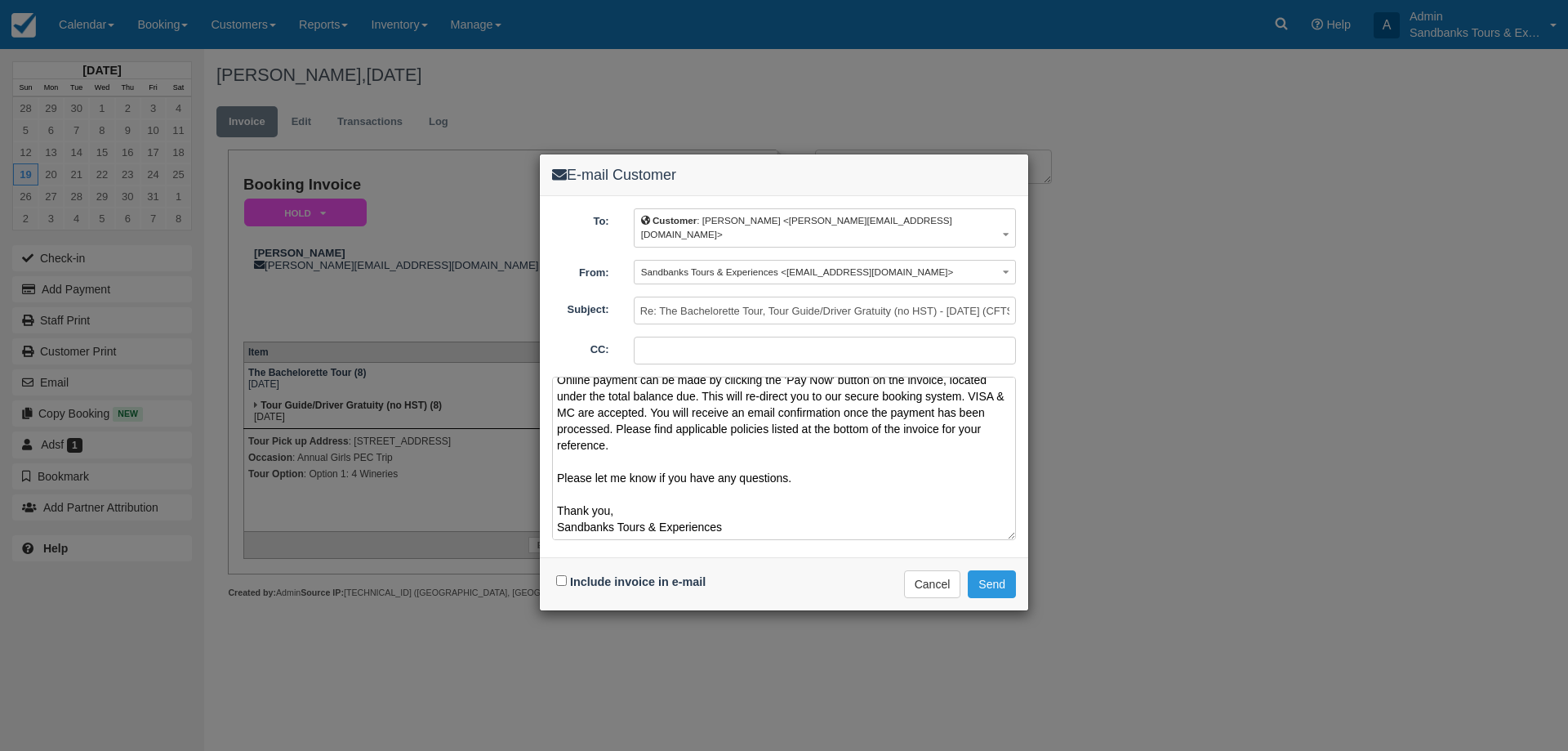
type textarea "Please see your booking invoice below for a B̶a̶c̶h̶e̶l̶o̶r̶e̶t̶t̶e̶ ̶T̶o̶u̶r̶,…"
click at [563, 575] on input "Include invoice in e-mail" at bounding box center [562, 581] width 11 height 11
checkbox input "true"
click at [1007, 570] on button "Send" at bounding box center [992, 583] width 48 height 28
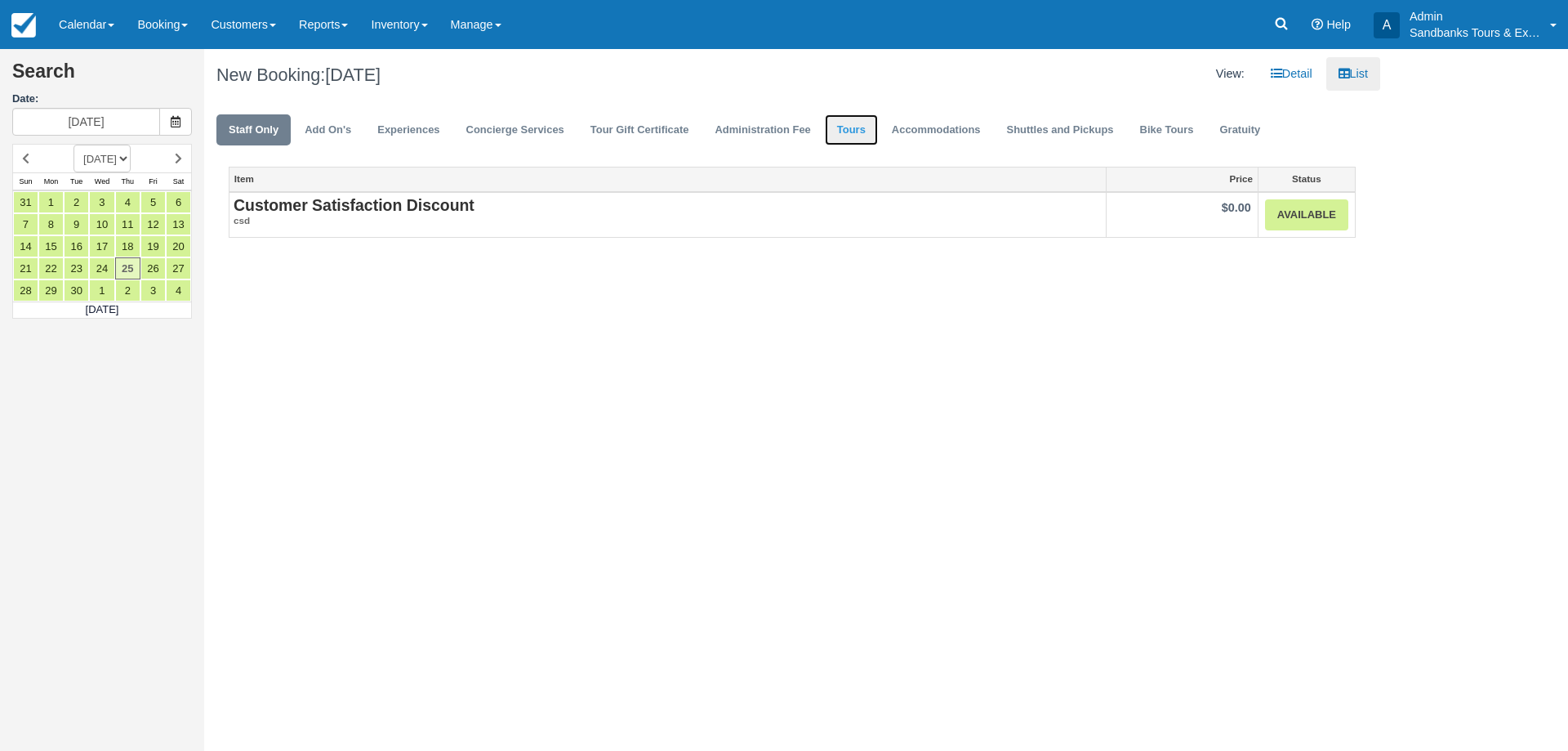
click at [847, 133] on link "Tours" at bounding box center [851, 130] width 53 height 32
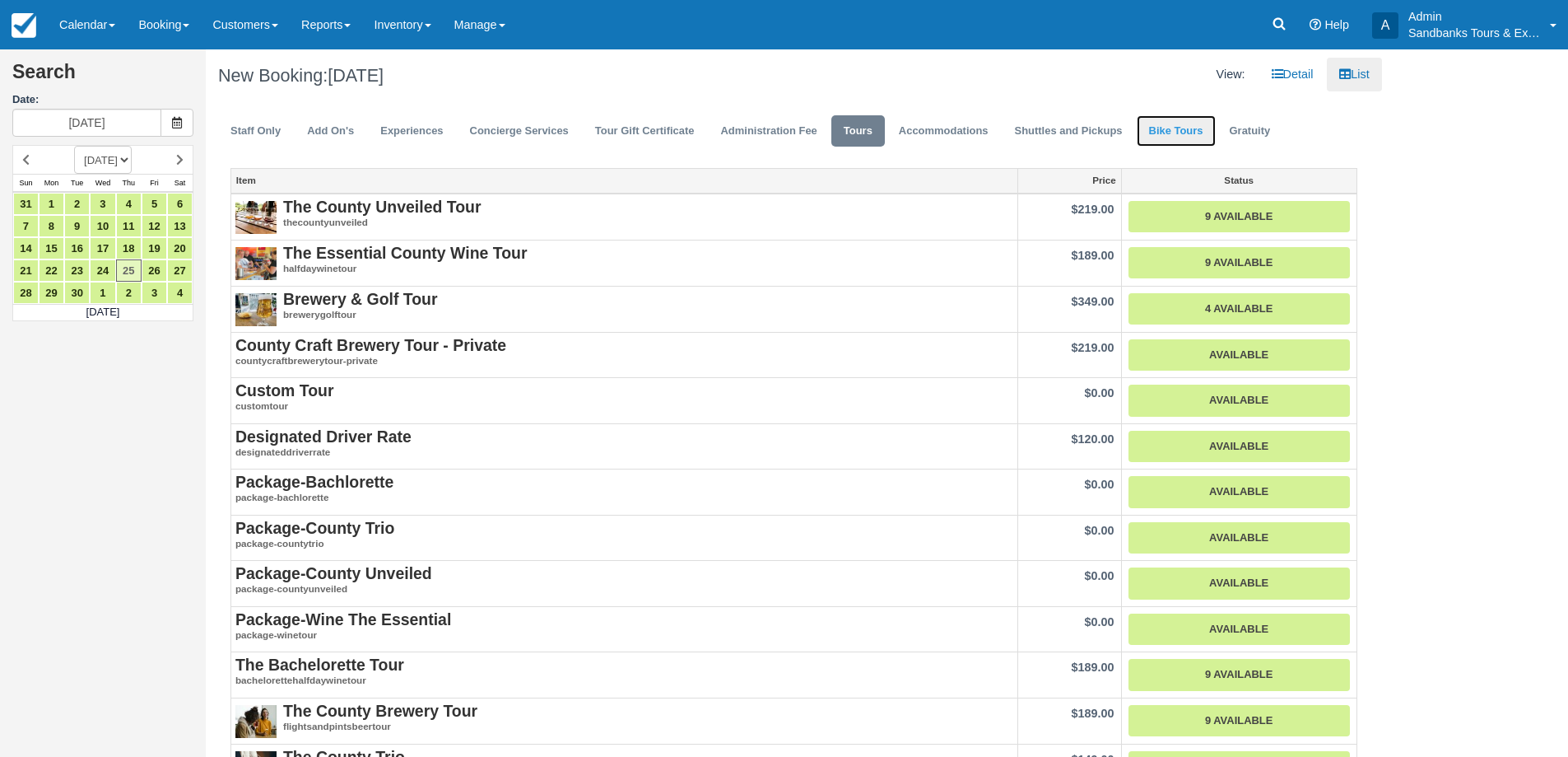
click at [1156, 136] on link "Bike Tours" at bounding box center [1176, 132] width 79 height 32
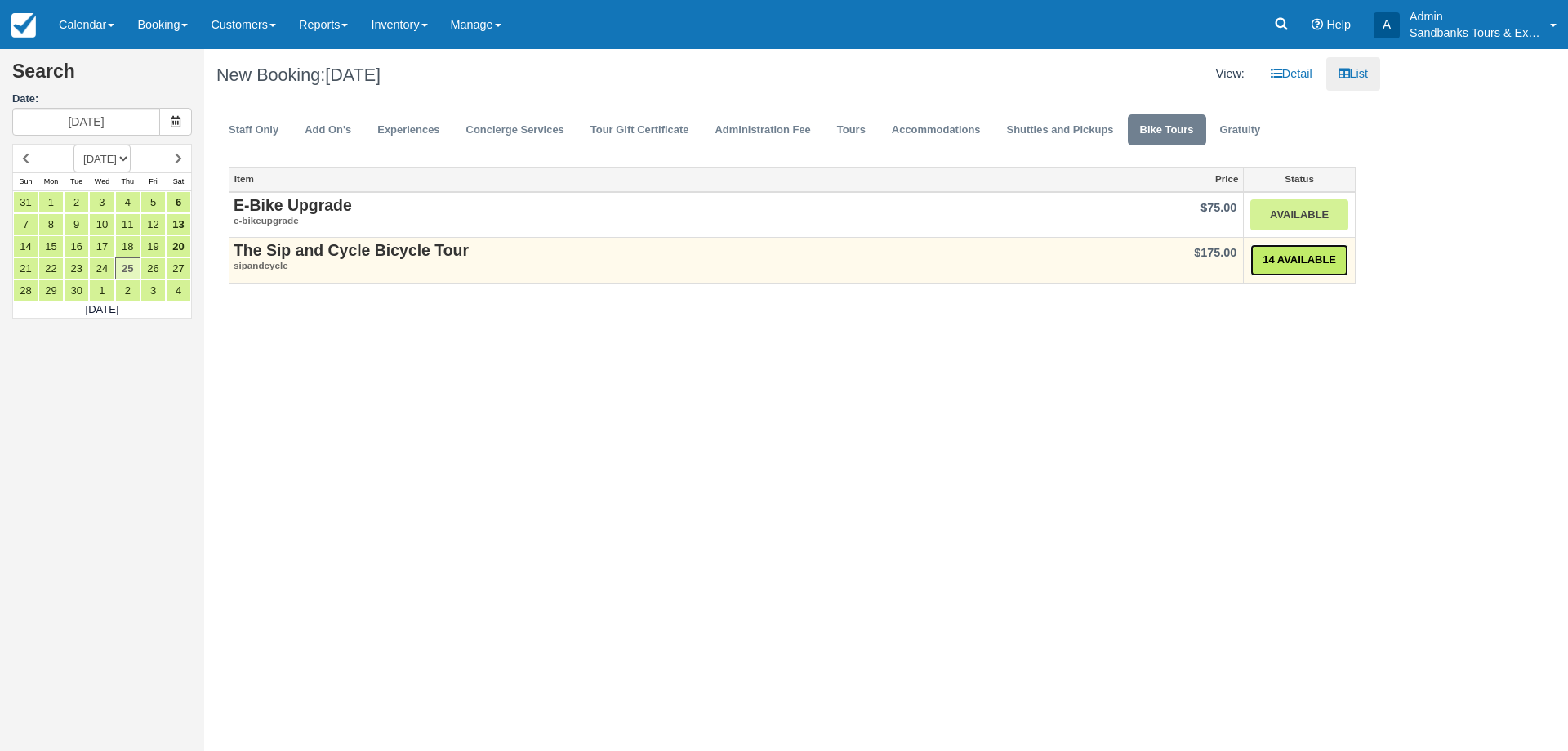
click at [1302, 249] on link "14 Available" at bounding box center [1299, 260] width 98 height 32
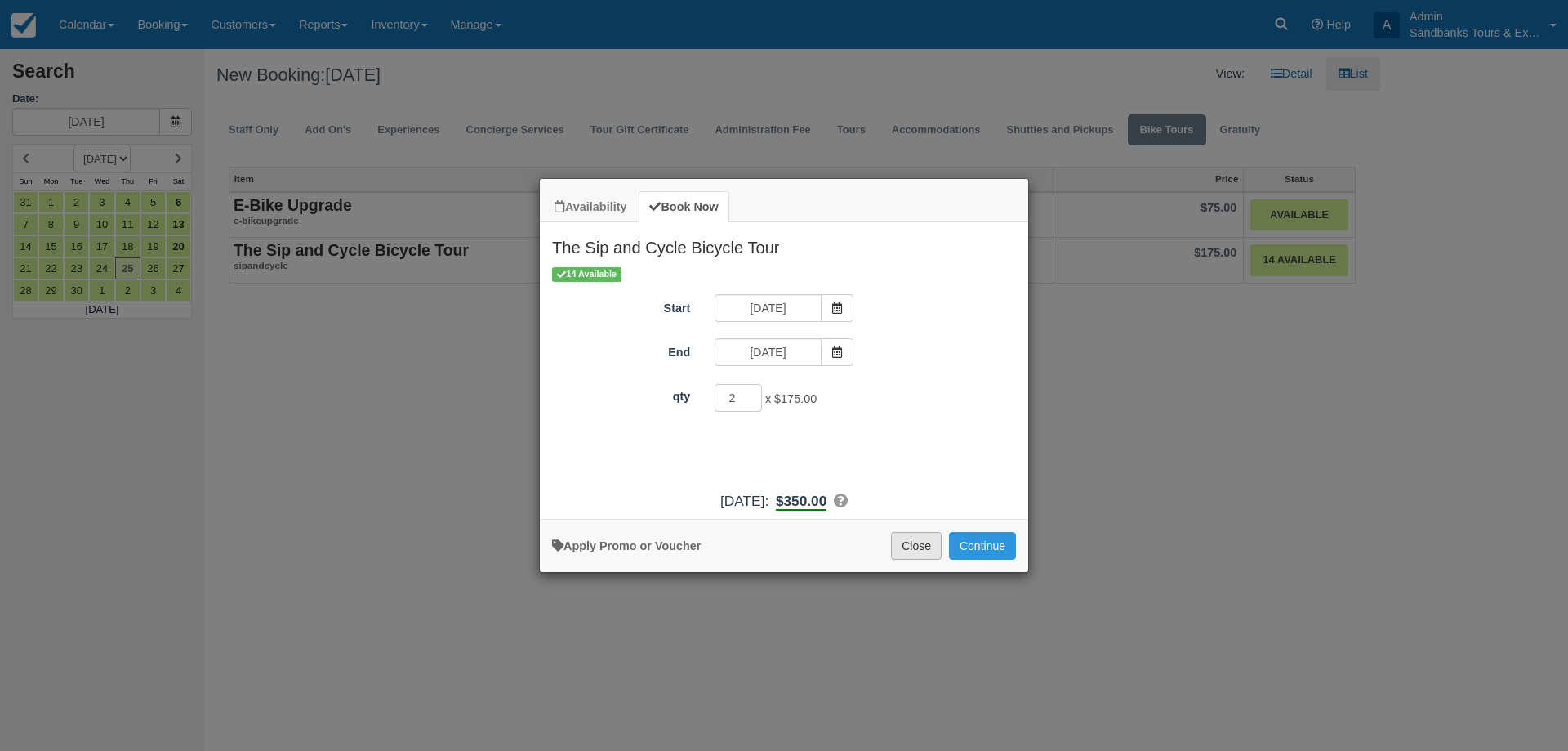
click at [905, 555] on button "Close" at bounding box center [916, 545] width 51 height 28
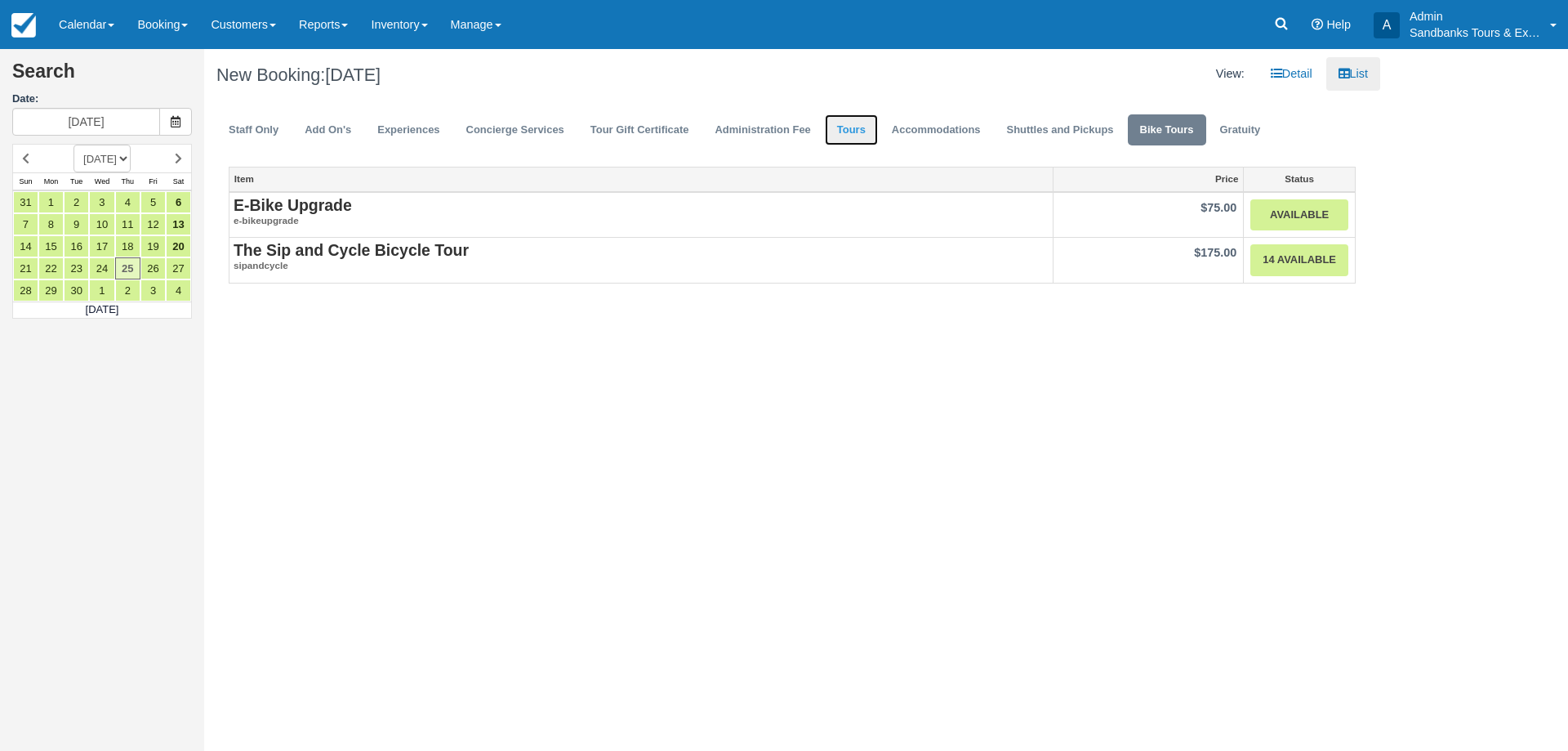
click at [855, 131] on link "Tours" at bounding box center [851, 130] width 53 height 32
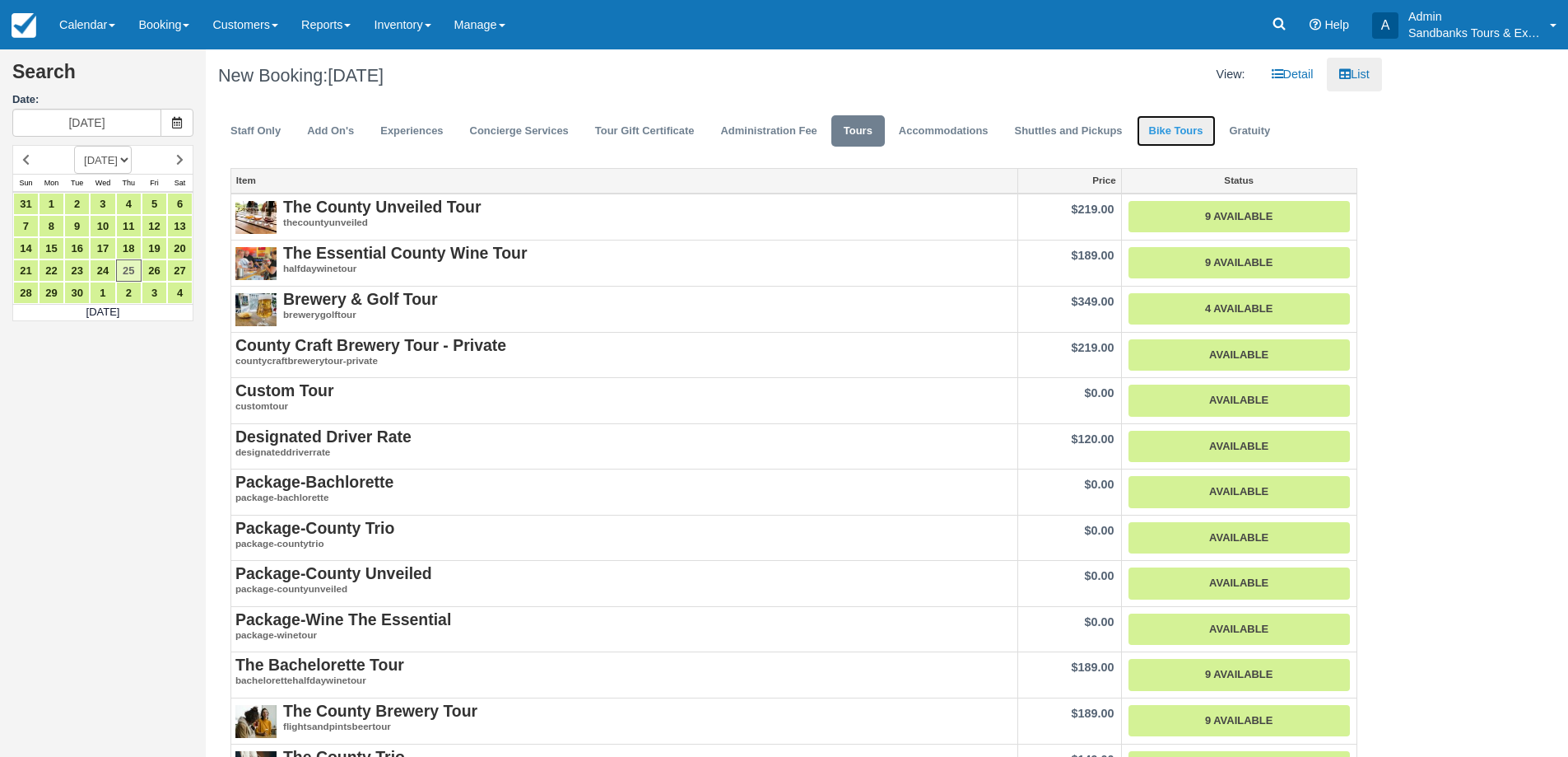
click at [1192, 143] on link "Bike Tours" at bounding box center [1176, 132] width 79 height 32
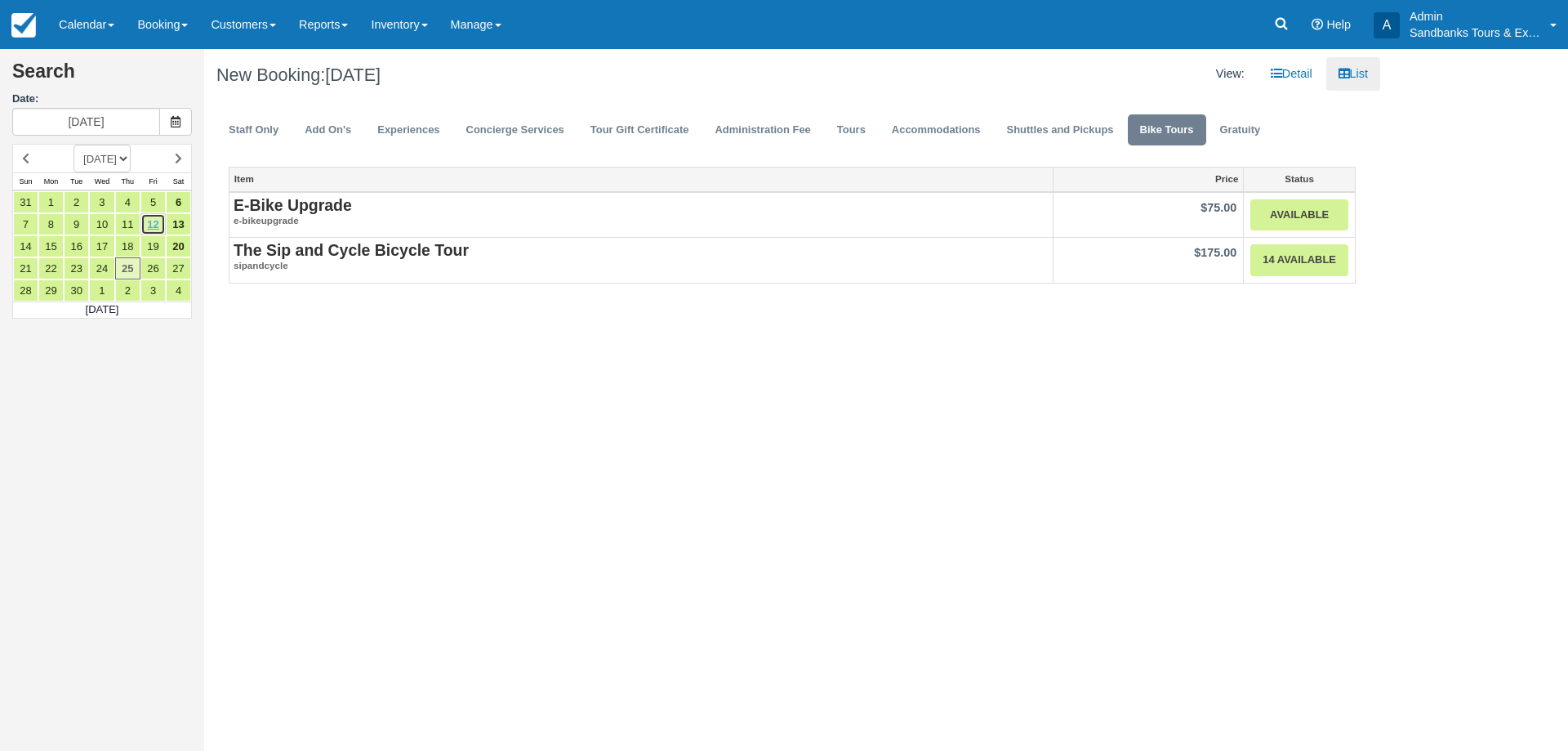
click at [151, 227] on link "12" at bounding box center [153, 224] width 26 height 22
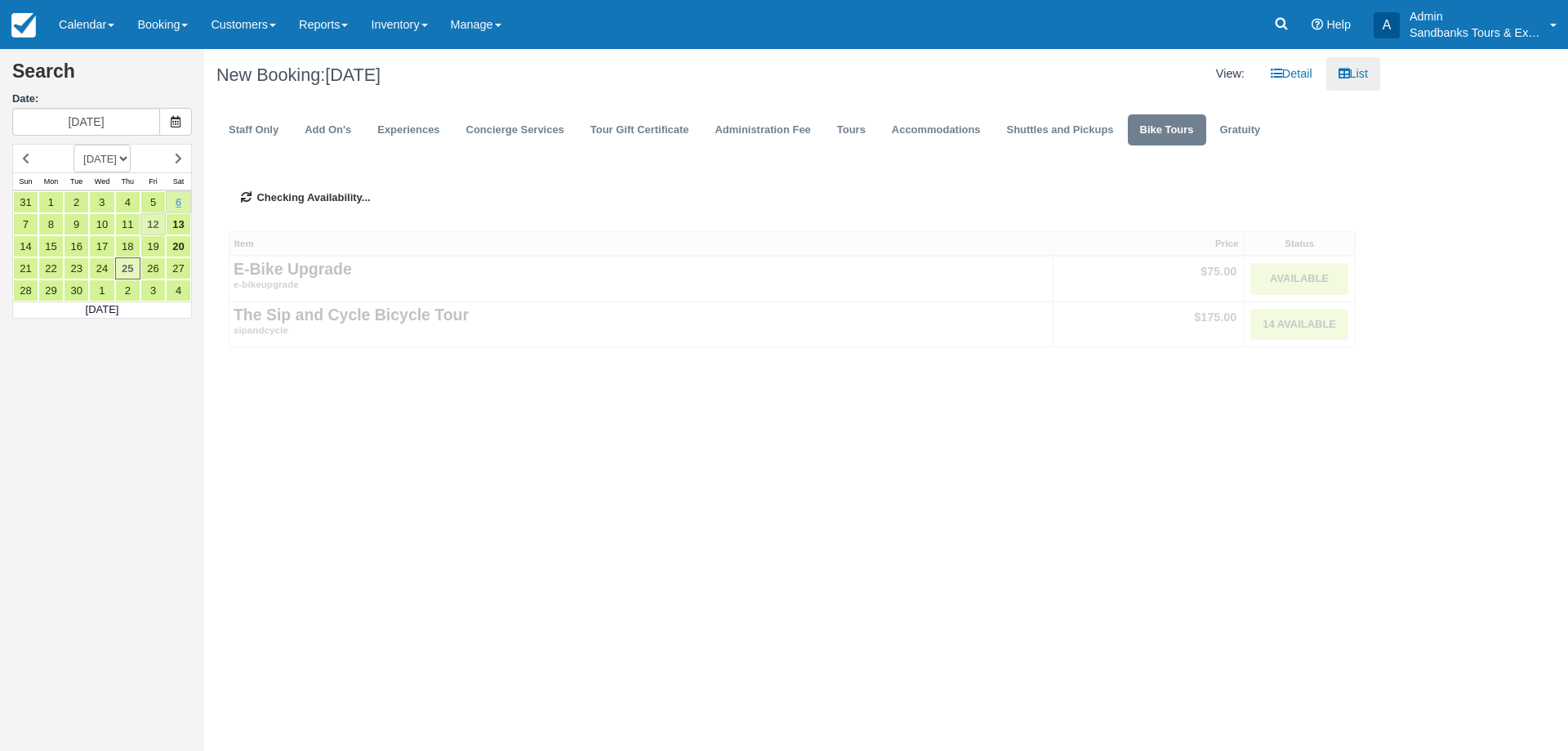
type input "09/12/25"
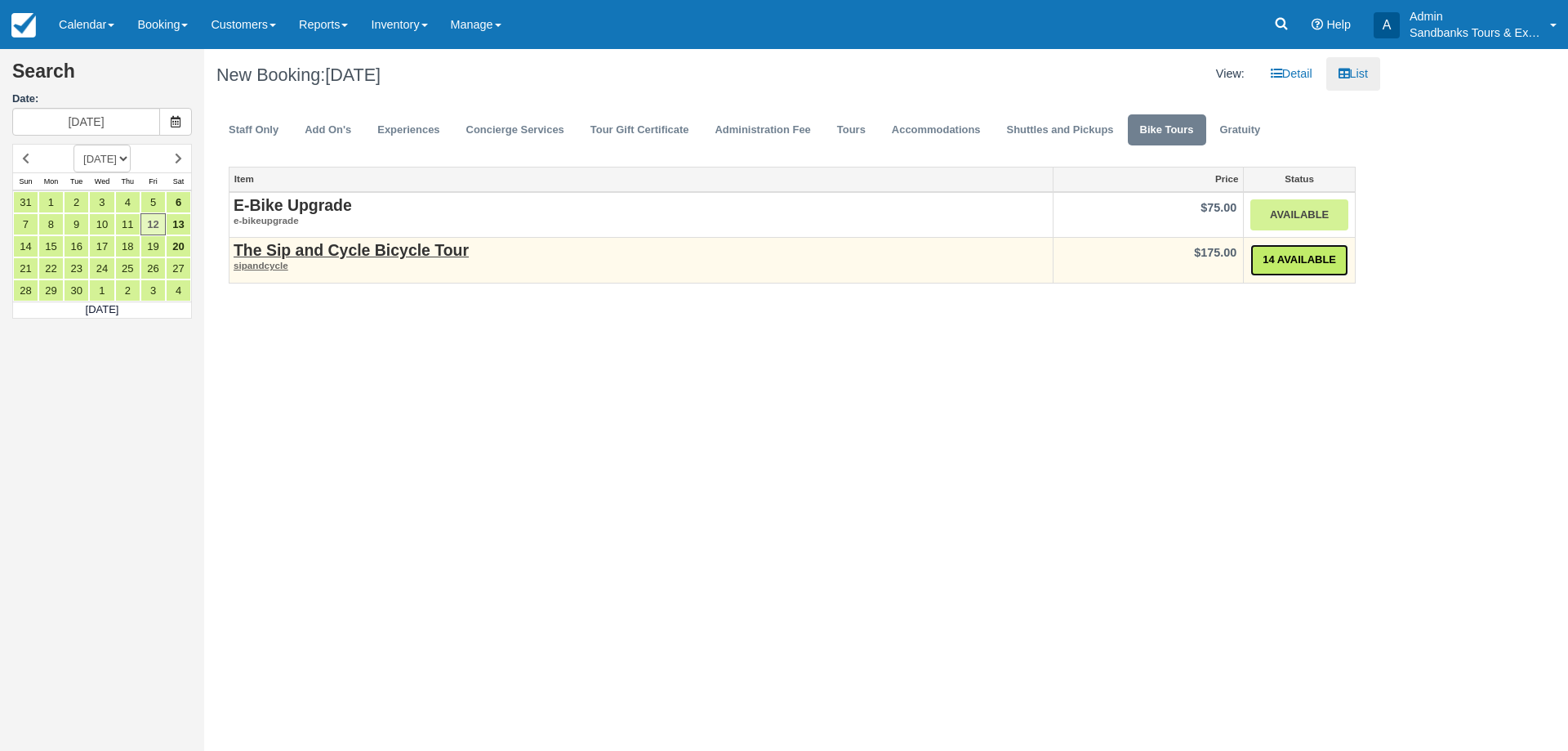
click at [1322, 249] on link "14 Available" at bounding box center [1299, 260] width 98 height 32
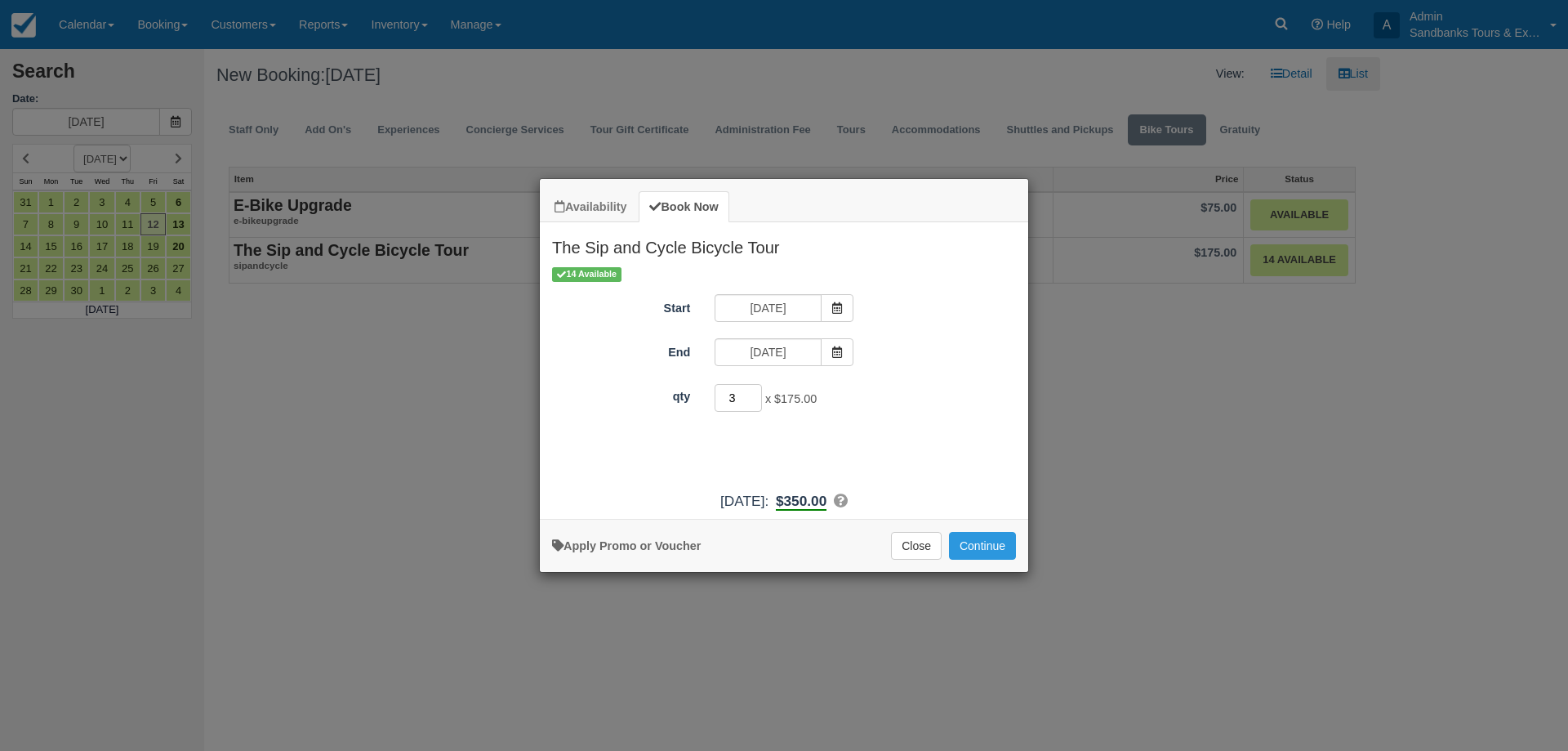
click at [755, 394] on input "3" at bounding box center [737, 398] width 47 height 28
click at [755, 394] on input "4" at bounding box center [737, 398] width 47 height 28
click at [755, 394] on input "5" at bounding box center [737, 398] width 47 height 28
type input "6"
click at [755, 394] on input "6" at bounding box center [737, 398] width 47 height 28
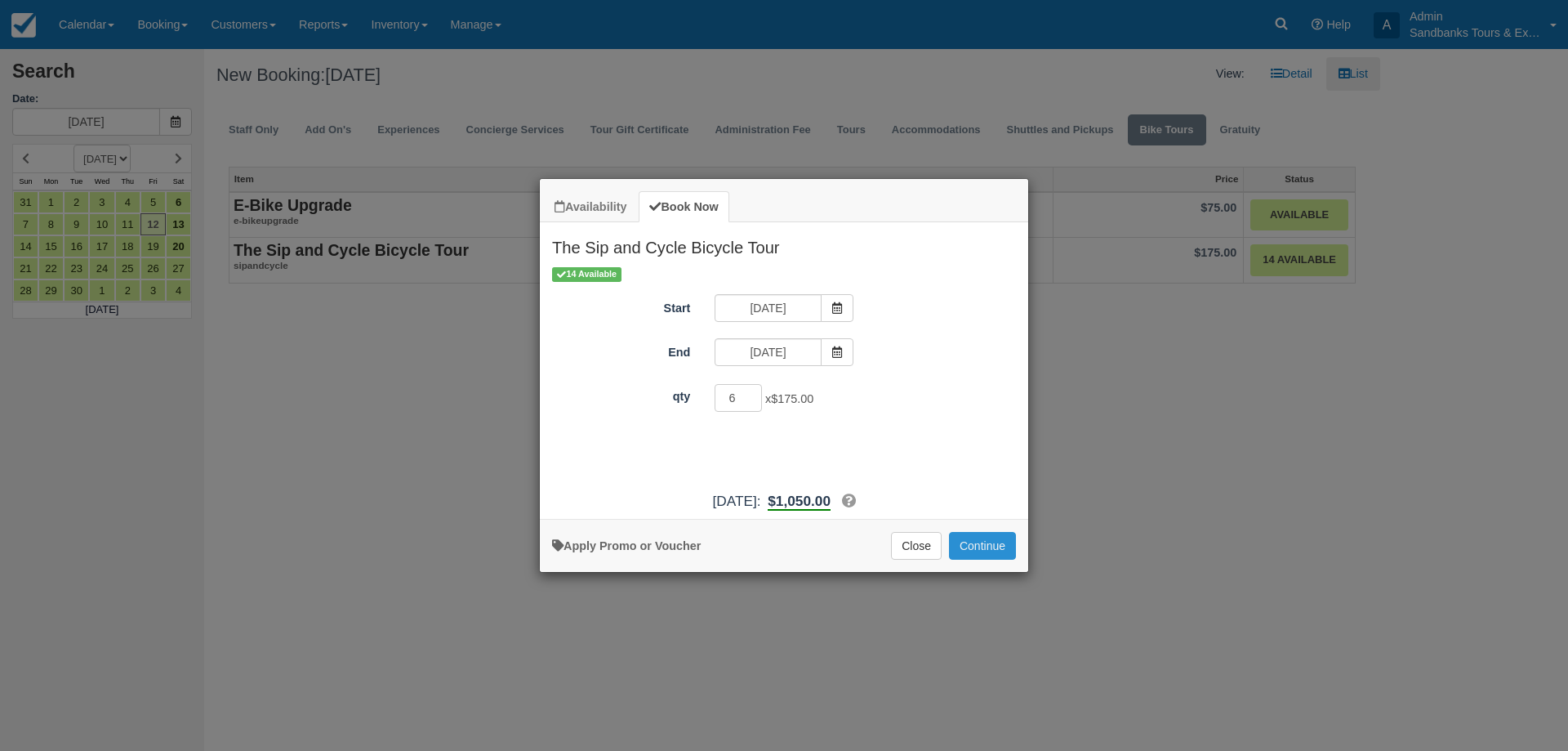
click at [986, 548] on button "Continue" at bounding box center [981, 545] width 67 height 28
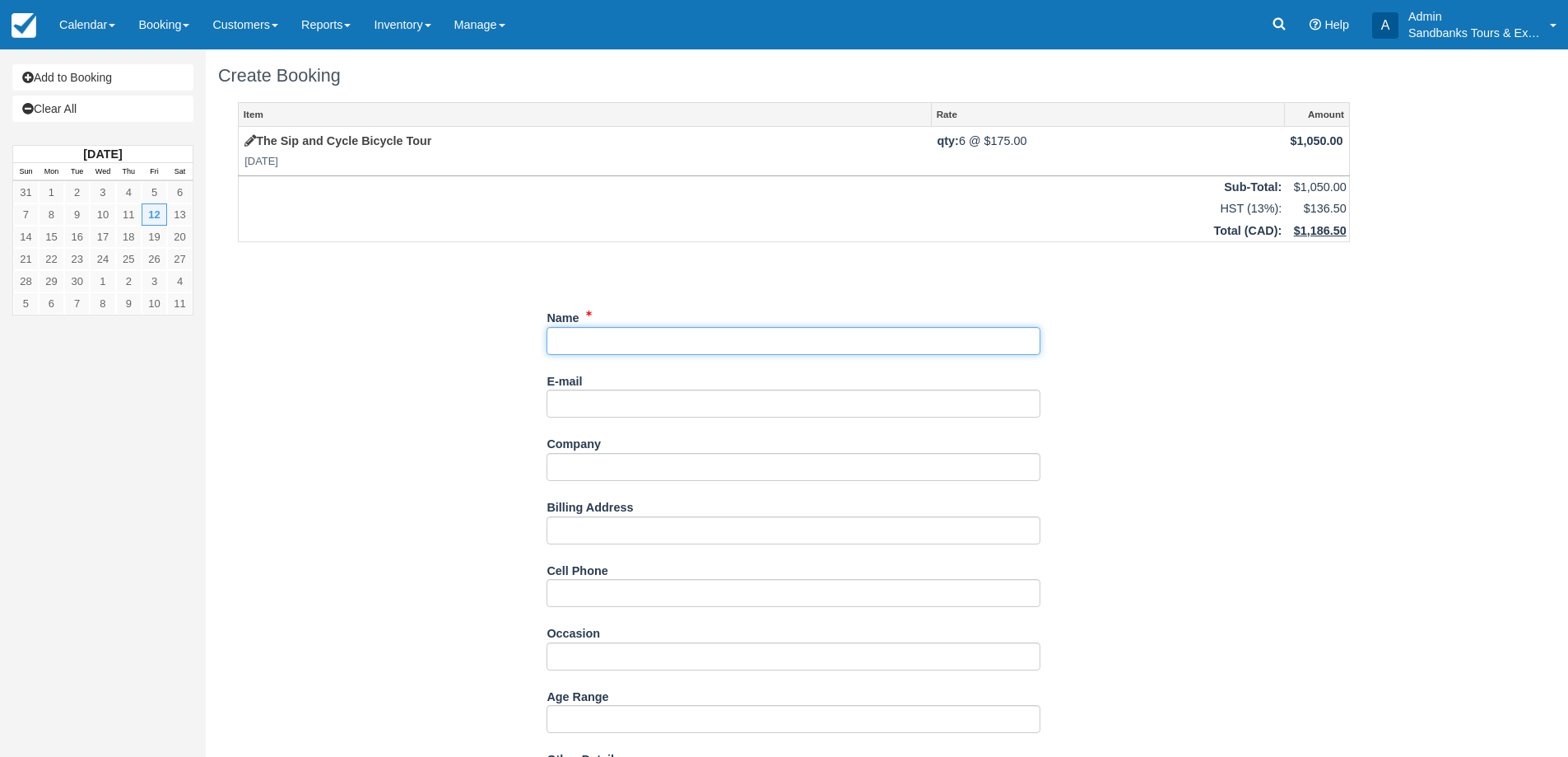
click at [658, 347] on input "Name" at bounding box center [793, 340] width 494 height 28
paste input "[PERSON_NAME] <[EMAIL_ADDRESS][DOMAIN_NAME]>"
drag, startPoint x: 653, startPoint y: 340, endPoint x: 793, endPoint y: 342, distance: 140.0
click at [793, 342] on input "Name" at bounding box center [793, 340] width 494 height 28
type input "Megan Graham <>"
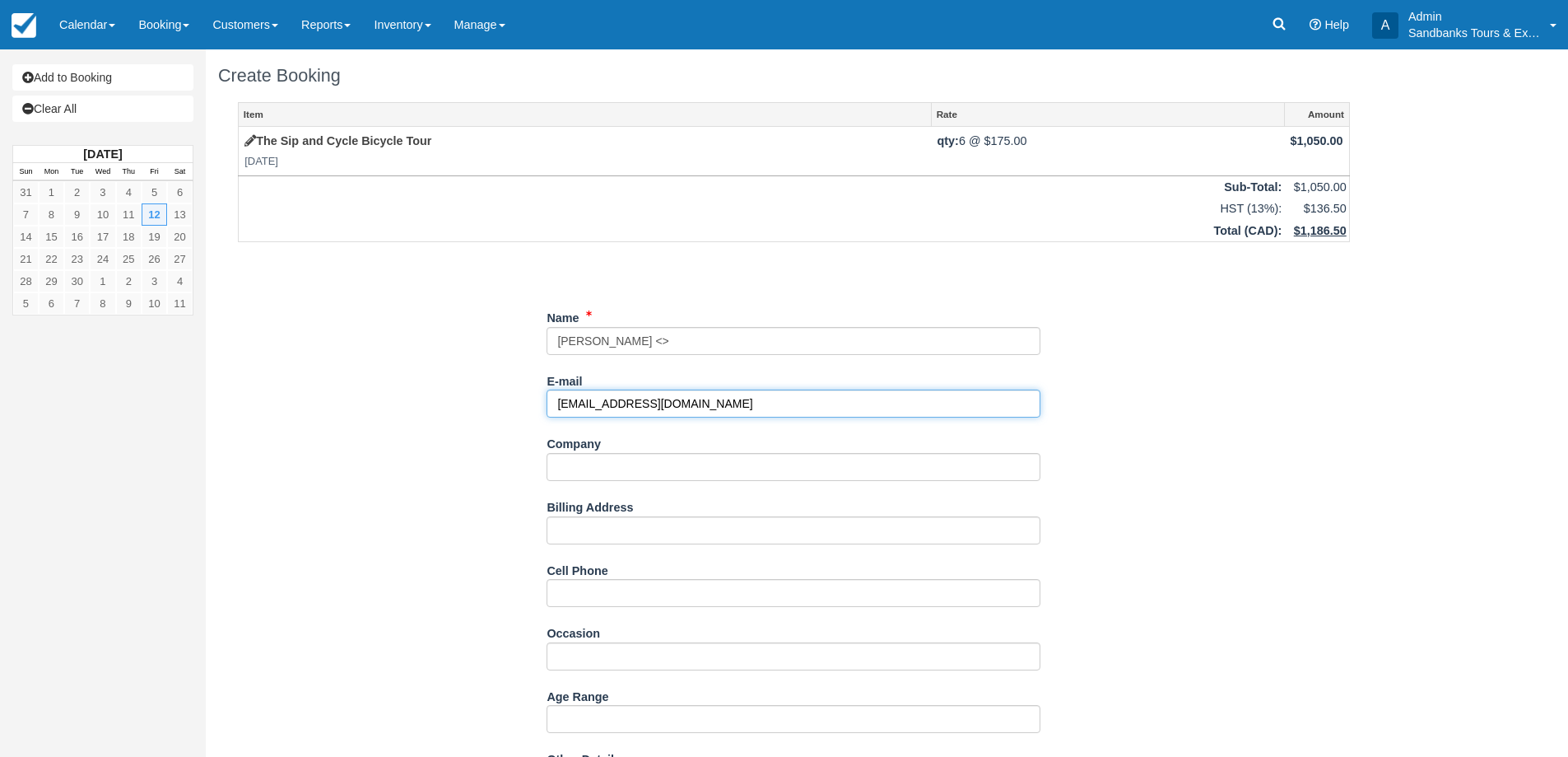
type input "[EMAIL_ADDRESS][DOMAIN_NAME]"
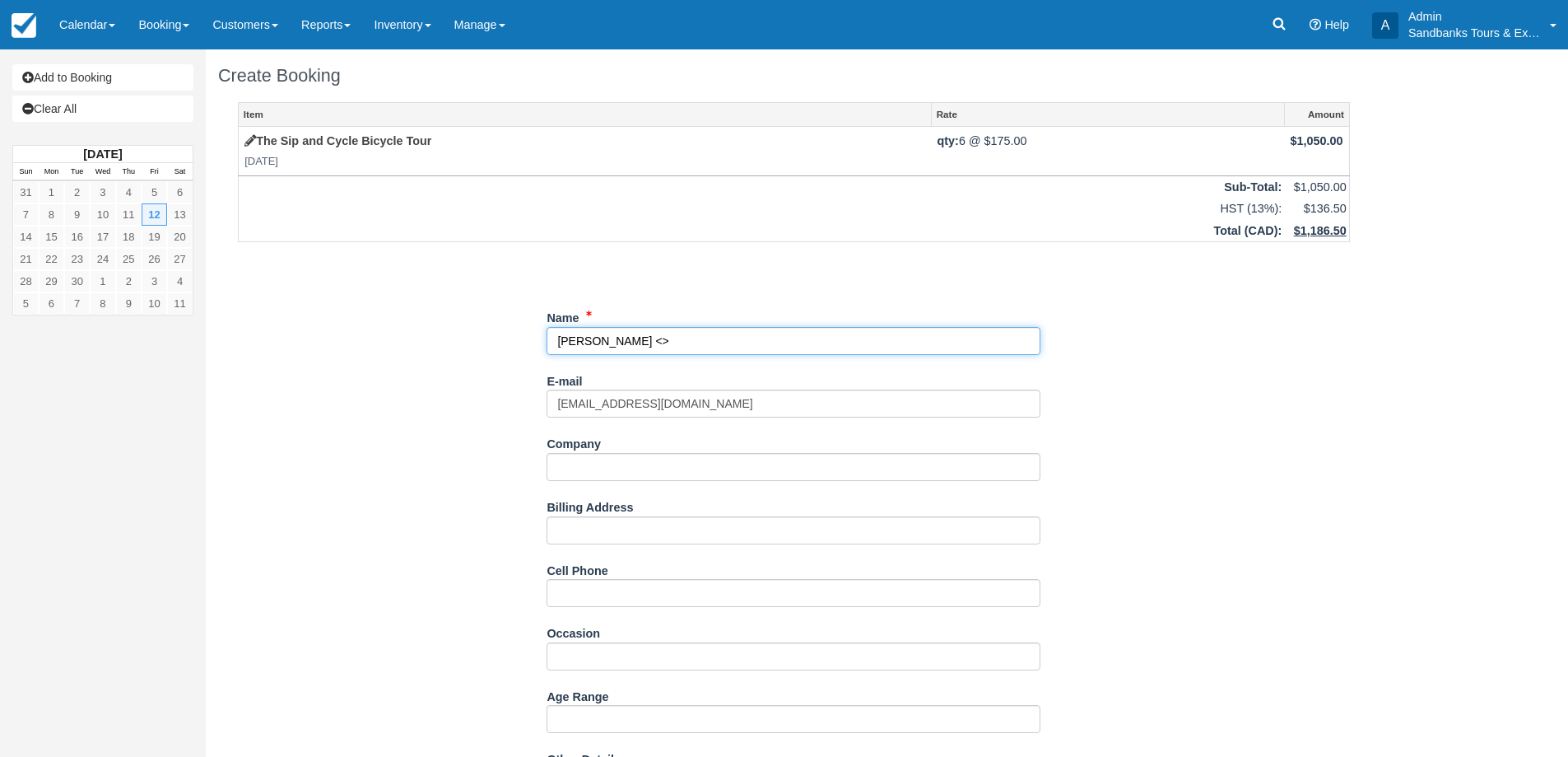
click at [764, 346] on input "Name" at bounding box center [793, 340] width 494 height 28
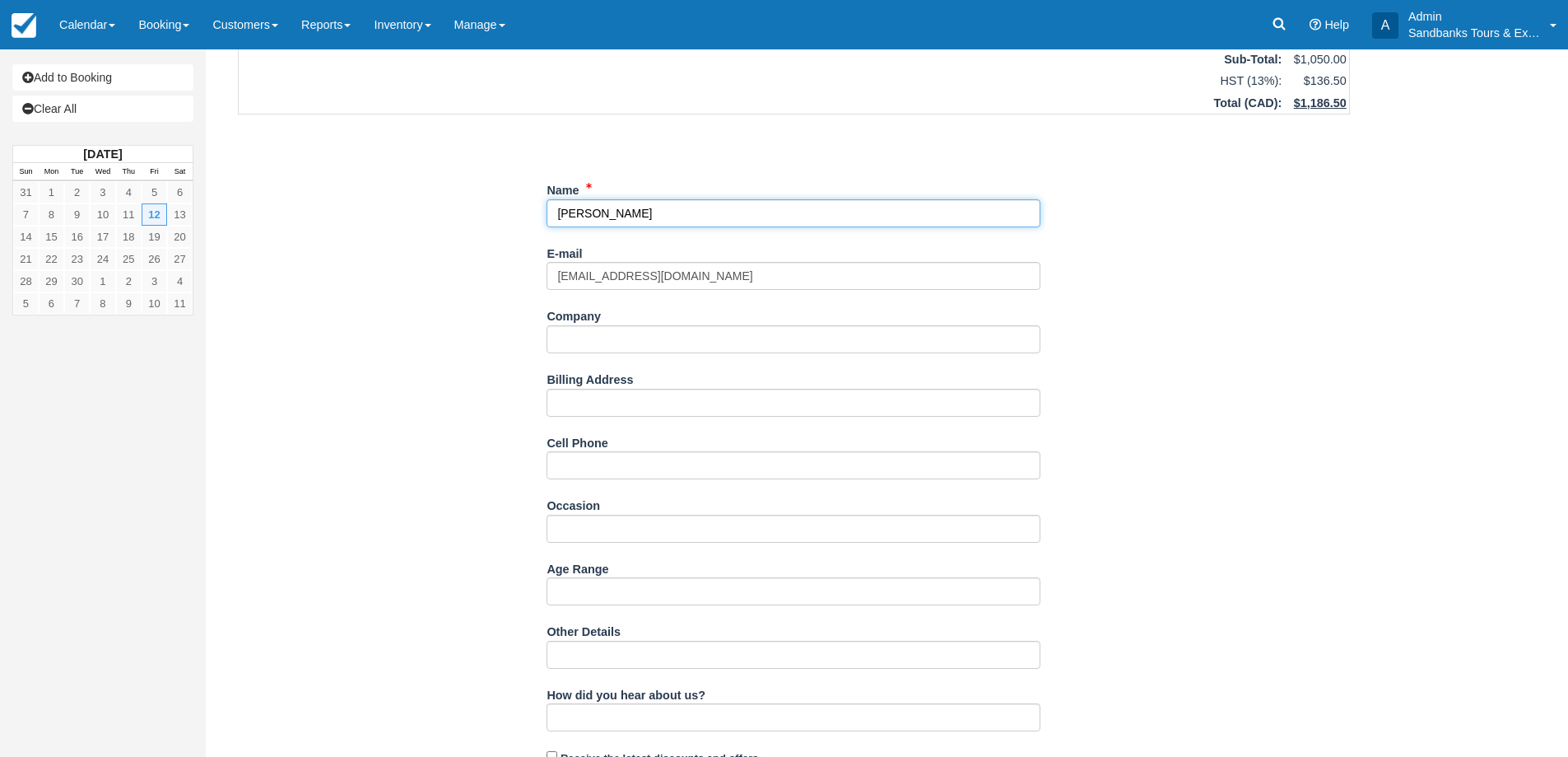
scroll to position [247, 0]
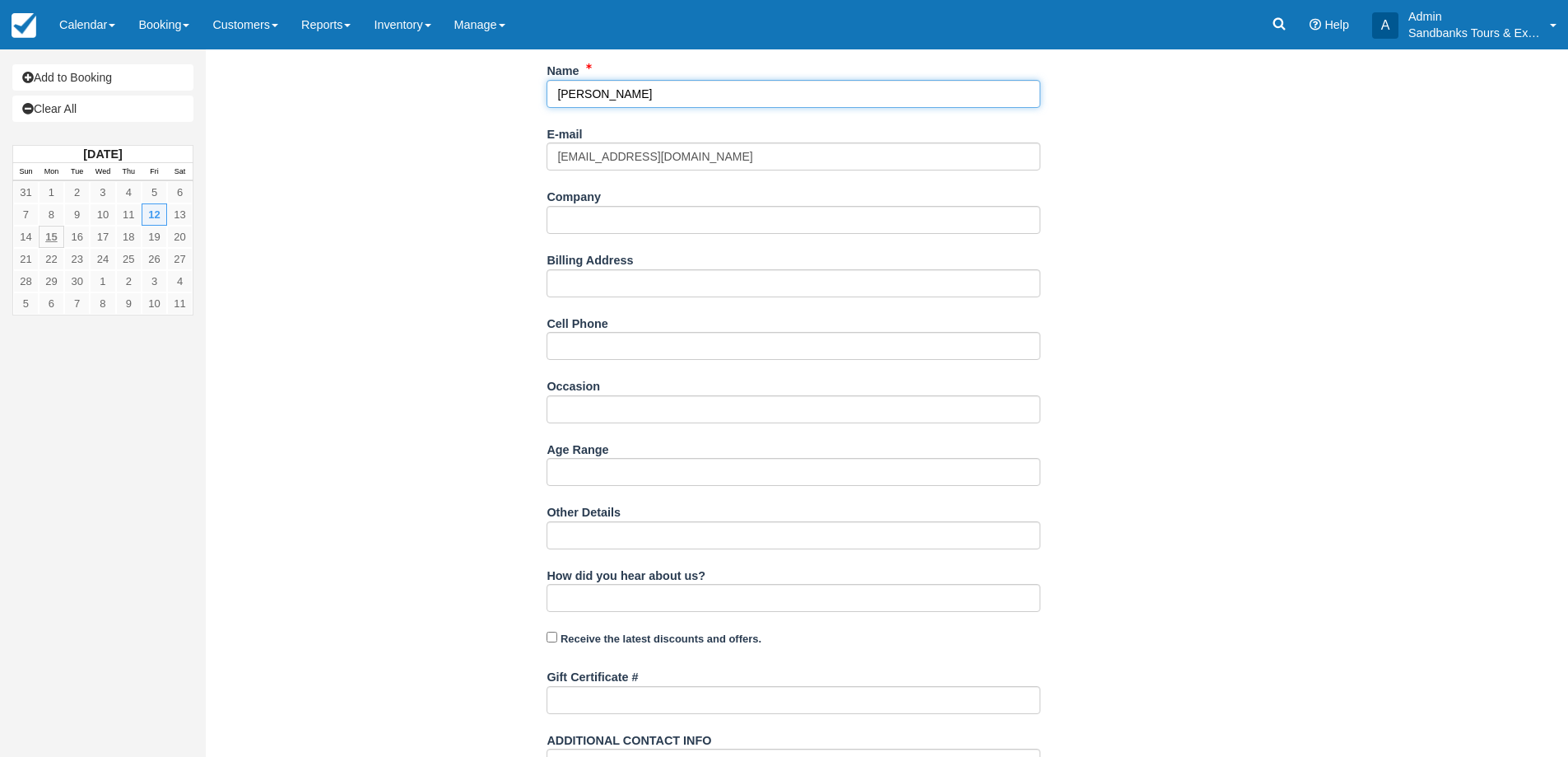
type input "[PERSON_NAME]"
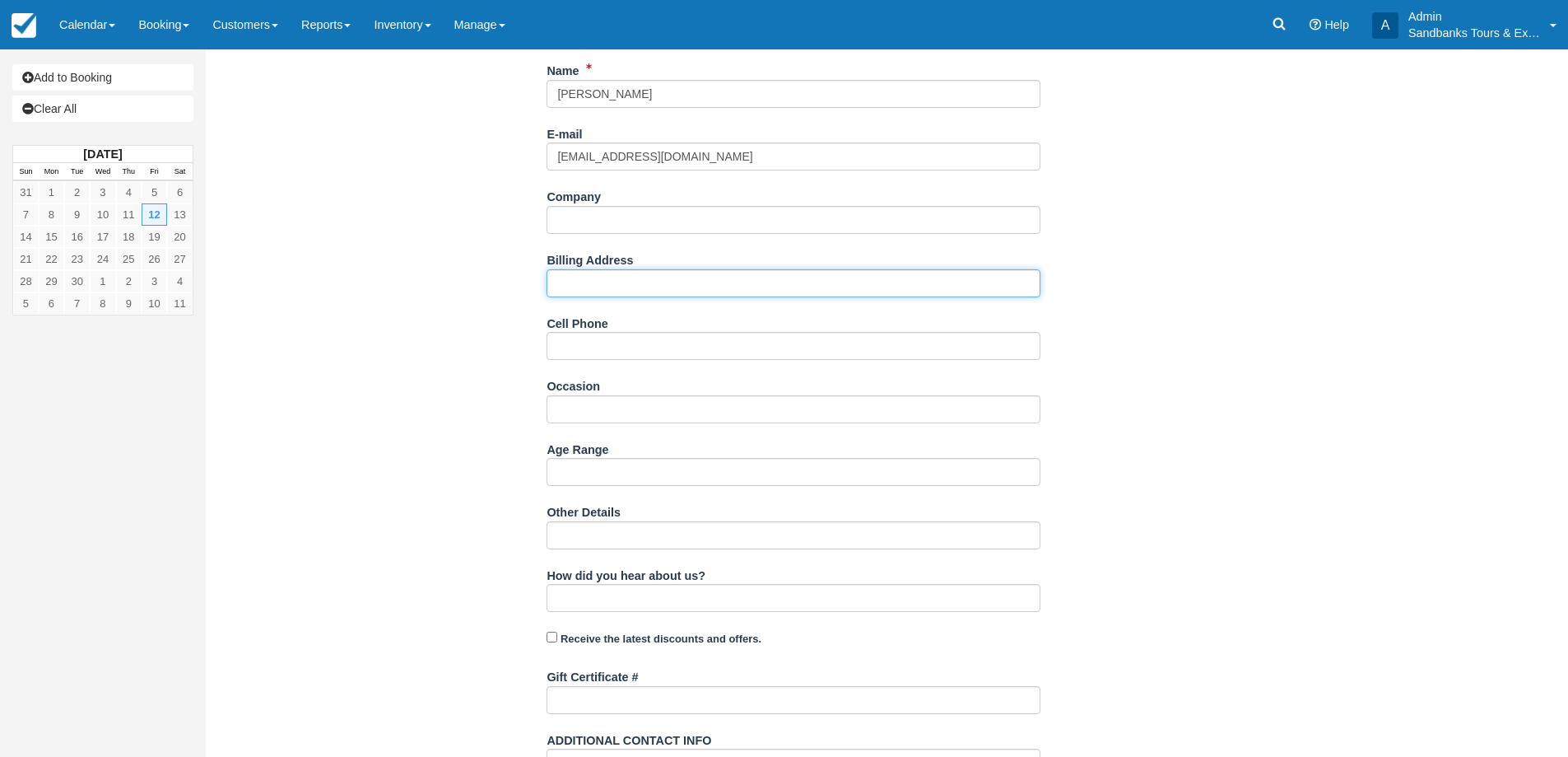
click at [632, 278] on input "Billing Address" at bounding box center [793, 283] width 494 height 28
paste input "Megan Graham, 124 Kinghaven Crescent, Kanata, ON K2M0C3"
drag, startPoint x: 646, startPoint y: 284, endPoint x: 504, endPoint y: 294, distance: 142.4
click at [504, 294] on div "Item Rate Amount The Sip and Cycle Bicycle Tour Fri Sept 12, 2025 qty: 6 @ $175…" at bounding box center [793, 361] width 1151 height 1014
type input "[STREET_ADDRESS]"
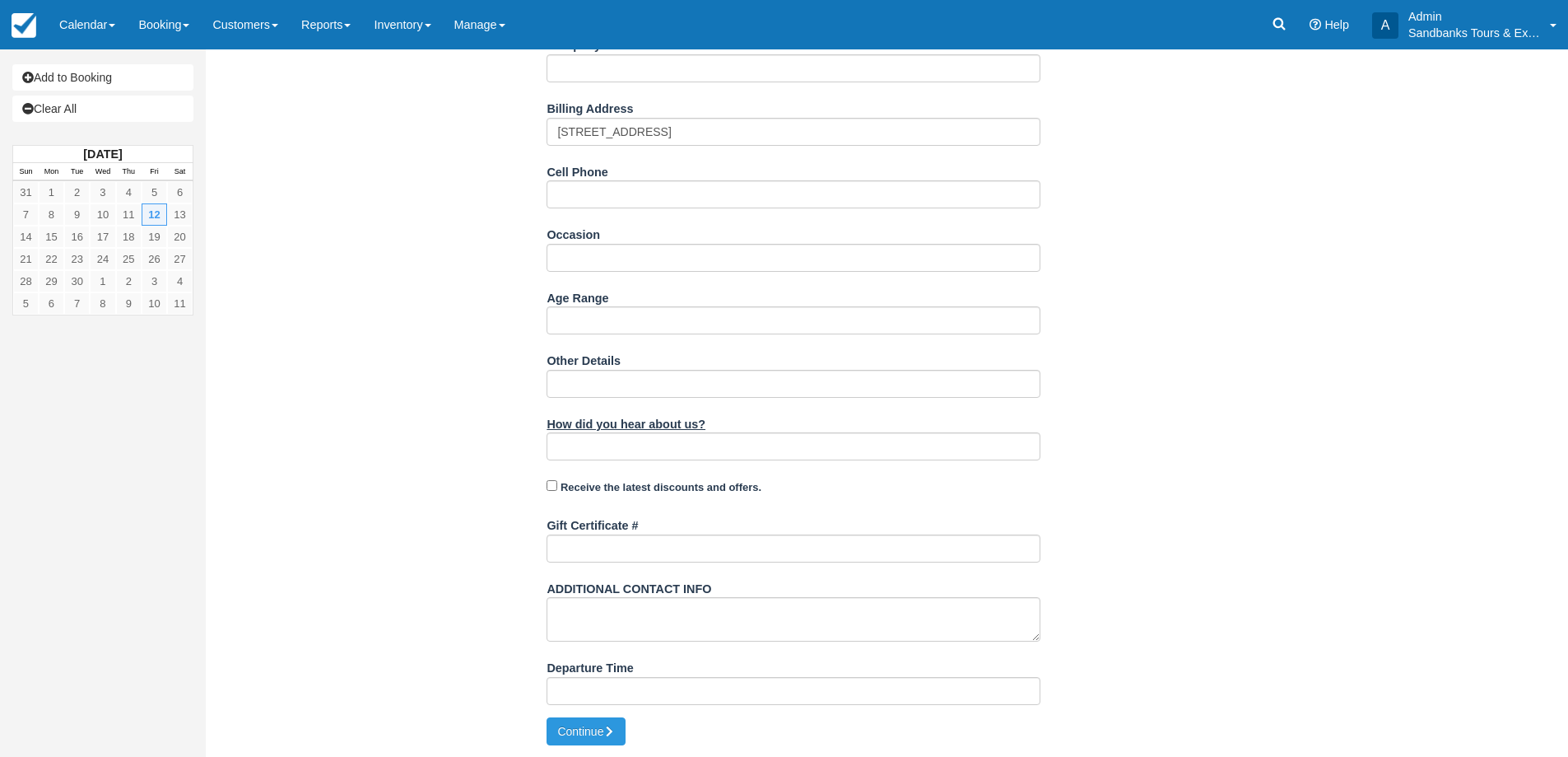
scroll to position [399, 0]
click at [598, 261] on input "Occasion" at bounding box center [793, 256] width 494 height 28
paste input "husband’s 50th birthday"
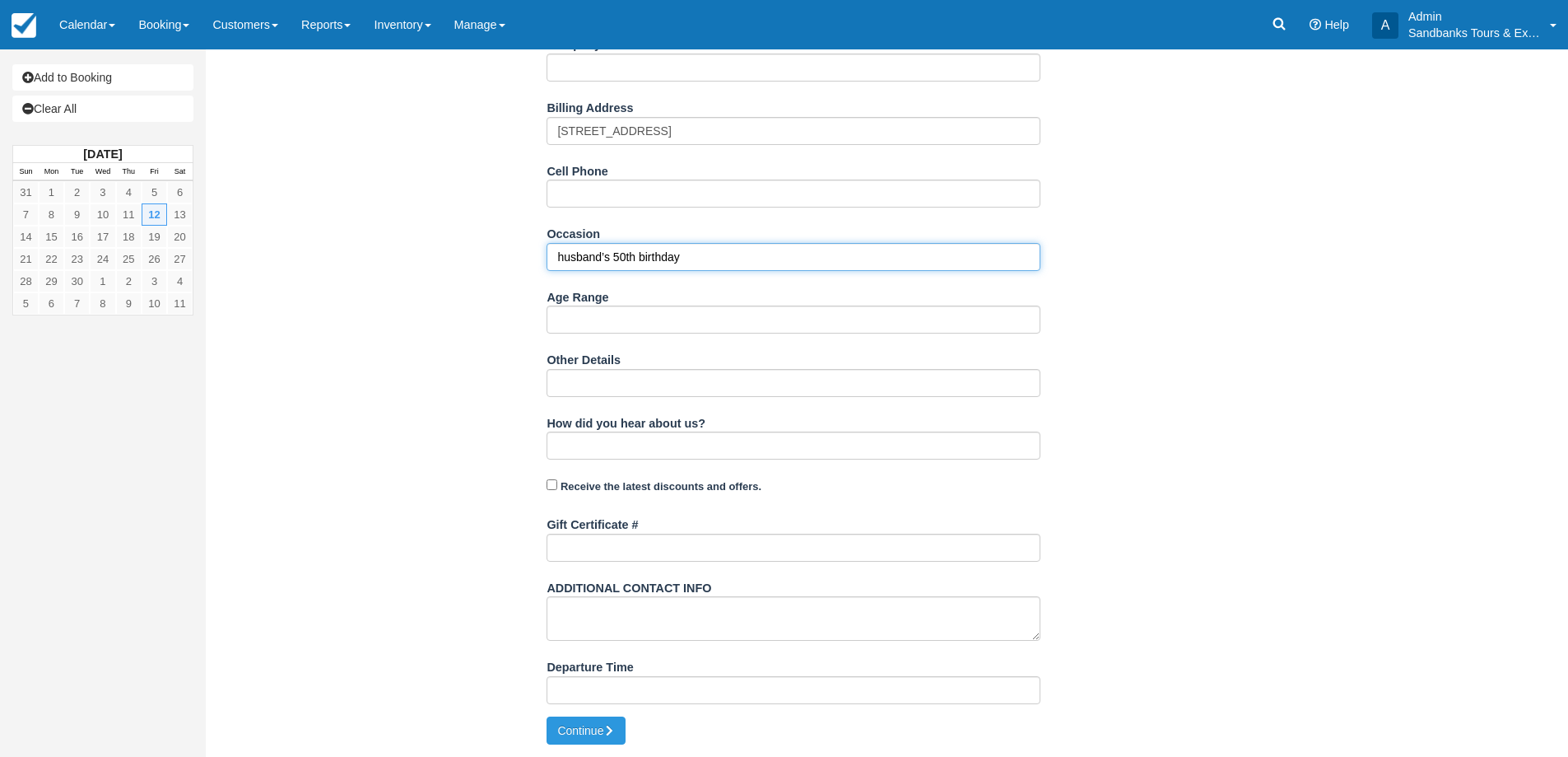
click at [560, 263] on input "husband’s 50th birthday" at bounding box center [793, 256] width 494 height 28
type input "Husband’s 50th birthday"
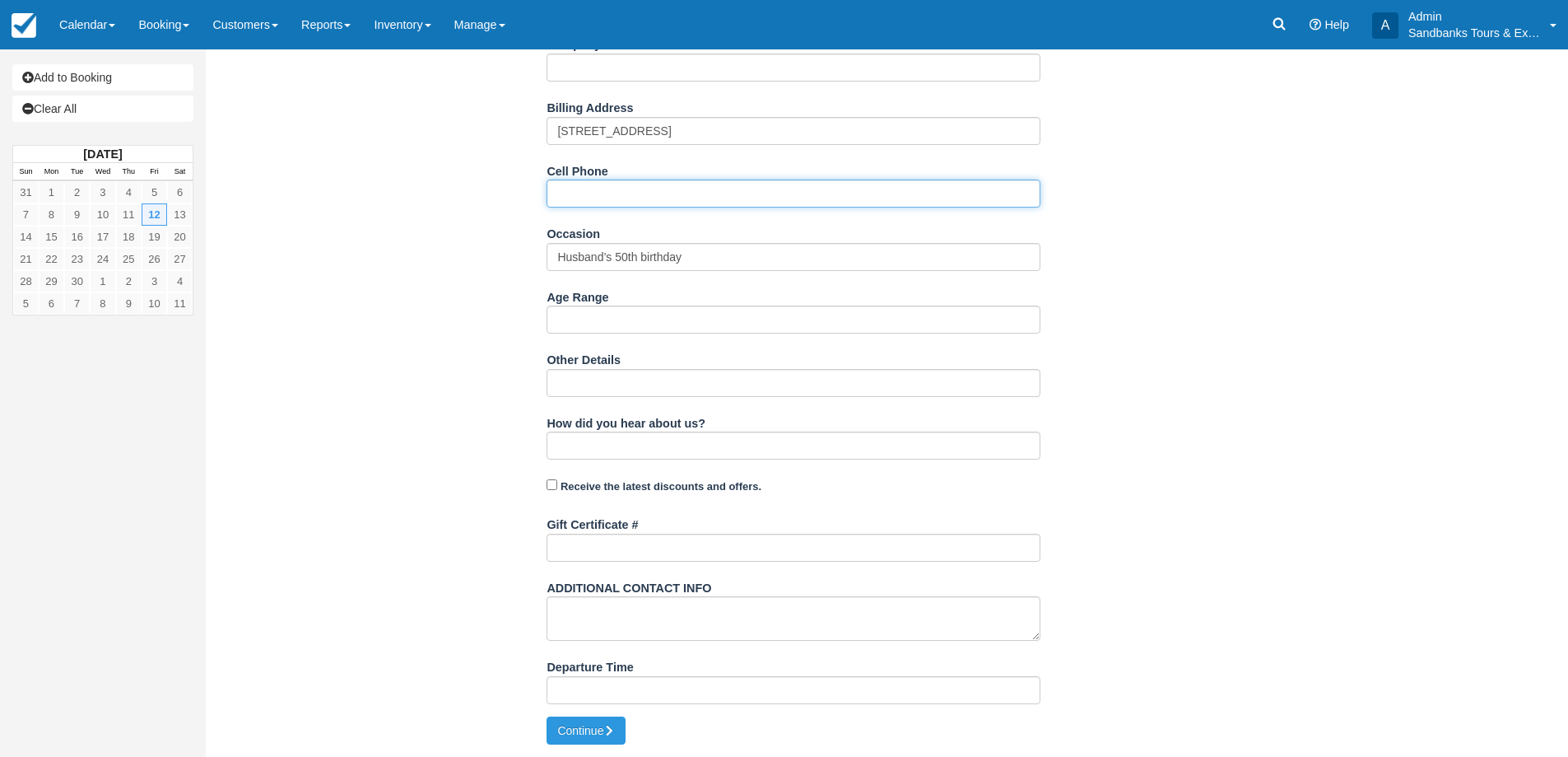
click at [622, 181] on input "Cell Phone" at bounding box center [793, 193] width 494 height 28
paste input "• 613-608-6510"
click at [581, 191] on input "• 613-608-6510" at bounding box center [793, 193] width 494 height 28
type input "[PHONE_NUMBER]"
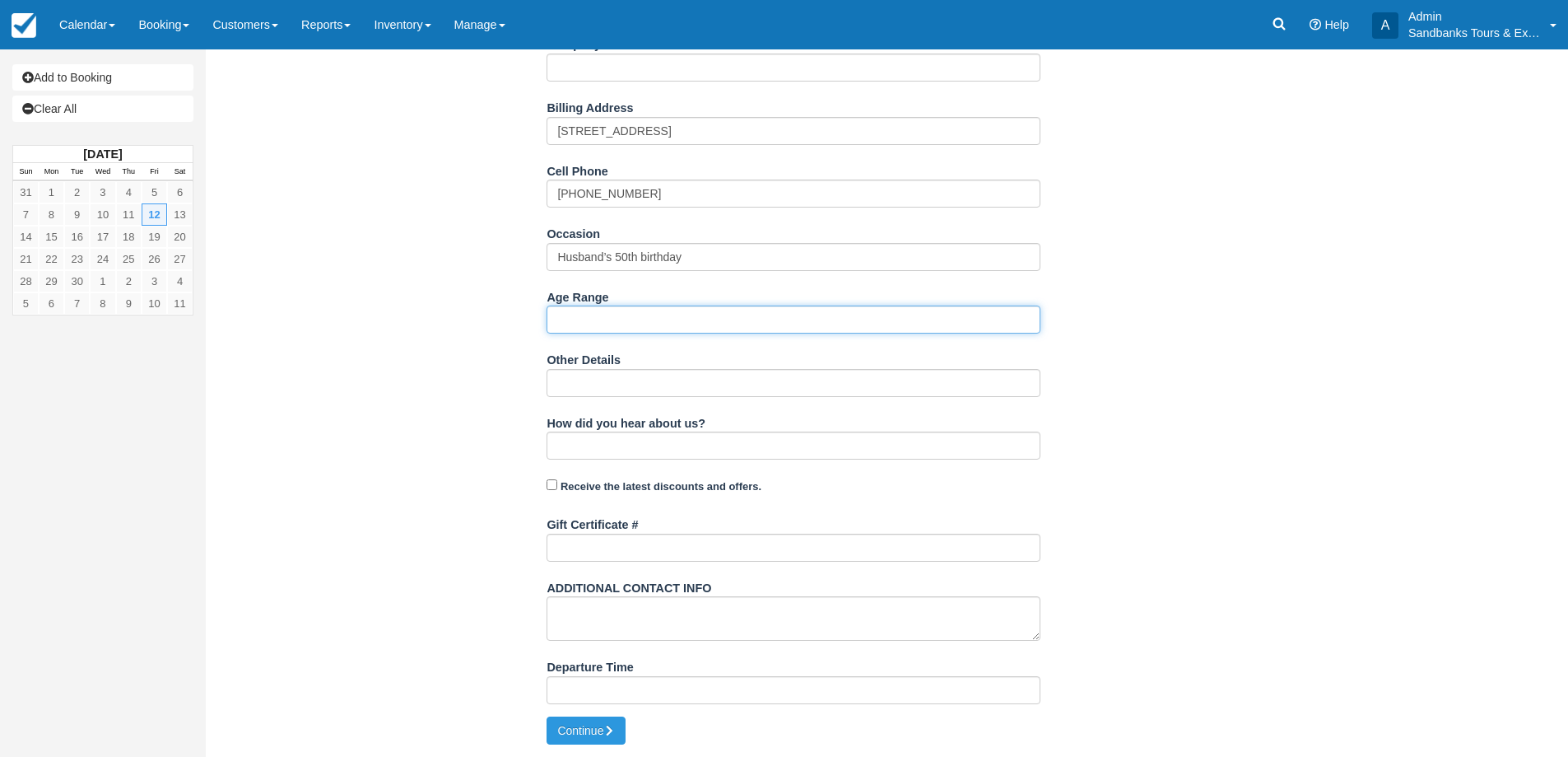
click at [590, 317] on input "Age Range" at bounding box center [793, 319] width 494 height 28
type input "50-55"
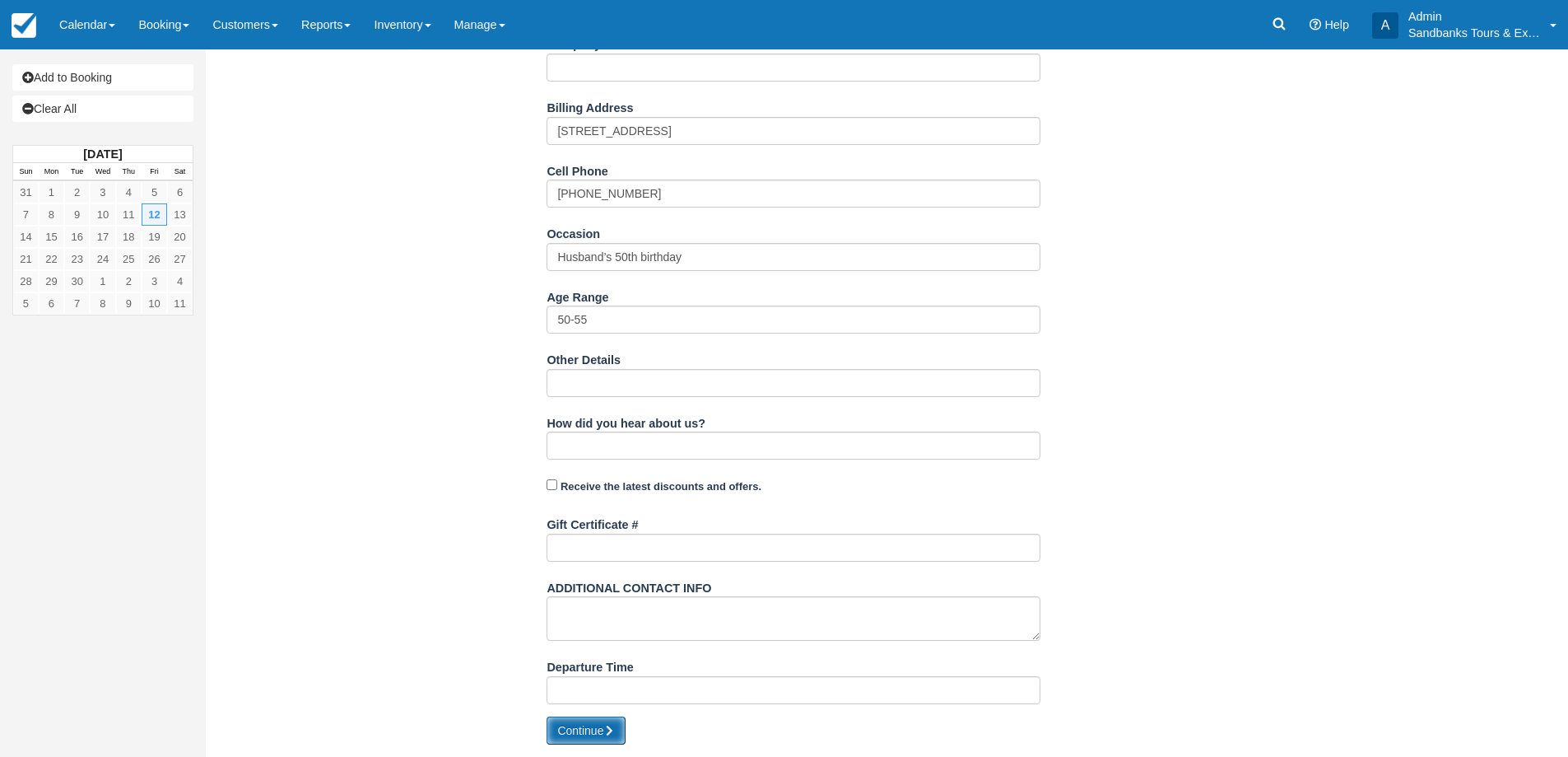
click at [600, 722] on button "Continue" at bounding box center [586, 730] width 79 height 28
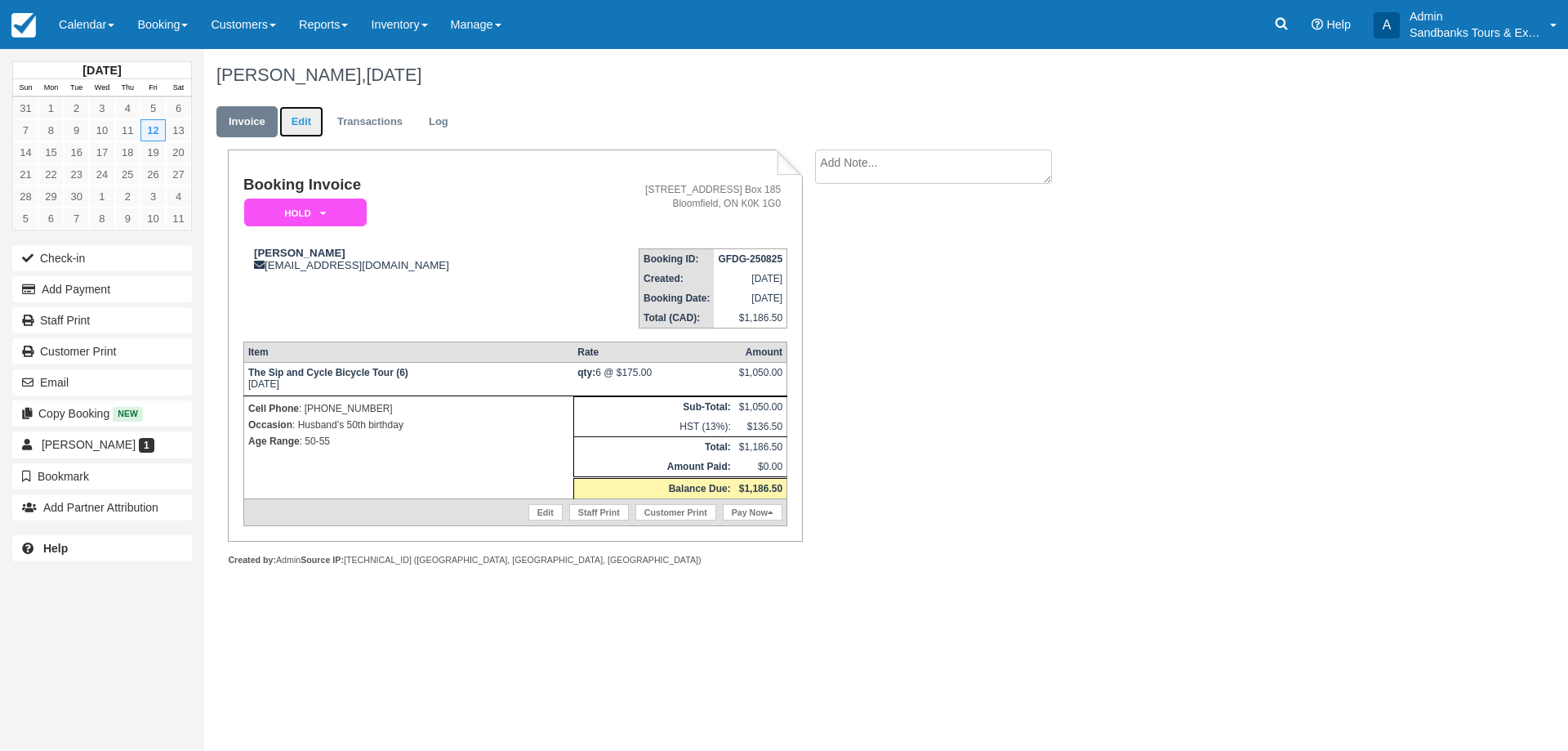
click at [295, 119] on link "Edit" at bounding box center [302, 123] width 44 height 32
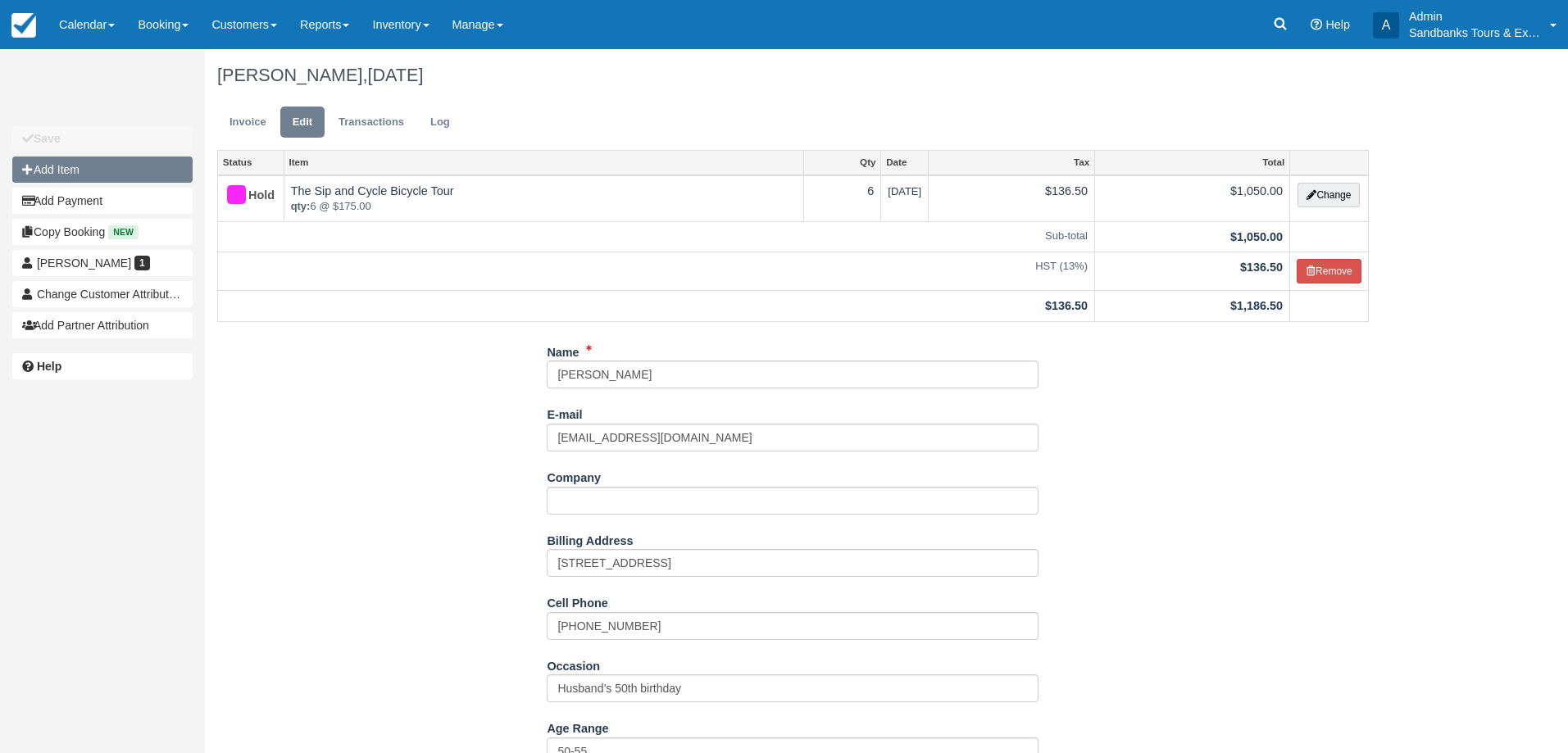
click at [91, 174] on button "Add Item" at bounding box center [102, 169] width 180 height 26
type input "0.00"
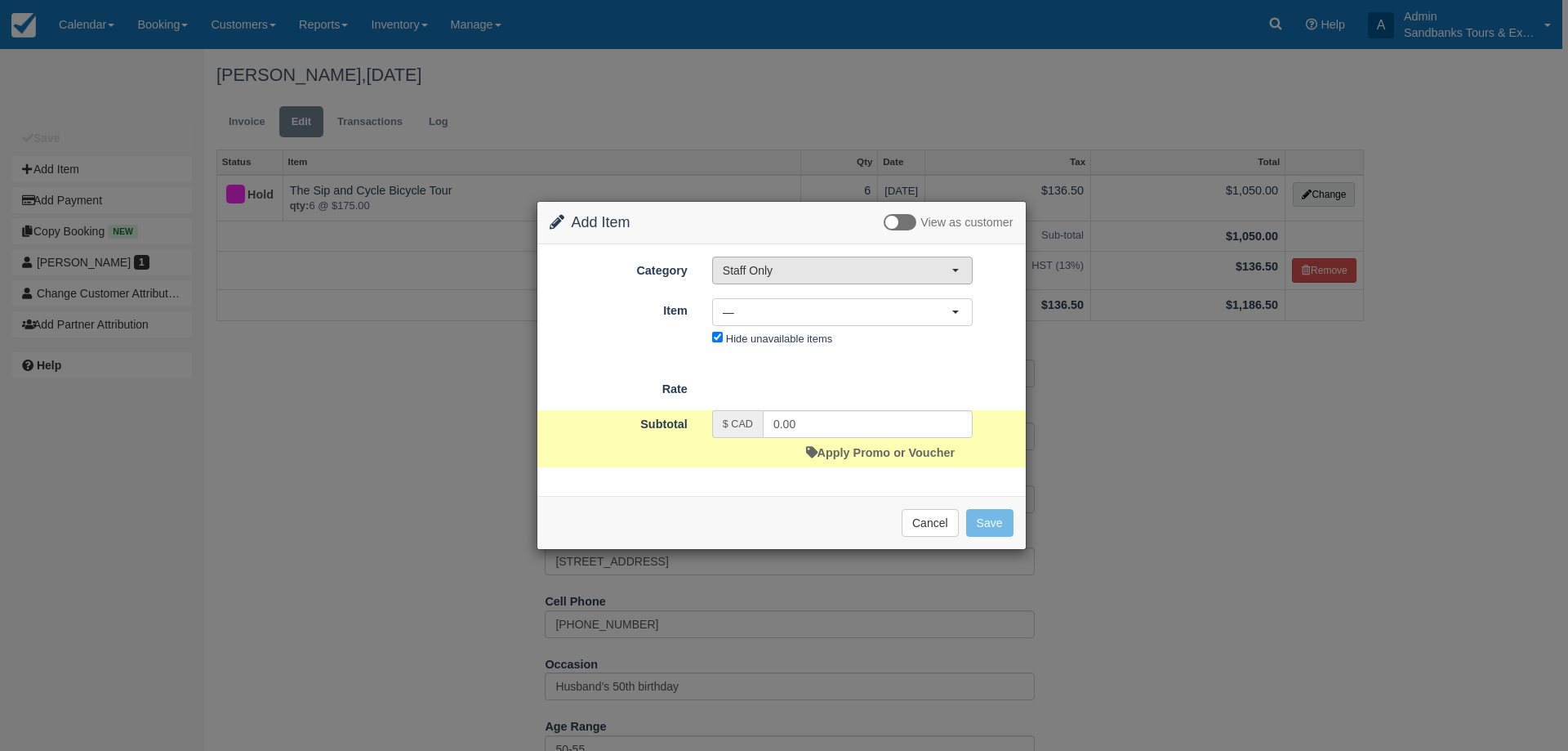
click at [789, 281] on button "Staff Only" at bounding box center [842, 270] width 261 height 28
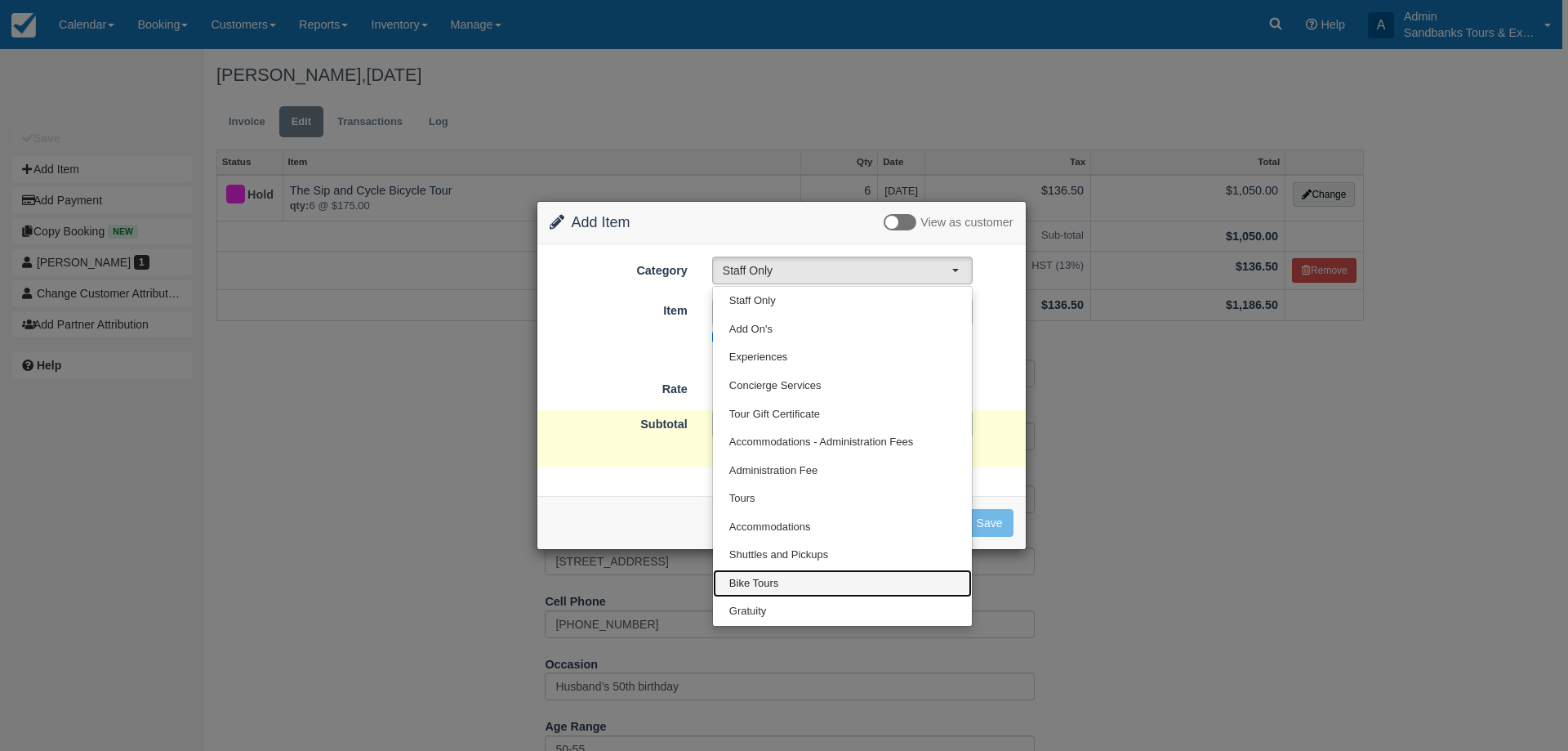
click at [759, 588] on span "Bike Tours" at bounding box center [753, 583] width 49 height 15
select select "40"
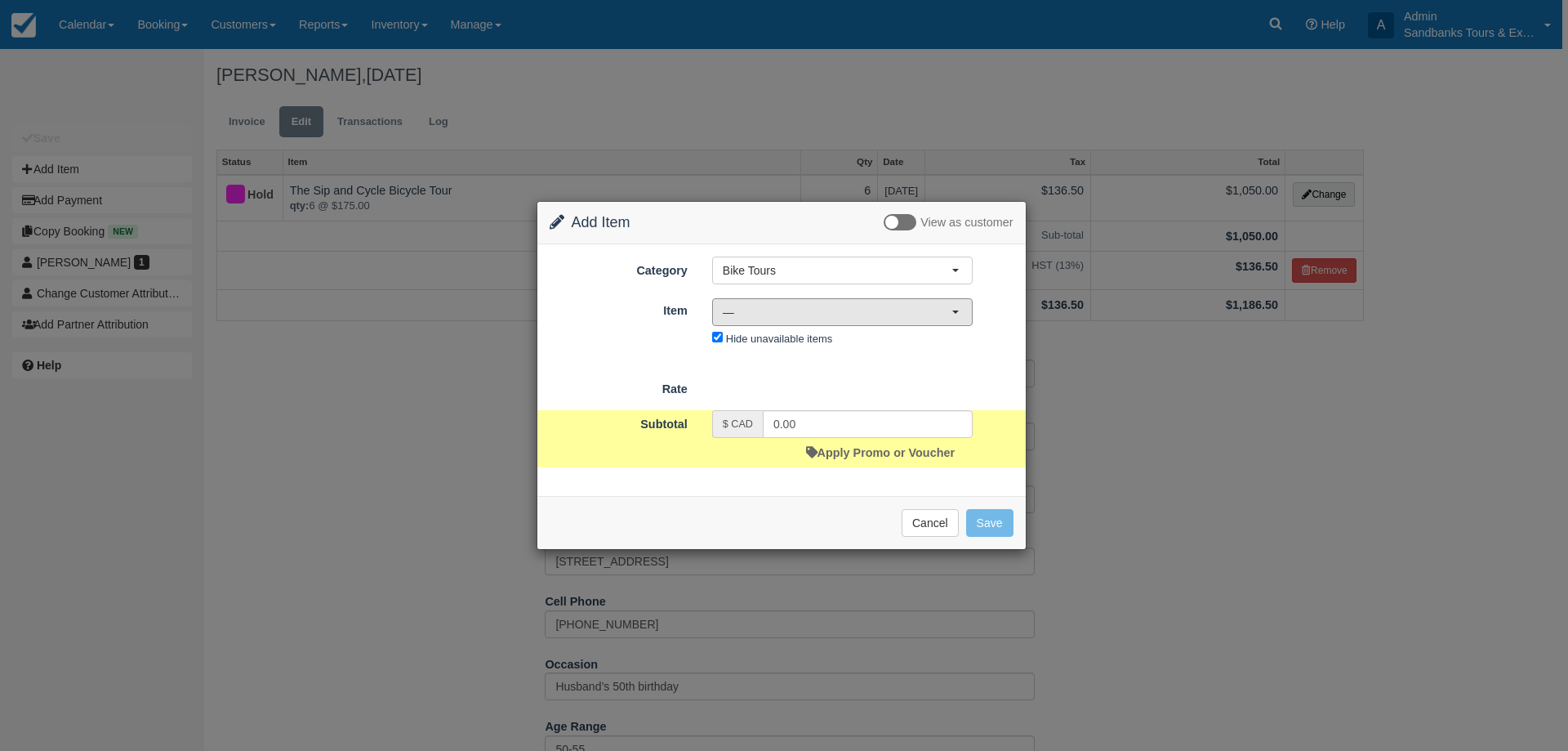
click at [749, 312] on span "—" at bounding box center [837, 312] width 229 height 16
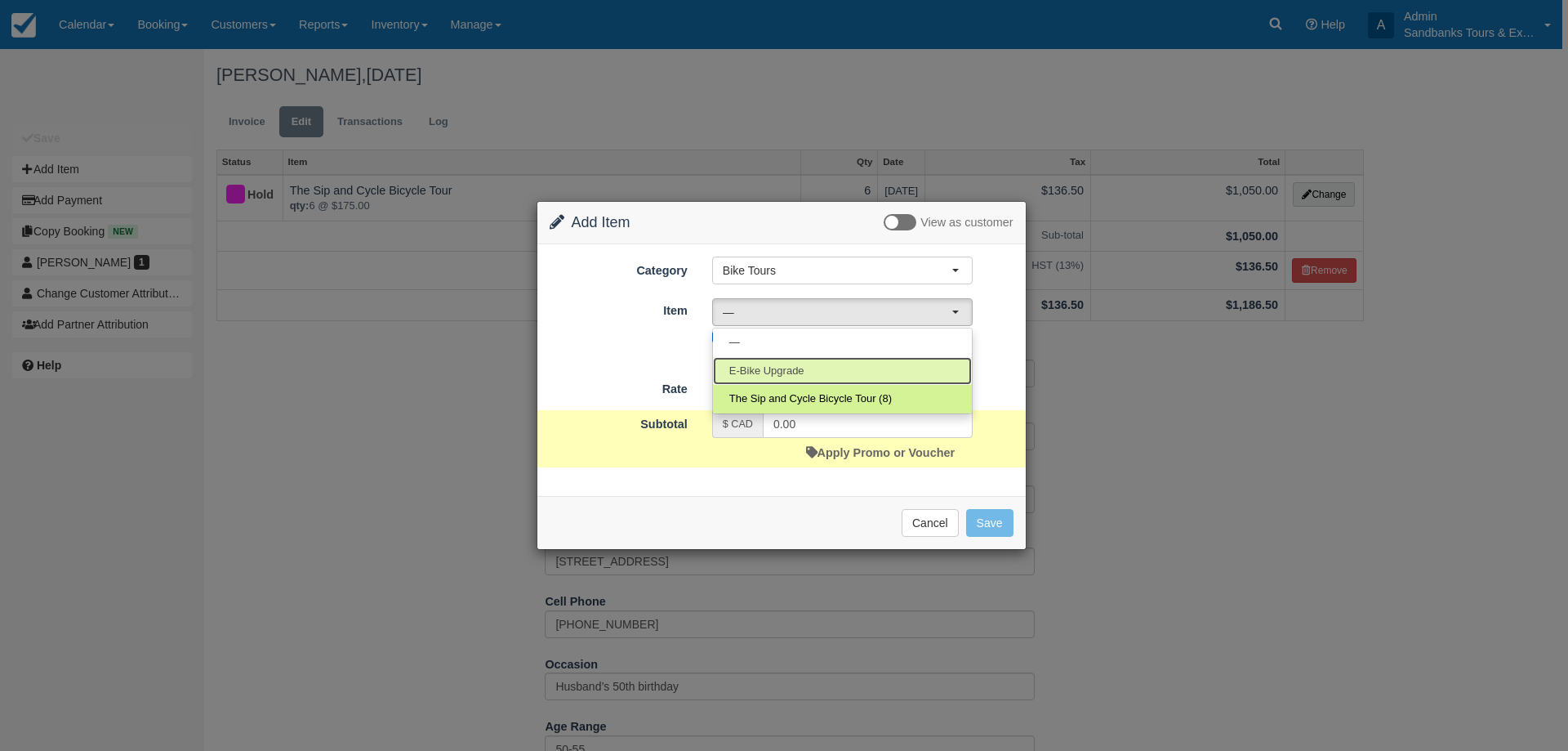
click at [777, 374] on span "E-Bike Upgrade" at bounding box center [767, 371] width 75 height 15
select select "190"
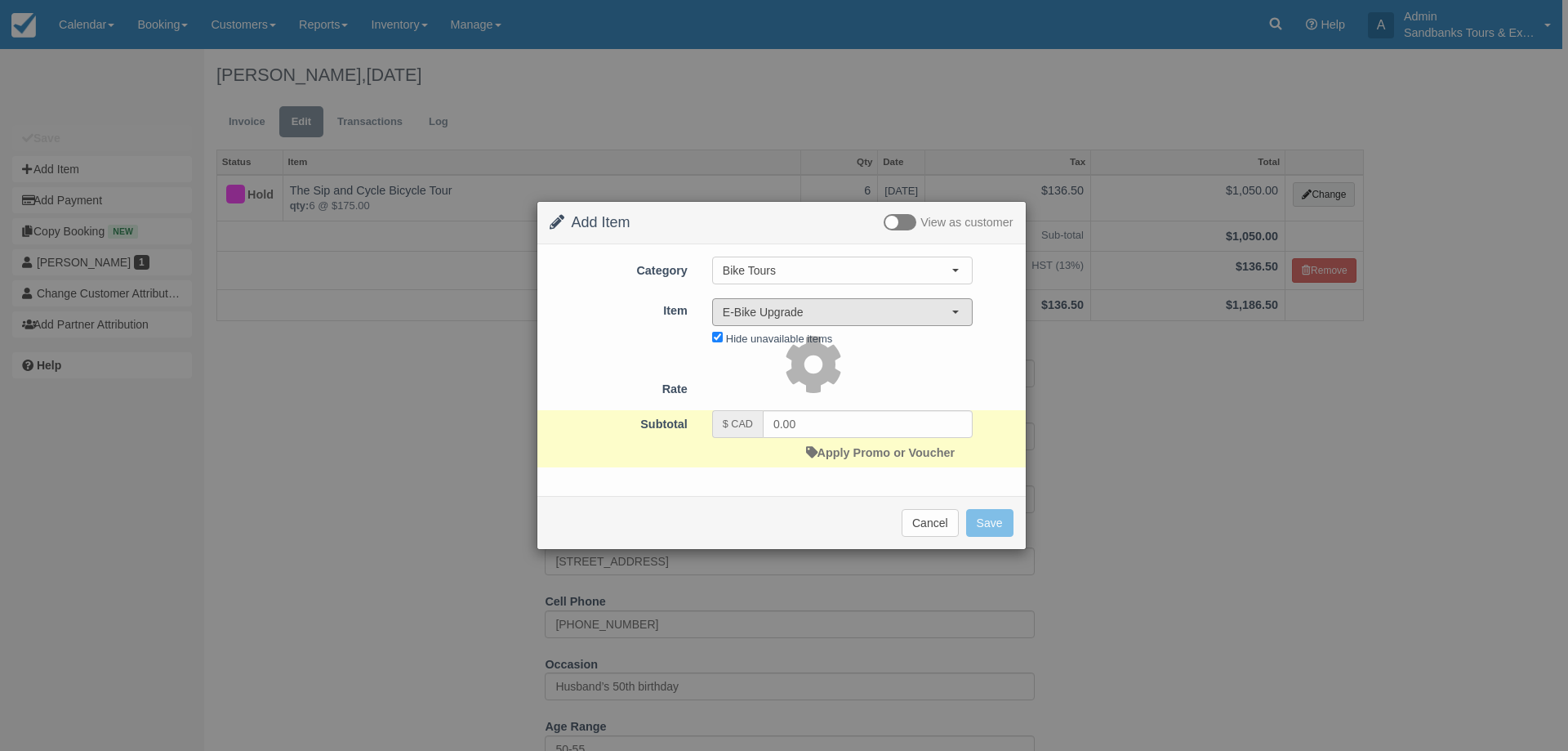
type input "75.00"
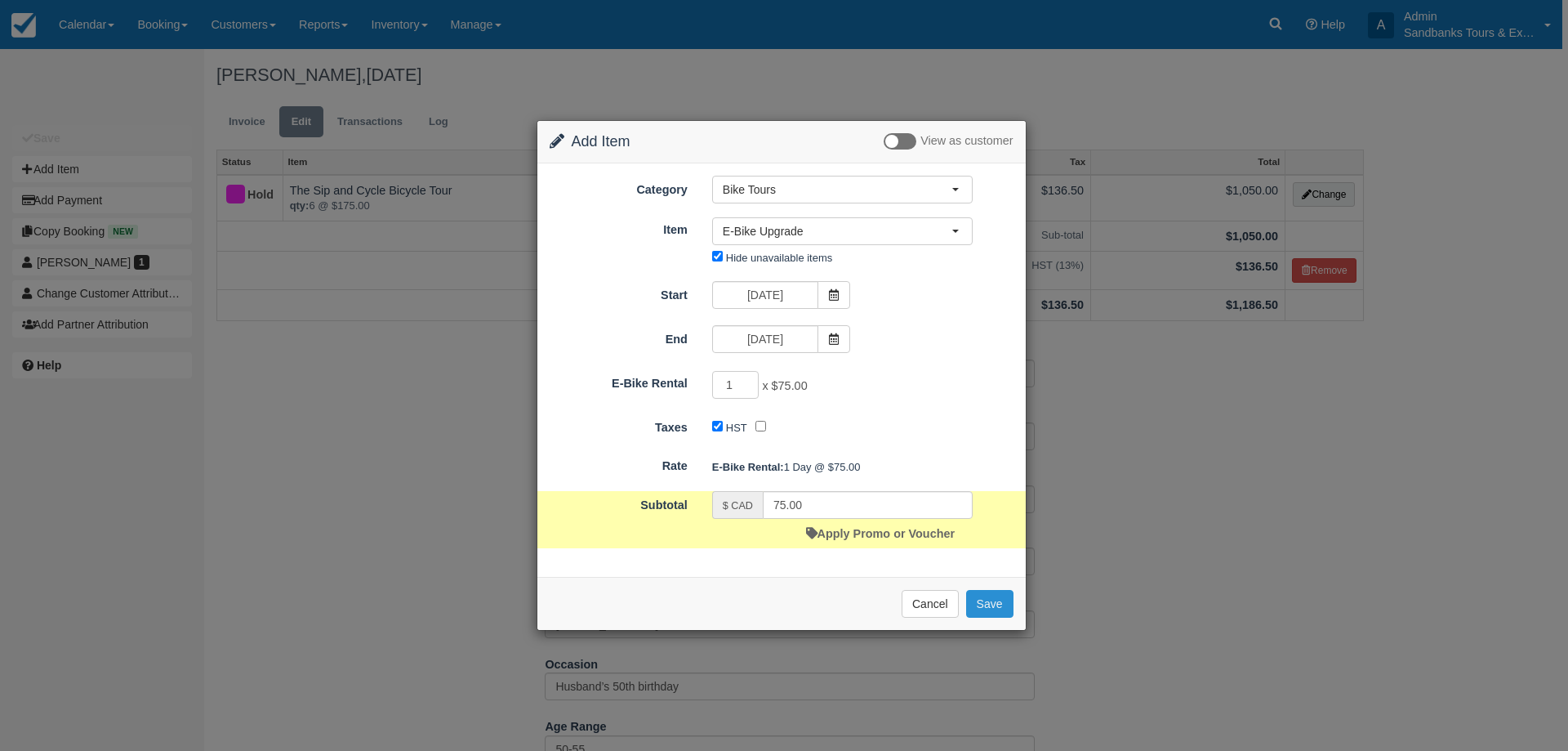
click at [991, 604] on button "Save" at bounding box center [989, 603] width 47 height 28
checkbox input "false"
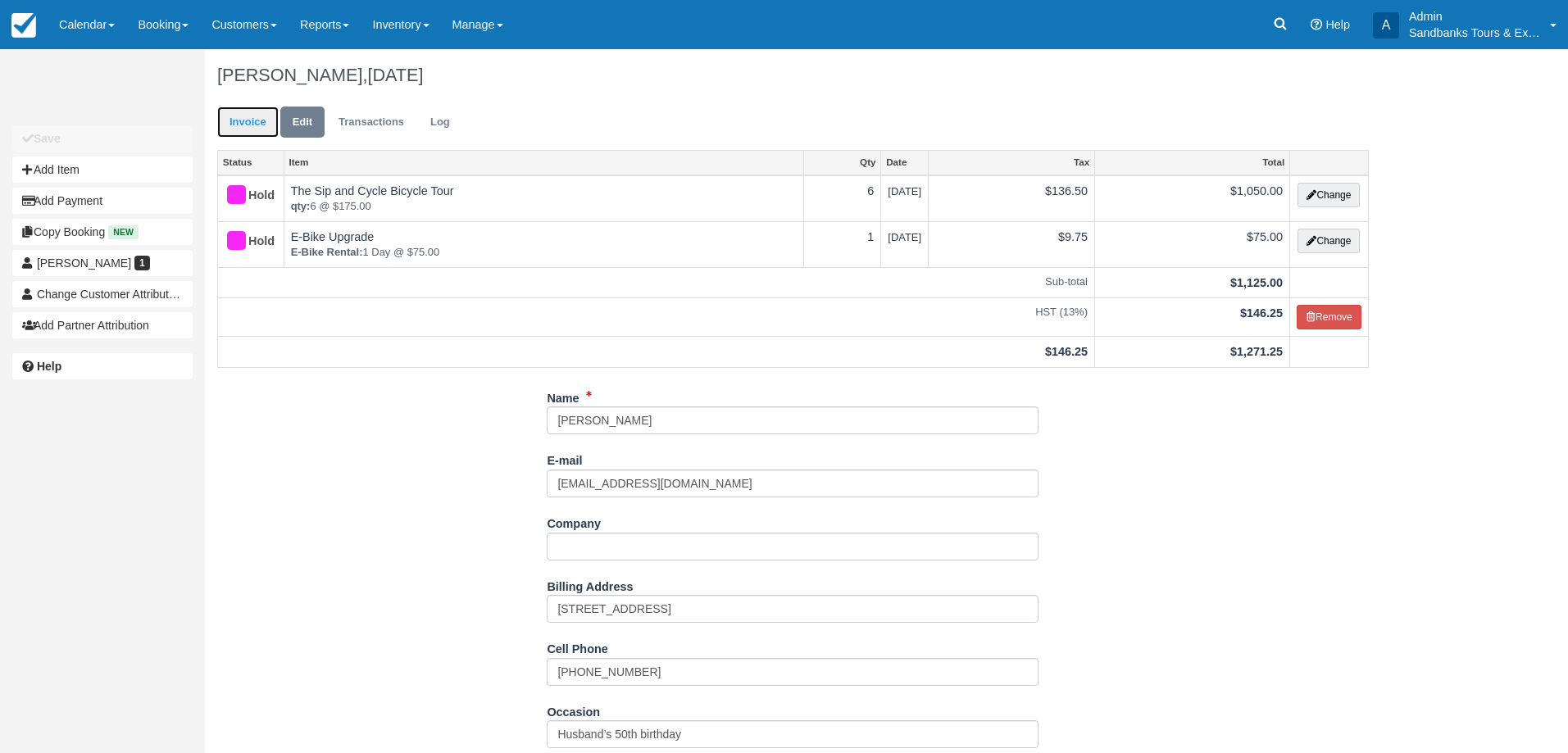
click at [241, 118] on link "Invoice" at bounding box center [248, 123] width 61 height 32
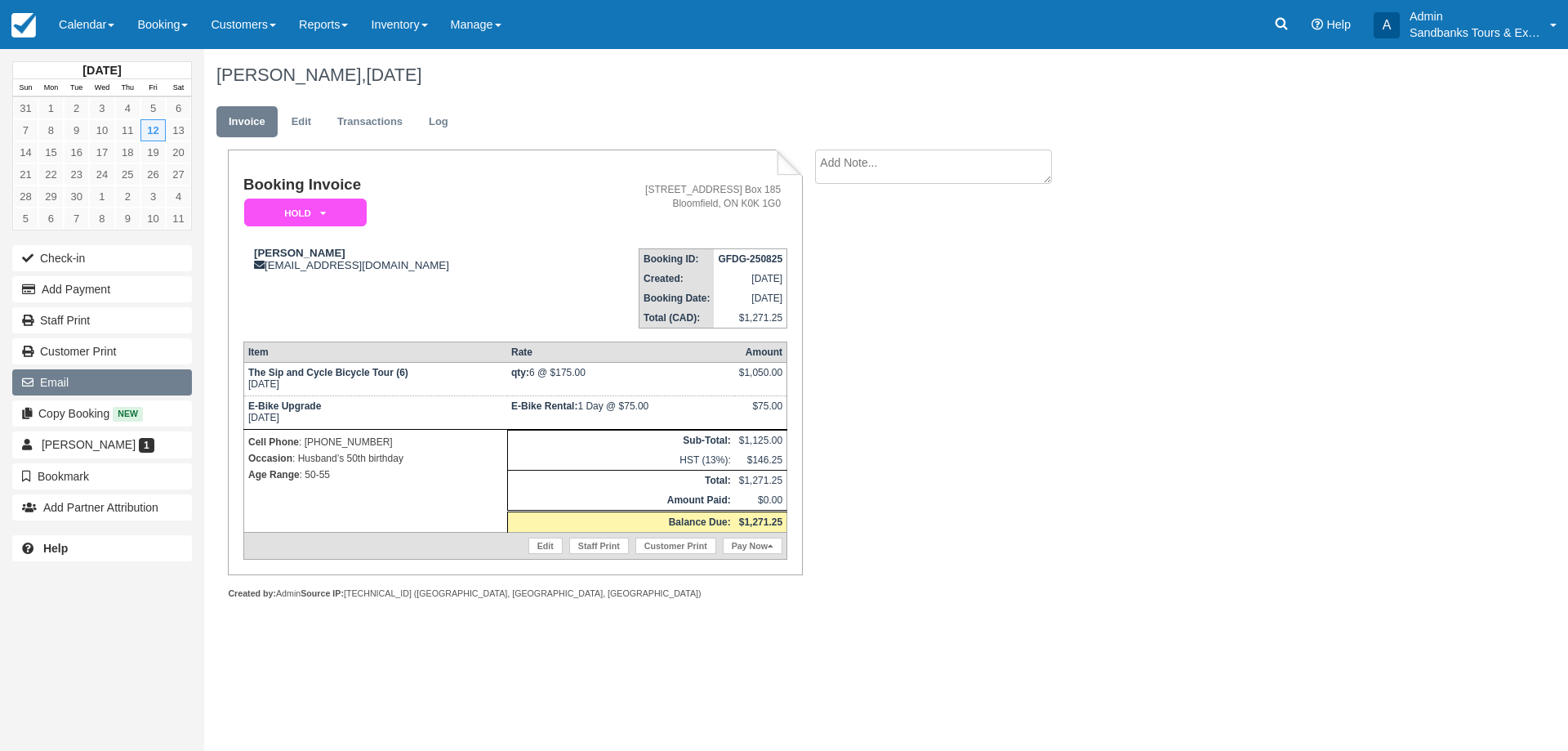
click at [79, 383] on button "Email" at bounding box center [102, 382] width 179 height 26
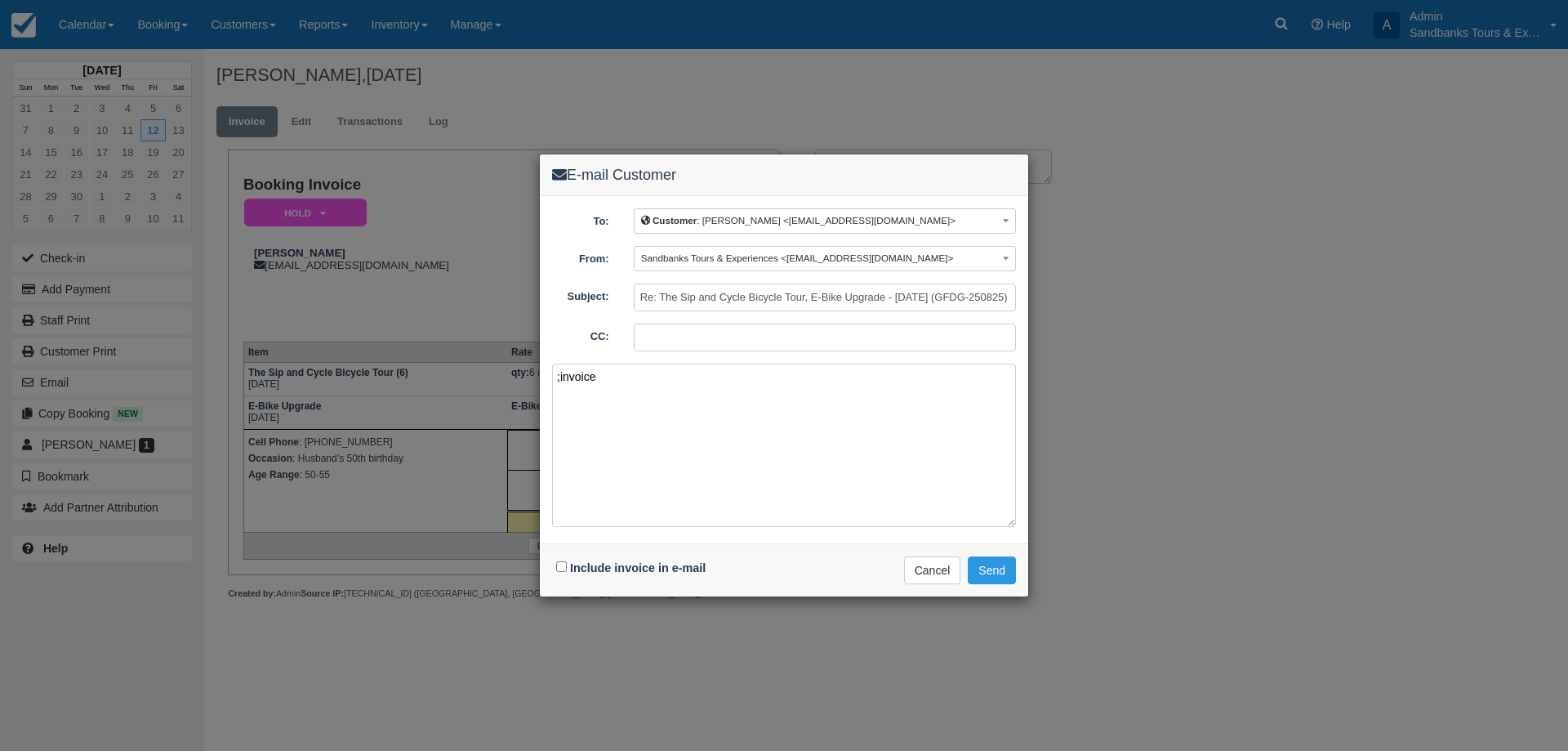
paste textarea "Please see your booking invoice below for a XXX tour for your group of XXX for …"
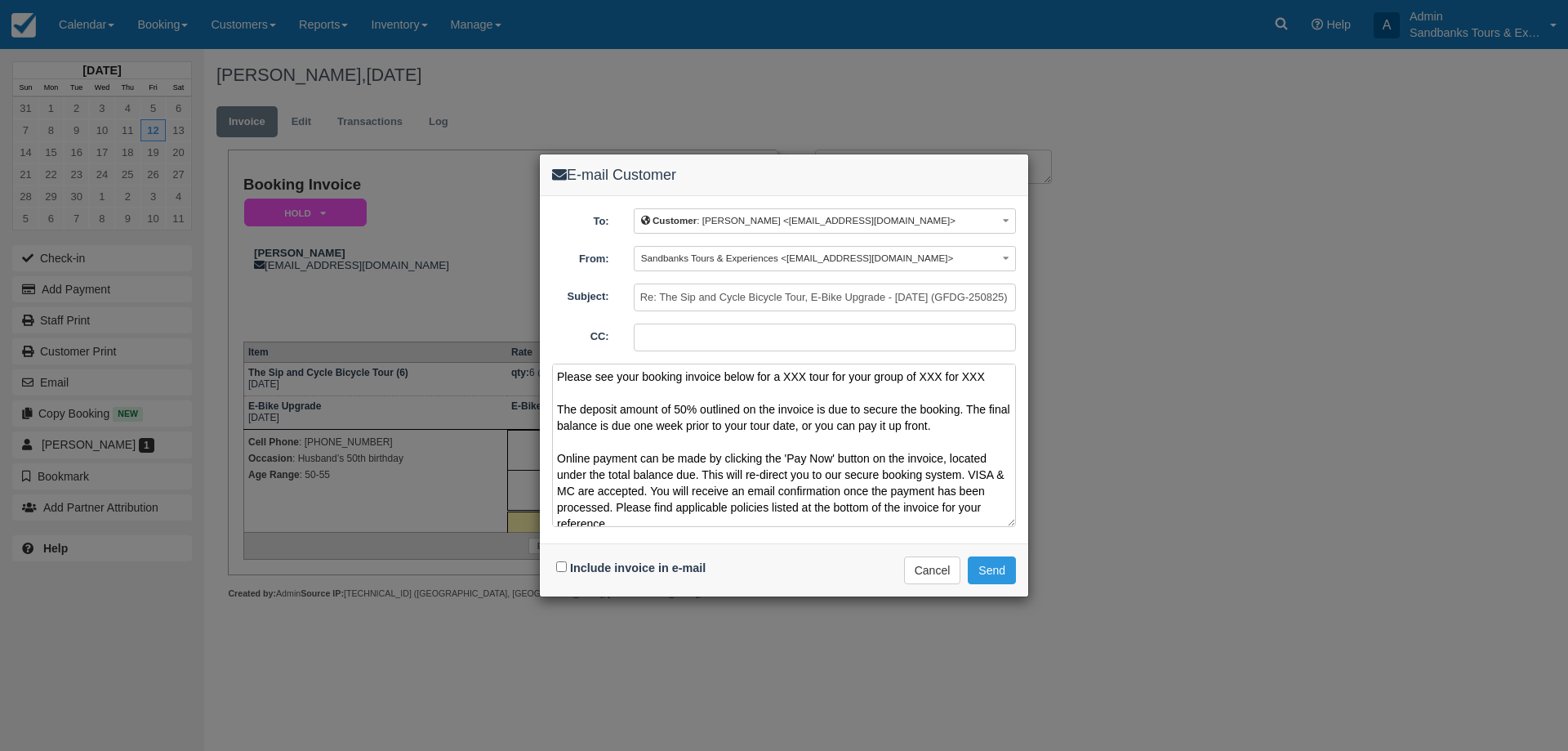
drag, startPoint x: 992, startPoint y: 381, endPoint x: 784, endPoint y: 377, distance: 208.0
click at [784, 377] on textarea "Please see your booking invoice below for a XXX tour for your group of XXX for …" at bounding box center [784, 446] width 464 height 163
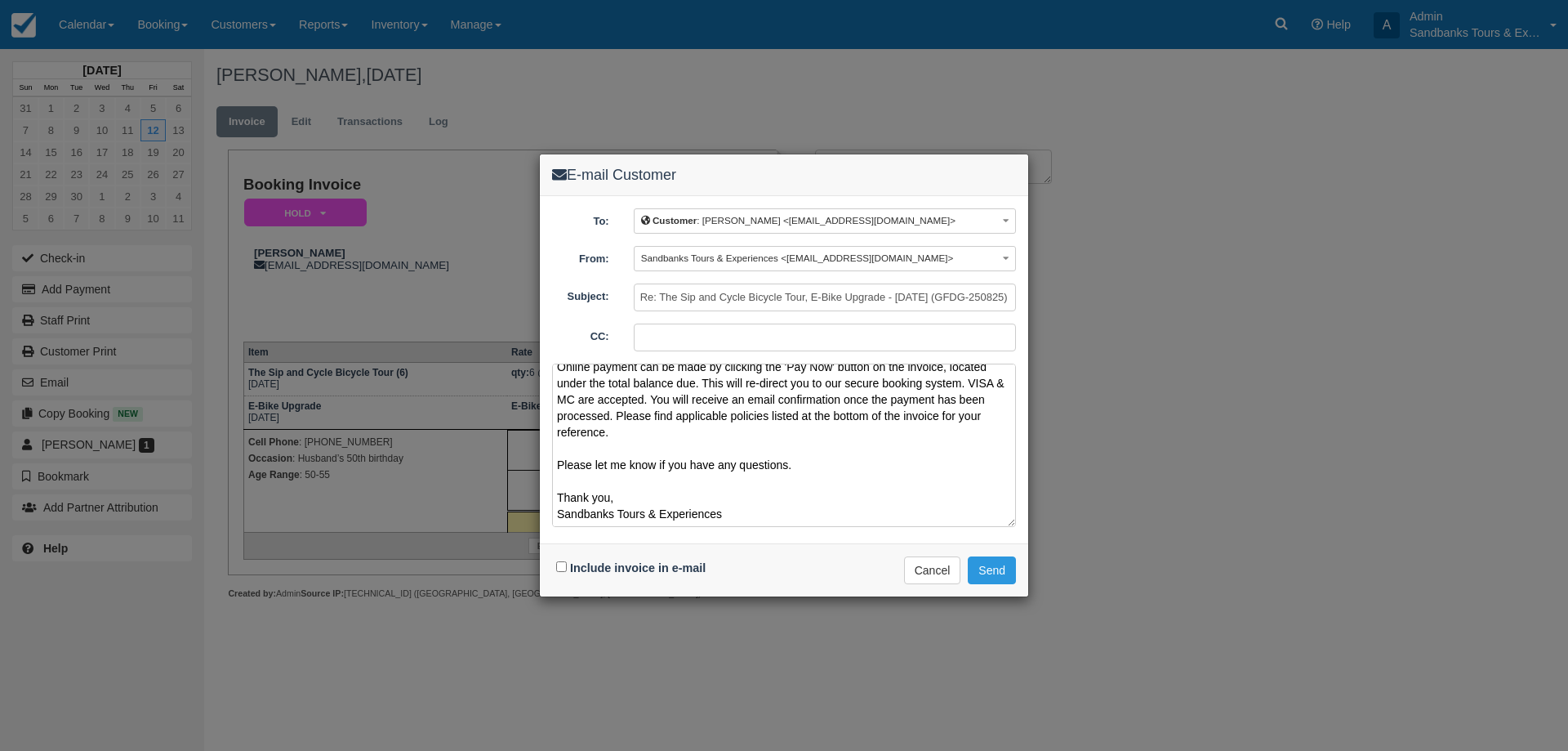
type textarea "Please see your booking invoice below for a Sip n Cycle Wine Tour [DATE][DATE] …"
click at [558, 567] on input "Include invoice in e-mail" at bounding box center [562, 566] width 11 height 11
checkbox input "true"
click at [1004, 567] on button "Send" at bounding box center [992, 570] width 48 height 28
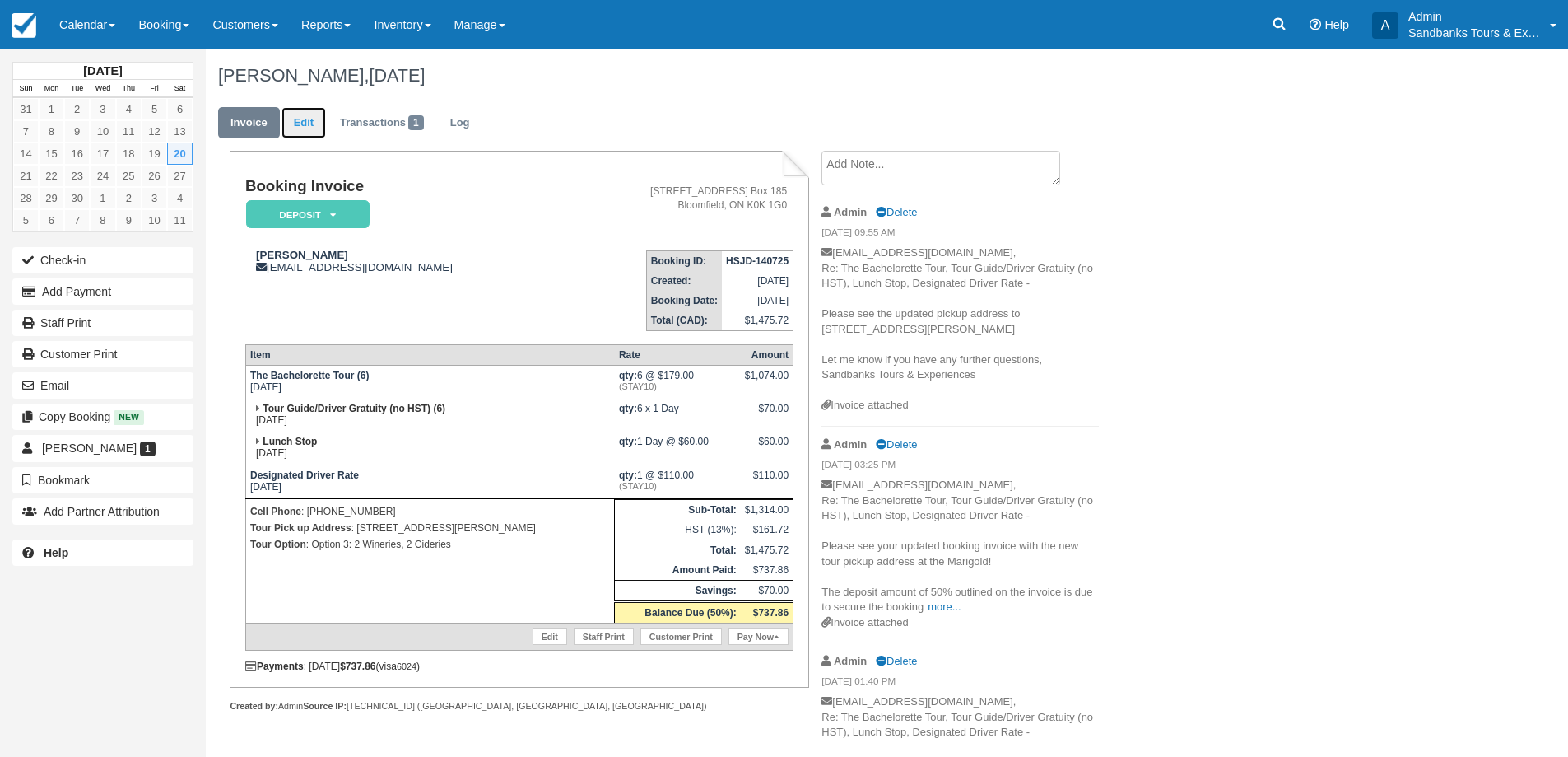
click at [311, 111] on link "Edit" at bounding box center [304, 123] width 45 height 32
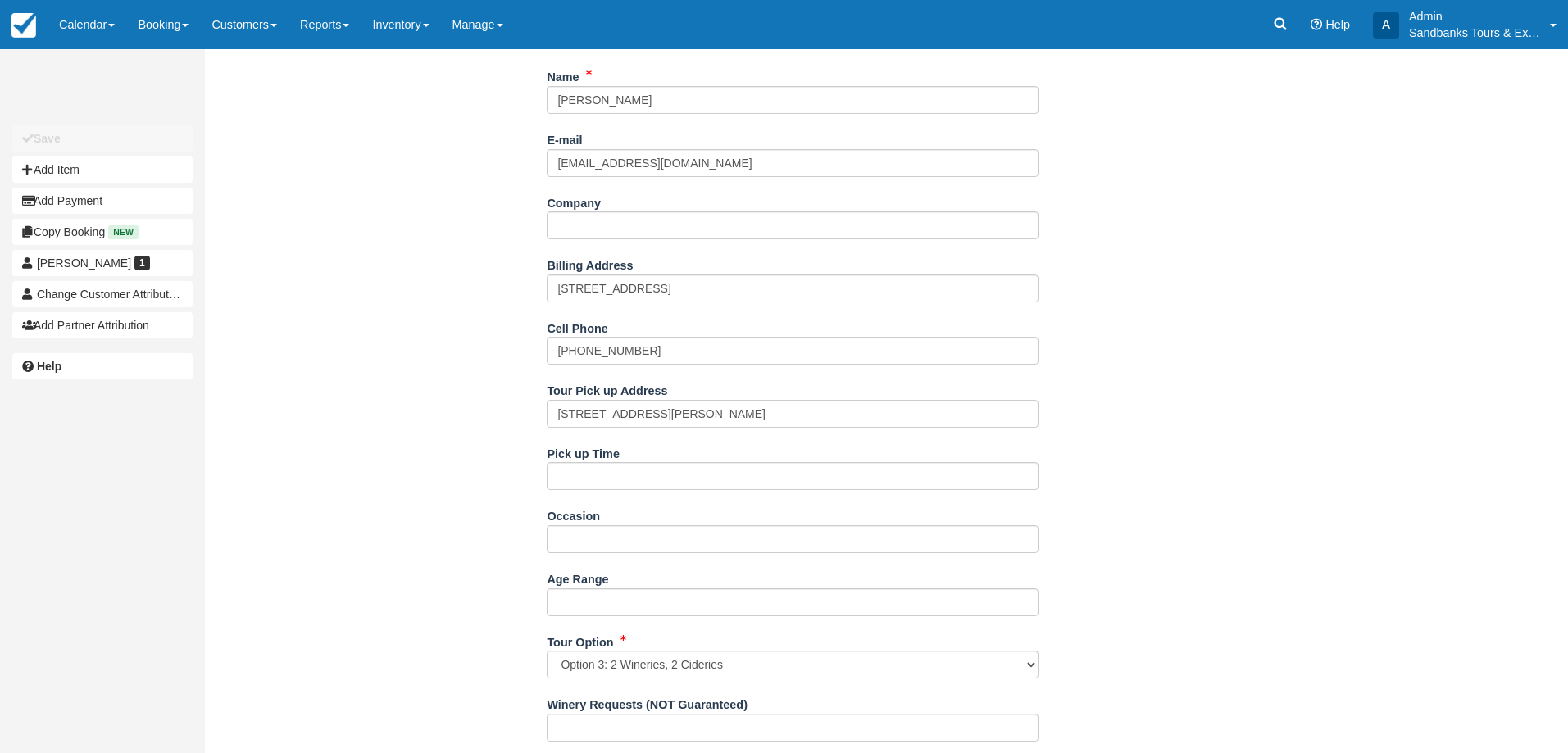
scroll to position [491, 0]
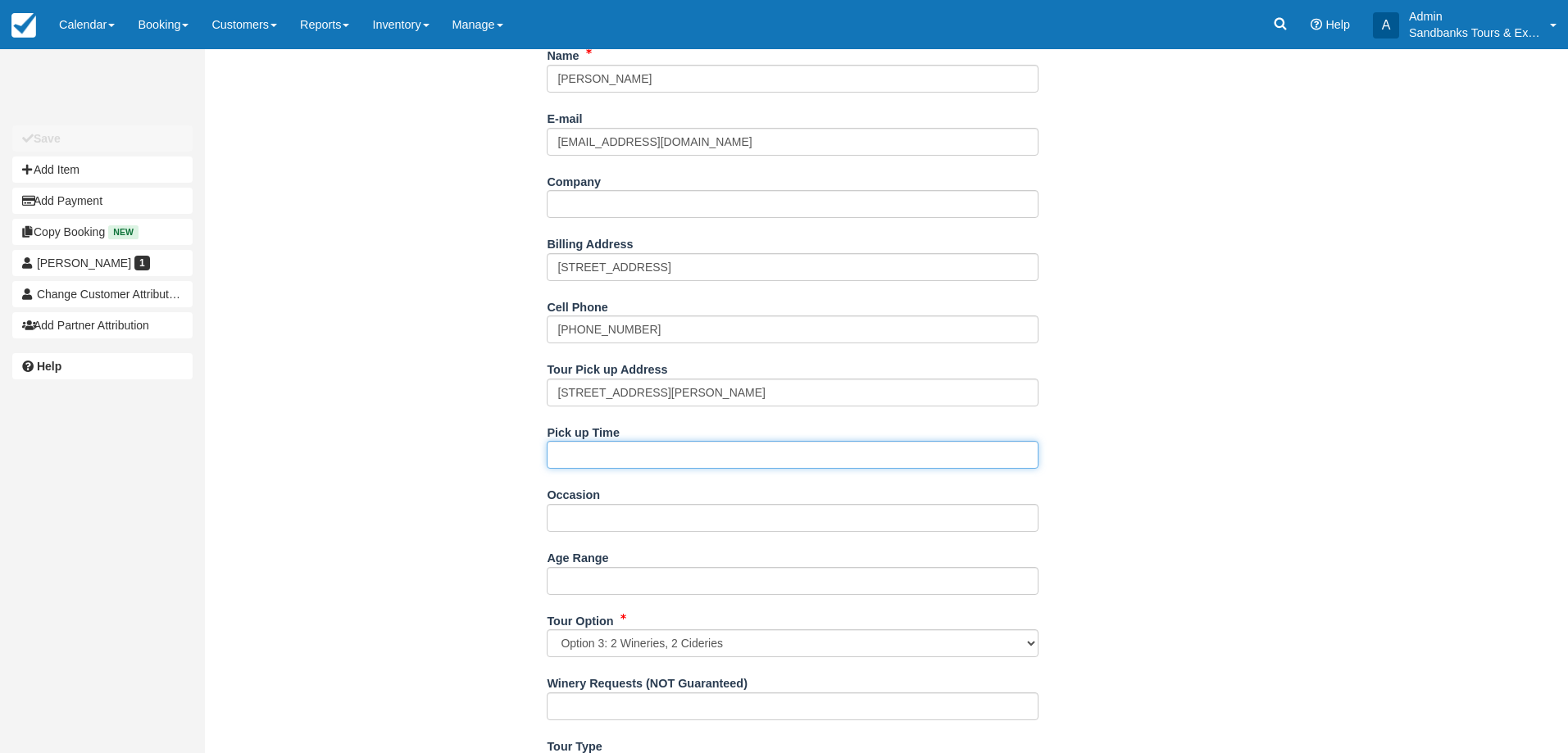
click at [603, 466] on input "Pick up Time" at bounding box center [792, 454] width 492 height 28
type input "12:00pm"
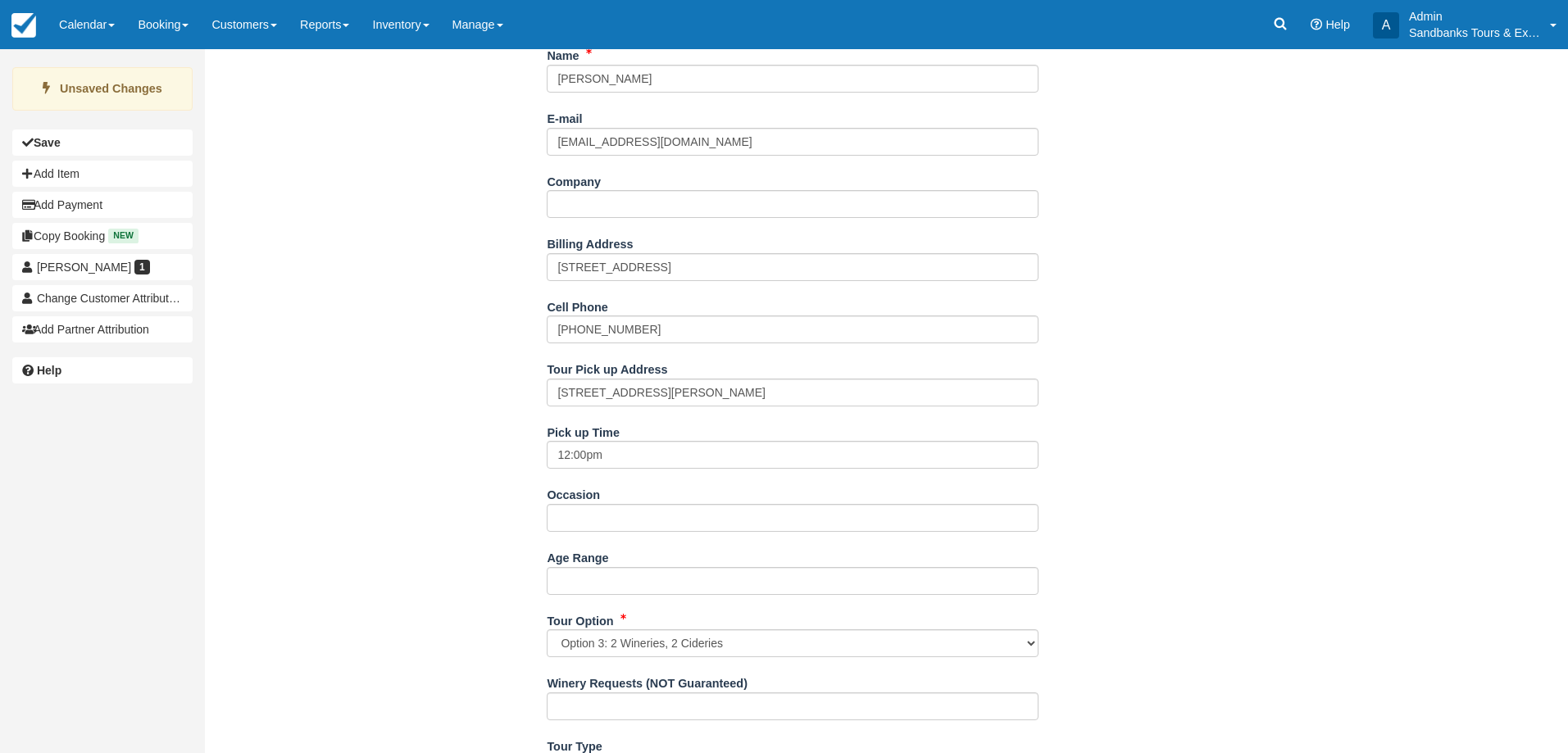
click at [358, 514] on div "Name Rachel Richmond E-mail rachsrichmond@gmail.com Did you mean ? Company Bill…" at bounding box center [792, 695] width 1176 height 1308
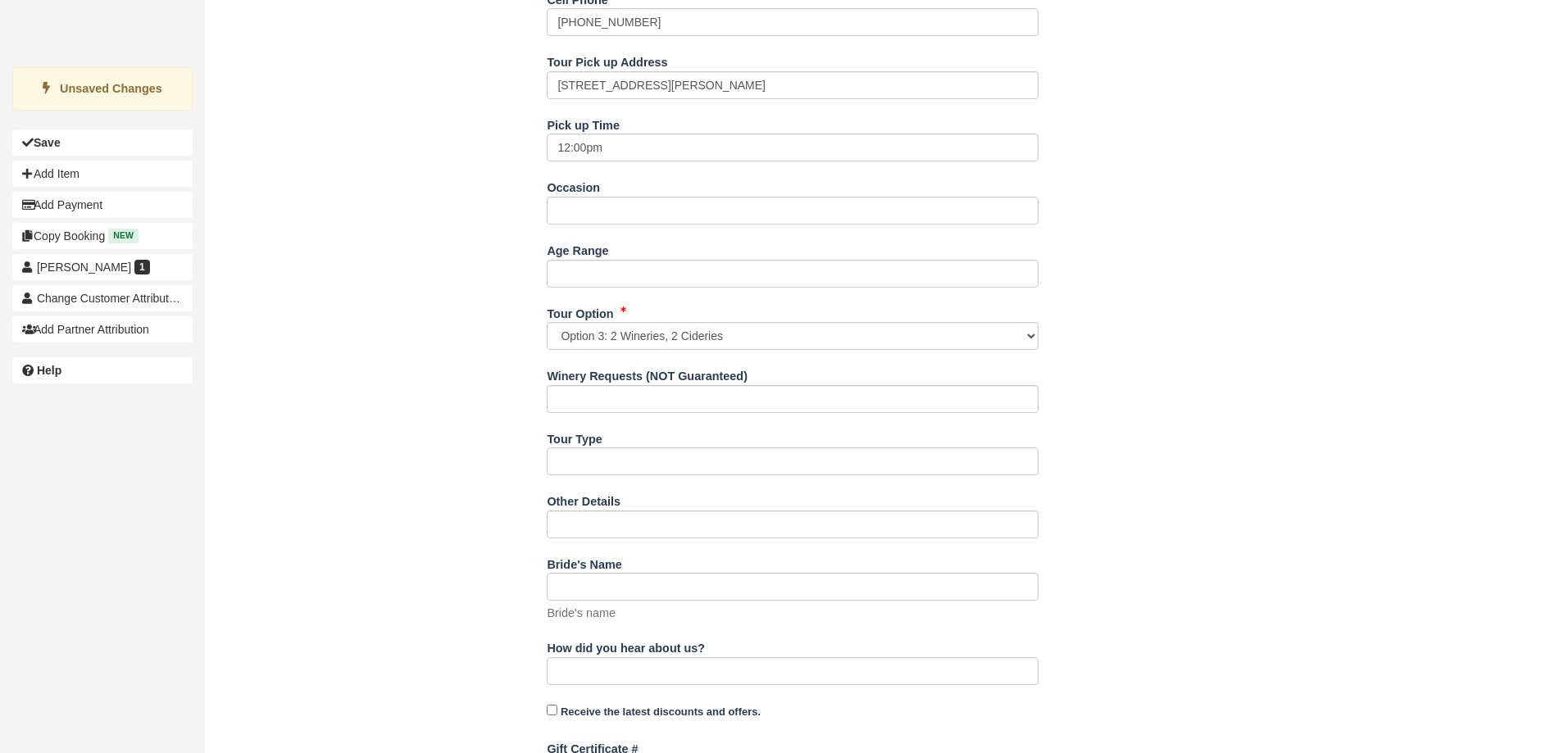
scroll to position [1089, 0]
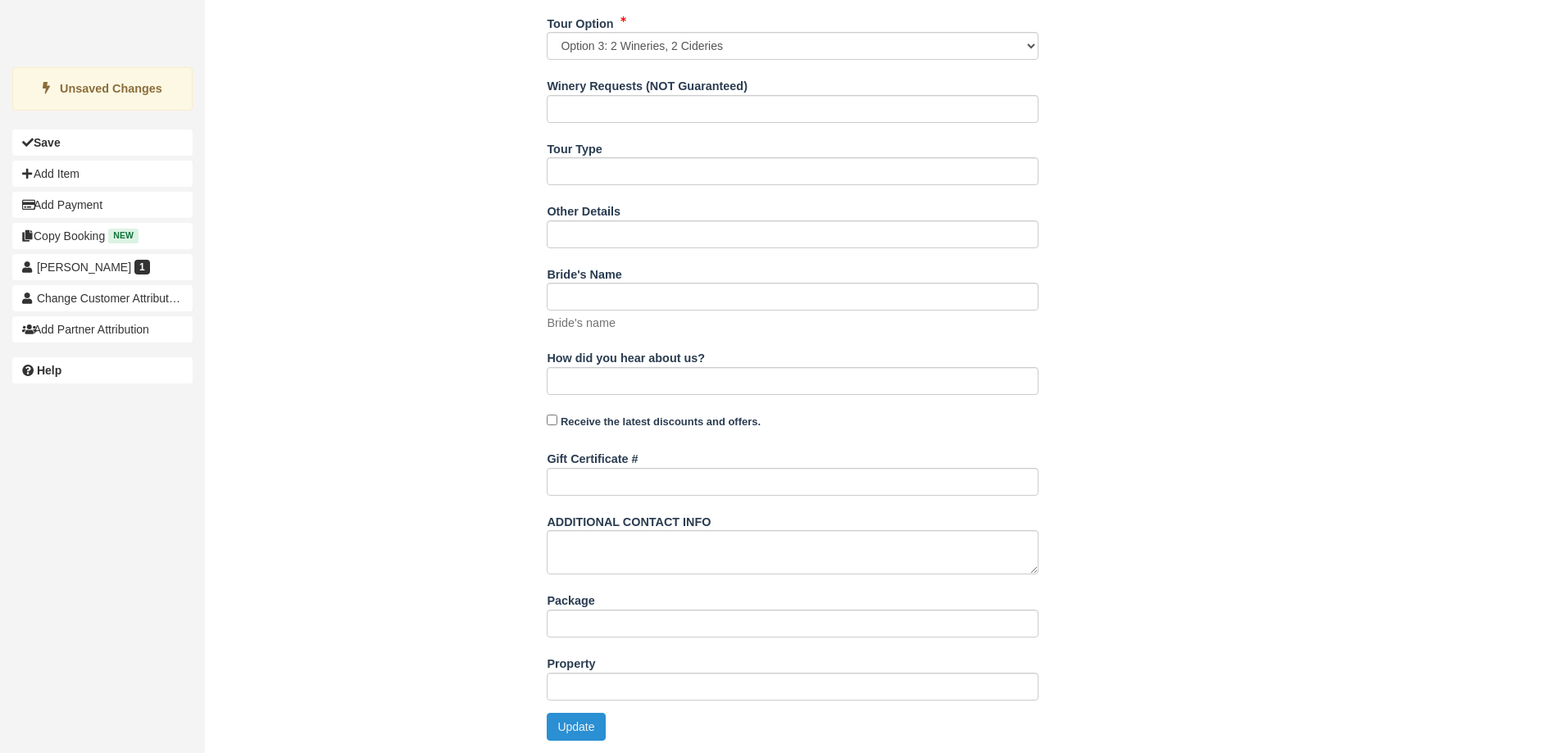
click at [583, 734] on button "Update" at bounding box center [575, 726] width 58 height 28
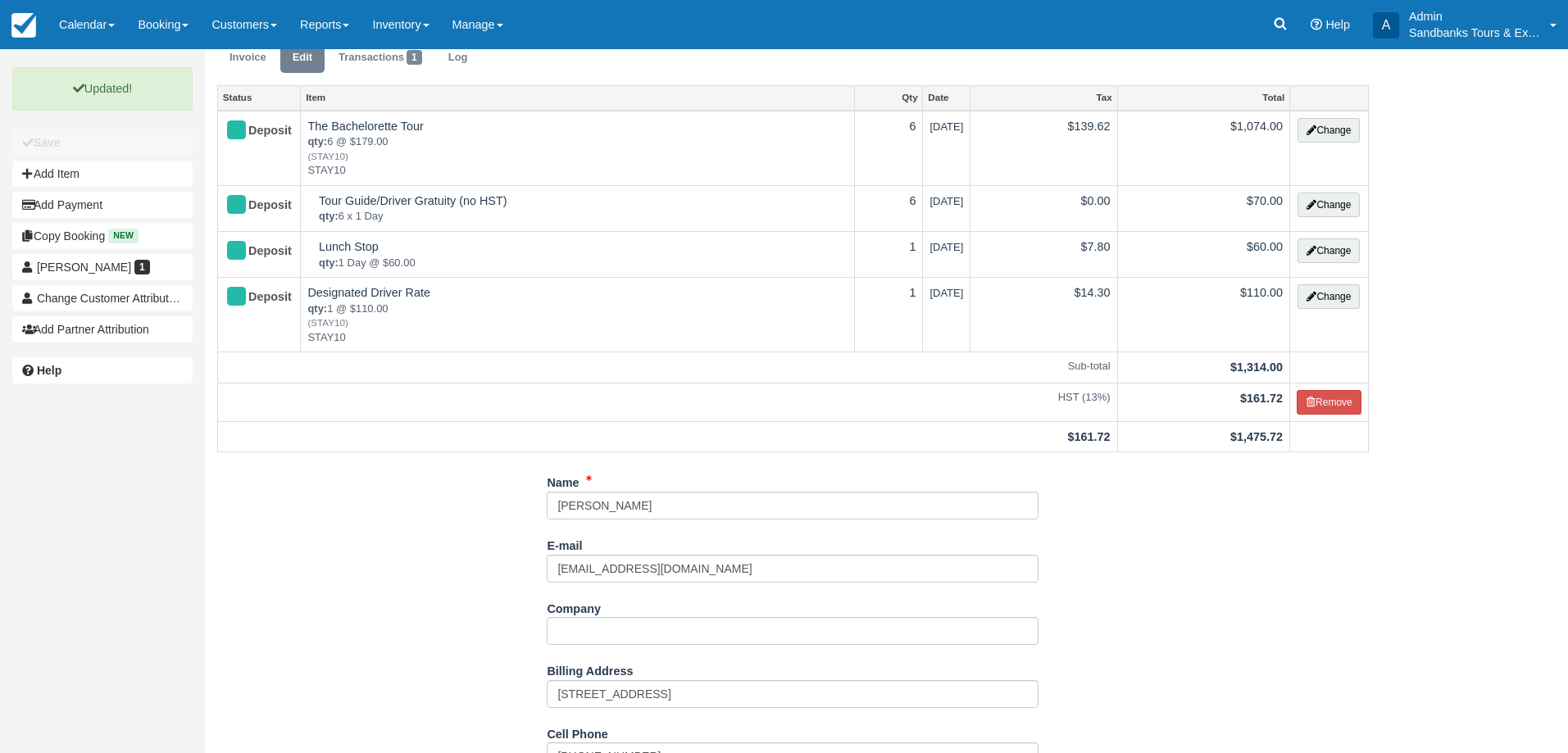
scroll to position [0, 0]
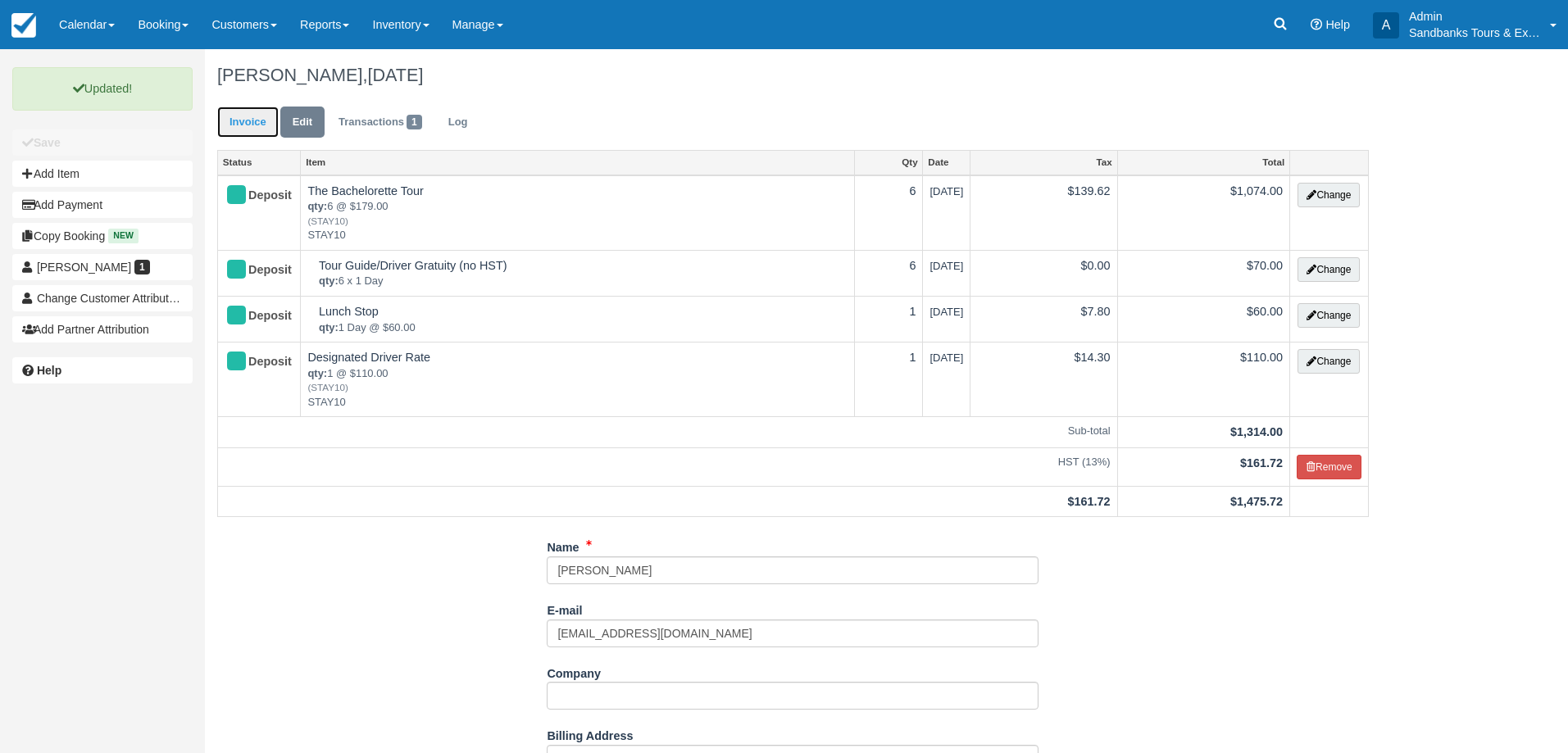
click at [269, 128] on link "Invoice" at bounding box center [248, 123] width 61 height 32
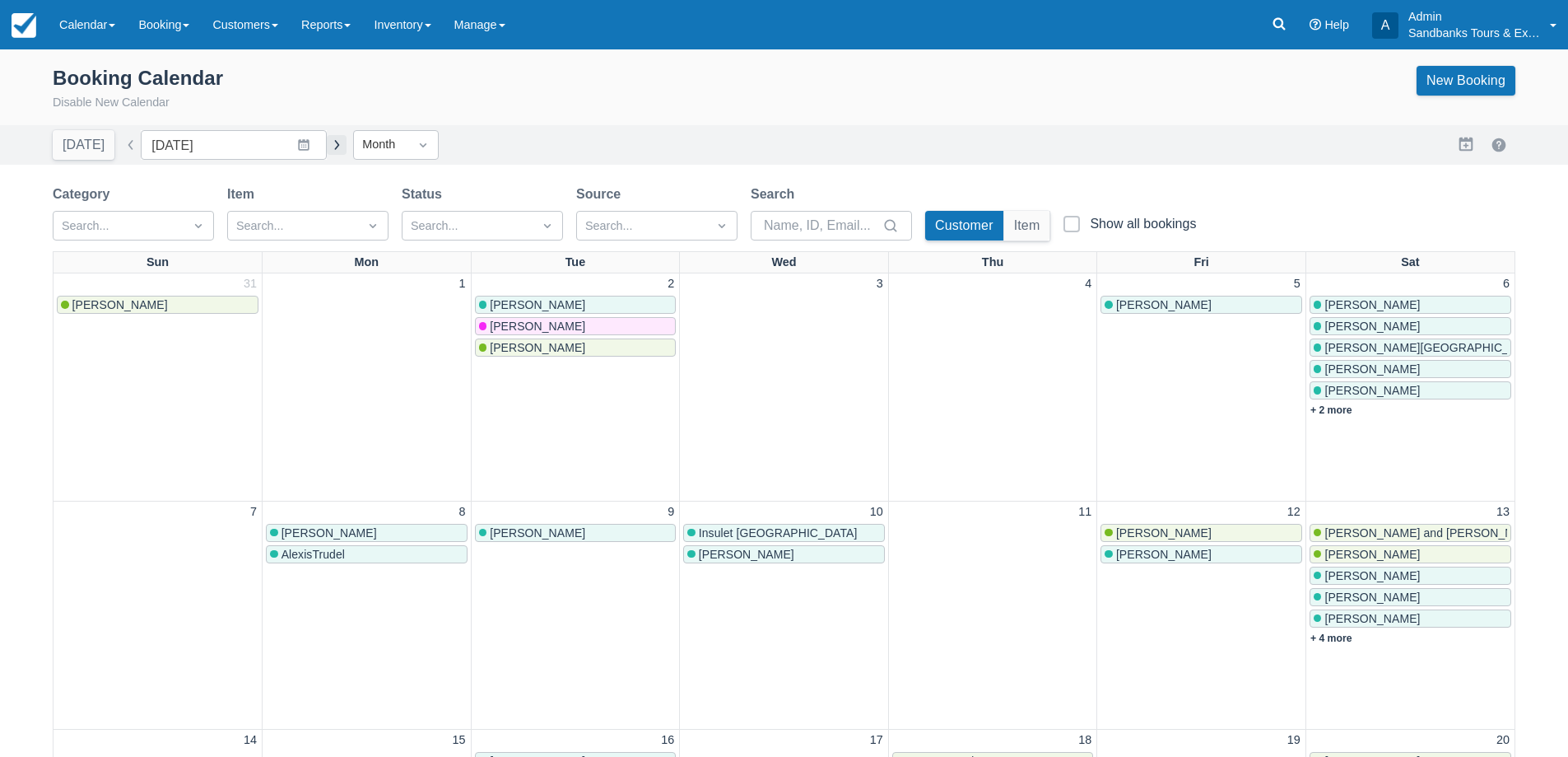
click at [329, 149] on button "button" at bounding box center [336, 145] width 20 height 20
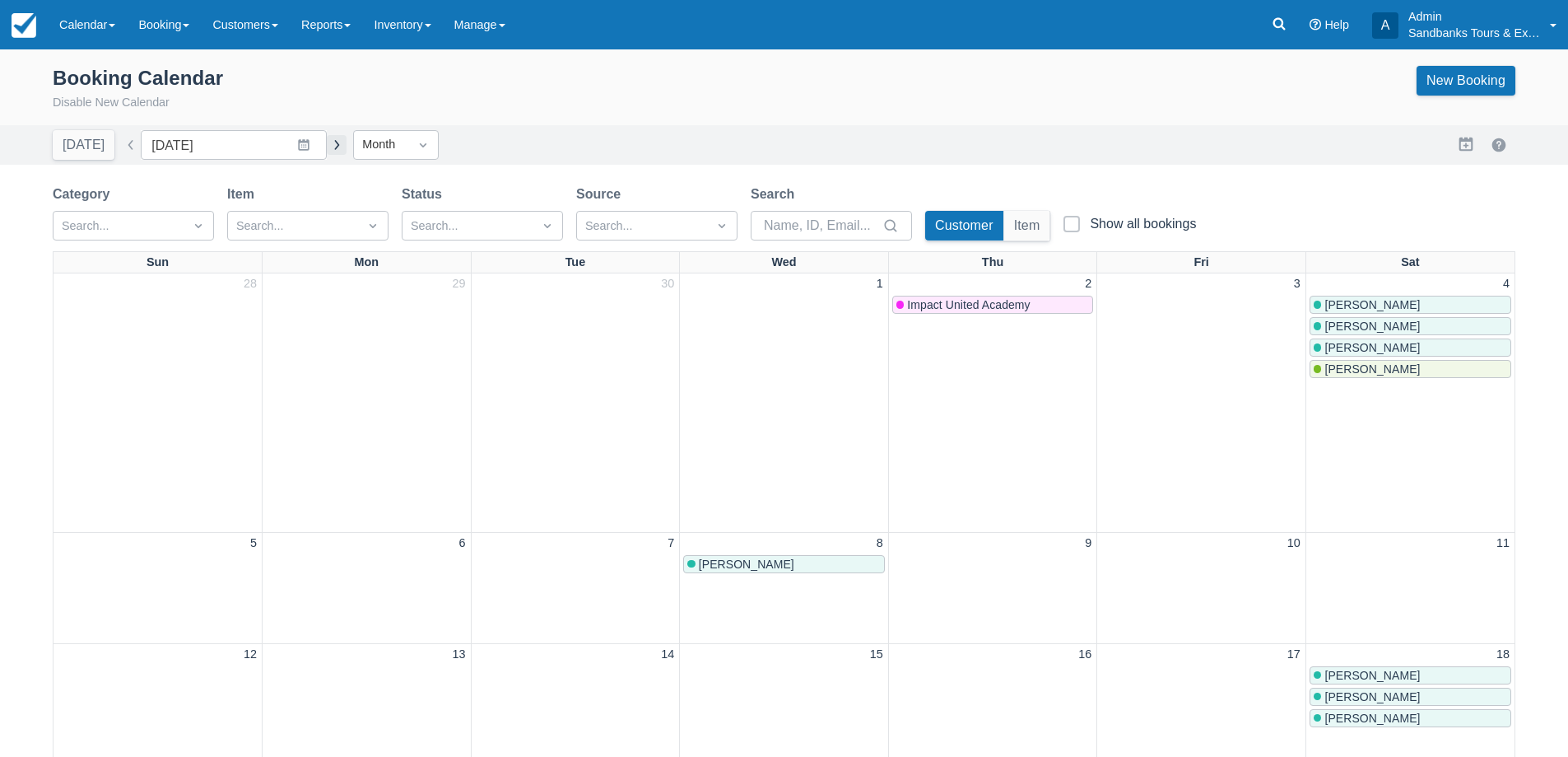
click at [329, 149] on button "button" at bounding box center [336, 145] width 20 height 20
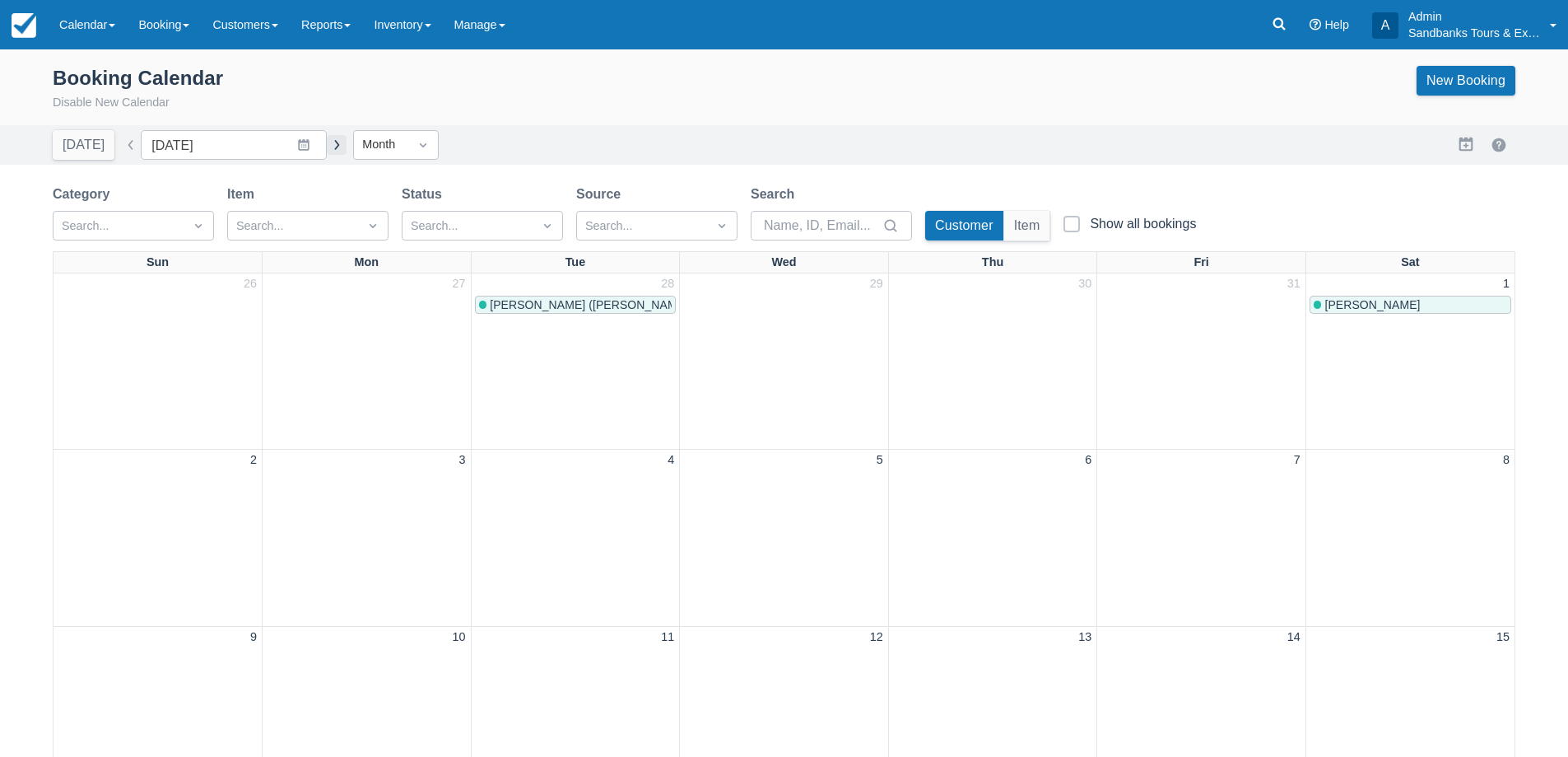
click at [329, 149] on button "button" at bounding box center [336, 145] width 20 height 20
type input "[DATE]"
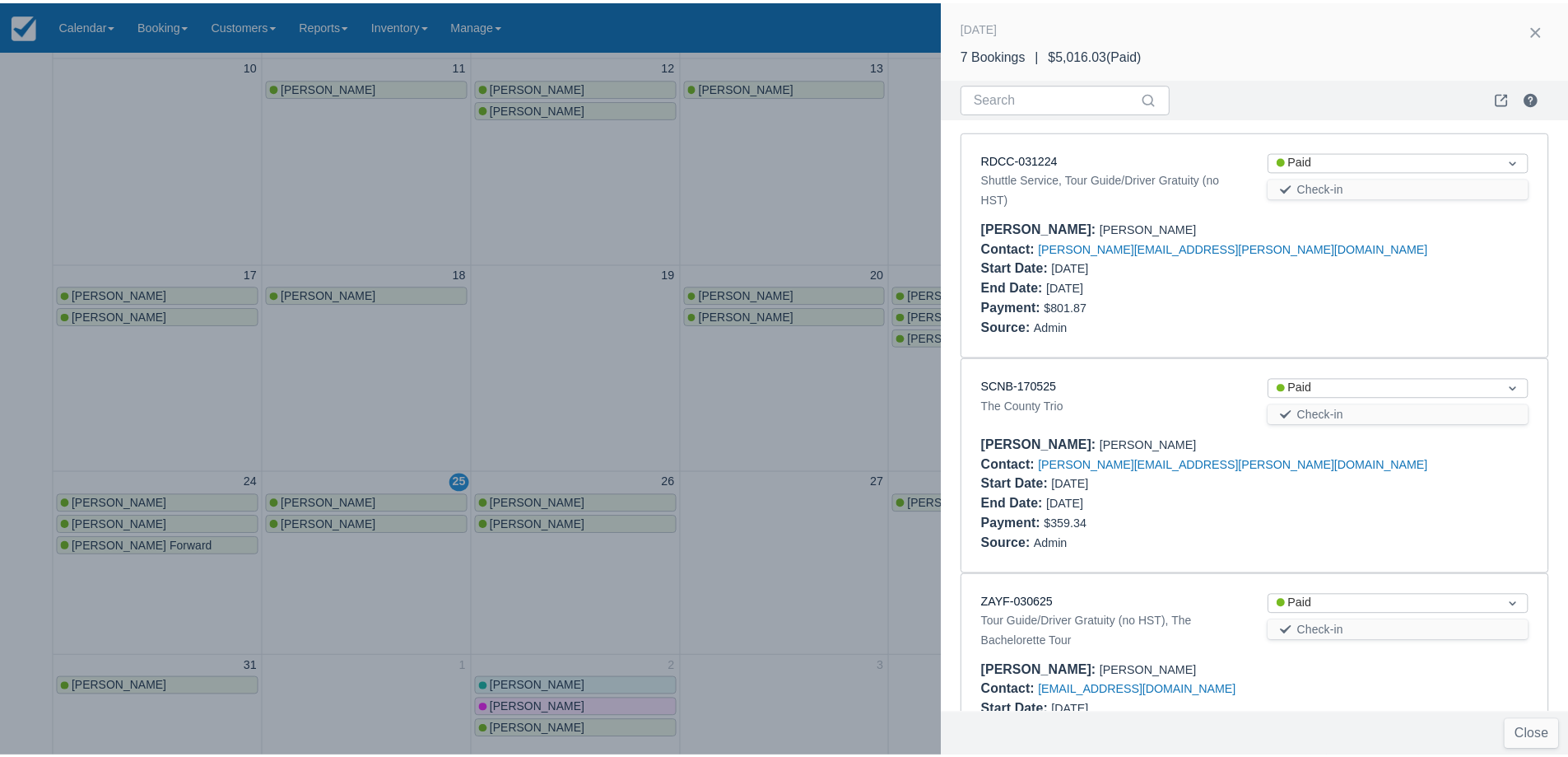
scroll to position [976, 0]
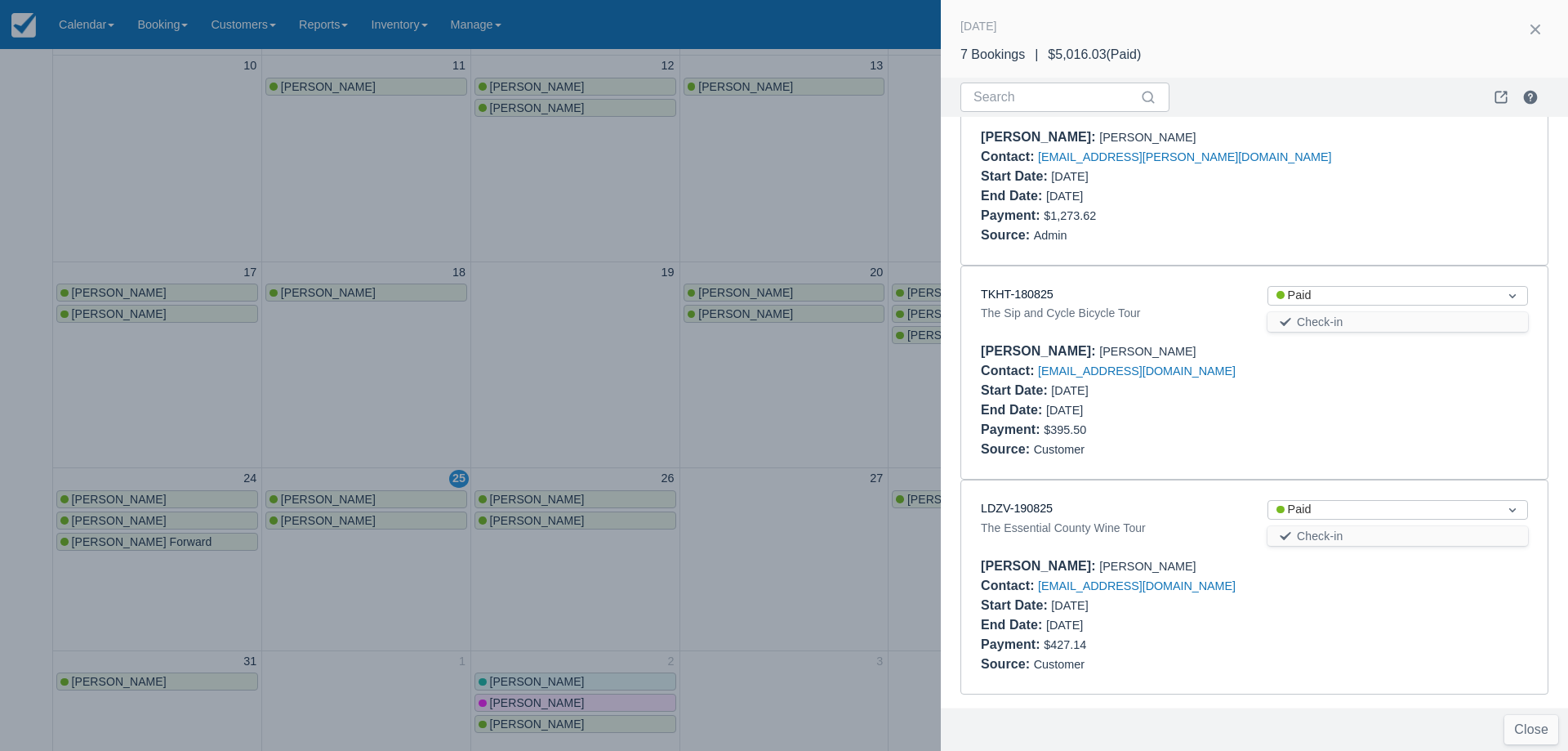
click at [574, 322] on div at bounding box center [784, 376] width 1568 height 751
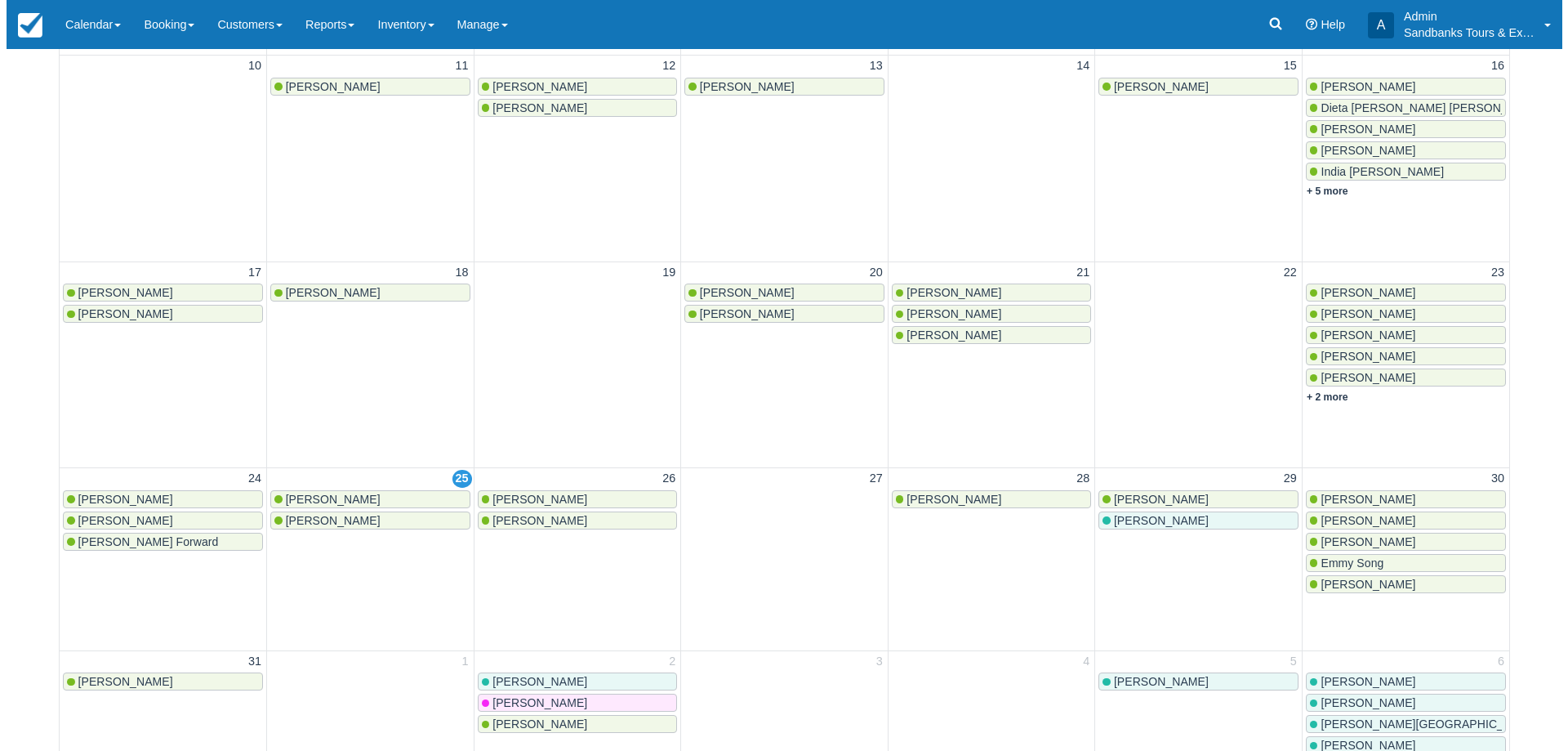
scroll to position [0, 0]
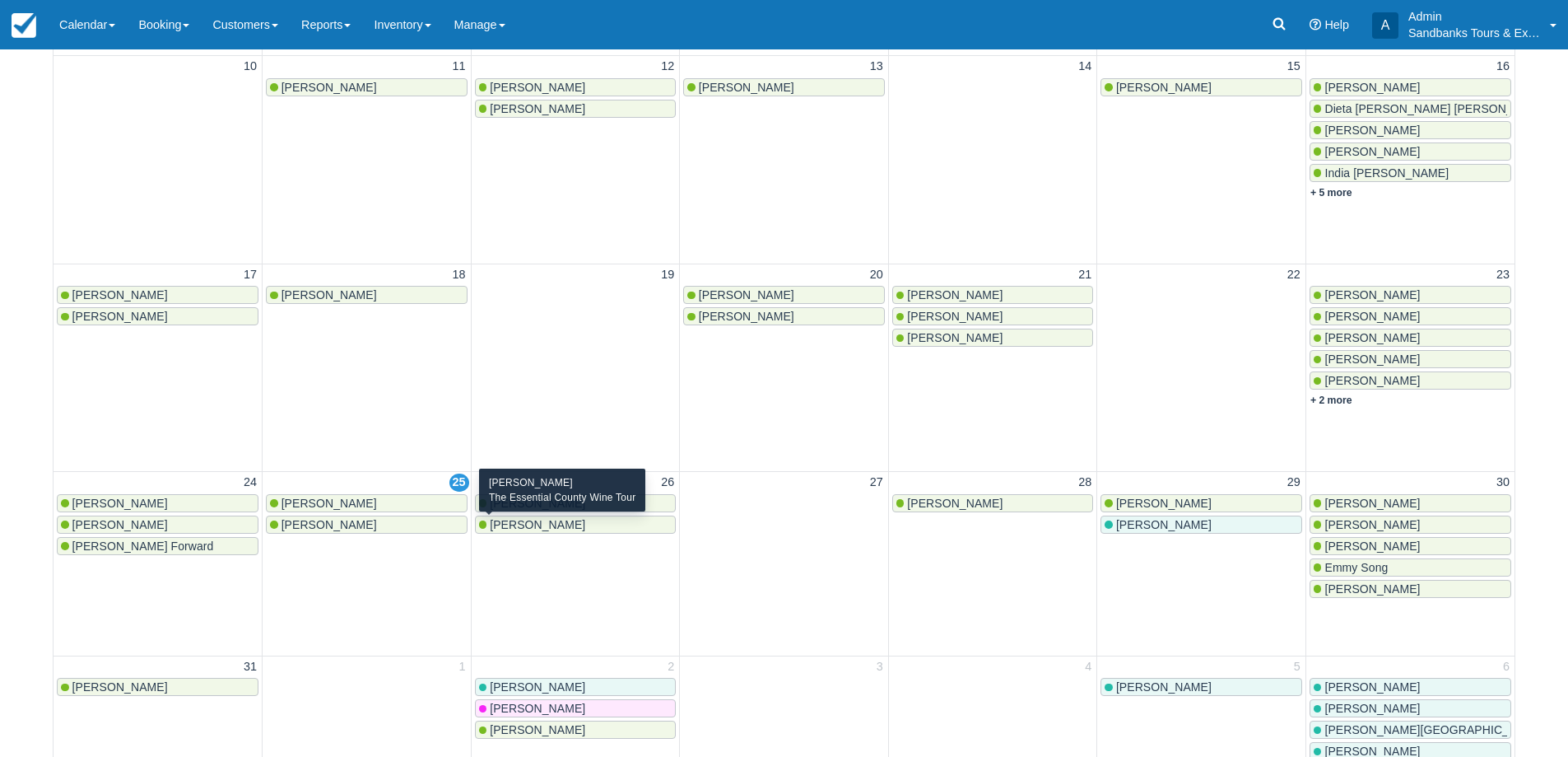
click at [534, 523] on span "[PERSON_NAME]" at bounding box center [538, 524] width 96 height 13
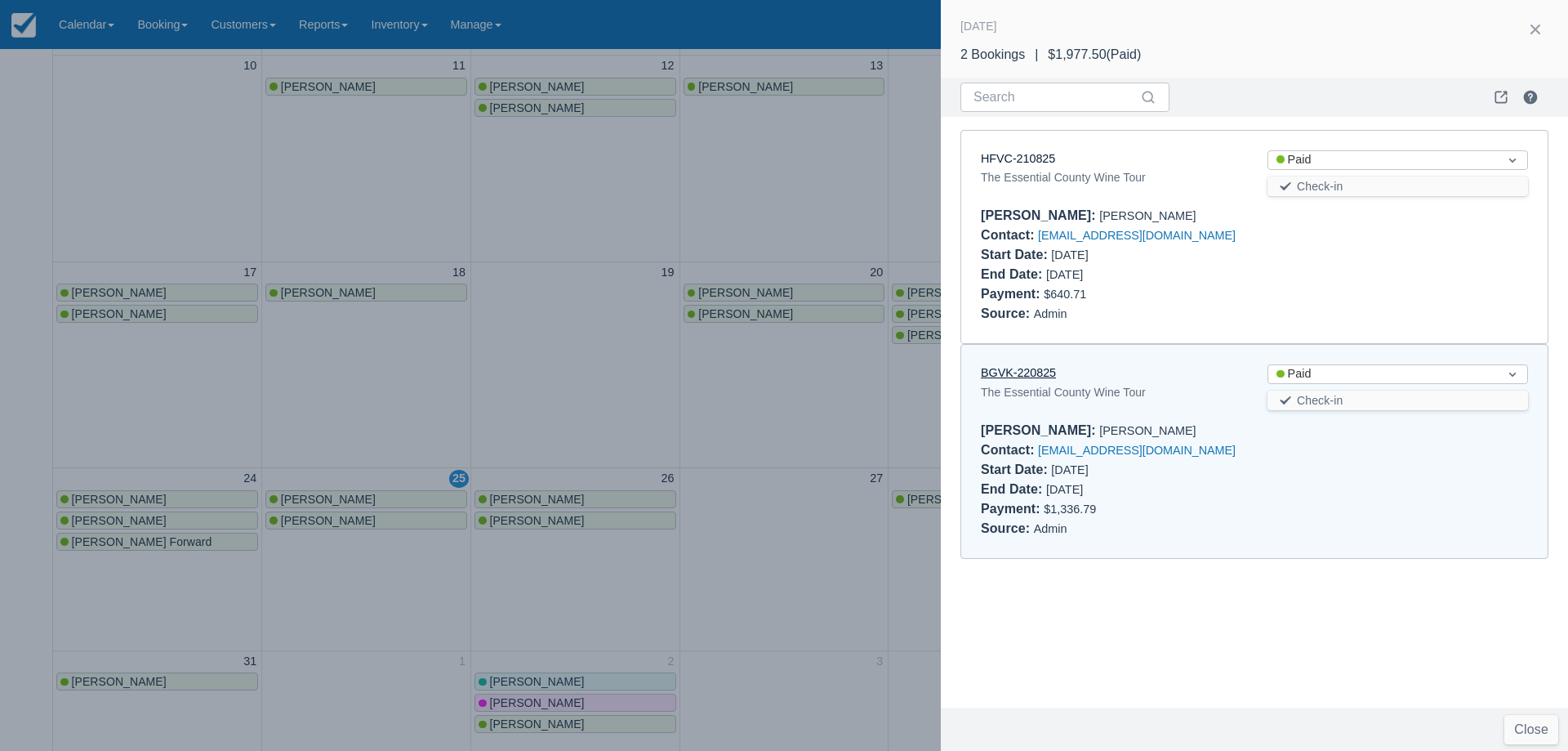
click at [1024, 368] on link "BGVK-220825" at bounding box center [1018, 372] width 75 height 13
